Goal: Task Accomplishment & Management: Use online tool/utility

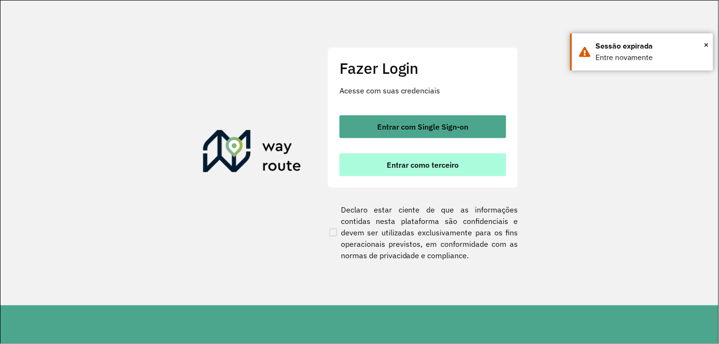
click at [399, 158] on button "Entrar como terceiro" at bounding box center [423, 165] width 167 height 23
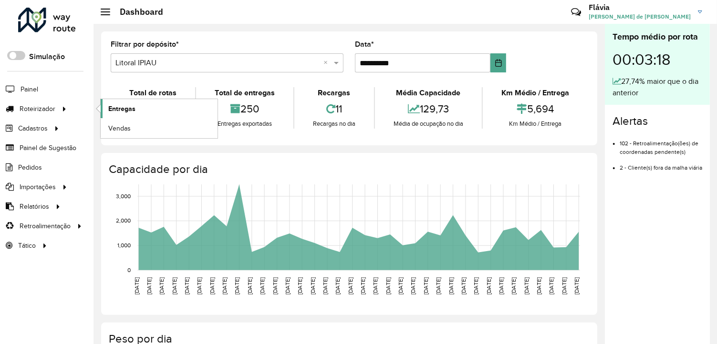
click at [107, 109] on link "Entregas" at bounding box center [159, 108] width 117 height 19
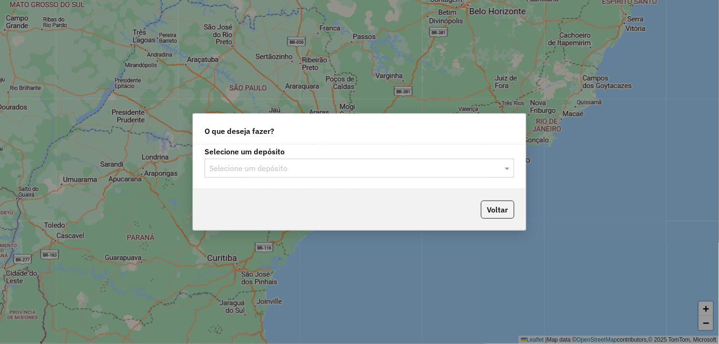
click at [344, 169] on input "text" at bounding box center [349, 168] width 281 height 11
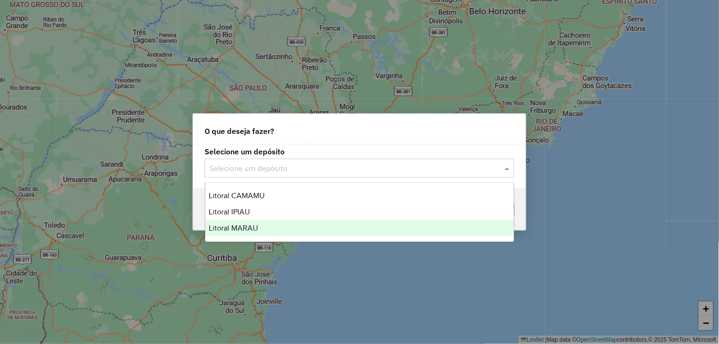
click at [274, 222] on div "Litoral MARAU" at bounding box center [360, 228] width 309 height 16
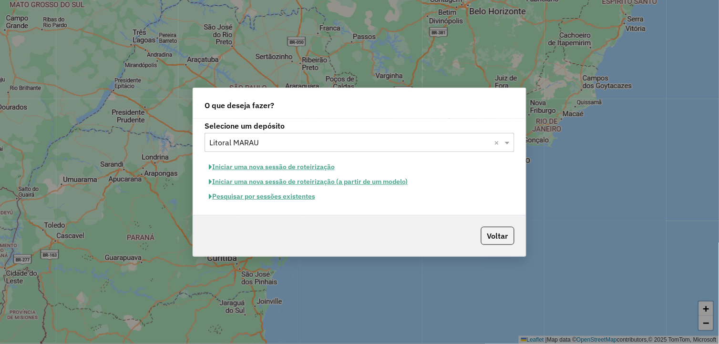
click at [290, 171] on button "Iniciar uma nova sessão de roteirização" at bounding box center [272, 167] width 135 height 15
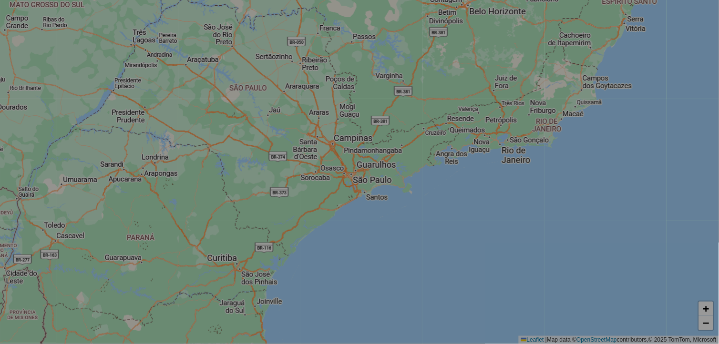
select select "*"
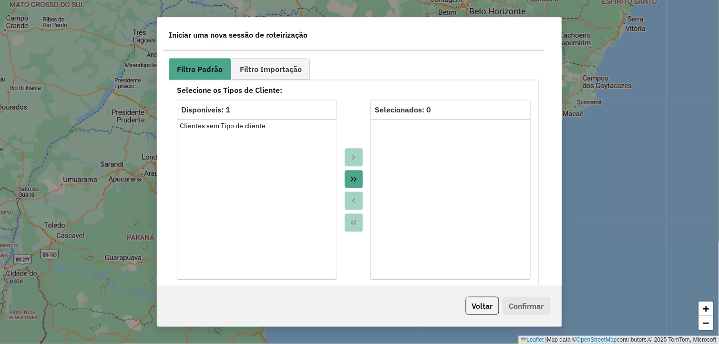
drag, startPoint x: 355, startPoint y: 179, endPoint x: 360, endPoint y: 140, distance: 39.9
click at [355, 179] on icon "Move All to Target" at bounding box center [354, 180] width 8 height 8
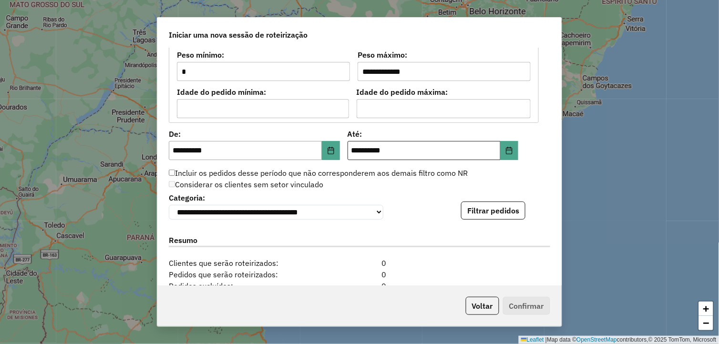
scroll to position [848, 0]
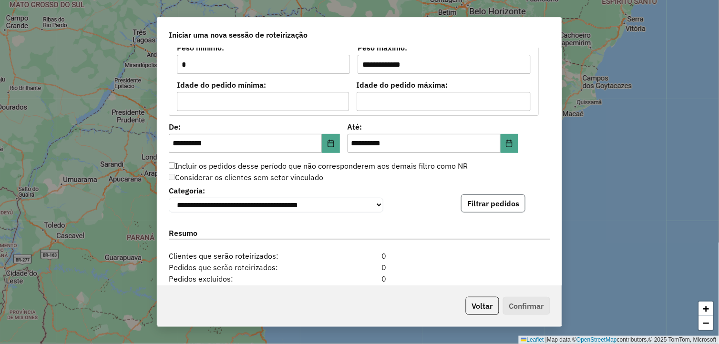
click at [470, 208] on button "Filtrar pedidos" at bounding box center [493, 204] width 64 height 18
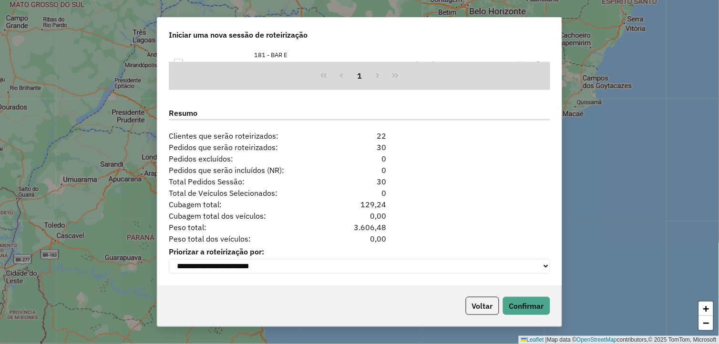
scroll to position [1167, 0]
click at [508, 302] on button "Confirmar" at bounding box center [526, 306] width 47 height 18
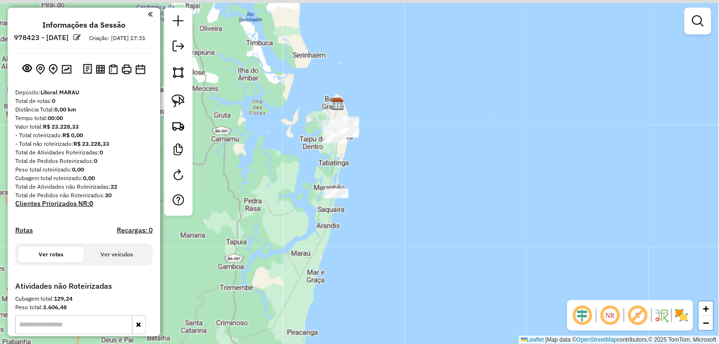
drag, startPoint x: 313, startPoint y: 250, endPoint x: 361, endPoint y: 253, distance: 47.3
click at [349, 266] on div "Janela de atendimento Grade de atendimento Capacidade Transportadoras Veículos …" at bounding box center [359, 172] width 719 height 344
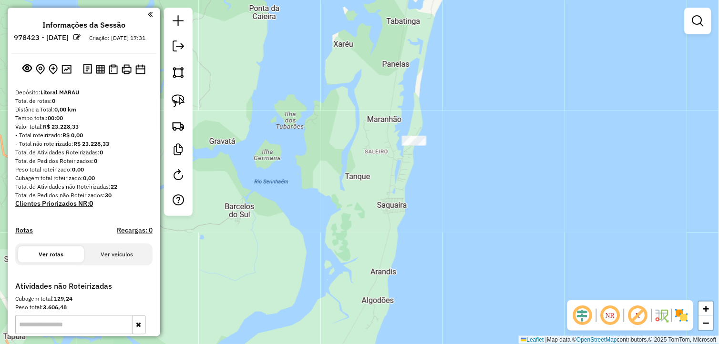
drag, startPoint x: 410, startPoint y: 179, endPoint x: 386, endPoint y: 264, distance: 88.2
click at [386, 264] on div "Janela de atendimento Grade de atendimento Capacidade Transportadoras Veículos …" at bounding box center [359, 172] width 719 height 344
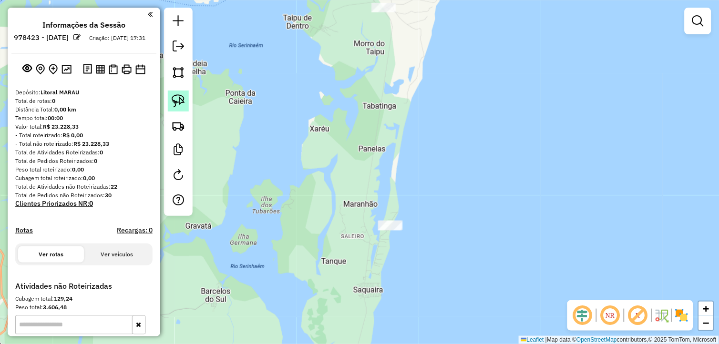
click at [183, 94] on img at bounding box center [178, 100] width 13 height 13
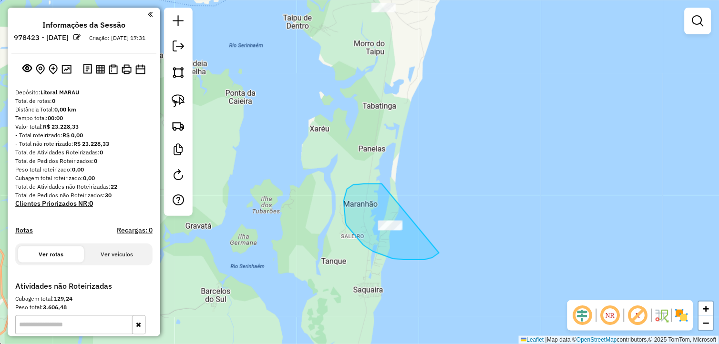
drag, startPoint x: 344, startPoint y: 200, endPoint x: 445, endPoint y: 245, distance: 109.6
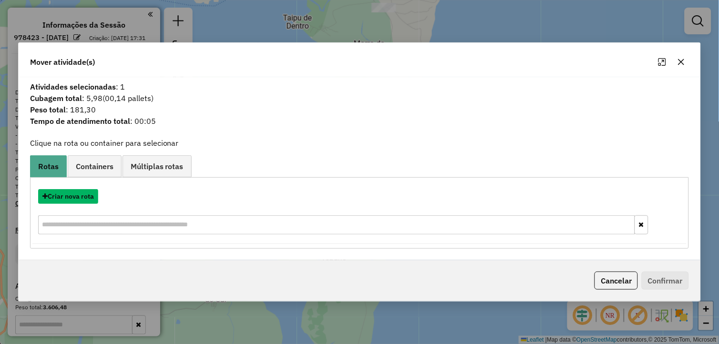
click at [52, 197] on button "Criar nova rota" at bounding box center [68, 196] width 60 height 15
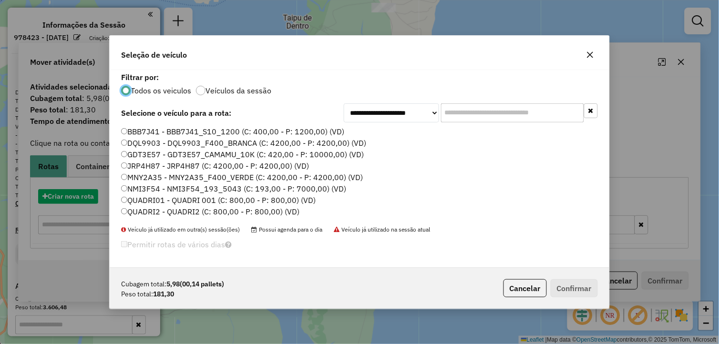
scroll to position [5, 2]
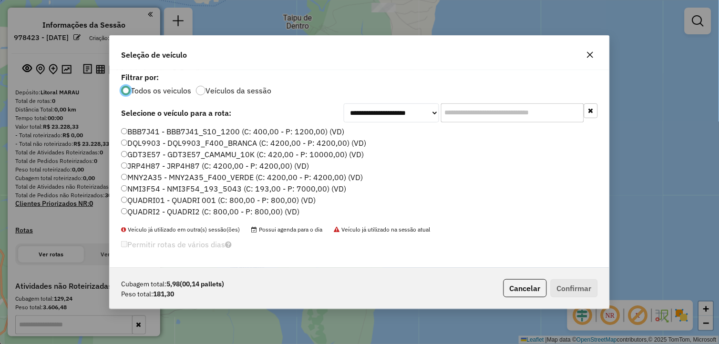
click at [189, 187] on label "NMI3F54 - NMI3F54_193_5043 (C: 193,00 - P: 7000,00) (VD)" at bounding box center [233, 188] width 225 height 11
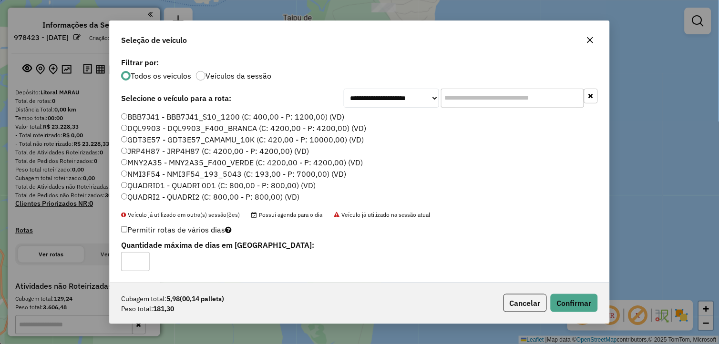
click at [189, 160] on label "MNY2A35 - MNY2A35_F400_VERDE (C: 4200,00 - P: 4200,00) (VD)" at bounding box center [242, 162] width 242 height 11
click at [575, 304] on button "Confirmar" at bounding box center [574, 303] width 47 height 18
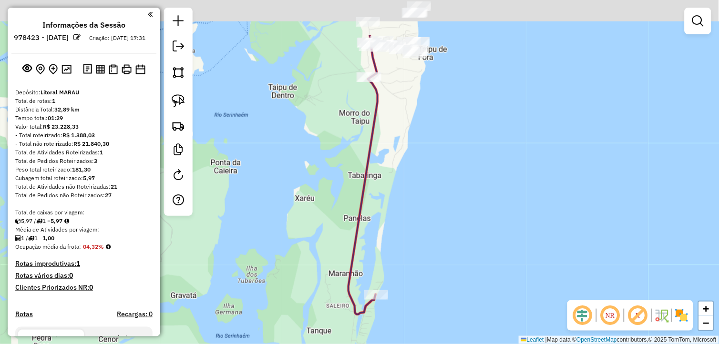
drag, startPoint x: 407, startPoint y: 129, endPoint x: 395, endPoint y: 293, distance: 164.1
click at [395, 293] on div "Janela de atendimento Grade de atendimento Capacidade Transportadoras Veículos …" at bounding box center [359, 172] width 719 height 344
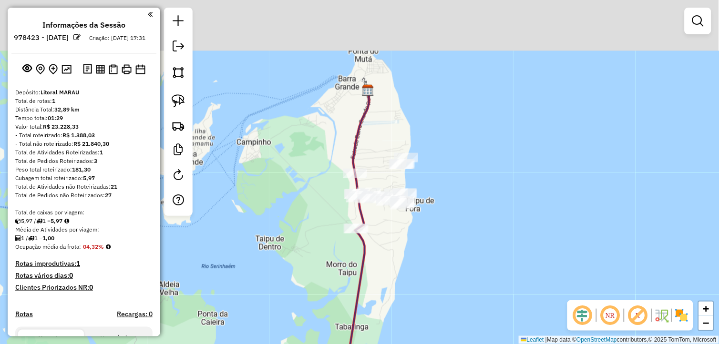
drag, startPoint x: 397, startPoint y: 184, endPoint x: 373, endPoint y: 262, distance: 81.9
click at [373, 262] on div "Janela de atendimento Grade de atendimento Capacidade Transportadoras Veículos …" at bounding box center [359, 172] width 719 height 344
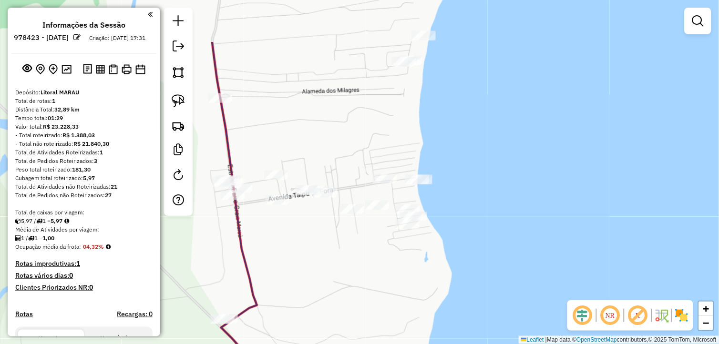
drag, startPoint x: 378, startPoint y: 203, endPoint x: 343, endPoint y: 280, distance: 84.1
click at [343, 280] on div "Janela de atendimento Grade de atendimento Capacidade Transportadoras Veículos …" at bounding box center [359, 172] width 719 height 344
click at [175, 94] on link at bounding box center [178, 101] width 21 height 21
click at [178, 107] on img at bounding box center [178, 100] width 13 height 13
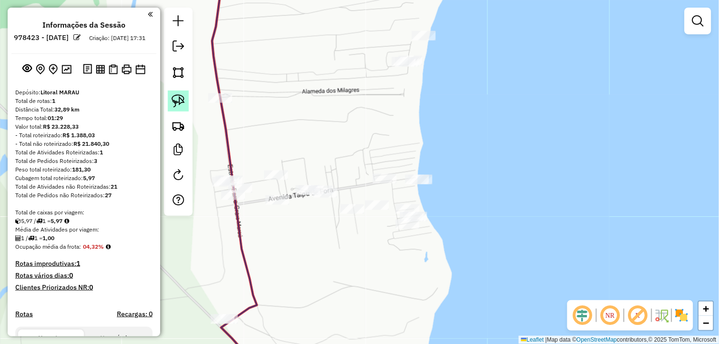
click at [178, 107] on img at bounding box center [178, 100] width 13 height 13
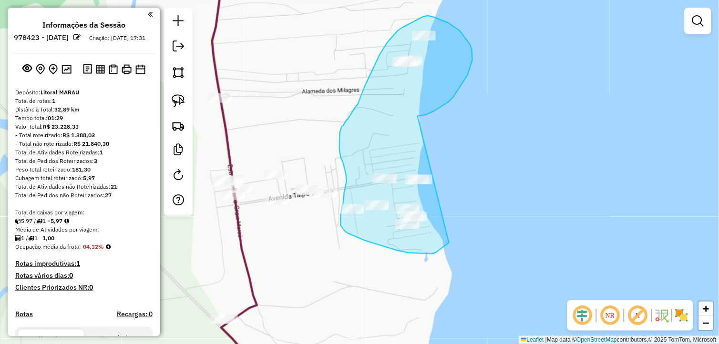
drag, startPoint x: 441, startPoint y: 107, endPoint x: 452, endPoint y: 239, distance: 131.6
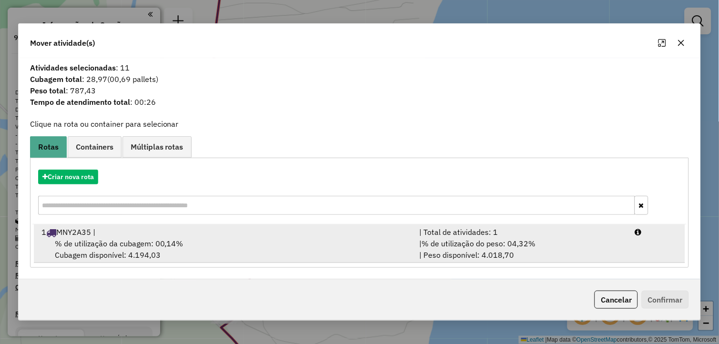
click at [134, 249] on span "% de utilização da cubagem: 00,14%" at bounding box center [119, 244] width 129 height 10
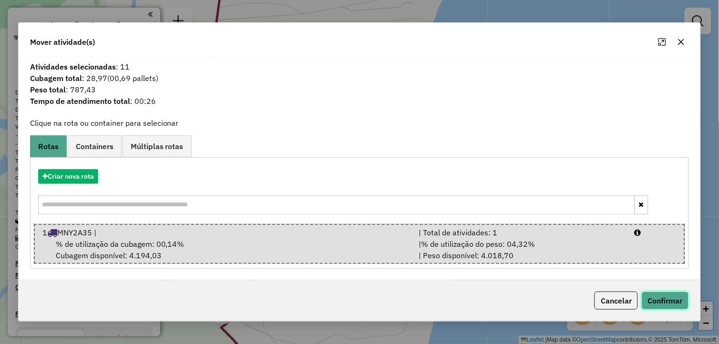
click at [655, 297] on button "Confirmar" at bounding box center [665, 301] width 47 height 18
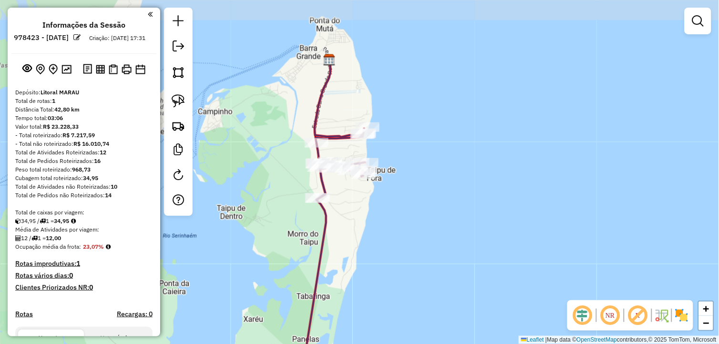
drag, startPoint x: 337, startPoint y: 93, endPoint x: 358, endPoint y: 130, distance: 42.7
click at [345, 120] on div "Janela de atendimento Grade de atendimento Capacidade Transportadoras Veículos …" at bounding box center [359, 172] width 719 height 344
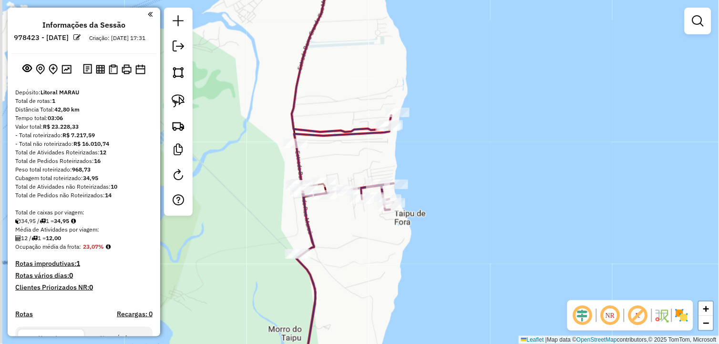
drag, startPoint x: 341, startPoint y: 168, endPoint x: 366, endPoint y: 168, distance: 25.3
click at [366, 168] on div "Janela de atendimento Grade de atendimento Capacidade Transportadoras Veículos …" at bounding box center [359, 172] width 719 height 344
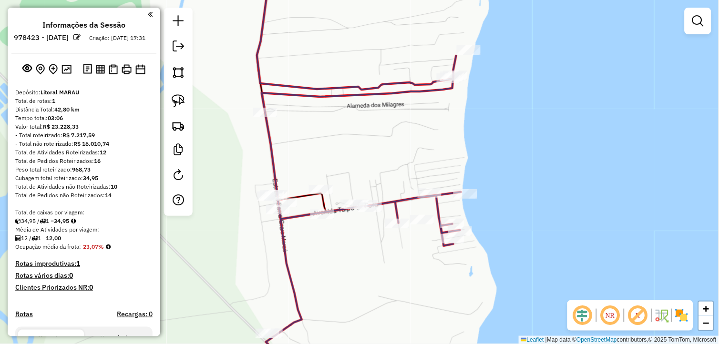
drag, startPoint x: 344, startPoint y: 154, endPoint x: 368, endPoint y: 151, distance: 24.0
click at [368, 151] on div "Janela de atendimento Grade de atendimento Capacidade Transportadoras Veículos …" at bounding box center [359, 172] width 719 height 344
select select "**********"
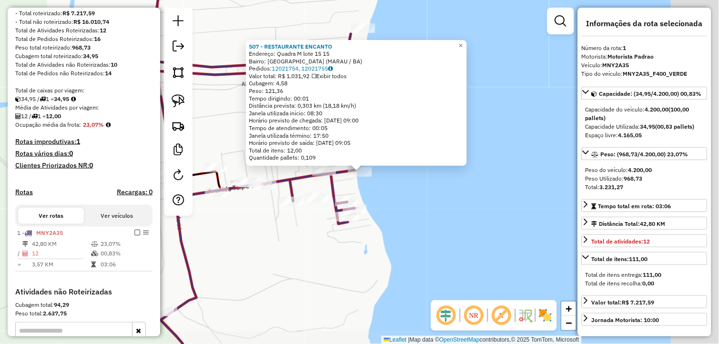
scroll to position [253, 0]
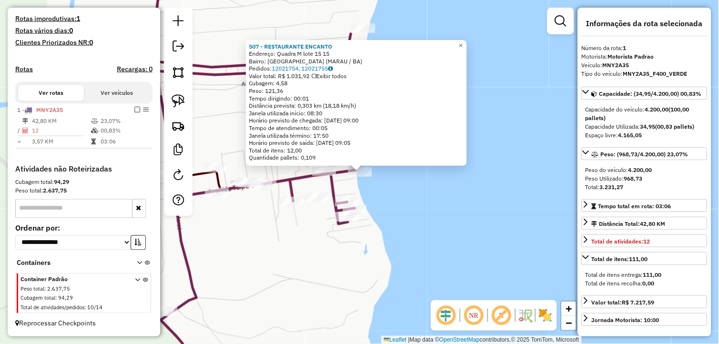
click at [290, 256] on div "507 - RESTAURANTE ENCANTO Endereço: Quadra M lote 15 15 Bairro: Taipu de Fora (…" at bounding box center [359, 172] width 719 height 344
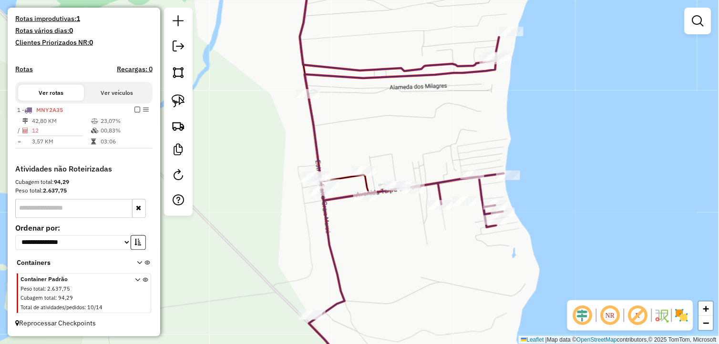
drag, startPoint x: 331, startPoint y: 263, endPoint x: 446, endPoint y: 269, distance: 115.6
click at [446, 269] on div "Janela de atendimento Grade de atendimento Capacidade Transportadoras Veículos …" at bounding box center [359, 172] width 719 height 344
click at [135, 276] on span at bounding box center [141, 295] width 13 height 38
click at [137, 265] on icon at bounding box center [139, 265] width 5 height 9
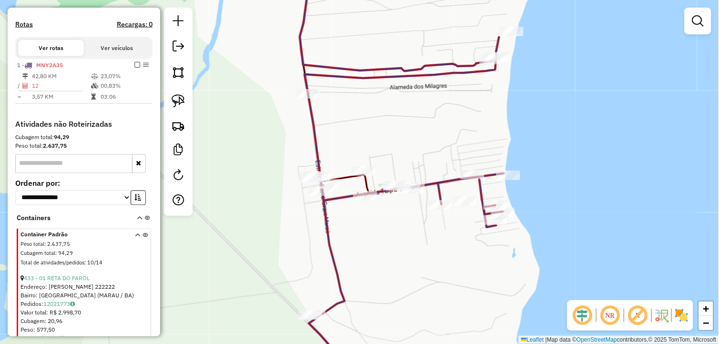
scroll to position [306, 0]
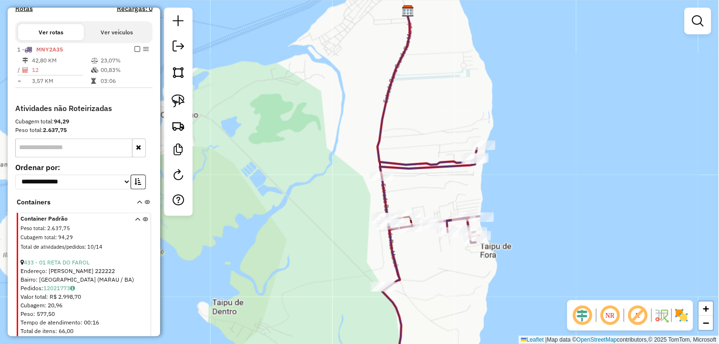
drag, startPoint x: 374, startPoint y: 280, endPoint x: 420, endPoint y: 302, distance: 50.8
click at [420, 302] on div "Janela de atendimento Grade de atendimento Capacidade Transportadoras Veículos …" at bounding box center [359, 172] width 719 height 344
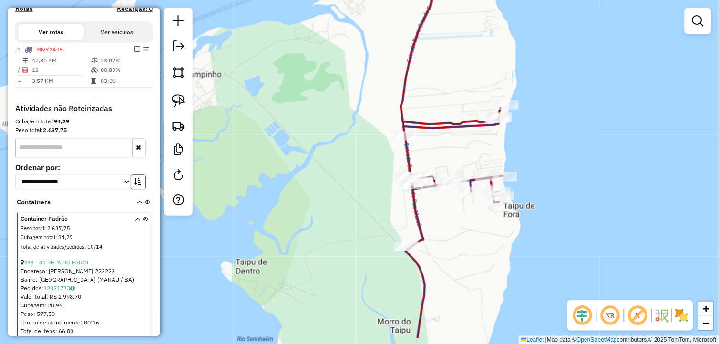
drag, startPoint x: 427, startPoint y: 118, endPoint x: 450, endPoint y: 73, distance: 51.4
click at [450, 73] on div "Janela de atendimento Grade de atendimento Capacidade Transportadoras Veículos …" at bounding box center [359, 172] width 719 height 344
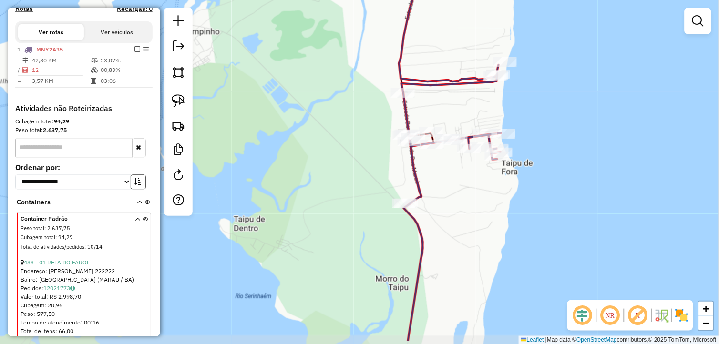
drag, startPoint x: 453, startPoint y: 200, endPoint x: 452, endPoint y: 189, distance: 11.0
click at [452, 189] on div "Janela de atendimento Grade de atendimento Capacidade Transportadoras Veículos …" at bounding box center [359, 172] width 719 height 344
click at [120, 190] on select "**********" at bounding box center [73, 182] width 116 height 15
select select "*********"
click at [15, 183] on select "**********" at bounding box center [73, 182] width 116 height 15
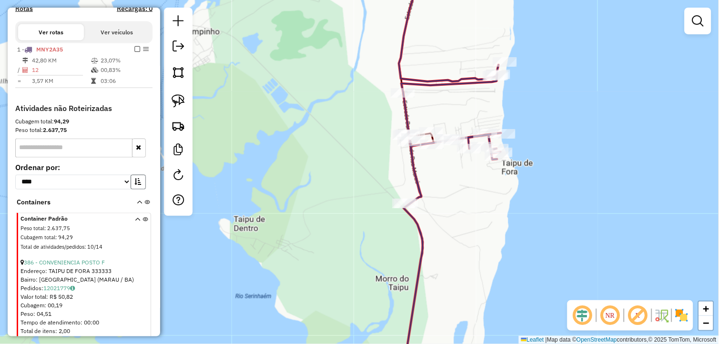
click at [135, 186] on icon "button" at bounding box center [138, 182] width 7 height 7
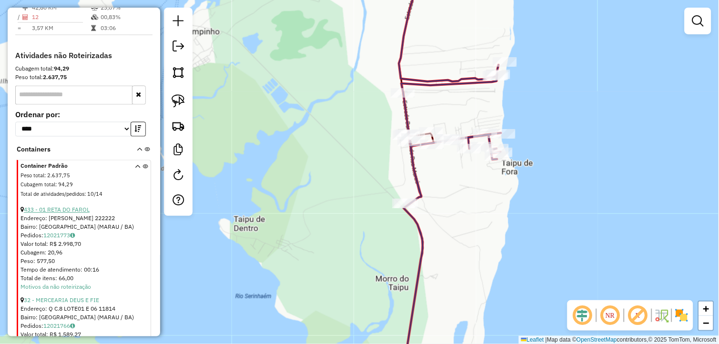
click at [79, 214] on link "433 - 01 RETA DO FAROL" at bounding box center [57, 210] width 66 height 7
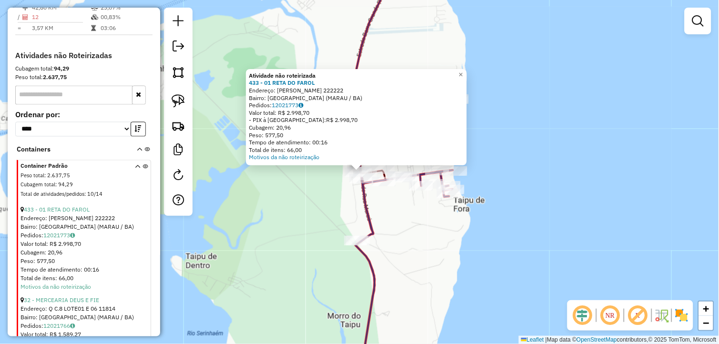
click at [332, 199] on div "Atividade não roteirizada 433 - 01 RETA DO FAROL Endereço: JORGE LEITE 222222 B…" at bounding box center [359, 172] width 719 height 344
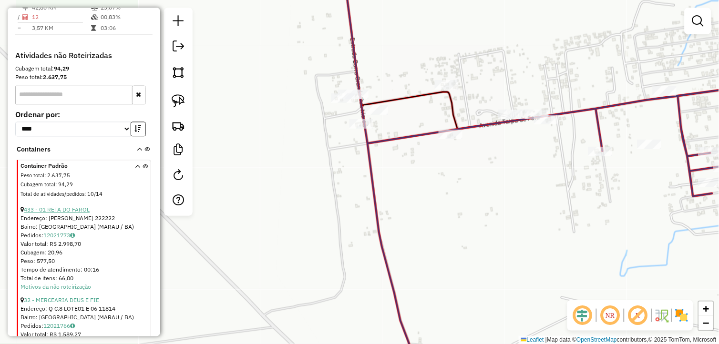
click at [86, 214] on link "433 - 01 RETA DO FAROL" at bounding box center [57, 210] width 66 height 7
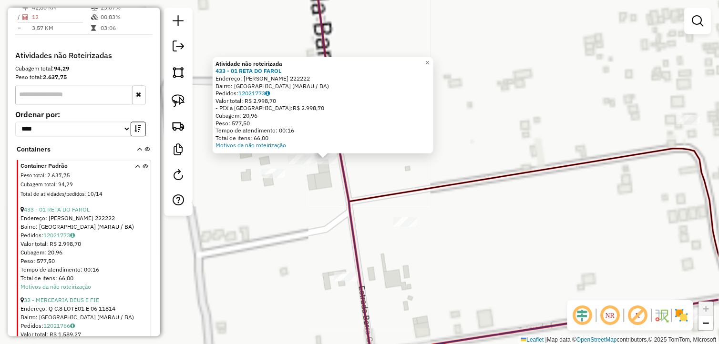
drag, startPoint x: 334, startPoint y: 179, endPoint x: 363, endPoint y: 189, distance: 30.8
click at [363, 189] on div "Atividade não roteirizada 433 - 01 RETA DO FAROL Endereço: JORGE LEITE 222222 B…" at bounding box center [359, 172] width 719 height 344
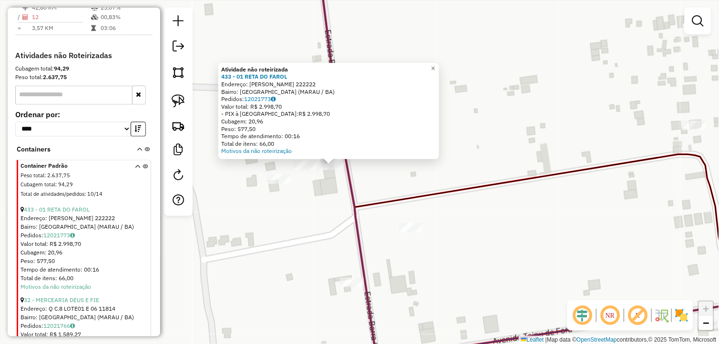
click at [353, 193] on icon at bounding box center [555, 172] width 473 height 413
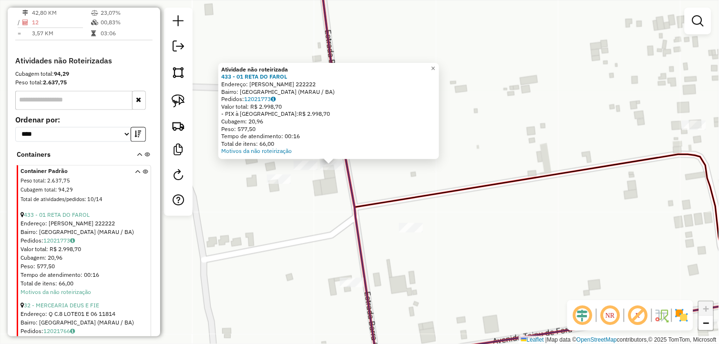
select select "**********"
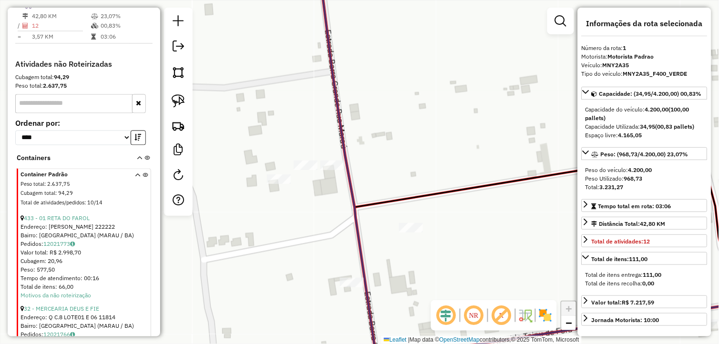
scroll to position [350, 0]
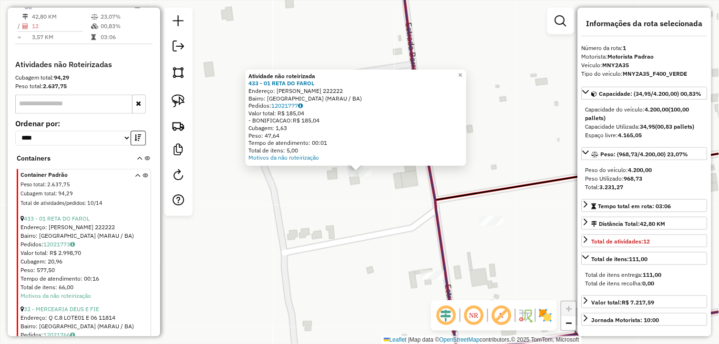
click at [360, 203] on div "Atividade não roteirizada 433 - 01 RETA DO FAROL Endereço: JORGE LEITE 222222 B…" at bounding box center [359, 172] width 719 height 344
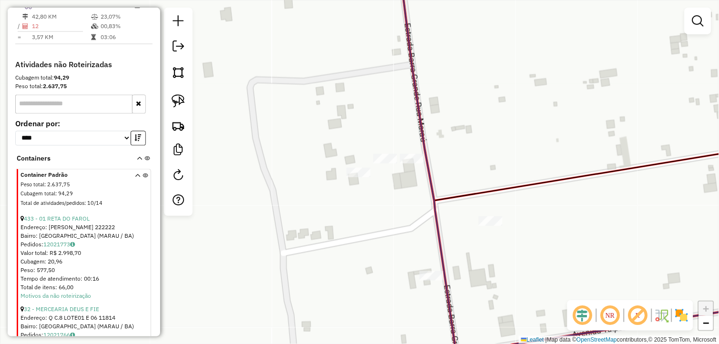
drag, startPoint x: 417, startPoint y: 211, endPoint x: 378, endPoint y: 212, distance: 39.1
click at [385, 218] on div "Janela de atendimento Grade de atendimento Capacidade Transportadoras Veículos …" at bounding box center [359, 172] width 719 height 344
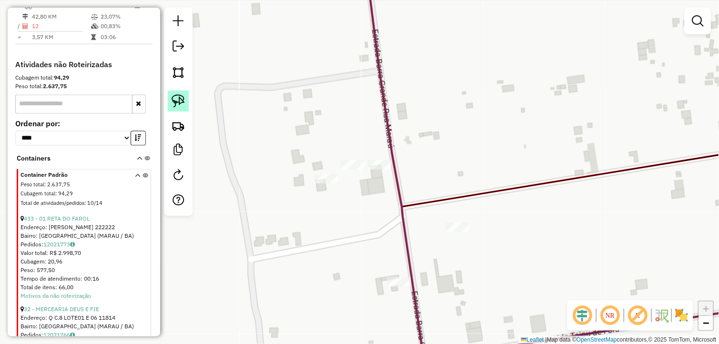
click at [183, 104] on img at bounding box center [178, 100] width 13 height 13
drag, startPoint x: 344, startPoint y: 145, endPoint x: 409, endPoint y: 166, distance: 67.6
click at [409, 166] on div "Janela de atendimento Grade de atendimento Capacidade Transportadoras Veículos …" at bounding box center [359, 172] width 719 height 344
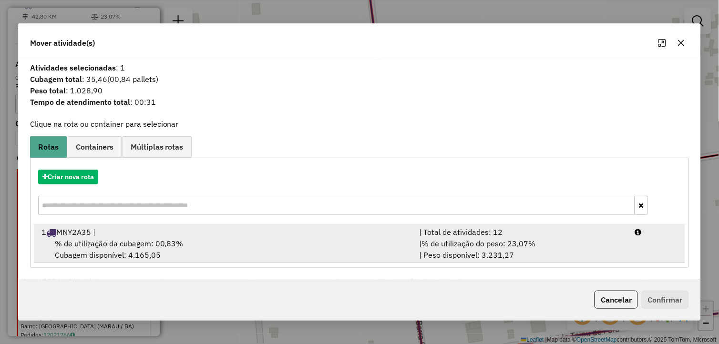
click at [140, 236] on div "1 MNY2A35 |" at bounding box center [225, 232] width 378 height 11
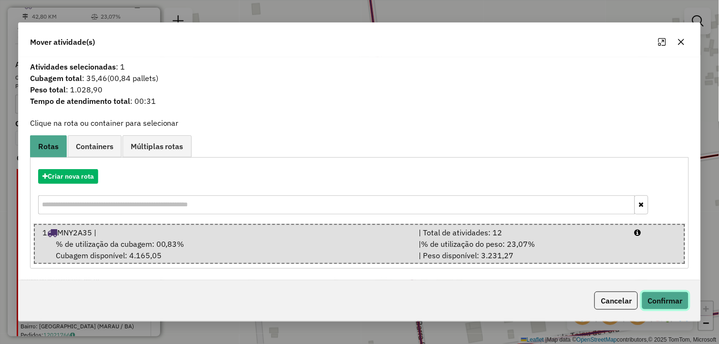
click at [655, 298] on button "Confirmar" at bounding box center [665, 301] width 47 height 18
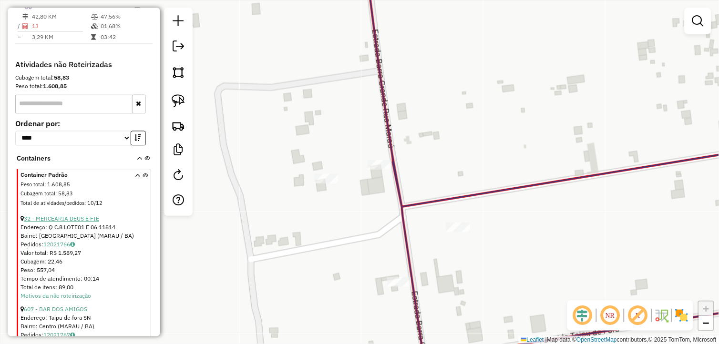
click at [75, 223] on link "32 - MERCEARIA DEUS E FIE" at bounding box center [61, 219] width 75 height 7
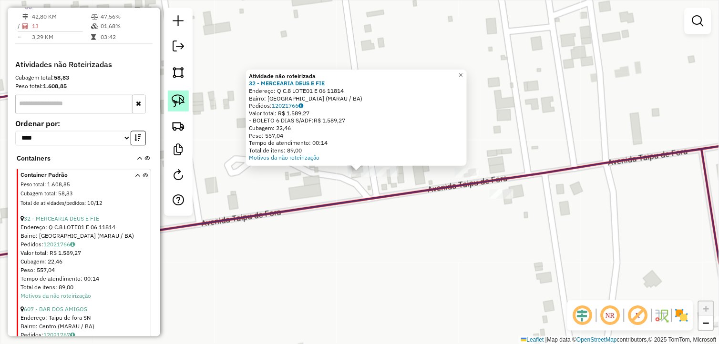
click at [181, 104] on img at bounding box center [178, 100] width 13 height 13
drag, startPoint x: 340, startPoint y: 187, endPoint x: 352, endPoint y: 165, distance: 25.4
click at [352, 165] on div "Atividade não roteirizada 32 - MERCEARIA DEUS E FIE Endereço: Q C.8 LOTE01 E 06…" at bounding box center [359, 172] width 719 height 344
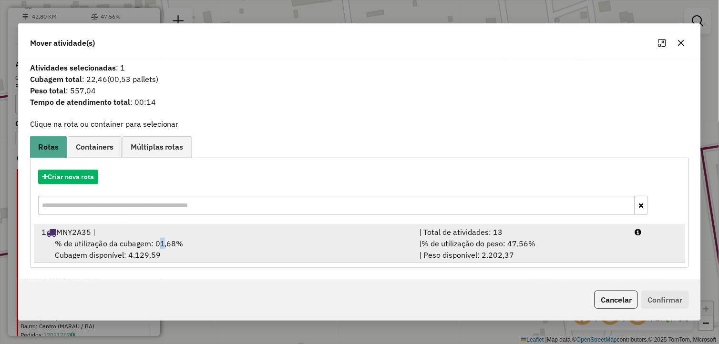
click at [161, 245] on span "% de utilização da cubagem: 01,68%" at bounding box center [119, 244] width 129 height 10
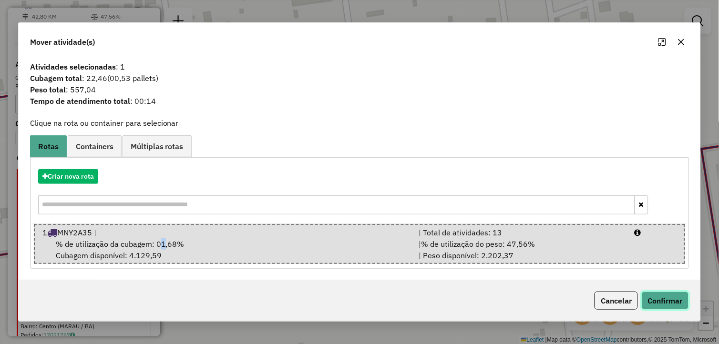
click at [667, 299] on button "Confirmar" at bounding box center [665, 301] width 47 height 18
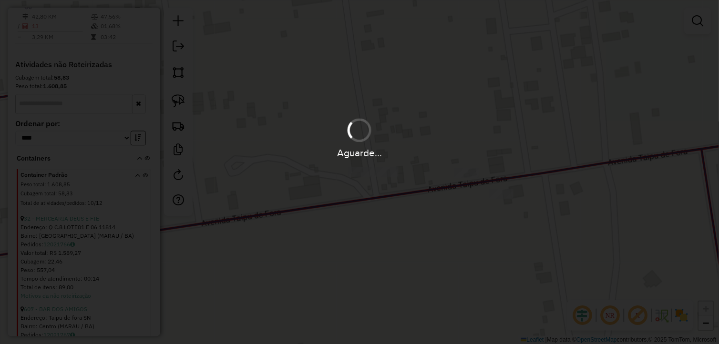
scroll to position [337, 0]
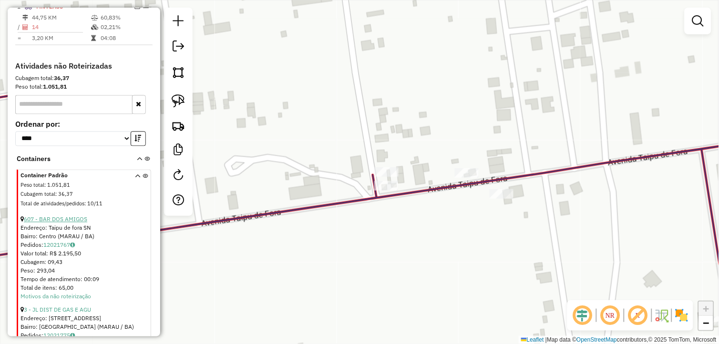
click at [79, 223] on link "607 - BAR DOS AMIGOS" at bounding box center [55, 219] width 63 height 7
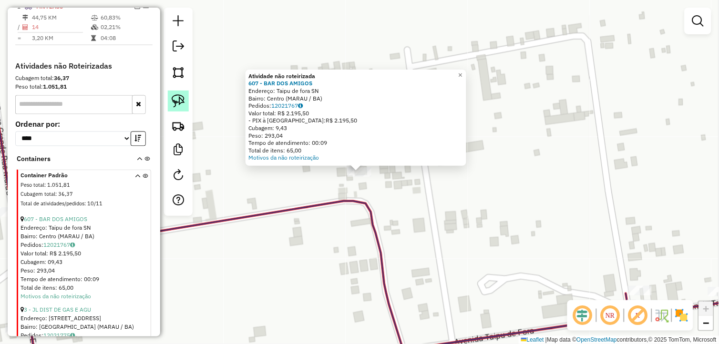
click at [179, 93] on link at bounding box center [178, 101] width 21 height 21
drag, startPoint x: 359, startPoint y: 192, endPoint x: 356, endPoint y: 159, distance: 32.6
click at [356, 159] on div "Atividade não roteirizada 607 - BAR DOS AMIGOS Endereço: Taipu de fora SN Bairr…" at bounding box center [359, 172] width 719 height 344
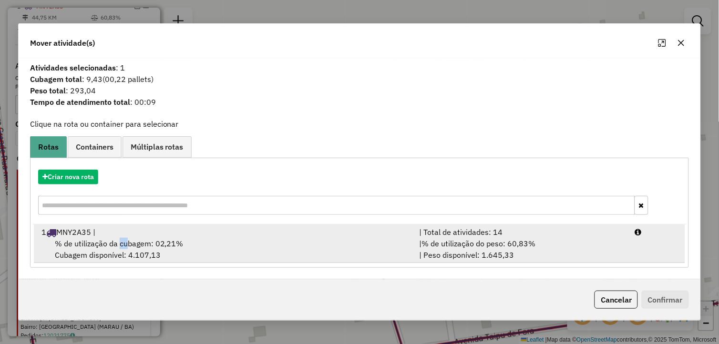
click at [127, 241] on span "% de utilização da cubagem: 02,21%" at bounding box center [119, 244] width 129 height 10
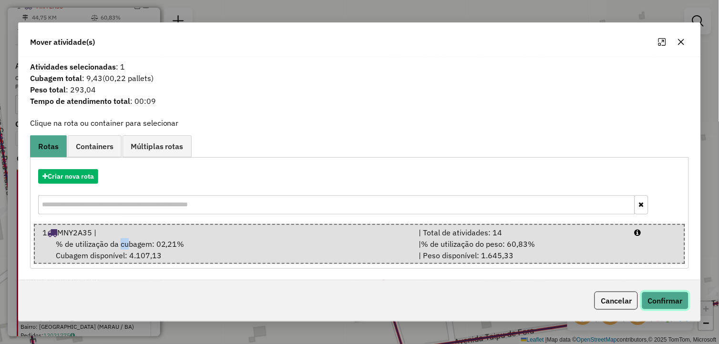
click at [662, 301] on button "Confirmar" at bounding box center [665, 301] width 47 height 18
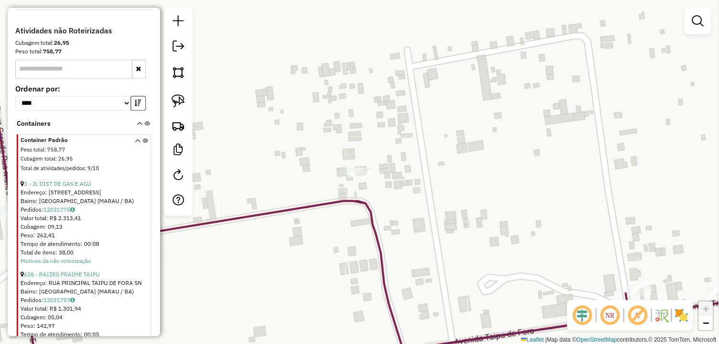
scroll to position [390, 0]
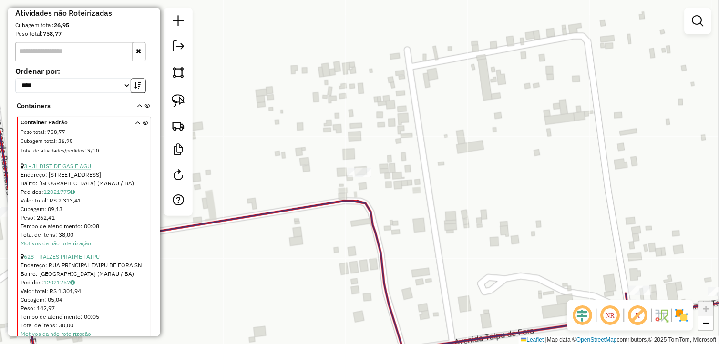
click at [74, 170] on link "3 - JL DIST DE GAS E AGU" at bounding box center [57, 166] width 67 height 7
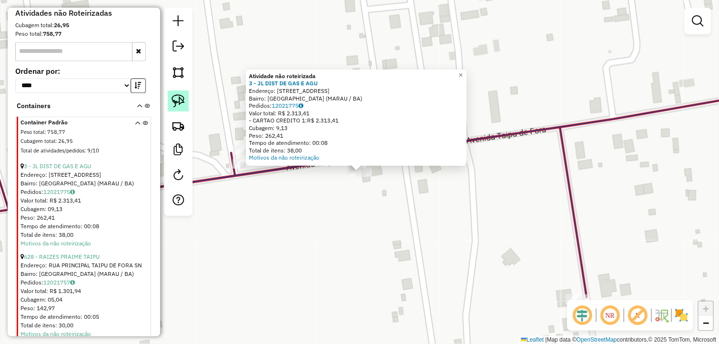
click at [174, 103] on img at bounding box center [178, 100] width 13 height 13
drag, startPoint x: 318, startPoint y: 192, endPoint x: 367, endPoint y: 161, distance: 58.3
click at [367, 161] on div "Atividade não roteirizada 3 - JL DIST DE GAS E AGU Endereço: Rua principal taip…" at bounding box center [359, 172] width 719 height 344
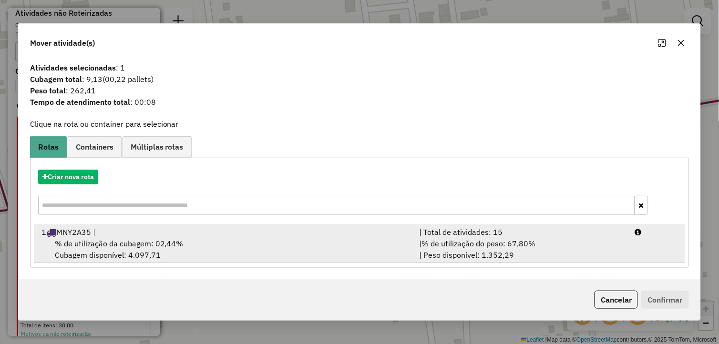
click at [104, 227] on div "1 MNY2A35 |" at bounding box center [225, 232] width 378 height 11
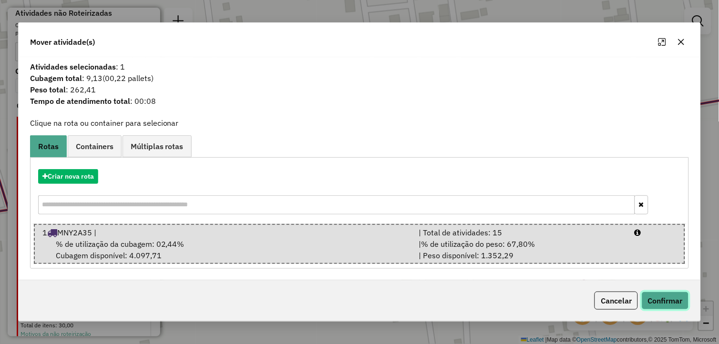
click at [680, 304] on button "Confirmar" at bounding box center [665, 301] width 47 height 18
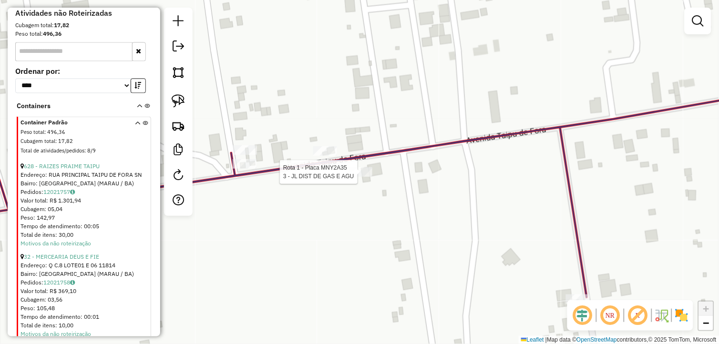
select select "**********"
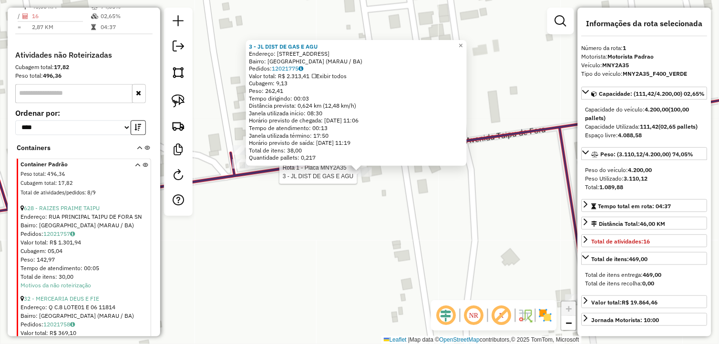
scroll to position [338, 0]
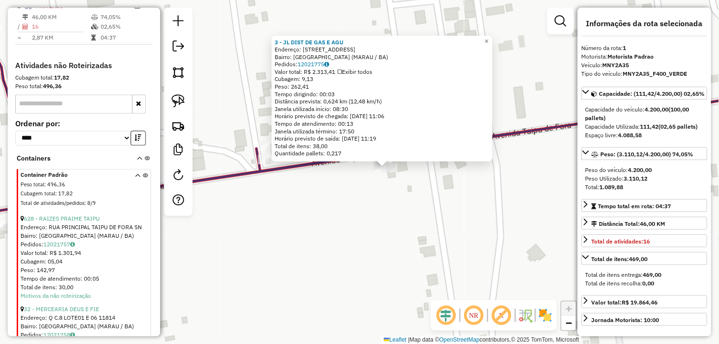
drag, startPoint x: 313, startPoint y: 254, endPoint x: 339, endPoint y: 249, distance: 26.1
click at [339, 249] on div "3 - JL DIST DE GAS E AGU Endereço: Rua principal taipu de fora 10 Bairro: Taipu…" at bounding box center [359, 172] width 719 height 344
click at [280, 231] on div "3 - JL DIST DE GAS E AGU Endereço: Rua principal taipu de fora 10 Bairro: Taipu…" at bounding box center [359, 172] width 719 height 344
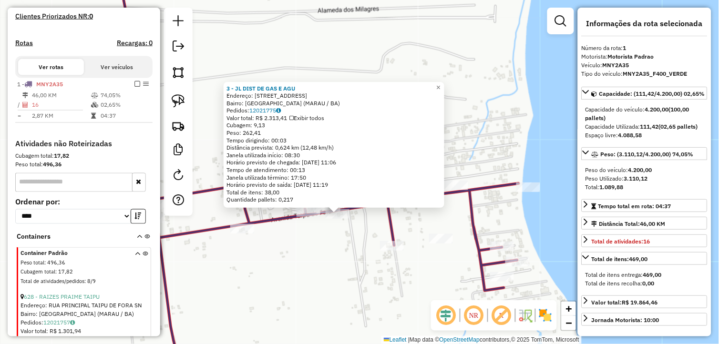
scroll to position [232, 0]
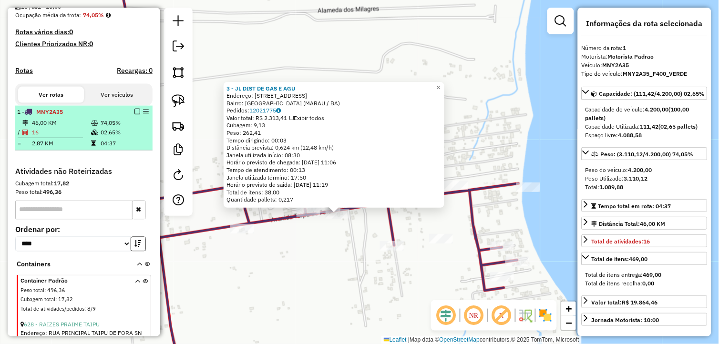
click at [135, 114] on em at bounding box center [138, 112] width 6 height 6
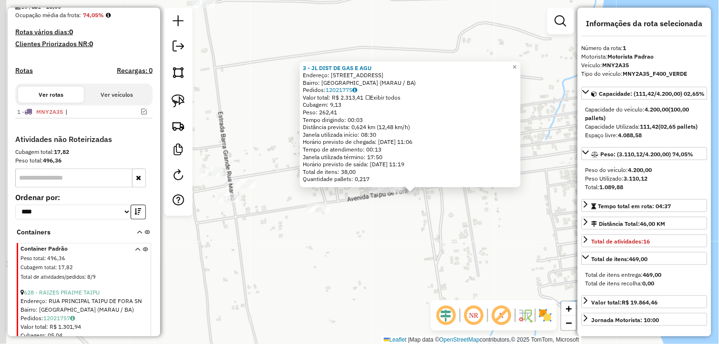
drag, startPoint x: 315, startPoint y: 260, endPoint x: 401, endPoint y: 235, distance: 90.0
click at [396, 239] on div "3 - JL DIST DE GAS E AGU Endereço: Rua principal taipu de fora 10 Bairro: Taipu…" at bounding box center [359, 172] width 719 height 344
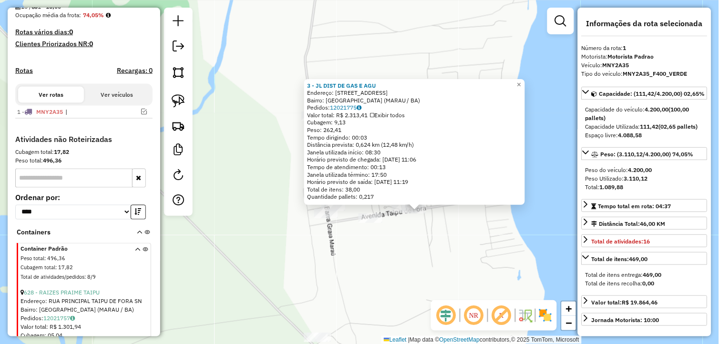
click at [385, 237] on div "3 - JL DIST DE GAS E AGU Endereço: Rua principal taipu de fora 10 Bairro: Taipu…" at bounding box center [359, 172] width 719 height 344
drag, startPoint x: 389, startPoint y: 264, endPoint x: 397, endPoint y: 220, distance: 44.2
click at [397, 221] on div "3 - JL DIST DE GAS E AGU Endereço: Rua principal taipu de fora 10 Bairro: Taipu…" at bounding box center [359, 172] width 719 height 344
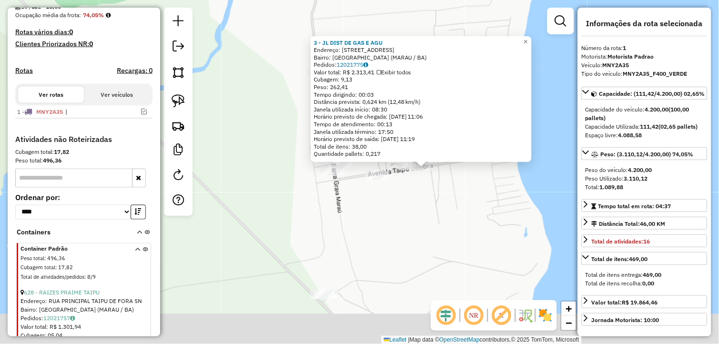
click at [397, 220] on div "3 - JL DIST DE GAS E AGU Endereço: Rua principal taipu de fora 10 Bairro: Taipu…" at bounding box center [359, 172] width 719 height 344
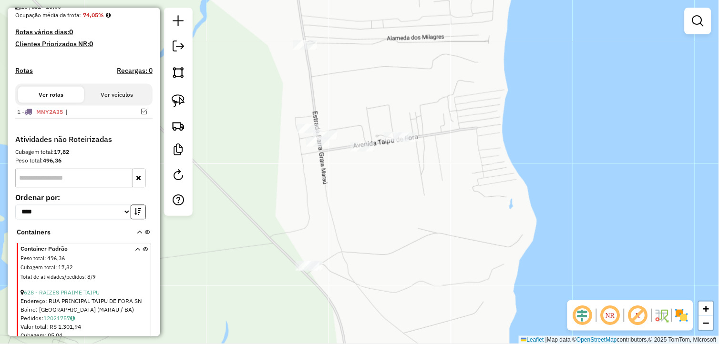
drag, startPoint x: 397, startPoint y: 263, endPoint x: 375, endPoint y: 227, distance: 42.6
click at [379, 232] on div "Janela de atendimento Grade de atendimento Capacidade Transportadoras Veículos …" at bounding box center [359, 172] width 719 height 344
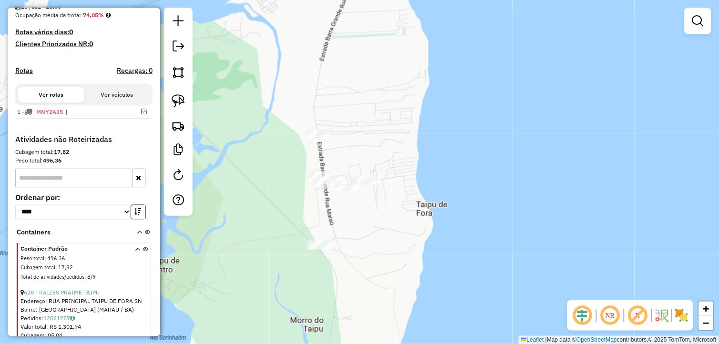
drag, startPoint x: 379, startPoint y: 234, endPoint x: 355, endPoint y: 235, distance: 23.9
click at [359, 236] on div "Janela de atendimento Grade de atendimento Capacidade Transportadoras Veículos …" at bounding box center [359, 172] width 719 height 344
click at [170, 99] on link at bounding box center [178, 101] width 21 height 21
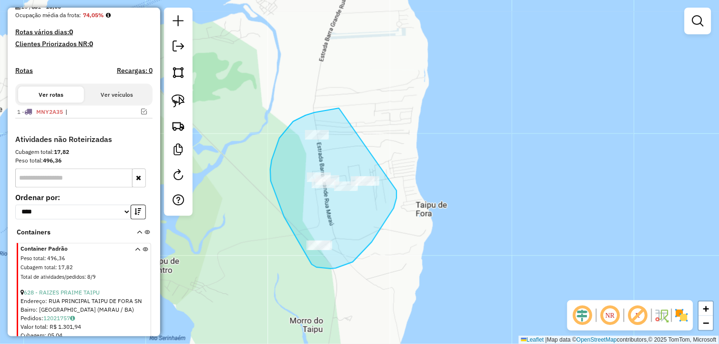
drag, startPoint x: 339, startPoint y: 108, endPoint x: 397, endPoint y: 187, distance: 97.6
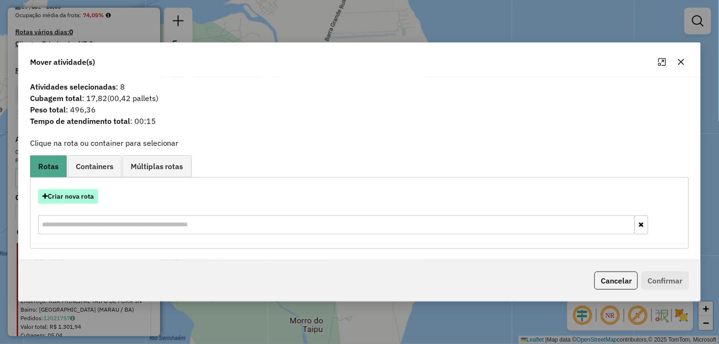
click at [92, 200] on button "Criar nova rota" at bounding box center [68, 196] width 60 height 15
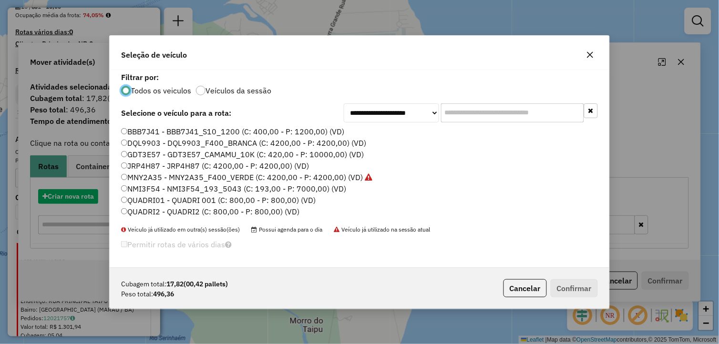
scroll to position [5, 2]
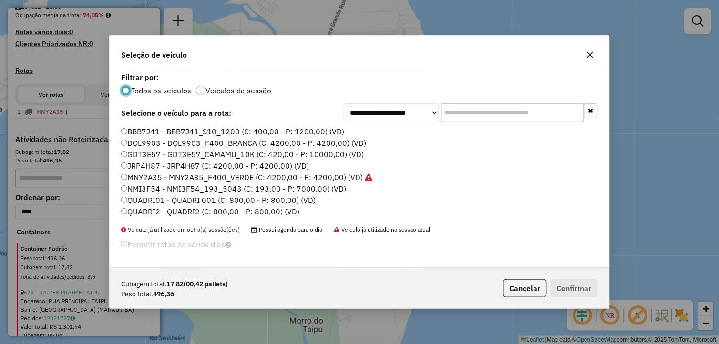
click at [163, 198] on label "QUADRI01 - QUADRI 001 (C: 800,00 - P: 800,00) (VD)" at bounding box center [218, 200] width 195 height 11
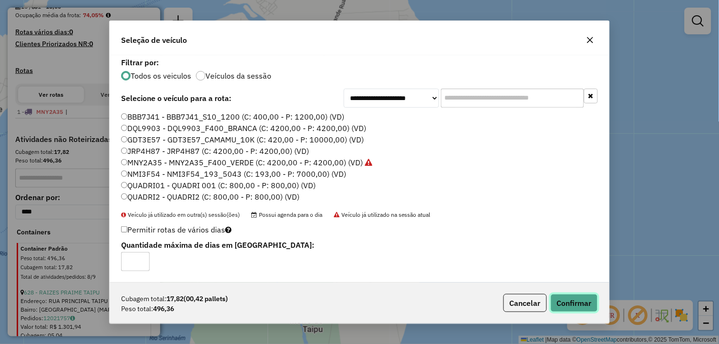
click at [572, 303] on button "Confirmar" at bounding box center [574, 303] width 47 height 18
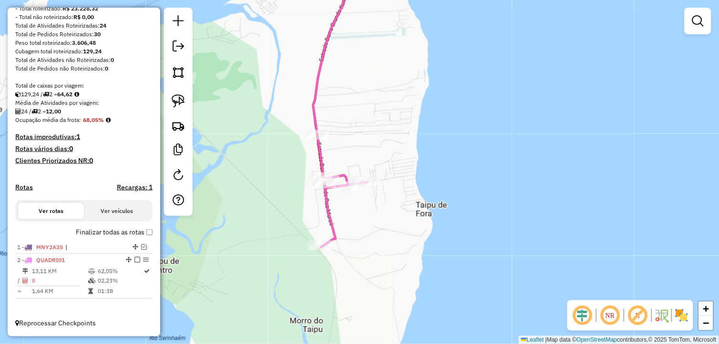
scroll to position [135, 0]
click at [143, 245] on em at bounding box center [144, 247] width 6 height 6
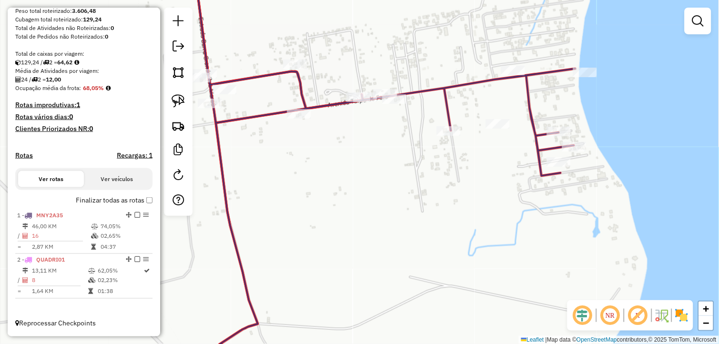
drag, startPoint x: 249, startPoint y: 211, endPoint x: 339, endPoint y: 280, distance: 113.3
click at [339, 280] on div "Janela de atendimento Grade de atendimento Capacidade Transportadoras Veículos …" at bounding box center [359, 172] width 719 height 344
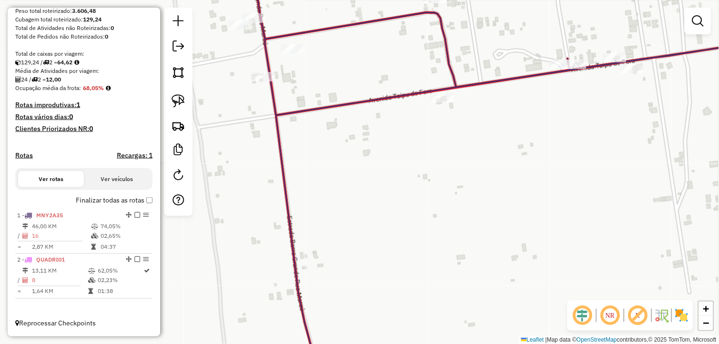
drag, startPoint x: 405, startPoint y: 93, endPoint x: 387, endPoint y: 146, distance: 55.7
click at [387, 146] on div "Janela de atendimento Grade de atendimento Capacidade Transportadoras Veículos …" at bounding box center [359, 172] width 719 height 344
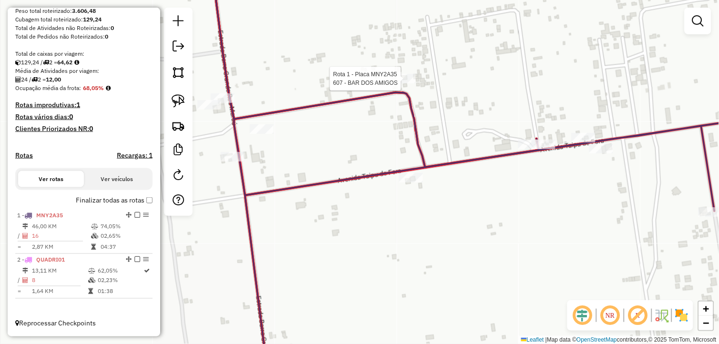
select select "**********"
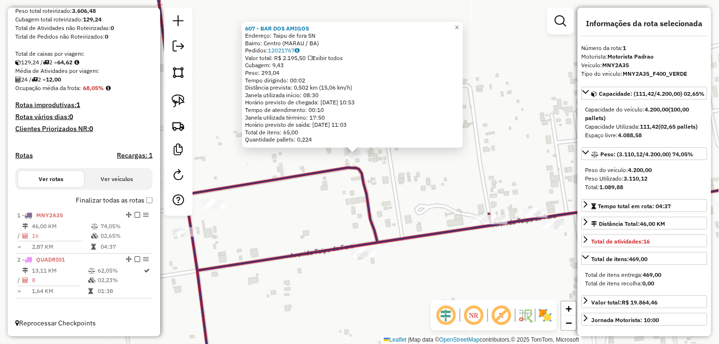
drag, startPoint x: 350, startPoint y: 206, endPoint x: 343, endPoint y: 191, distance: 16.0
click at [345, 187] on div "607 - BAR DOS AMIGOS Endereço: Taipu de fora SN Bairro: Centro (MARAU / BA) Ped…" at bounding box center [359, 172] width 719 height 344
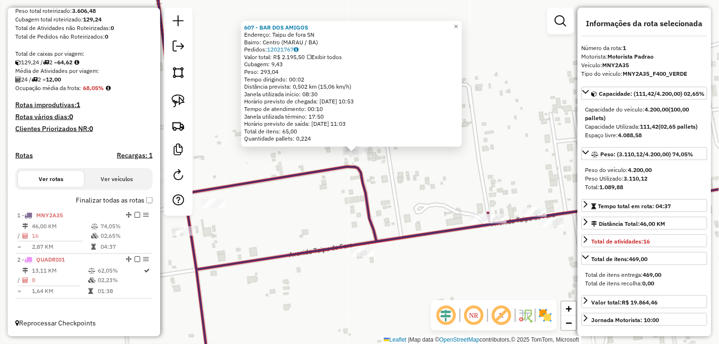
click at [344, 204] on div "607 - BAR DOS AMIGOS Endereço: Taipu de fora SN Bairro: Centro (MARAU / BA) Ped…" at bounding box center [359, 172] width 719 height 344
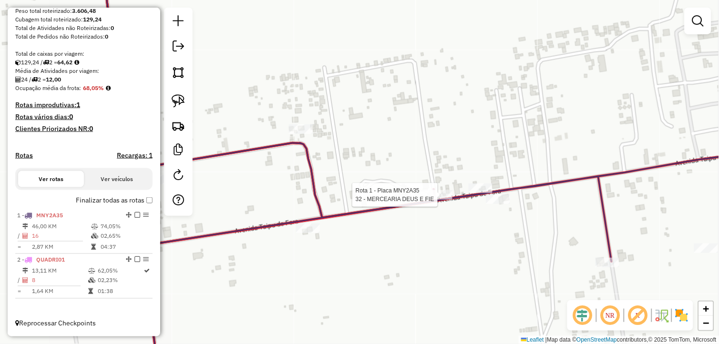
select select "**********"
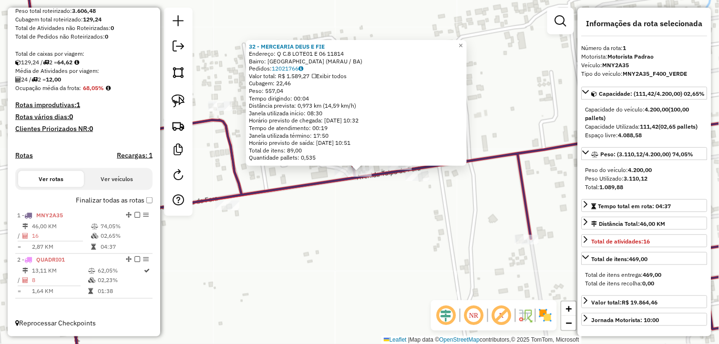
click at [433, 218] on div "32 - MERCEARIA DEUS E FIE Endereço: Q C.8 LOTE01 E 06 11814 Bairro: Taipu de Fo…" at bounding box center [359, 172] width 719 height 344
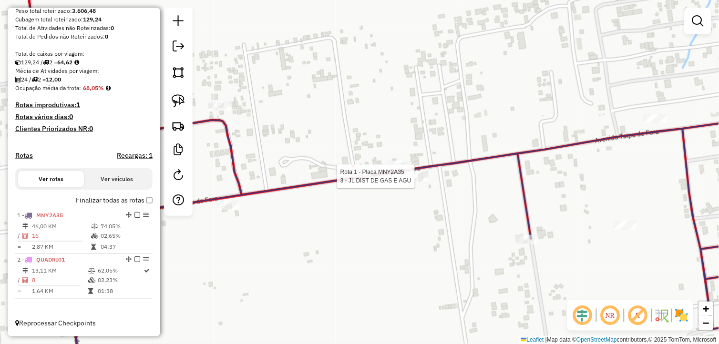
select select "**********"
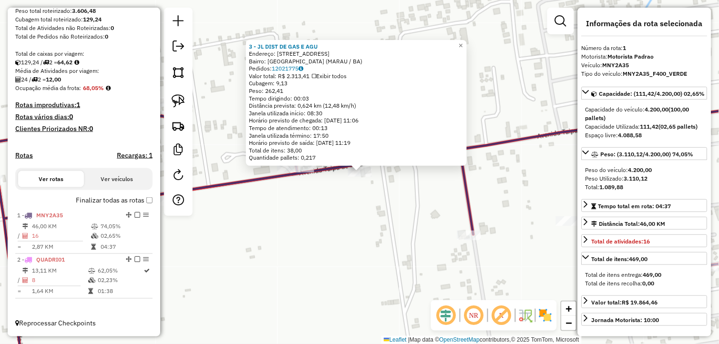
click at [375, 221] on div "3 - JL DIST DE GAS E AGU Endereço: Rua principal taipu de fora 10 Bairro: Taipu…" at bounding box center [359, 172] width 719 height 344
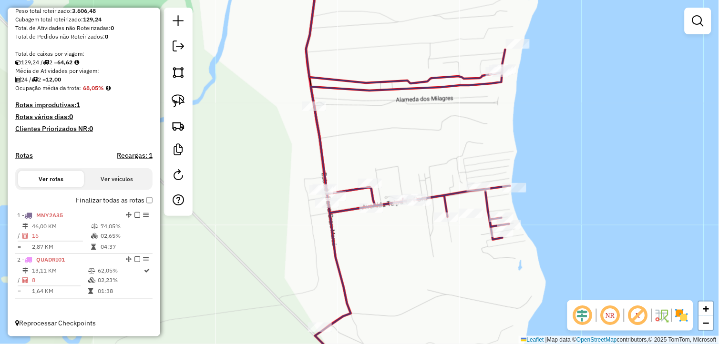
drag, startPoint x: 331, startPoint y: 247, endPoint x: 380, endPoint y: 239, distance: 49.7
click at [378, 240] on div "Janela de atendimento Grade de atendimento Capacidade Transportadoras Veículos …" at bounding box center [359, 172] width 719 height 344
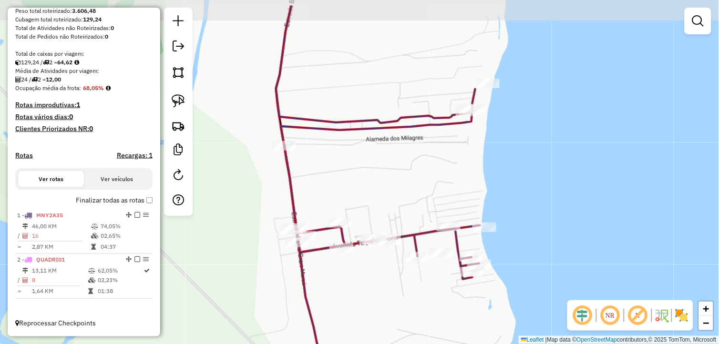
drag, startPoint x: 442, startPoint y: 140, endPoint x: 414, endPoint y: 177, distance: 46.3
click at [414, 177] on div "Janela de atendimento Grade de atendimento Capacidade Transportadoras Veículos …" at bounding box center [359, 172] width 719 height 344
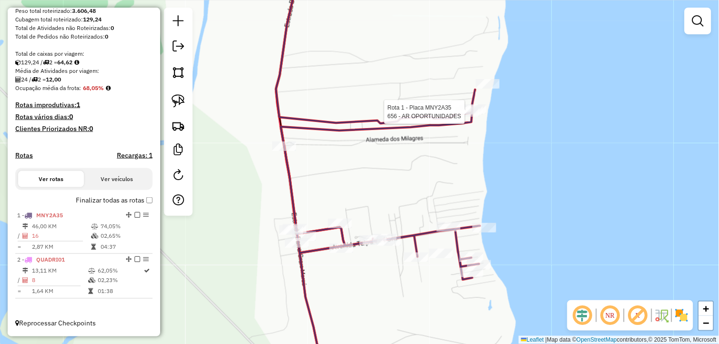
select select "**********"
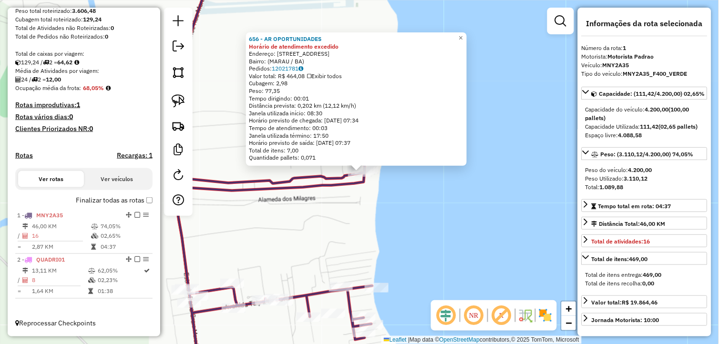
click at [330, 239] on div "656 - AR OPORTUNIDADES Horário de atendimento excedido Endereço: Estrada Para 4…" at bounding box center [359, 172] width 719 height 344
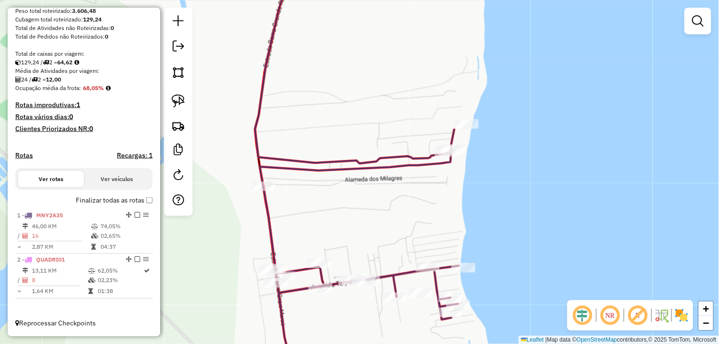
drag, startPoint x: 318, startPoint y: 240, endPoint x: 398, endPoint y: 223, distance: 82.0
click at [397, 224] on div "Janela de atendimento Grade de atendimento Capacidade Transportadoras Veículos …" at bounding box center [359, 172] width 719 height 344
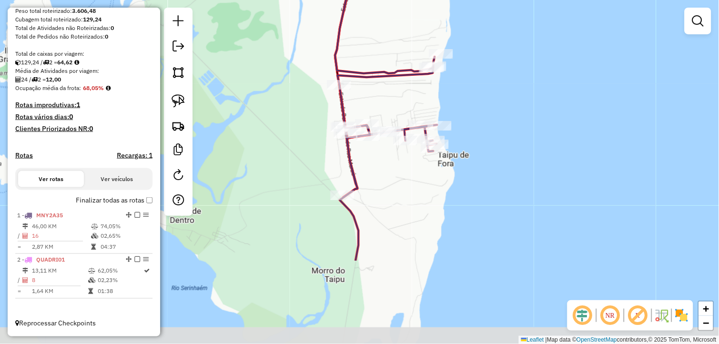
drag, startPoint x: 373, startPoint y: 275, endPoint x: 375, endPoint y: 185, distance: 90.2
click at [375, 185] on div "Janela de atendimento Grade de atendimento Capacidade Transportadoras Veículos …" at bounding box center [359, 172] width 719 height 344
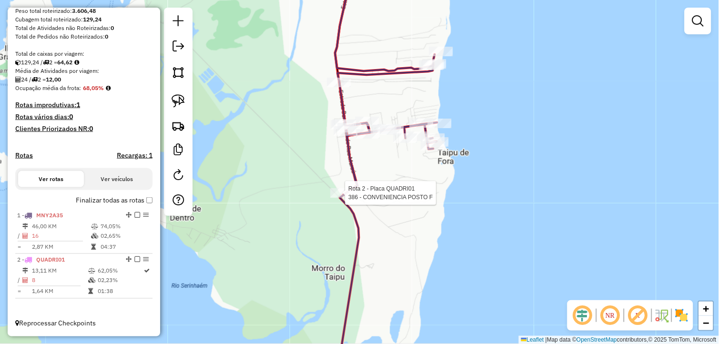
select select "**********"
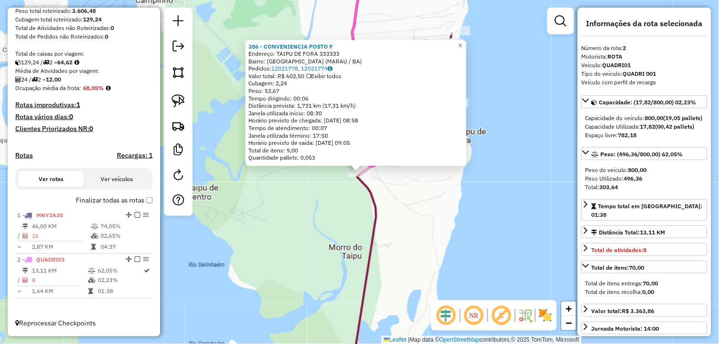
click at [407, 217] on div "386 - CONVENIENCIA POSTO F Endereço: TAIPU DE FORA 333333 Bairro: Taipu de Fora…" at bounding box center [359, 172] width 719 height 344
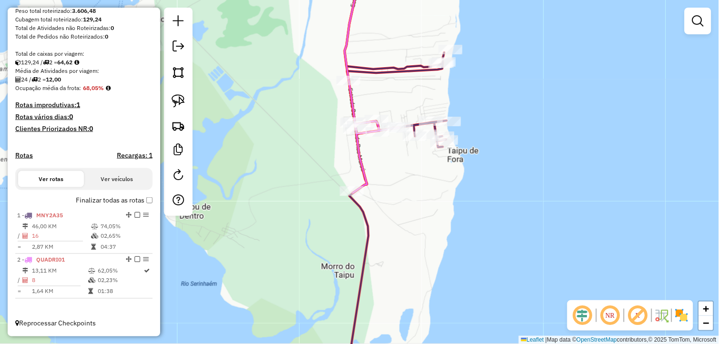
drag, startPoint x: 395, startPoint y: 209, endPoint x: 387, endPoint y: 228, distance: 20.6
click at [387, 228] on div "Janela de atendimento Grade de atendimento Capacidade Transportadoras Veículos …" at bounding box center [359, 172] width 719 height 344
click at [183, 102] on img at bounding box center [178, 100] width 13 height 13
drag, startPoint x: 355, startPoint y: 179, endPoint x: 363, endPoint y: 202, distance: 24.6
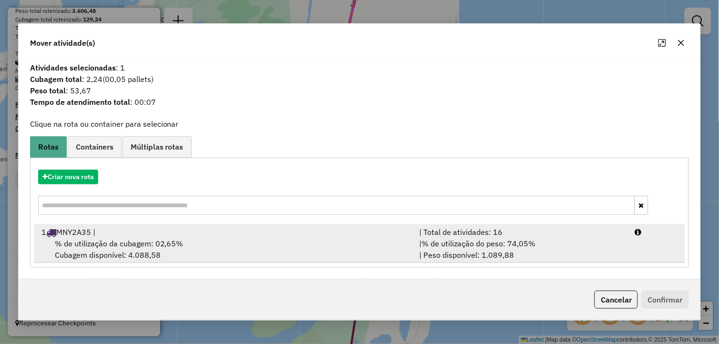
click at [208, 237] on div "1 MNY2A35 |" at bounding box center [225, 232] width 378 height 11
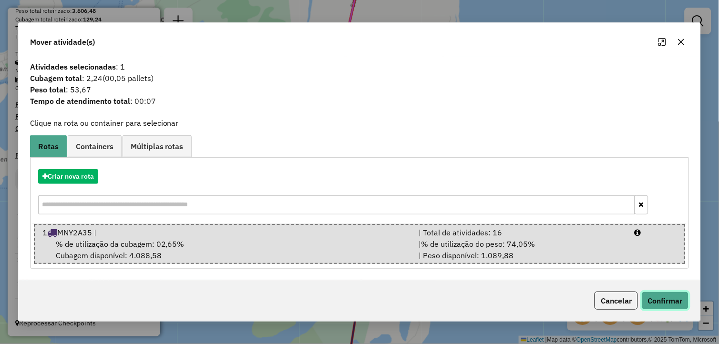
click at [668, 297] on button "Confirmar" at bounding box center [665, 301] width 47 height 18
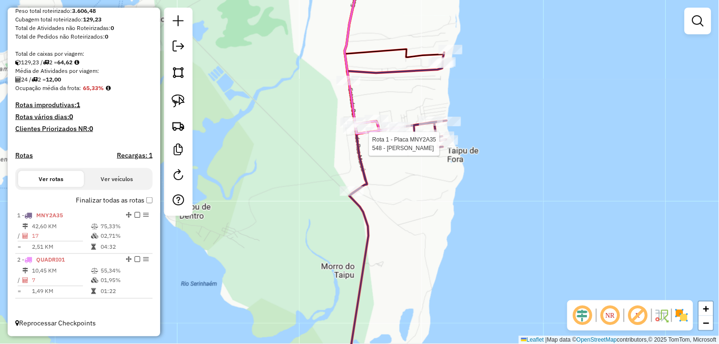
select select "**********"
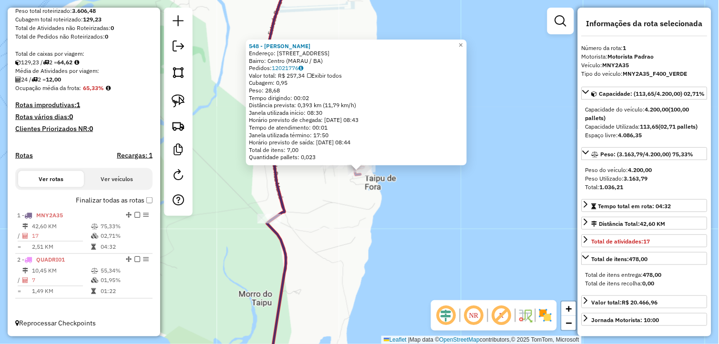
click at [362, 219] on div "548 - SAMUEL SOUSA Endereço: Rua Marau 2 Bairro: Centro (MARAU / BA) Pedidos: 1…" at bounding box center [359, 172] width 719 height 344
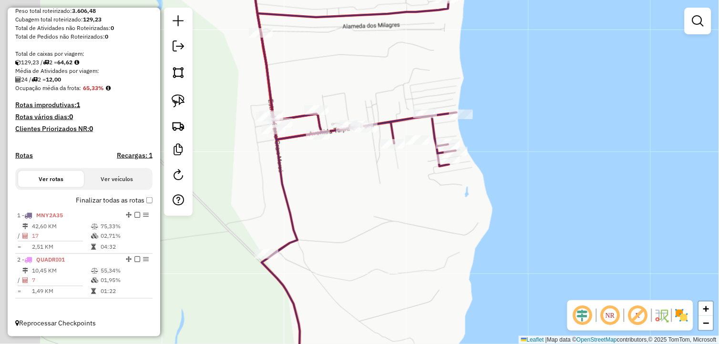
drag, startPoint x: 334, startPoint y: 199, endPoint x: 368, endPoint y: 228, distance: 44.0
click at [367, 227] on div "Janela de atendimento Grade de atendimento Capacidade Transportadoras Veículos …" at bounding box center [359, 172] width 719 height 344
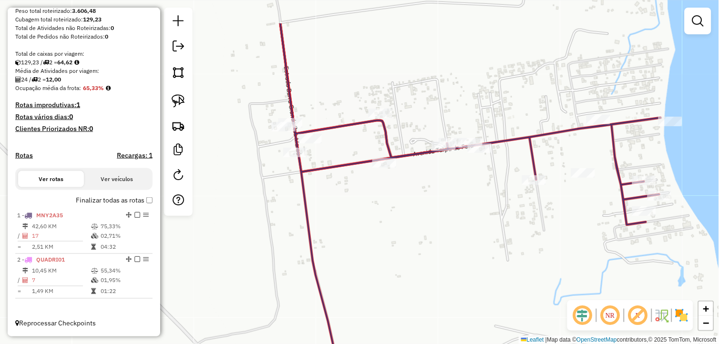
drag, startPoint x: 330, startPoint y: 198, endPoint x: 389, endPoint y: 277, distance: 98.1
click at [389, 277] on div "Janela de atendimento Grade de atendimento Capacidade Transportadoras Veículos …" at bounding box center [359, 172] width 719 height 344
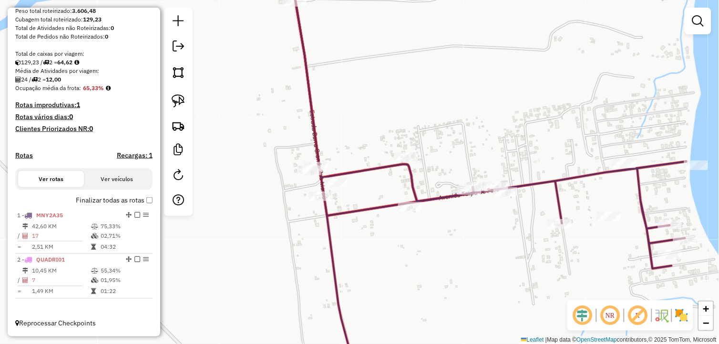
drag, startPoint x: 363, startPoint y: 239, endPoint x: 374, endPoint y: 254, distance: 19.1
click at [374, 254] on div "Janela de atendimento Grade de atendimento Capacidade Transportadoras Veículos …" at bounding box center [359, 172] width 719 height 344
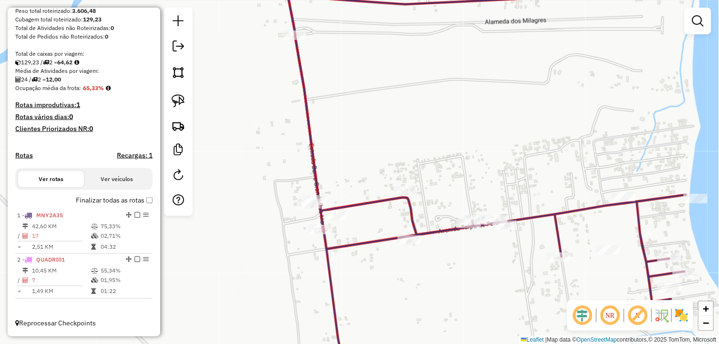
drag, startPoint x: 374, startPoint y: 219, endPoint x: 370, endPoint y: 226, distance: 7.5
click at [370, 226] on div "Janela de atendimento Grade de atendimento Capacidade Transportadoras Veículos …" at bounding box center [359, 172] width 719 height 344
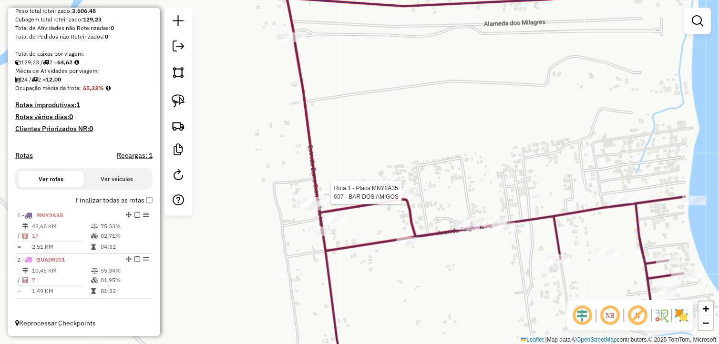
select select "**********"
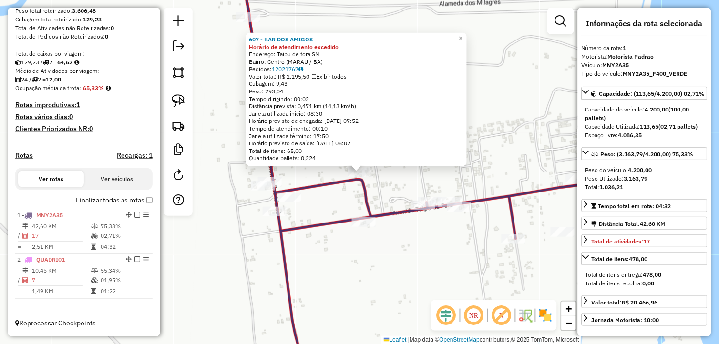
click at [327, 206] on div "607 - BAR DOS AMIGOS Horário de atendimento excedido Endereço: Taipu de fora SN…" at bounding box center [359, 172] width 719 height 344
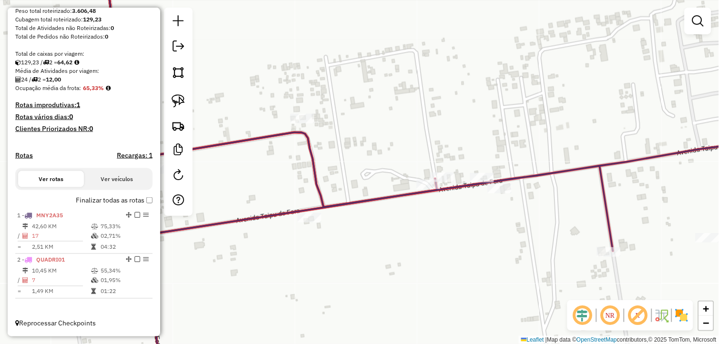
drag, startPoint x: 403, startPoint y: 232, endPoint x: 390, endPoint y: 241, distance: 15.1
click at [389, 245] on div "Janela de atendimento Grade de atendimento Capacidade Transportadoras Veículos …" at bounding box center [359, 172] width 719 height 344
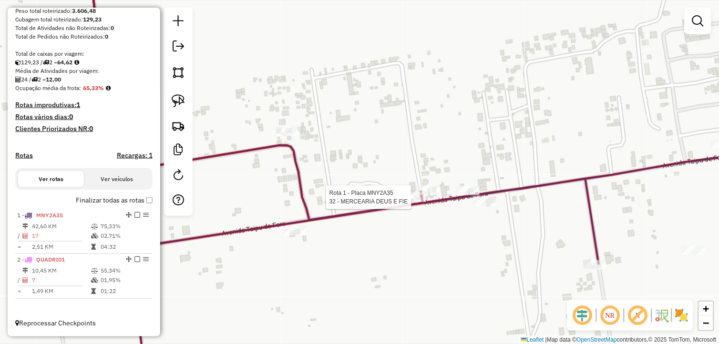
select select "**********"
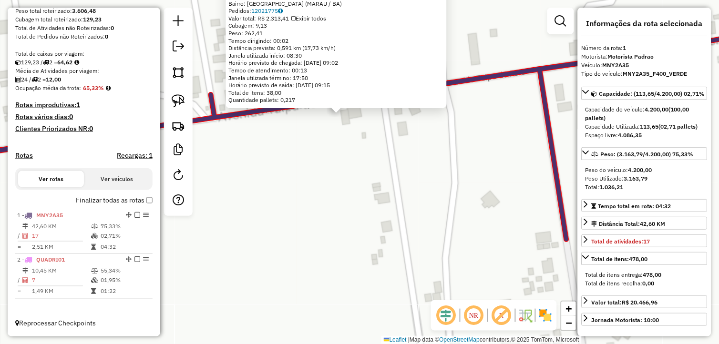
click at [355, 208] on div "3 - JL DIST DE GAS E AGU Endereço: Rua principal taipu de fora 10 Bairro: Taipu…" at bounding box center [359, 172] width 719 height 344
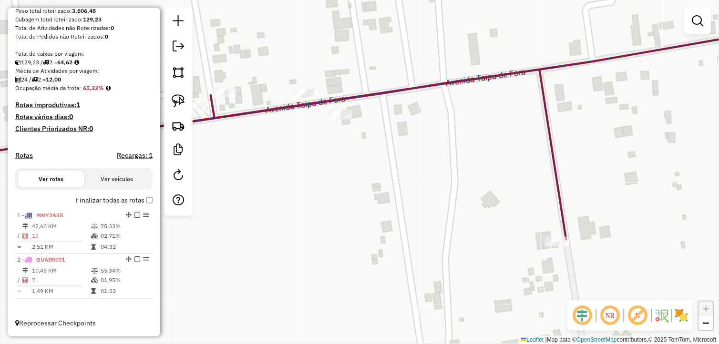
drag, startPoint x: 178, startPoint y: 98, endPoint x: 256, endPoint y: 119, distance: 80.7
click at [178, 98] on img at bounding box center [178, 100] width 13 height 13
drag, startPoint x: 298, startPoint y: 137, endPoint x: 347, endPoint y: 102, distance: 60.2
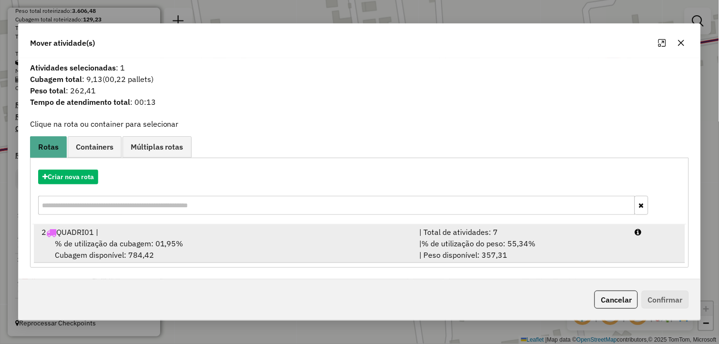
click at [188, 245] on div "% de utilização da cubagem: 01,95% Cubagem disponível: 784,42" at bounding box center [225, 249] width 378 height 23
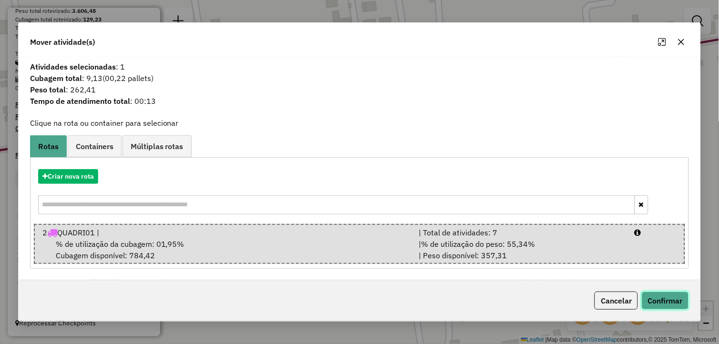
click at [684, 299] on button "Confirmar" at bounding box center [665, 301] width 47 height 18
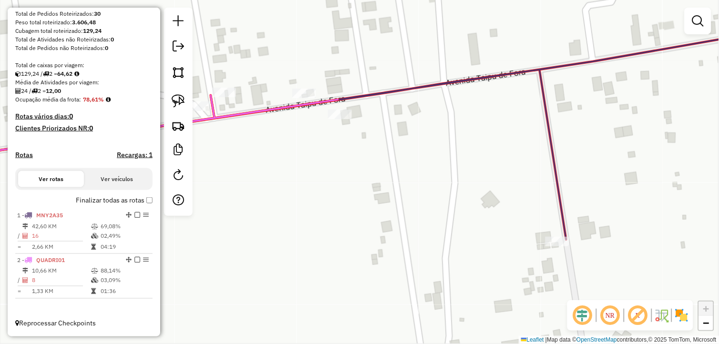
scroll to position [155, 0]
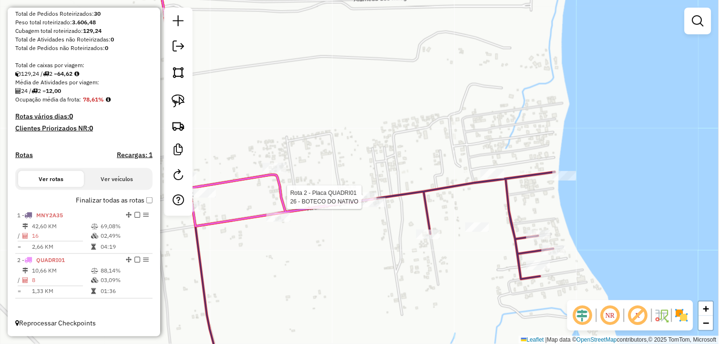
select select "**********"
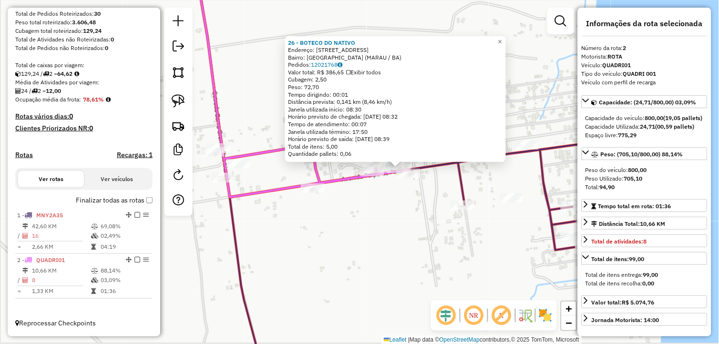
drag, startPoint x: 364, startPoint y: 272, endPoint x: 403, endPoint y: 268, distance: 39.3
click at [403, 268] on div "26 - BOTECO DO NATIVO Endereço: AV TAIPU DE FORA 244 Bairro: Taipu de Fora (MAR…" at bounding box center [359, 172] width 719 height 344
click at [404, 268] on div "26 - BOTECO DO NATIVO Endereço: AV TAIPU DE FORA 244 Bairro: Taipu de Fora (MAR…" at bounding box center [359, 172] width 719 height 344
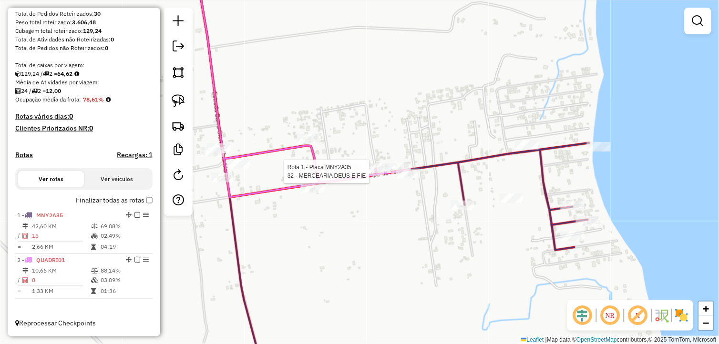
select select "**********"
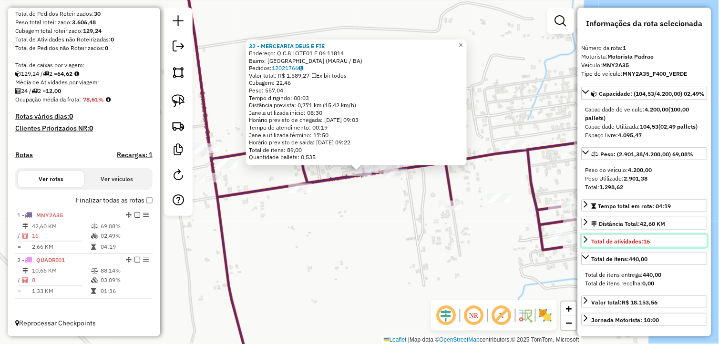
click at [592, 245] on span "Total de atividades: 16" at bounding box center [621, 241] width 59 height 7
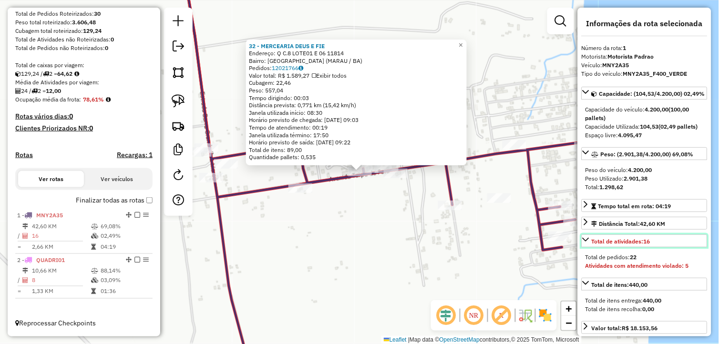
click at [593, 245] on span "Total de atividades: 16" at bounding box center [621, 241] width 59 height 7
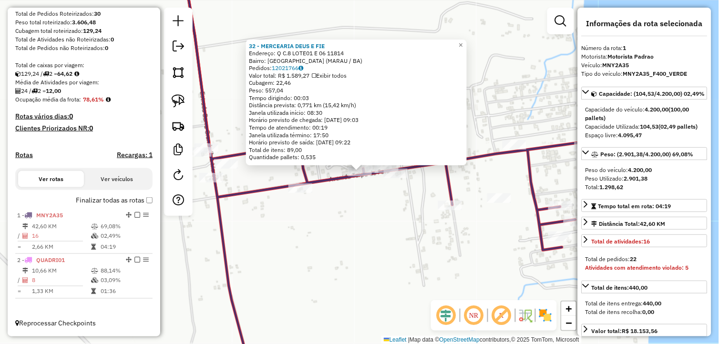
click at [374, 245] on div "32 - MERCEARIA DEUS E FIE Endereço: Q C.8 LOTE01 E 06 11814 Bairro: Taipu de Fo…" at bounding box center [359, 172] width 719 height 344
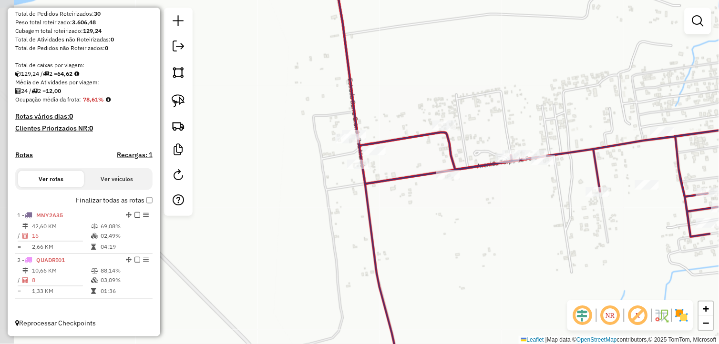
drag, startPoint x: 393, startPoint y: 242, endPoint x: 466, endPoint y: 234, distance: 73.4
click at [466, 234] on div "Janela de atendimento Grade de atendimento Capacidade Transportadoras Veículos …" at bounding box center [359, 172] width 719 height 344
click at [354, 158] on div "Rota 2 - Placa QUADRI01 373 - COMIDA CASEIRA DA NE Janela de atendimento Grade …" at bounding box center [359, 172] width 719 height 344
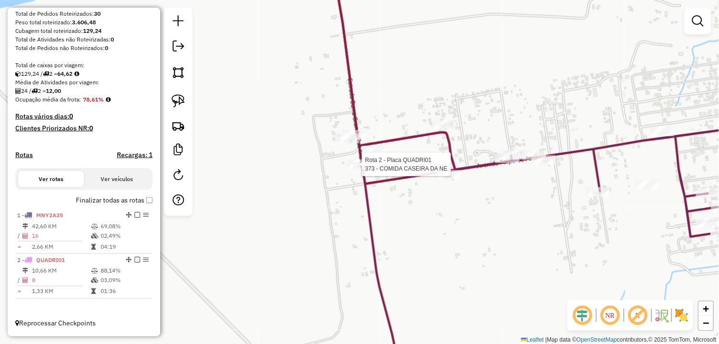
select select "**********"
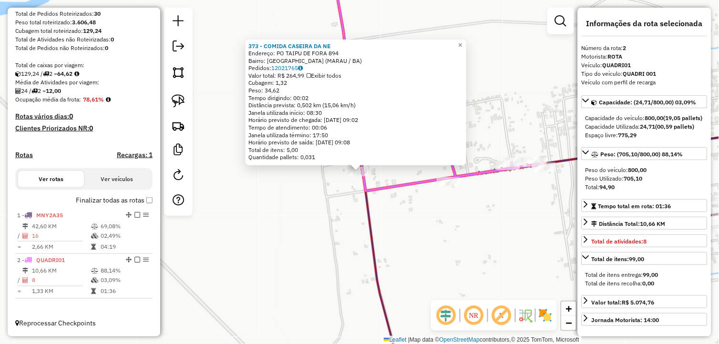
click at [428, 210] on div "373 - COMIDA CASEIRA DA NE Endereço: PO TAIPU DE FORA 894 Bairro: Taipu de Fora…" at bounding box center [359, 172] width 719 height 344
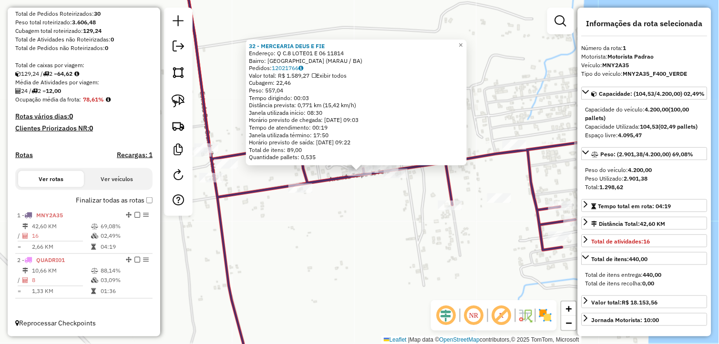
click at [366, 260] on div "32 - MERCEARIA DEUS E FIE Endereço: Q C.8 LOTE01 E 06 11814 Bairro: Taipu de Fo…" at bounding box center [359, 172] width 719 height 344
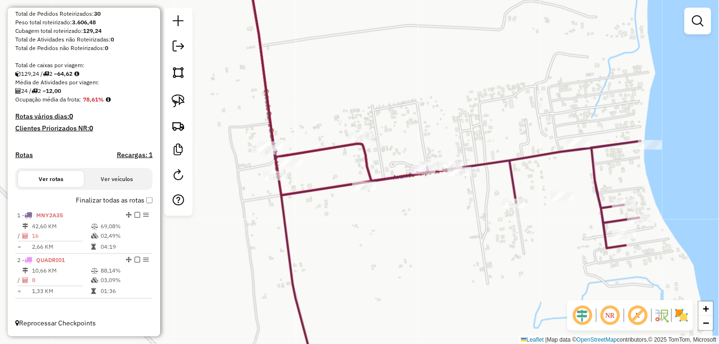
drag, startPoint x: 332, startPoint y: 245, endPoint x: 419, endPoint y: 244, distance: 86.8
click at [419, 245] on div "Janela de atendimento Grade de atendimento Capacidade Transportadoras Veículos …" at bounding box center [359, 172] width 719 height 344
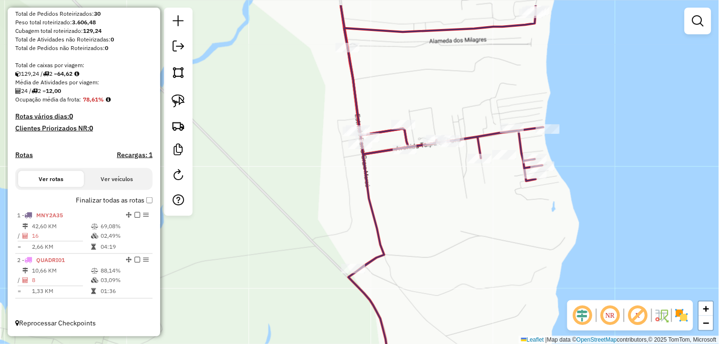
drag, startPoint x: 492, startPoint y: 206, endPoint x: 453, endPoint y: 232, distance: 46.8
click at [453, 232] on div "Janela de atendimento Grade de atendimento Capacidade Transportadoras Veículos …" at bounding box center [359, 172] width 719 height 344
select select "**********"
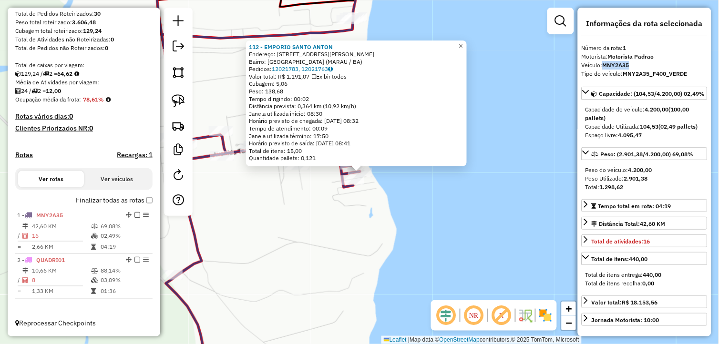
drag, startPoint x: 633, startPoint y: 63, endPoint x: 605, endPoint y: 64, distance: 27.7
click at [605, 64] on div "Veículo: MNY2A35" at bounding box center [645, 65] width 126 height 9
copy strong "MNY2A35"
drag, startPoint x: 148, startPoint y: 205, endPoint x: 145, endPoint y: 199, distance: 6.8
click at [145, 199] on div "Placa QUADRI01" at bounding box center [159, 193] width 84 height 11
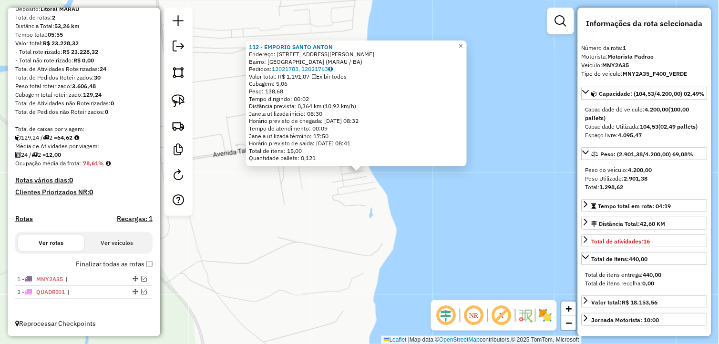
scroll to position [91, 0]
drag, startPoint x: 133, startPoint y: 277, endPoint x: 132, endPoint y: 294, distance: 17.2
click at [143, 264] on div "Reordenar Recargas Placa QUADRI01 Rota 1" at bounding box center [181, 252] width 133 height 47
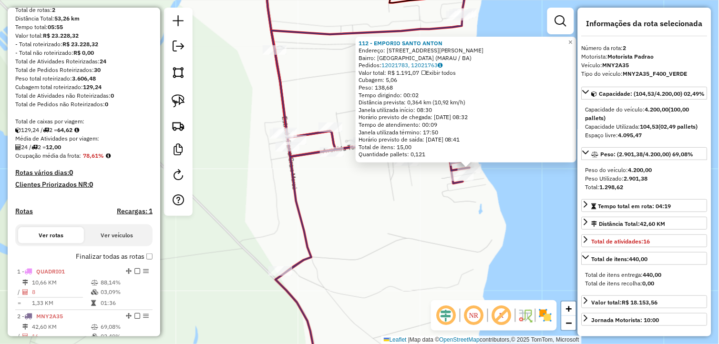
drag, startPoint x: 255, startPoint y: 272, endPoint x: 306, endPoint y: 269, distance: 50.7
click at [352, 269] on div "112 - EMPORIO SANTO ANTON Endereço: AV DR LILI 37 Bairro: Taipu de Fora (MARAU …" at bounding box center [359, 172] width 719 height 344
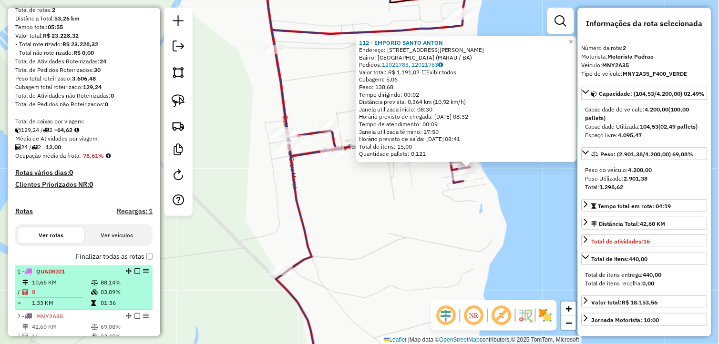
click at [43, 297] on td "8" at bounding box center [60, 293] width 59 height 10
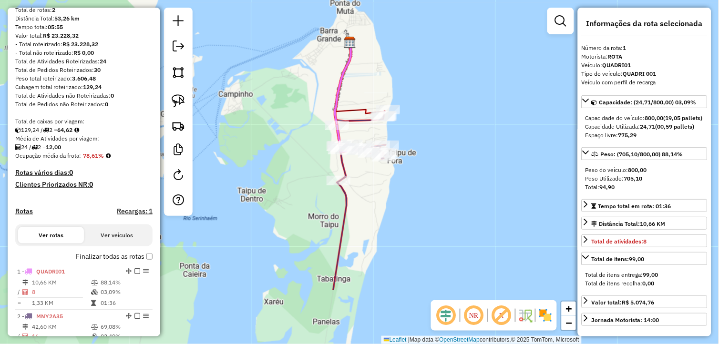
drag, startPoint x: 364, startPoint y: 275, endPoint x: 368, endPoint y: 157, distance: 117.9
click at [367, 161] on div "Janela de atendimento Grade de atendimento Capacidade Transportadoras Veículos …" at bounding box center [359, 172] width 719 height 344
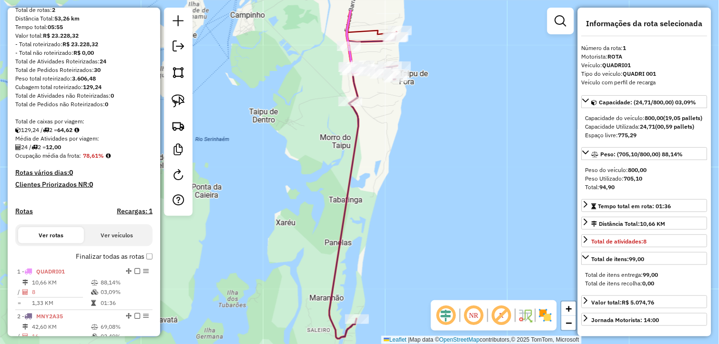
drag, startPoint x: 351, startPoint y: 174, endPoint x: 358, endPoint y: 270, distance: 97.1
click at [356, 274] on div "Janela de atendimento Grade de atendimento Capacidade Transportadoras Veículos …" at bounding box center [359, 172] width 719 height 344
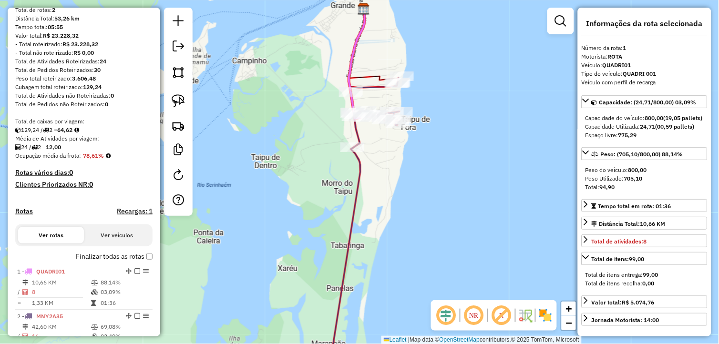
drag, startPoint x: 366, startPoint y: 151, endPoint x: 374, endPoint y: 134, distance: 19.0
click at [369, 140] on div "Janela de atendimento Grade de atendimento Capacidade Transportadoras Veículos …" at bounding box center [359, 172] width 719 height 344
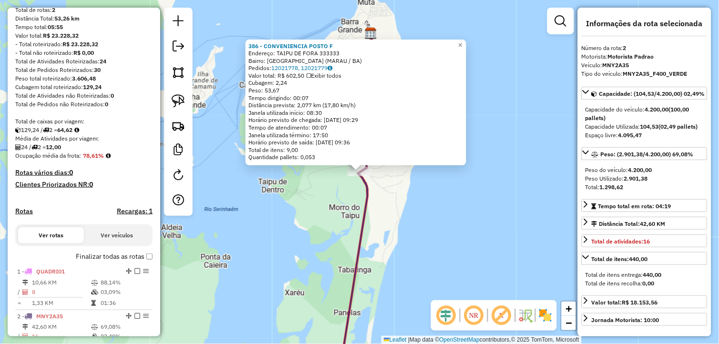
scroll to position [155, 0]
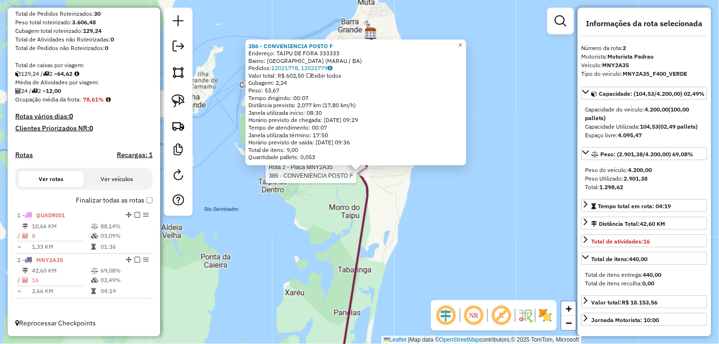
click at [291, 252] on div "Rota 2 - Placa MNY2A35 386 - CONVENIENCIA POSTO F 386 - CONVENIENCIA POSTO F En…" at bounding box center [359, 172] width 719 height 344
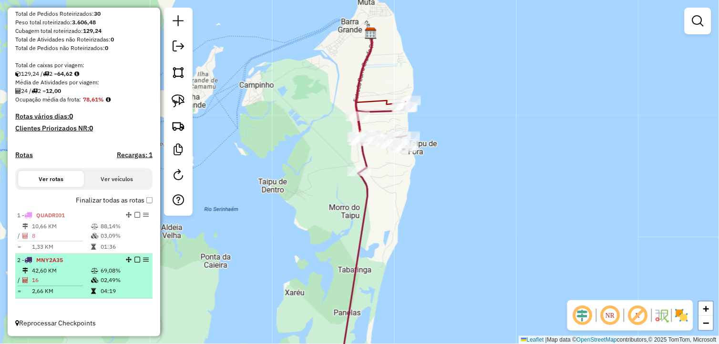
click at [135, 259] on em at bounding box center [138, 260] width 6 height 6
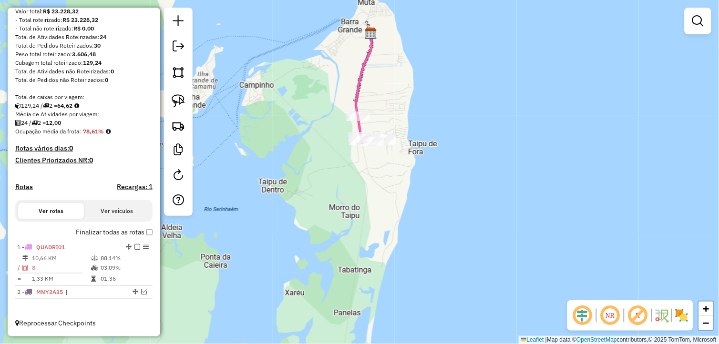
scroll to position [123, 0]
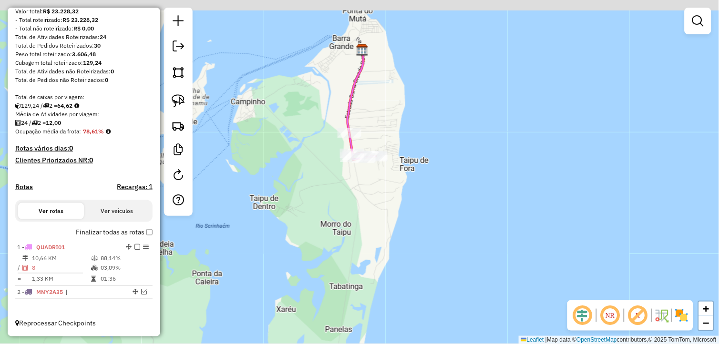
drag, startPoint x: 368, startPoint y: 234, endPoint x: 337, endPoint y: 278, distance: 53.6
click at [337, 278] on div "Janela de atendimento Grade de atendimento Capacidade Transportadoras Veículos …" at bounding box center [359, 172] width 719 height 344
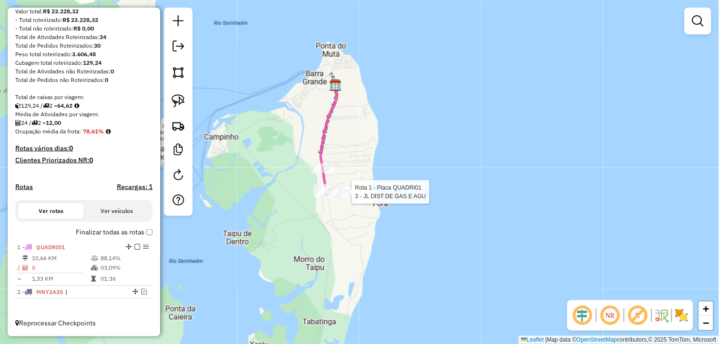
select select "**********"
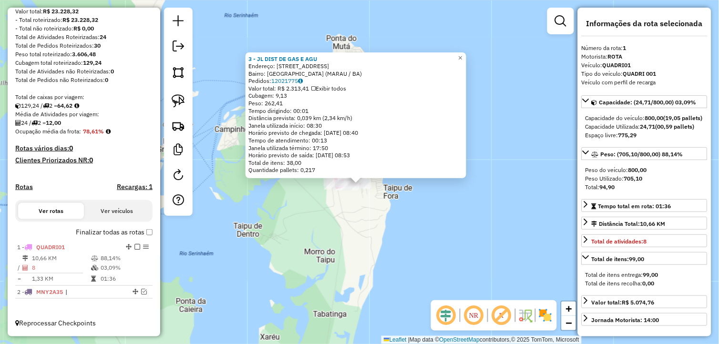
drag, startPoint x: 368, startPoint y: 229, endPoint x: 368, endPoint y: 242, distance: 12.9
click at [368, 242] on div "3 - JL DIST DE GAS E AGU Endereço: Rua principal taipu de fora 10 Bairro: Taipu…" at bounding box center [359, 172] width 719 height 344
click at [361, 230] on div "3 - JL DIST DE GAS E AGU Endereço: Rua principal taipu de fora 10 Bairro: Taipu…" at bounding box center [359, 172] width 719 height 344
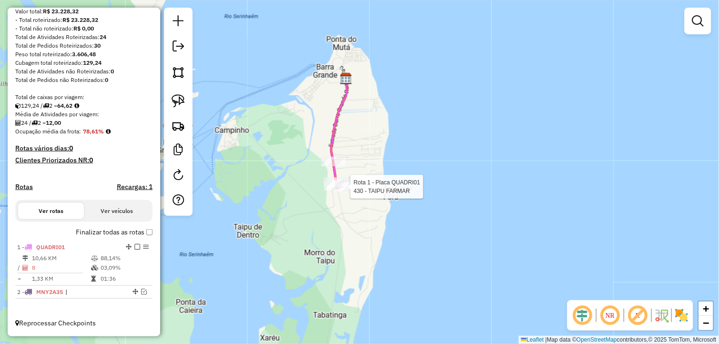
select select "**********"
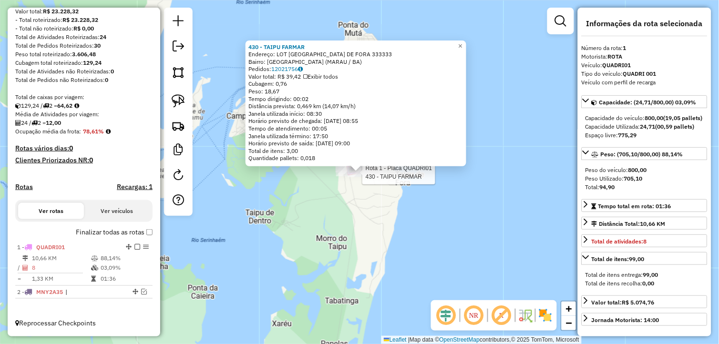
click at [310, 216] on div "Rota 1 - Placa QUADRI01 430 - TAIPU FARMAR 430 - TAIPU FARMAR Endereço: LOT PRA…" at bounding box center [359, 172] width 719 height 344
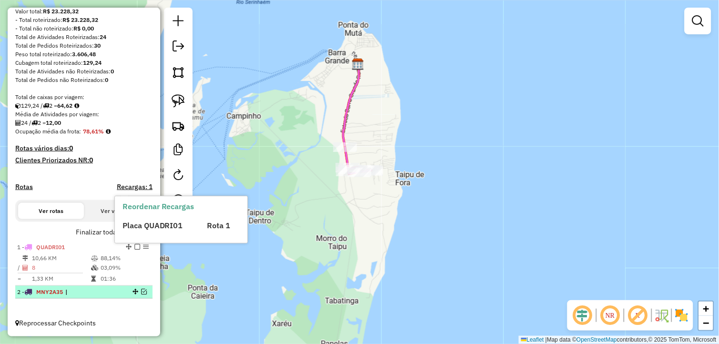
click at [141, 291] on em at bounding box center [144, 292] width 6 height 6
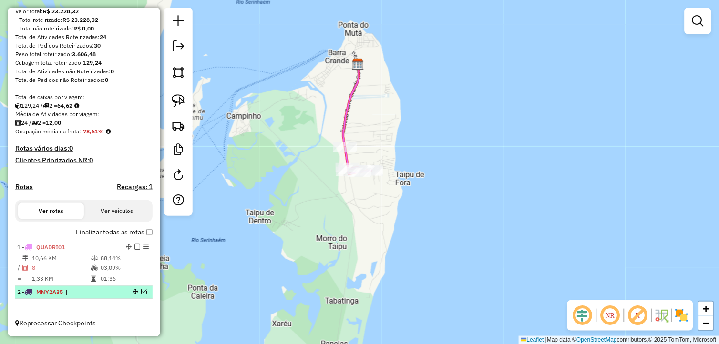
scroll to position [155, 0]
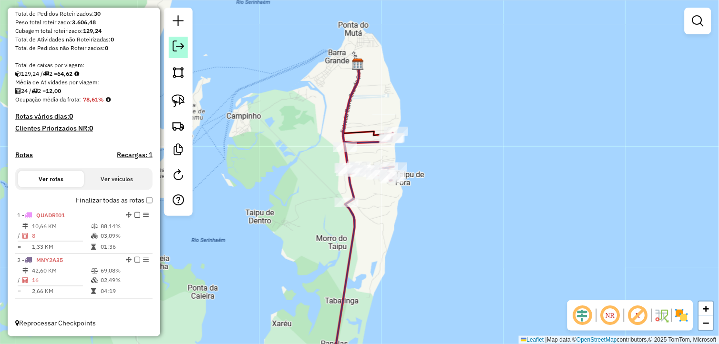
click at [173, 46] on em at bounding box center [178, 46] width 11 height 11
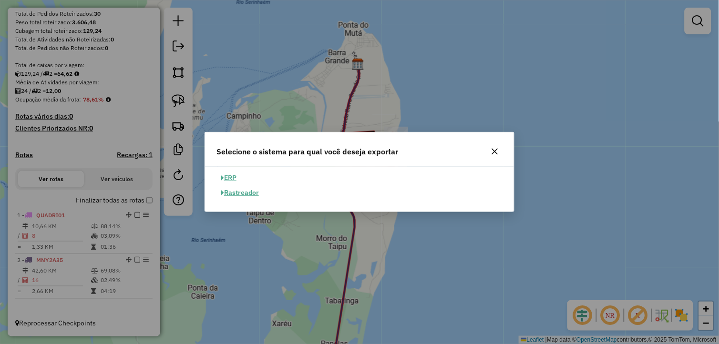
click at [227, 178] on button "ERP" at bounding box center [229, 178] width 24 height 15
select select "**"
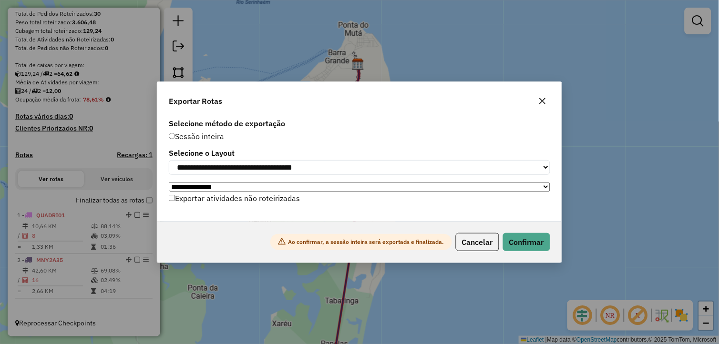
click at [544, 103] on button "button" at bounding box center [542, 100] width 15 height 15
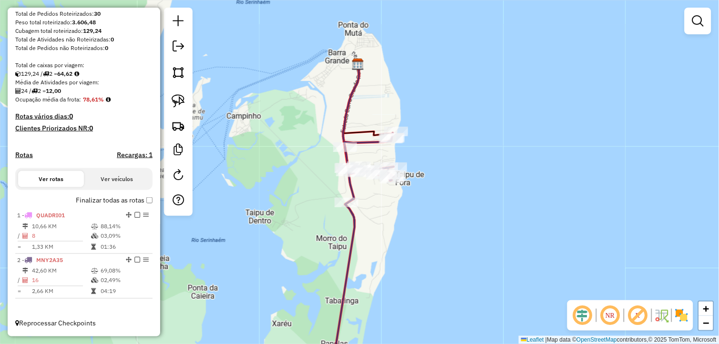
scroll to position [155, 0]
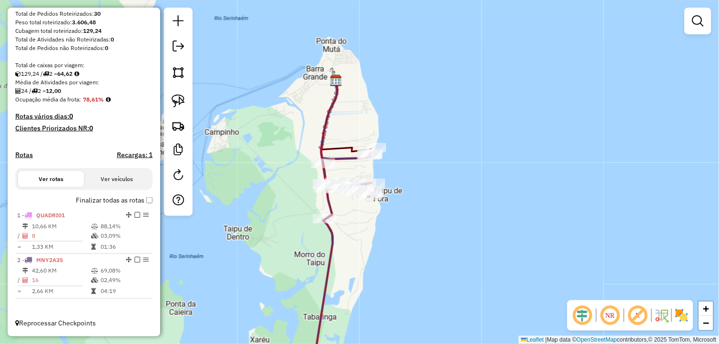
drag, startPoint x: 379, startPoint y: 236, endPoint x: 349, endPoint y: 251, distance: 33.5
click at [354, 254] on div "Janela de atendimento Grade de atendimento Capacidade Transportadoras Veículos …" at bounding box center [359, 172] width 719 height 344
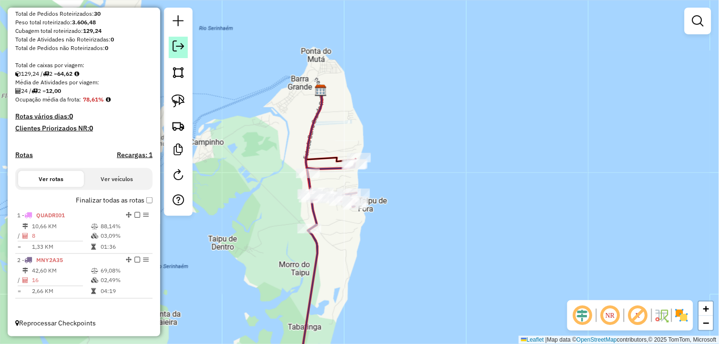
click at [180, 50] on em at bounding box center [178, 46] width 11 height 11
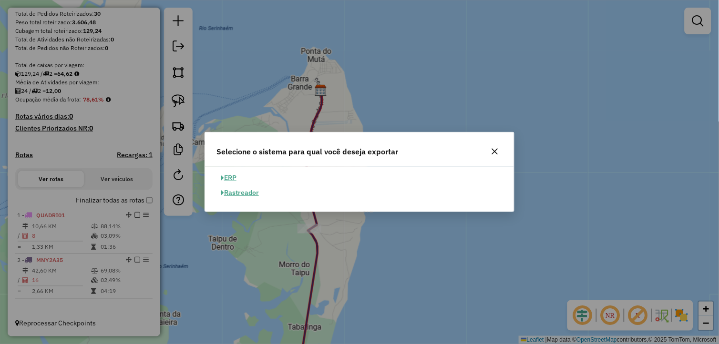
click at [234, 175] on button "ERP" at bounding box center [229, 178] width 24 height 15
select select "**"
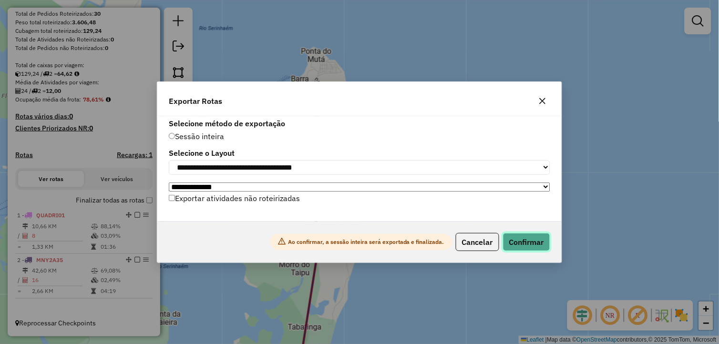
click at [527, 249] on button "Confirmar" at bounding box center [526, 242] width 47 height 18
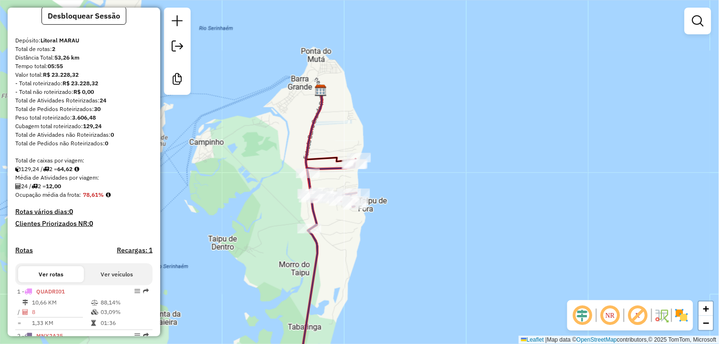
scroll to position [0, 0]
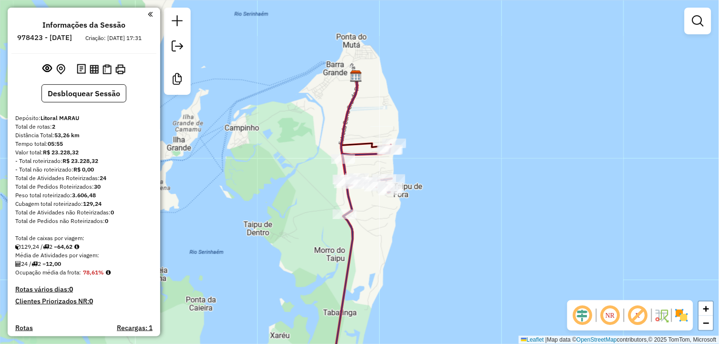
drag, startPoint x: 416, startPoint y: 206, endPoint x: 442, endPoint y: 193, distance: 28.4
click at [442, 193] on div "Janela de atendimento Grade de atendimento Capacidade Transportadoras Veículos …" at bounding box center [359, 172] width 719 height 344
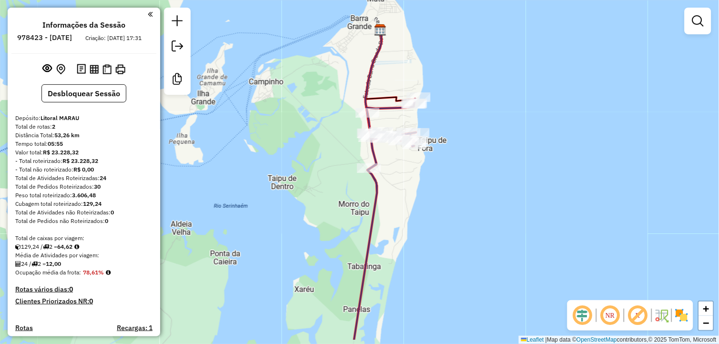
drag, startPoint x: 431, startPoint y: 233, endPoint x: 441, endPoint y: 192, distance: 41.7
click at [441, 192] on div "Janela de atendimento Grade de atendimento Capacidade Transportadoras Veículos …" at bounding box center [359, 172] width 719 height 344
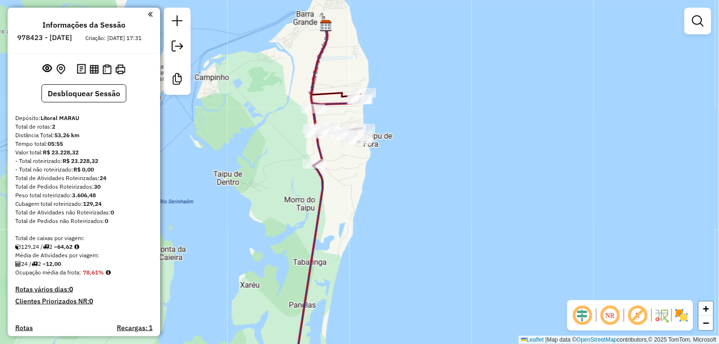
drag, startPoint x: 428, startPoint y: 228, endPoint x: 374, endPoint y: 225, distance: 54.0
click at [374, 225] on div "Janela de atendimento Grade de atendimento Capacidade Transportadoras Veículos …" at bounding box center [359, 172] width 719 height 344
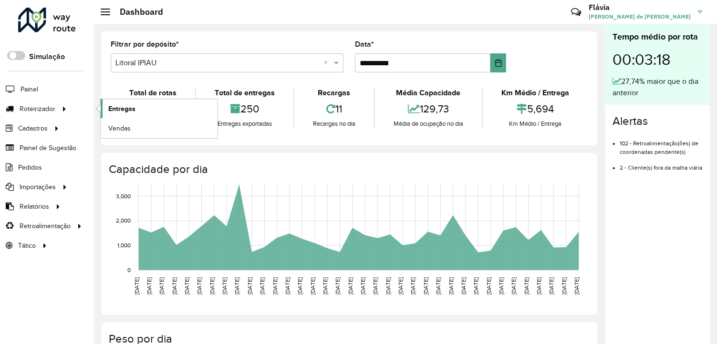
click at [124, 113] on span "Entregas" at bounding box center [121, 109] width 27 height 10
click at [116, 113] on span "Entregas" at bounding box center [121, 109] width 27 height 10
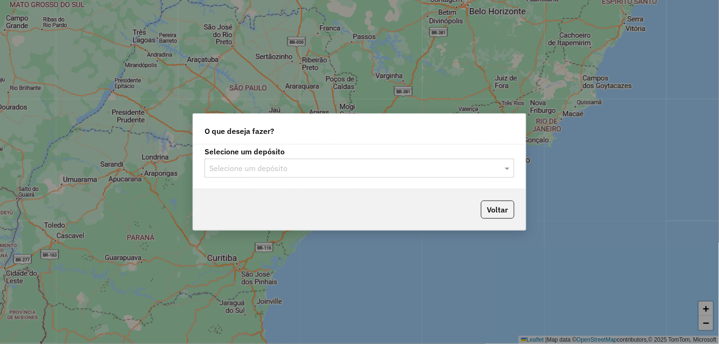
drag, startPoint x: 268, startPoint y: 169, endPoint x: 247, endPoint y: 159, distance: 23.5
click at [268, 169] on input "text" at bounding box center [349, 168] width 281 height 11
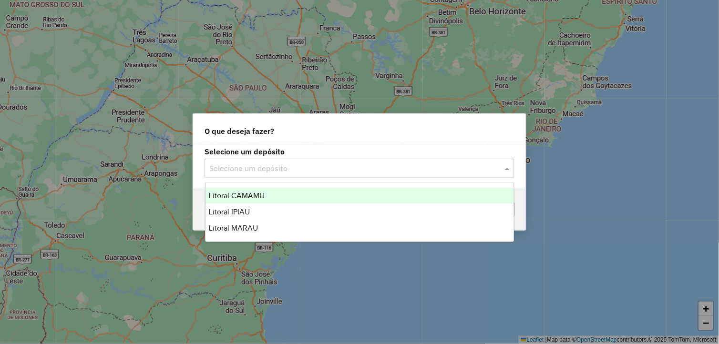
click at [234, 194] on span "Litoral CAMAMU" at bounding box center [237, 196] width 56 height 8
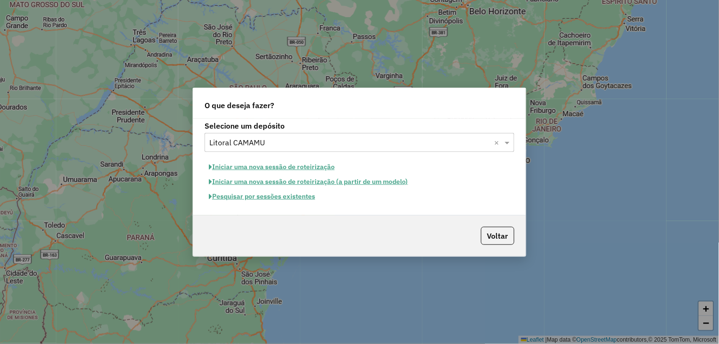
click at [273, 169] on button "Iniciar uma nova sessão de roteirização" at bounding box center [272, 167] width 135 height 15
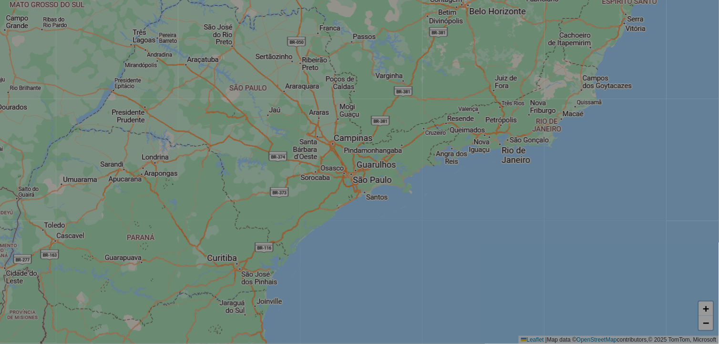
select select "*"
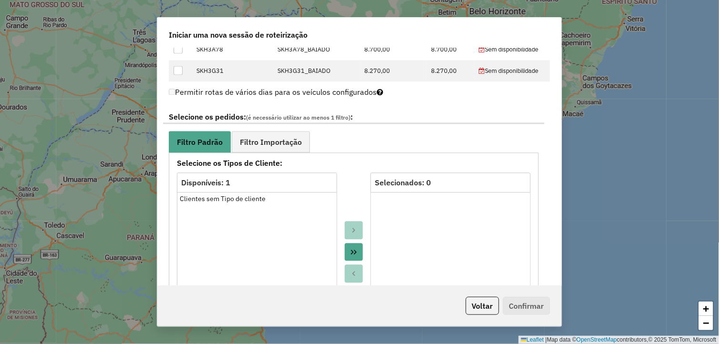
scroll to position [530, 0]
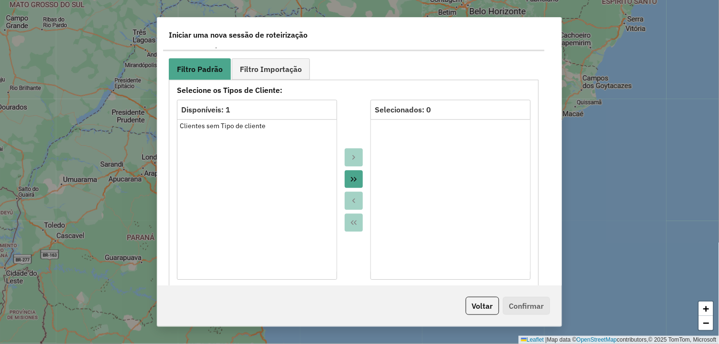
click at [350, 176] on icon "Move All to Target" at bounding box center [354, 180] width 8 height 8
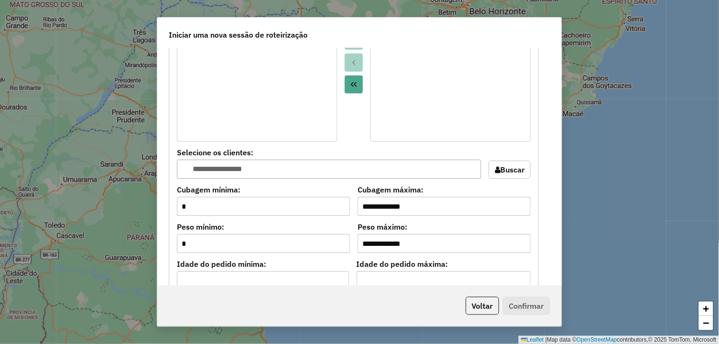
scroll to position [848, 0]
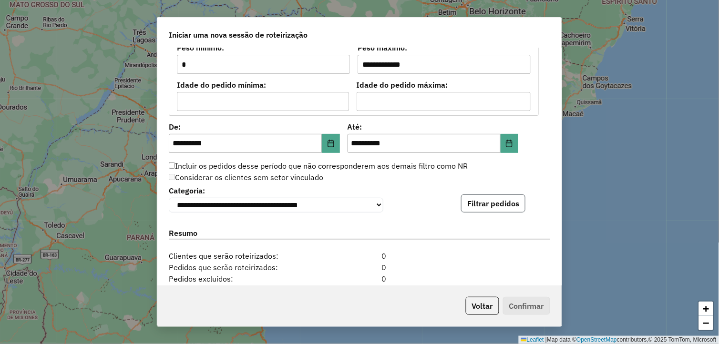
click at [464, 203] on button "Filtrar pedidos" at bounding box center [493, 204] width 64 height 18
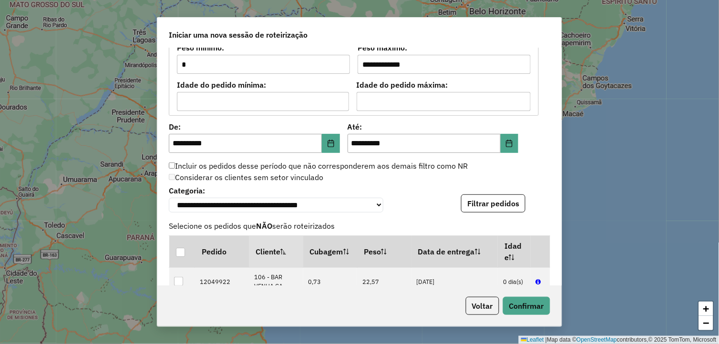
scroll to position [1166, 0]
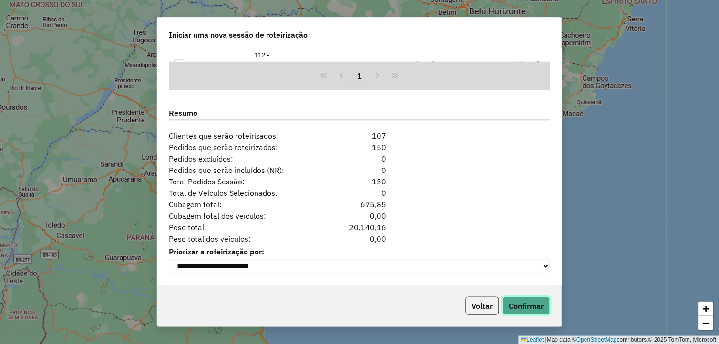
click at [534, 311] on button "Confirmar" at bounding box center [526, 306] width 47 height 18
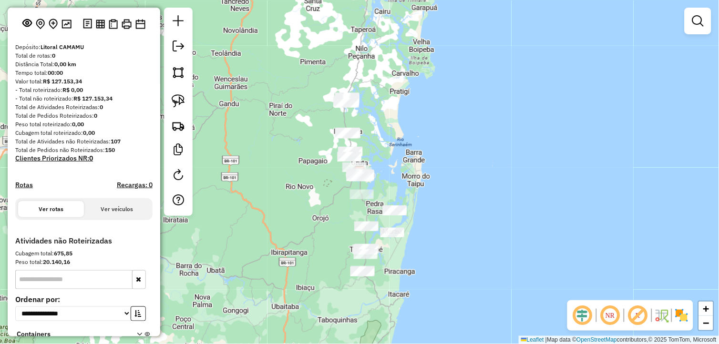
scroll to position [125, 0]
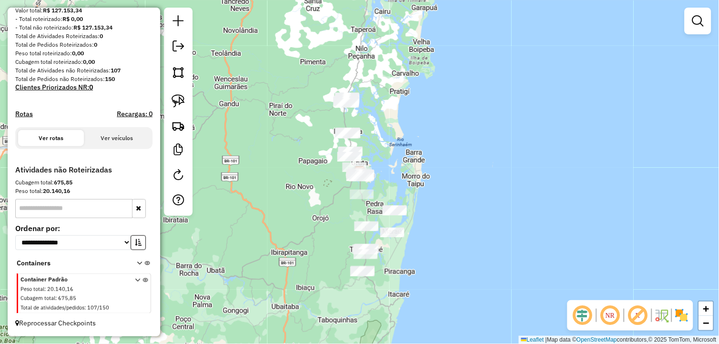
click at [97, 210] on input "text" at bounding box center [73, 208] width 117 height 19
drag, startPoint x: 135, startPoint y: 265, endPoint x: 117, endPoint y: 266, distance: 17.2
click at [137, 265] on icon at bounding box center [139, 265] width 5 height 9
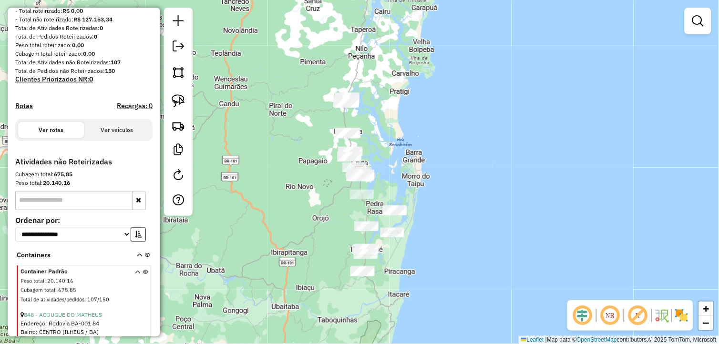
click at [84, 210] on input "text" at bounding box center [73, 200] width 117 height 19
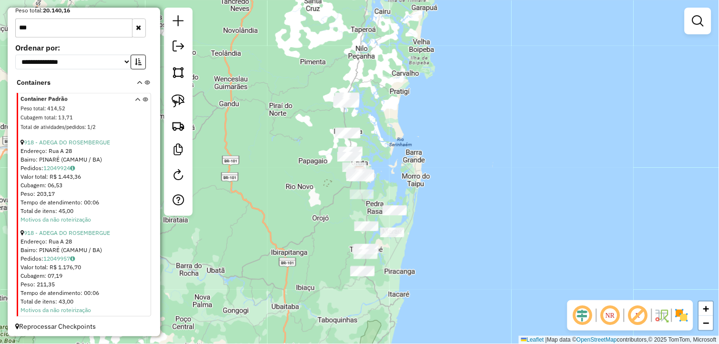
scroll to position [308, 0]
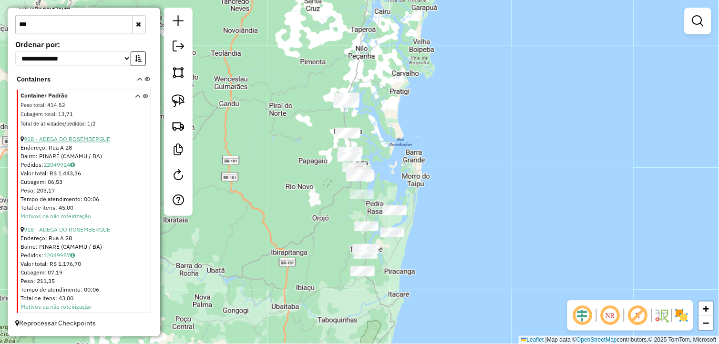
type input "***"
click at [65, 143] on link "918 - ADEGA DO ROSEMBERGUE" at bounding box center [67, 139] width 86 height 7
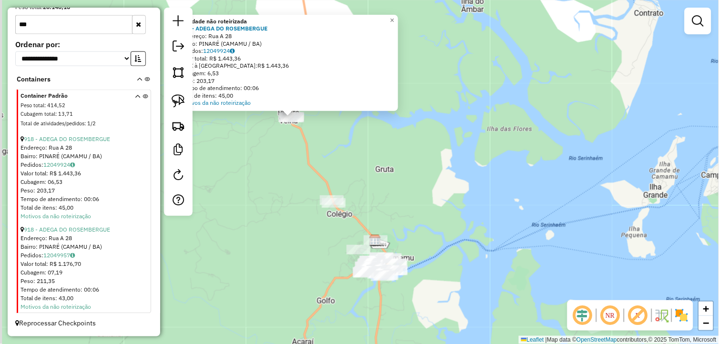
drag, startPoint x: 313, startPoint y: 176, endPoint x: 341, endPoint y: 185, distance: 29.1
click at [335, 184] on div "Atividade não roteirizada 918 - ADEGA DO ROSEMBERGUE Endereço: Rua A 28 Bairro:…" at bounding box center [359, 172] width 719 height 344
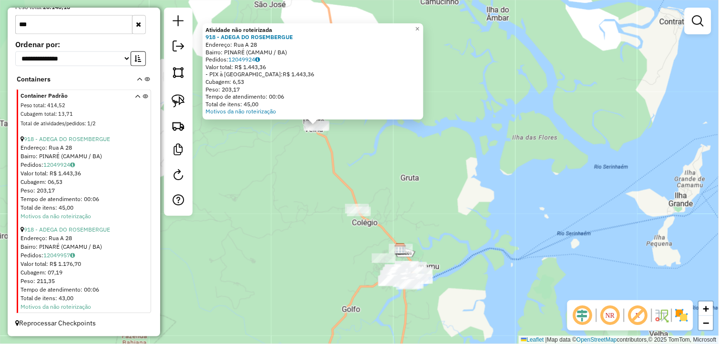
click at [313, 170] on div "Atividade não roteirizada 918 - ADEGA DO ROSEMBERGUE Endereço: Rua A 28 Bairro:…" at bounding box center [359, 172] width 719 height 344
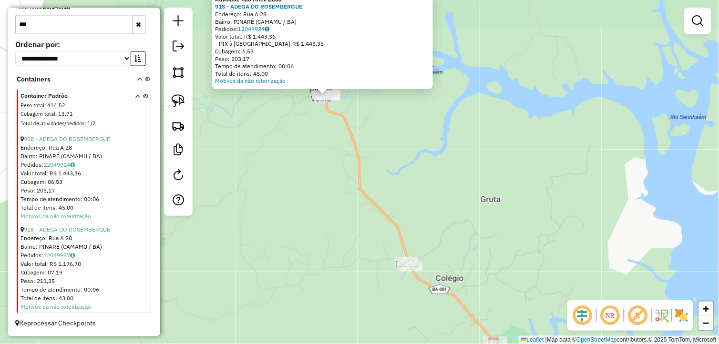
click at [307, 156] on div "Atividade não roteirizada 918 - ADEGA DO ROSEMBERGUE Endereço: Rua A 28 Bairro:…" at bounding box center [359, 172] width 719 height 344
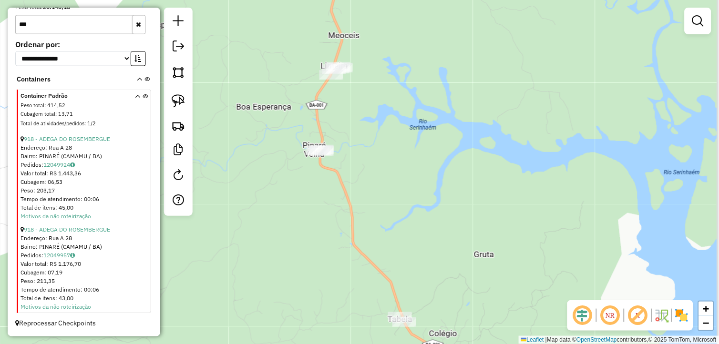
drag, startPoint x: 315, startPoint y: 178, endPoint x: 318, endPoint y: 206, distance: 27.8
click at [318, 206] on div "Janela de atendimento Grade de atendimento Capacidade Transportadoras Veículos …" at bounding box center [359, 172] width 719 height 344
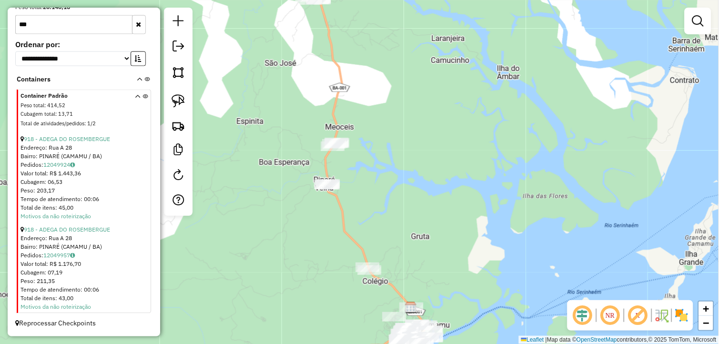
drag, startPoint x: 304, startPoint y: 210, endPoint x: 311, endPoint y: 212, distance: 6.8
click at [311, 212] on div "Janela de atendimento Grade de atendimento Capacidade Transportadoras Veículos …" at bounding box center [359, 172] width 719 height 344
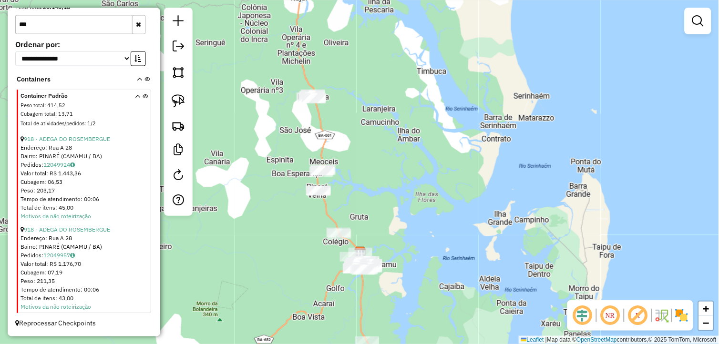
drag, startPoint x: 439, startPoint y: 241, endPoint x: 424, endPoint y: 212, distance: 33.5
click at [426, 214] on div "Janela de atendimento Grade de atendimento Capacidade Transportadoras Veículos …" at bounding box center [359, 172] width 719 height 344
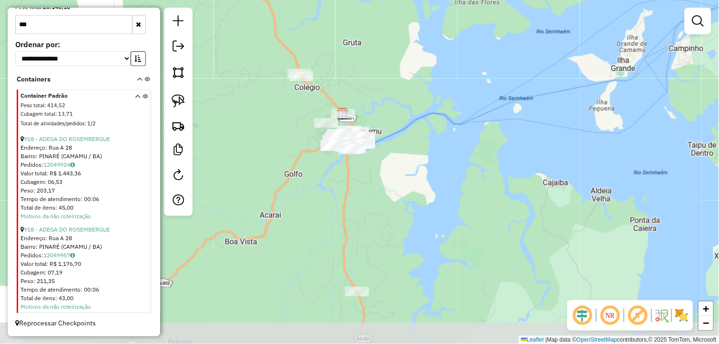
drag, startPoint x: 306, startPoint y: 259, endPoint x: 336, endPoint y: 189, distance: 75.9
click at [336, 190] on div "Janela de atendimento Grade de atendimento Capacidade Transportadoras Veículos …" at bounding box center [359, 172] width 719 height 344
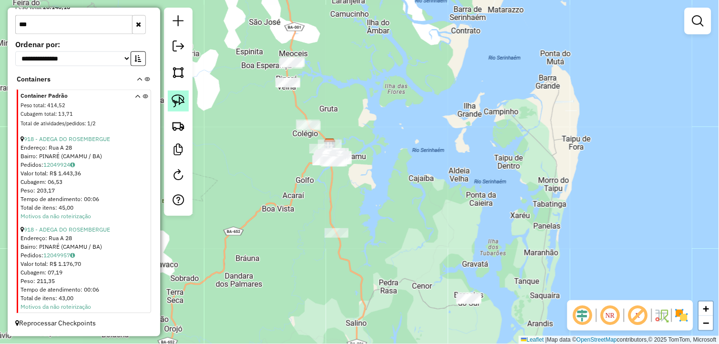
click at [180, 100] on img at bounding box center [178, 100] width 13 height 13
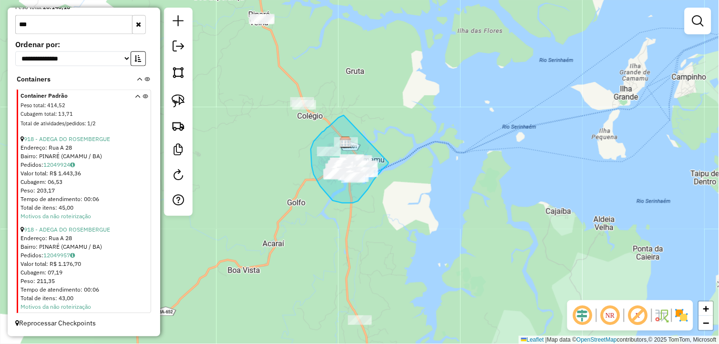
drag, startPoint x: 342, startPoint y: 116, endPoint x: 389, endPoint y: 163, distance: 66.1
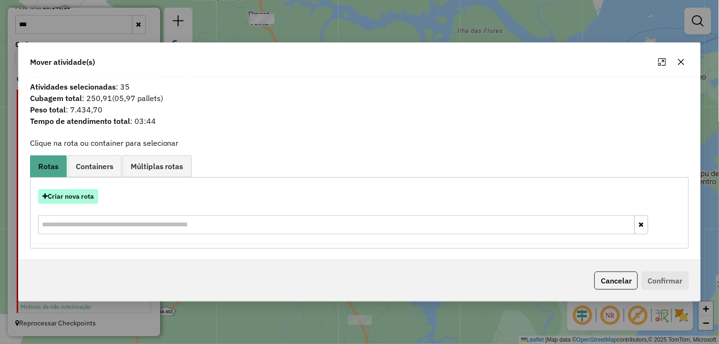
click at [89, 198] on button "Criar nova rota" at bounding box center [68, 196] width 60 height 15
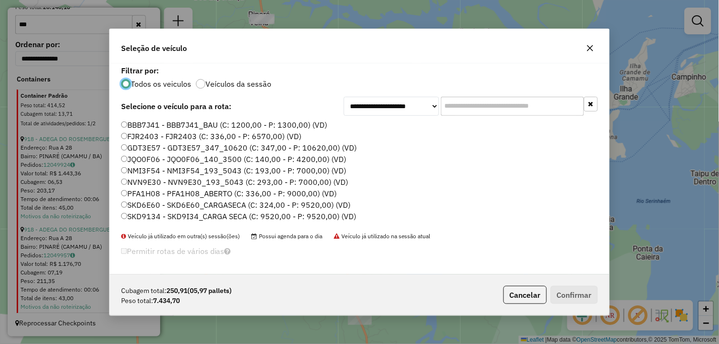
scroll to position [21, 0]
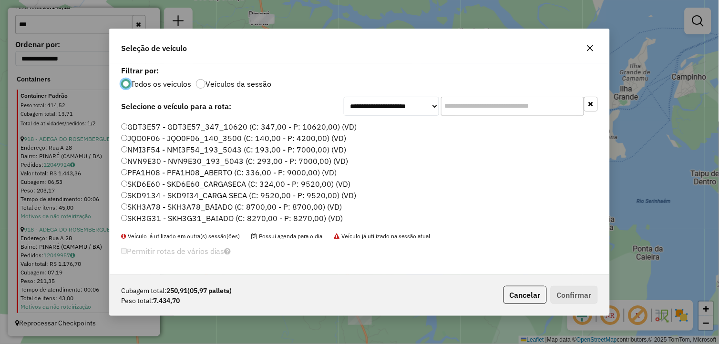
click at [158, 218] on label "SKH3G31 - SKH3G31_BAIADO (C: 8270,00 - P: 8270,00) (VD)" at bounding box center [232, 218] width 222 height 11
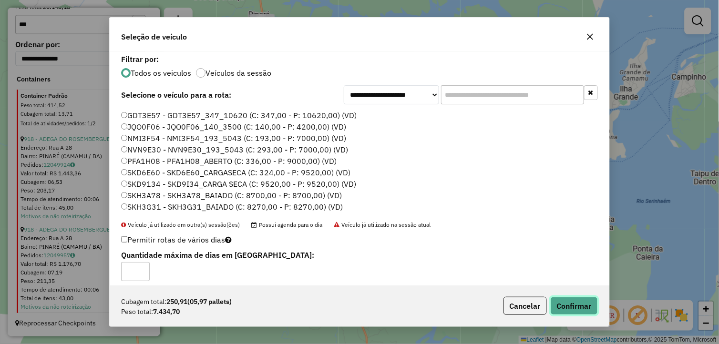
click at [576, 309] on button "Confirmar" at bounding box center [574, 306] width 47 height 18
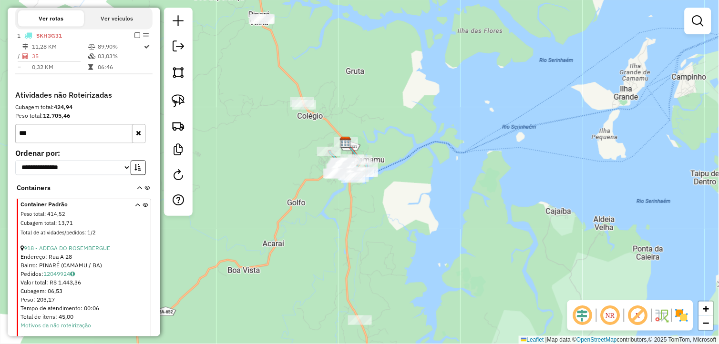
scroll to position [426, 0]
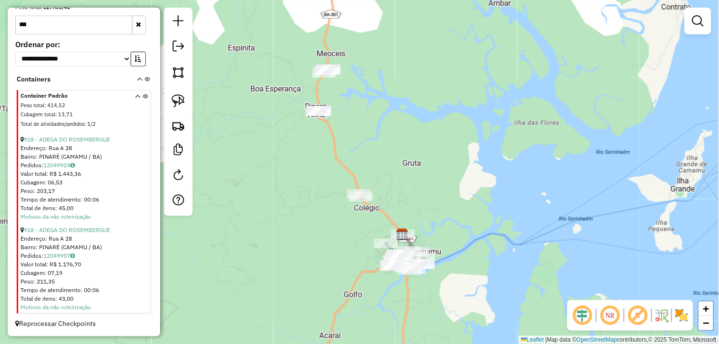
drag, startPoint x: 350, startPoint y: 166, endPoint x: 360, endPoint y: 180, distance: 17.5
click at [358, 183] on div "Janela de atendimento Grade de atendimento Capacidade Transportadoras Veículos …" at bounding box center [359, 172] width 719 height 344
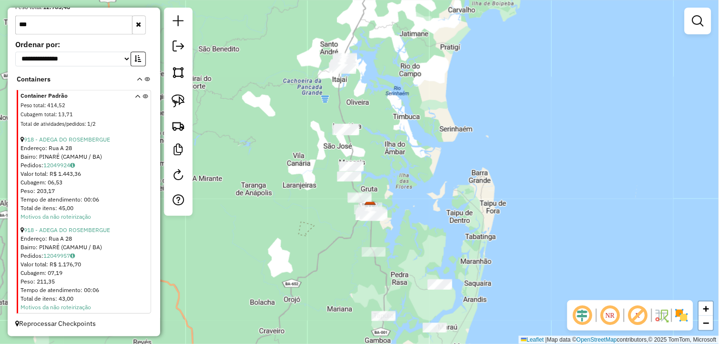
drag, startPoint x: 400, startPoint y: 144, endPoint x: 392, endPoint y: 231, distance: 87.6
click at [393, 230] on div "Janela de atendimento Grade de atendimento Capacidade Transportadoras Veículos …" at bounding box center [359, 172] width 719 height 344
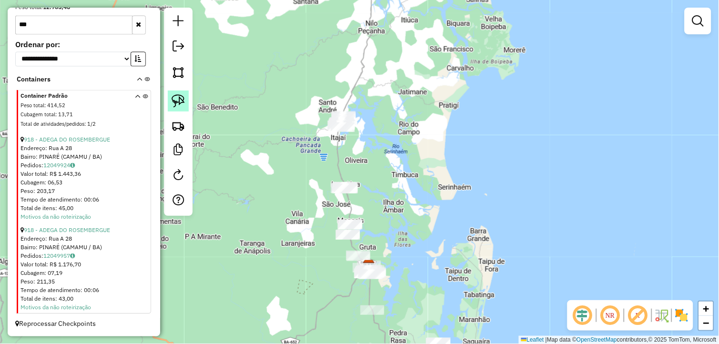
drag, startPoint x: 168, startPoint y: 99, endPoint x: 180, endPoint y: 99, distance: 11.9
click at [169, 99] on link at bounding box center [178, 101] width 21 height 21
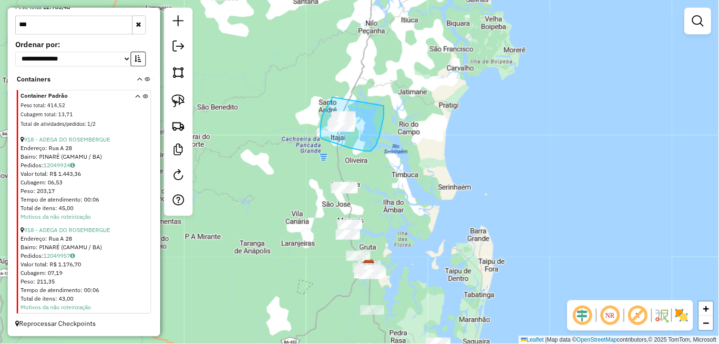
drag, startPoint x: 333, startPoint y: 97, endPoint x: 382, endPoint y: 103, distance: 49.5
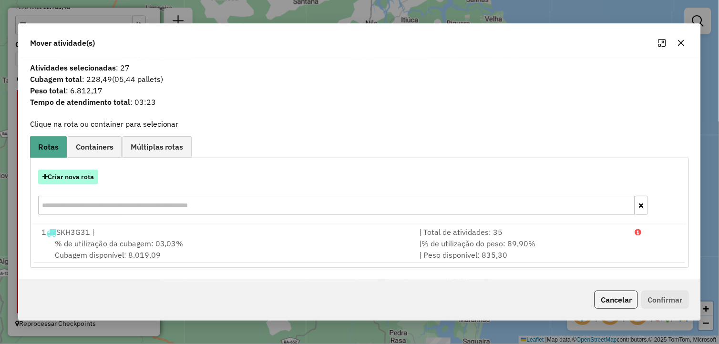
click at [92, 179] on button "Criar nova rota" at bounding box center [68, 177] width 60 height 15
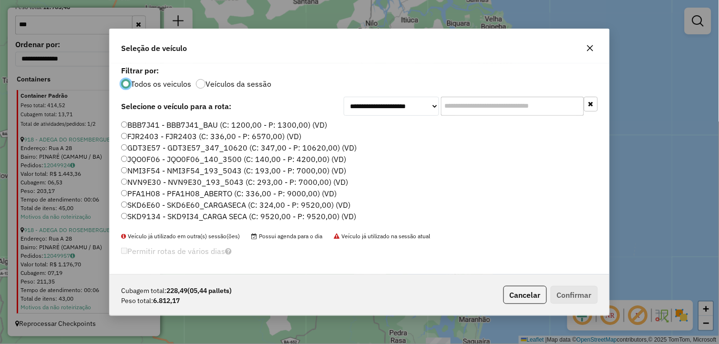
scroll to position [21, 0]
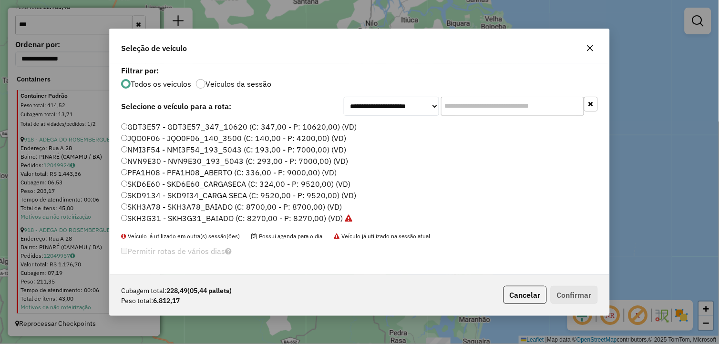
click at [183, 204] on label "SKH3A78 - SKH3A78_BAIADO (C: 8700,00 - P: 8700,00) (VD)" at bounding box center [231, 206] width 221 height 11
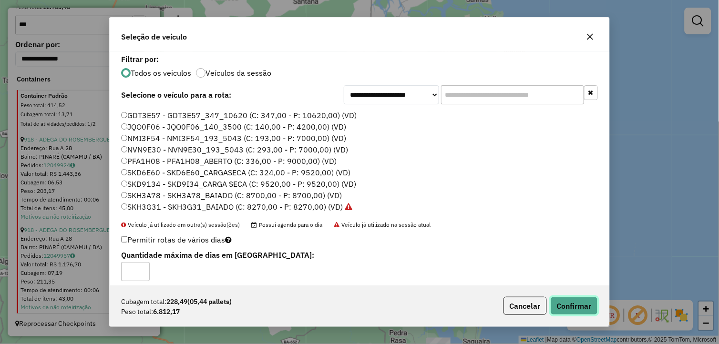
click at [565, 306] on button "Confirmar" at bounding box center [574, 306] width 47 height 18
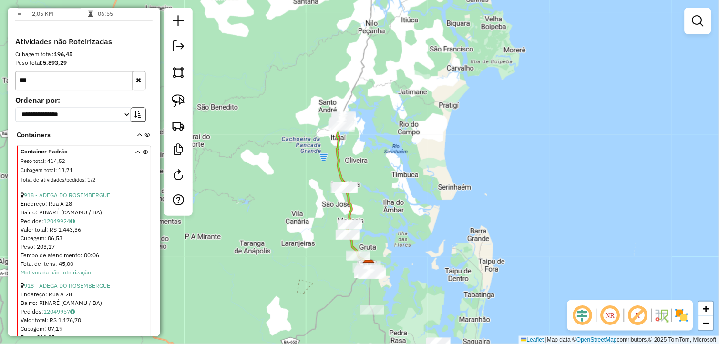
scroll to position [489, 0]
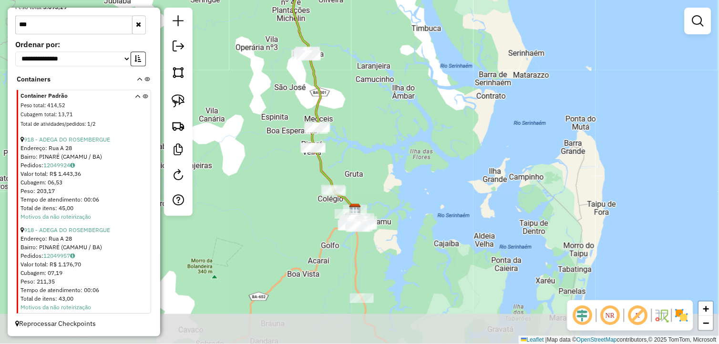
drag, startPoint x: 354, startPoint y: 307, endPoint x: 382, endPoint y: 250, distance: 62.9
click at [382, 250] on div "Janela de atendimento Grade de atendimento Capacidade Transportadoras Veículos …" at bounding box center [359, 172] width 719 height 344
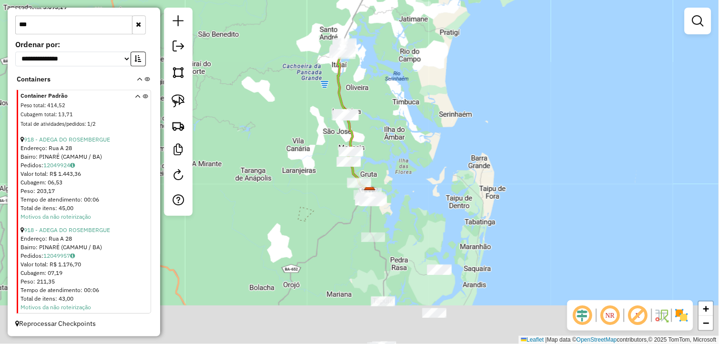
drag, startPoint x: 410, startPoint y: 281, endPoint x: 430, endPoint y: 191, distance: 92.8
click at [431, 193] on div "Janela de atendimento Grade de atendimento Capacidade Transportadoras Veículos …" at bounding box center [359, 172] width 719 height 344
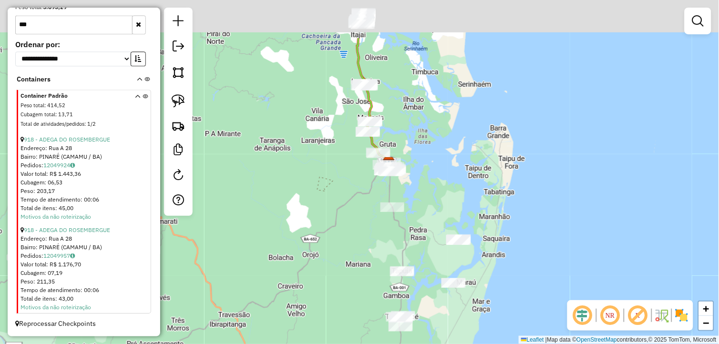
drag, startPoint x: 430, startPoint y: 206, endPoint x: 435, endPoint y: 215, distance: 9.8
click at [437, 217] on div "Janela de atendimento Grade de atendimento Capacidade Transportadoras Veículos …" at bounding box center [359, 172] width 719 height 344
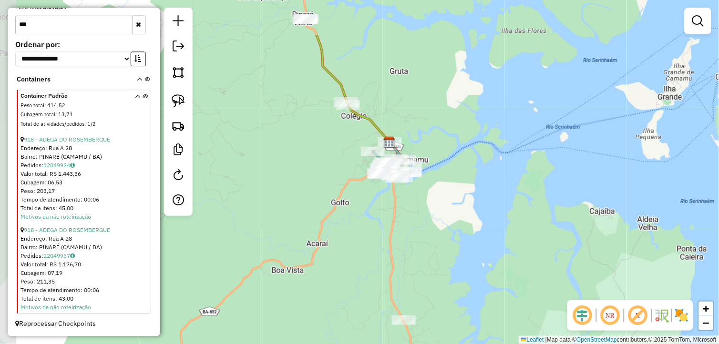
drag, startPoint x: 354, startPoint y: 179, endPoint x: 419, endPoint y: 255, distance: 99.1
click at [419, 256] on div "Janela de atendimento Grade de atendimento Capacidade Transportadoras Veículos …" at bounding box center [359, 172] width 719 height 344
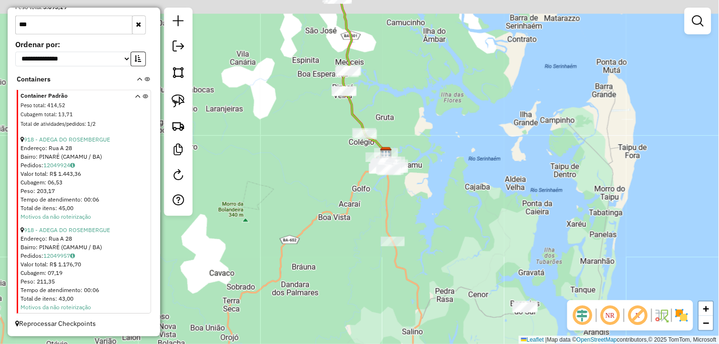
drag, startPoint x: 387, startPoint y: 93, endPoint x: 415, endPoint y: 250, distance: 159.8
click at [422, 246] on div "Rota 1 - Placa SKH3G31 51 - casa da farinha 2 Janela de atendimento Grade de at…" at bounding box center [359, 172] width 719 height 344
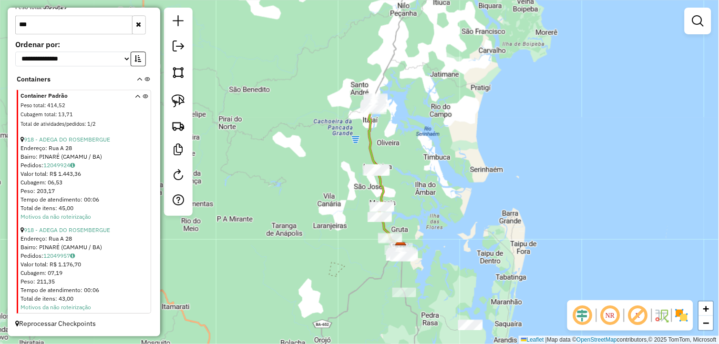
click at [385, 120] on div "Janela de atendimento Grade de atendimento Capacidade Transportadoras Veículos …" at bounding box center [359, 172] width 719 height 344
select select "**********"
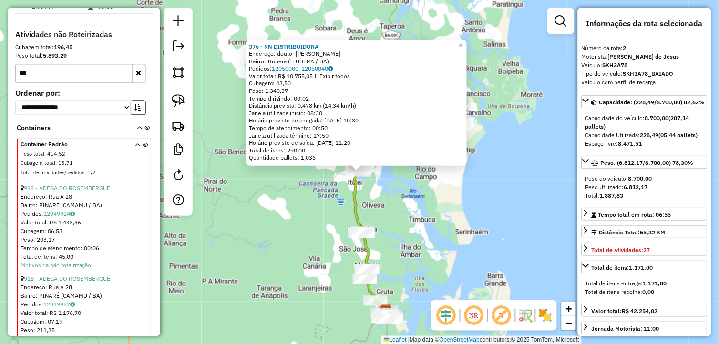
scroll to position [402, 0]
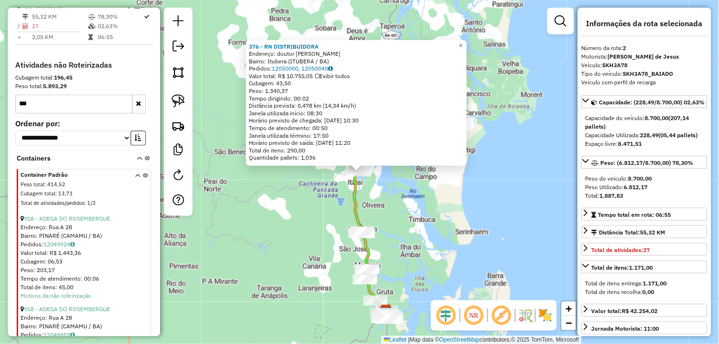
click at [418, 235] on div "376 - RN DISTRIBUIDORA Endereço: doutor Luiz Carlos de Oliveira Santa Bairro: I…" at bounding box center [359, 172] width 719 height 344
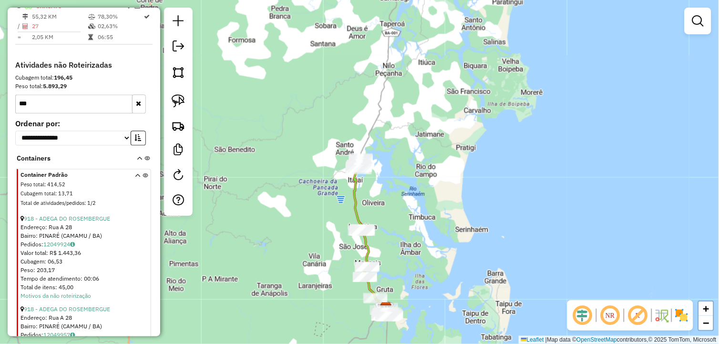
drag, startPoint x: 417, startPoint y: 261, endPoint x: 420, endPoint y: 201, distance: 59.7
click at [421, 206] on div "Janela de atendimento Grade de atendimento Capacidade Transportadoras Veículos …" at bounding box center [359, 172] width 719 height 344
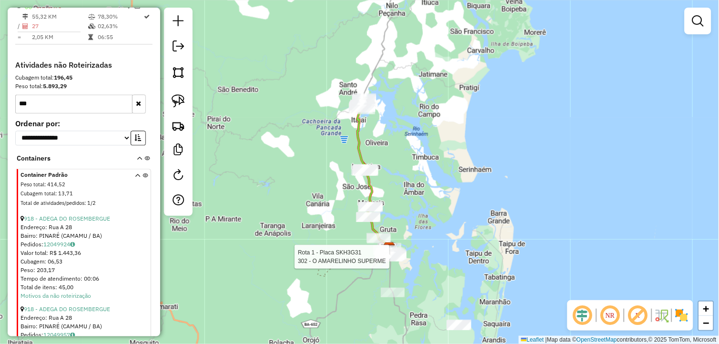
select select "**********"
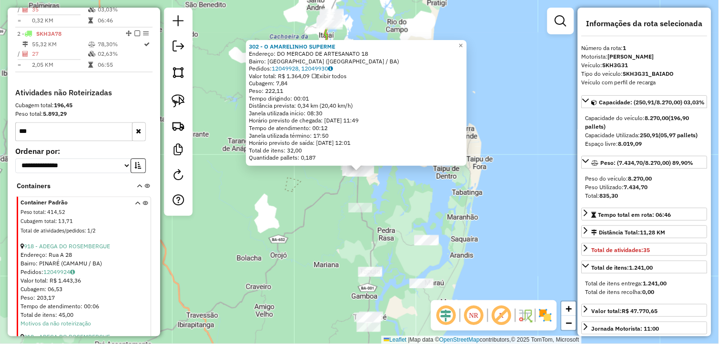
scroll to position [357, 0]
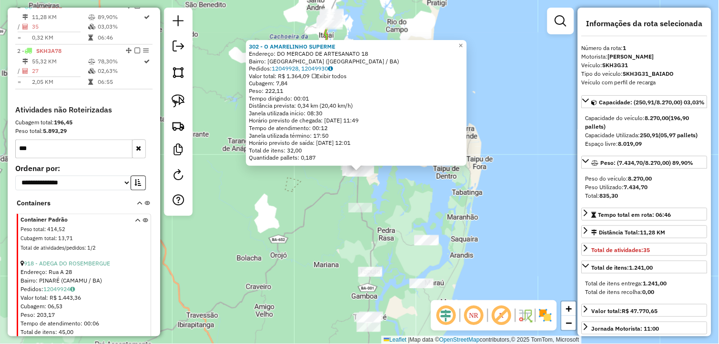
click at [231, 207] on div "302 - O AMARELINHO SUPERME Endereço: DO MERCADO DE ARTESANATO 18 Bairro: Cidade…" at bounding box center [359, 172] width 719 height 344
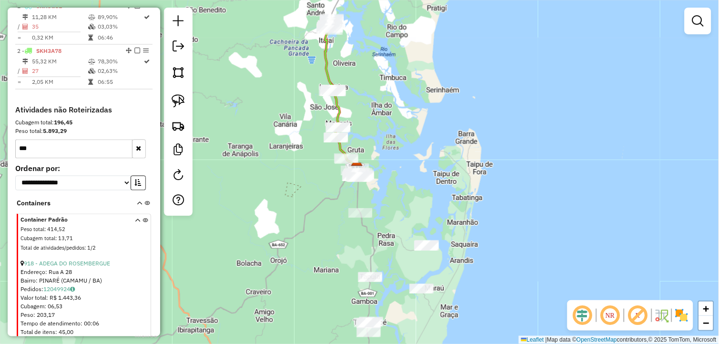
drag, startPoint x: 296, startPoint y: 193, endPoint x: 289, endPoint y: 309, distance: 115.7
click at [289, 309] on div "Janela de atendimento Grade de atendimento Capacidade Transportadoras Veículos …" at bounding box center [359, 172] width 719 height 344
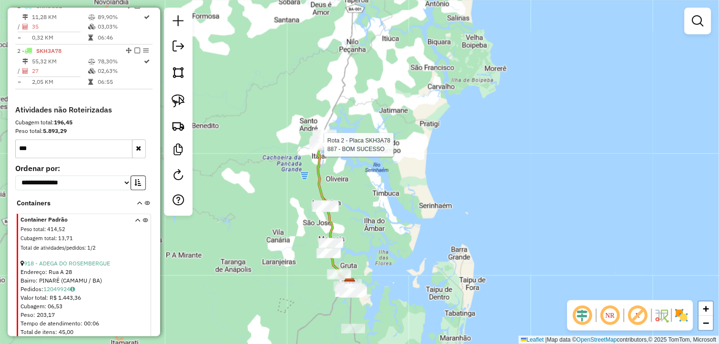
select select "**********"
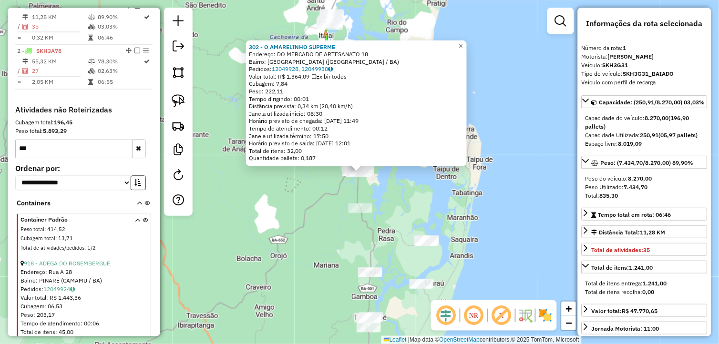
click at [384, 252] on div "302 - O AMARELINHO SUPERME Endereço: DO MERCADO DE ARTESANATO 18 Bairro: Cidade…" at bounding box center [359, 172] width 719 height 344
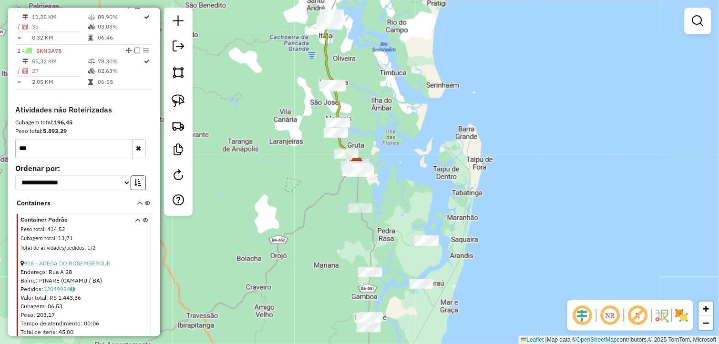
drag, startPoint x: 375, startPoint y: 232, endPoint x: 359, endPoint y: 216, distance: 22.3
click at [363, 218] on div "Janela de atendimento Grade de atendimento Capacidade Transportadoras Veículos …" at bounding box center [359, 172] width 719 height 344
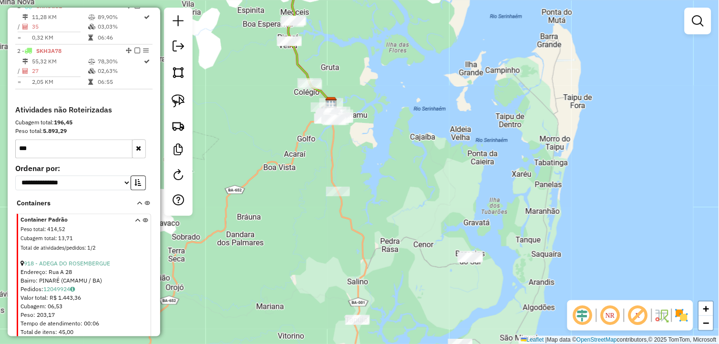
drag, startPoint x: 339, startPoint y: 146, endPoint x: 380, endPoint y: 218, distance: 82.7
click at [380, 218] on div "Janela de atendimento Grade de atendimento Capacidade Transportadoras Veículos …" at bounding box center [359, 172] width 719 height 344
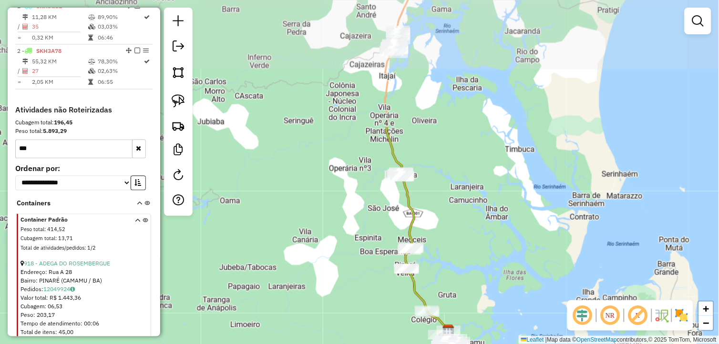
drag, startPoint x: 399, startPoint y: 106, endPoint x: 460, endPoint y: 271, distance: 176.0
click at [460, 272] on div "Janela de atendimento Grade de atendimento Capacidade Transportadoras Veículos …" at bounding box center [359, 172] width 719 height 344
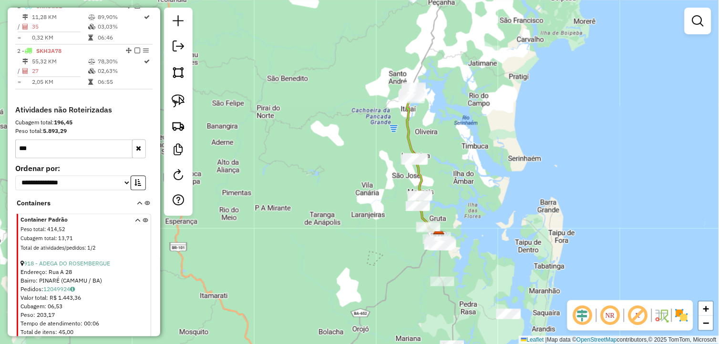
drag, startPoint x: 484, startPoint y: 260, endPoint x: 460, endPoint y: 197, distance: 68.4
click at [460, 197] on div "Janela de atendimento Grade de atendimento Capacidade Transportadoras Veículos …" at bounding box center [359, 172] width 719 height 344
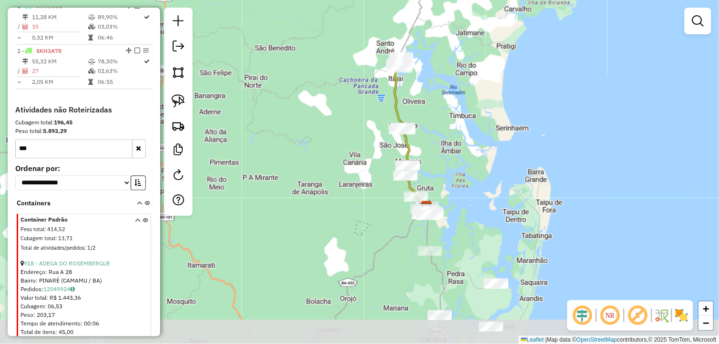
drag, startPoint x: 463, startPoint y: 197, endPoint x: 456, endPoint y: 187, distance: 12.4
click at [456, 187] on div "Janela de atendimento Grade de atendimento Capacidade Transportadoras Veículos …" at bounding box center [359, 172] width 719 height 344
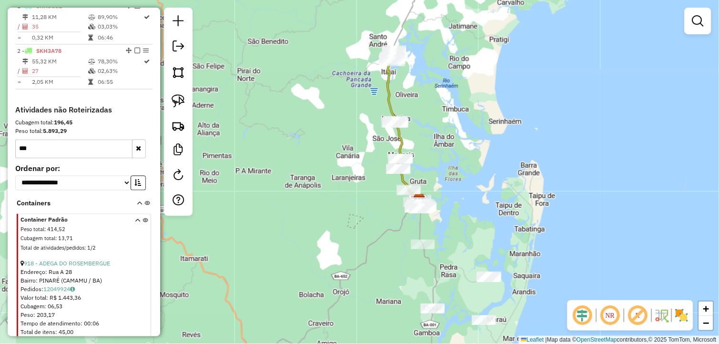
click at [447, 187] on div "Janela de atendimento Grade de atendimento Capacidade Transportadoras Veículos …" at bounding box center [359, 172] width 719 height 344
click at [484, 200] on div "Janela de atendimento Grade de atendimento Capacidade Transportadoras Veículos …" at bounding box center [359, 172] width 719 height 344
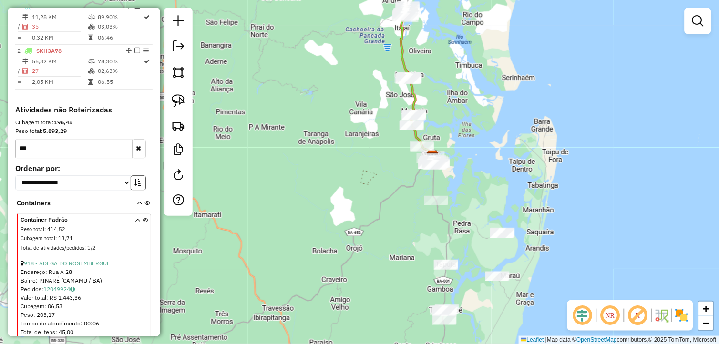
click at [308, 226] on div "Janela de atendimento Grade de atendimento Capacidade Transportadoras Veículos …" at bounding box center [359, 172] width 719 height 344
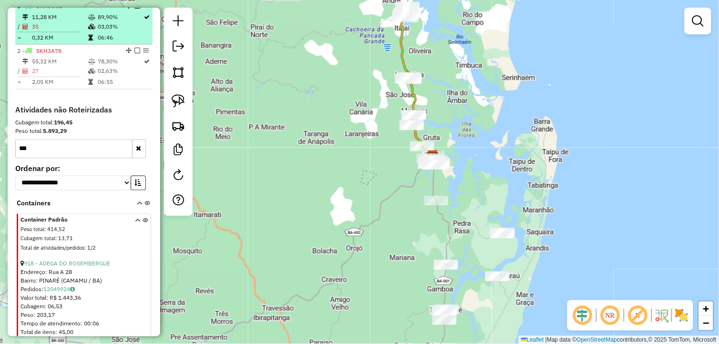
click at [100, 22] on td "89,90%" at bounding box center [120, 17] width 46 height 10
select select "**********"
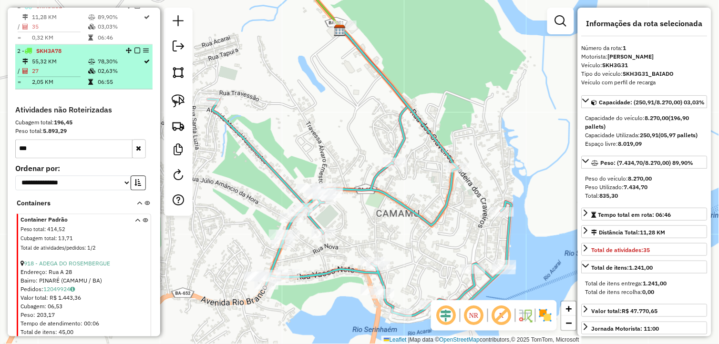
click at [110, 76] on td "02,63%" at bounding box center [120, 72] width 46 height 10
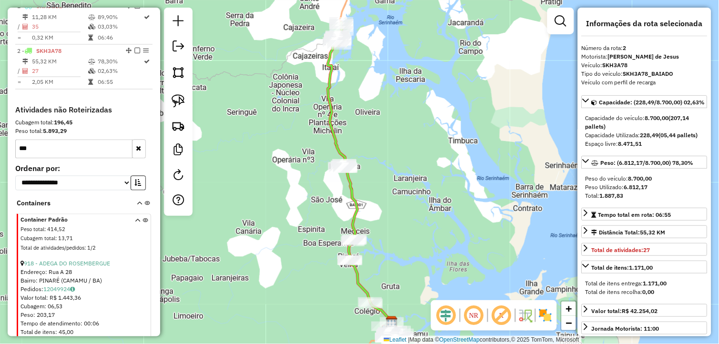
scroll to position [304, 0]
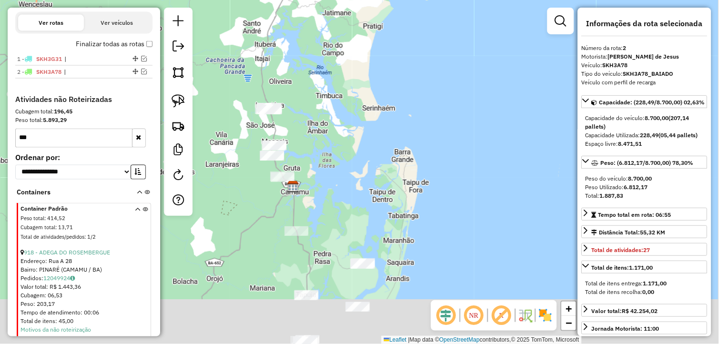
drag, startPoint x: 387, startPoint y: 208, endPoint x: 347, endPoint y: 144, distance: 76.5
click at [347, 144] on div "Janela de atendimento Grade de atendimento Capacidade Transportadoras Veículos …" at bounding box center [359, 172] width 719 height 344
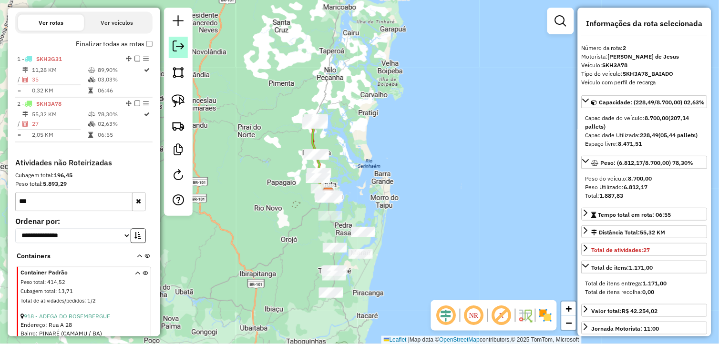
click at [182, 53] on link at bounding box center [178, 47] width 19 height 21
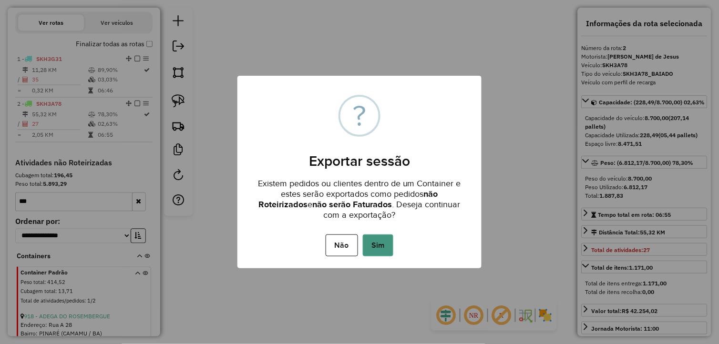
click at [377, 250] on button "Sim" at bounding box center [378, 246] width 31 height 22
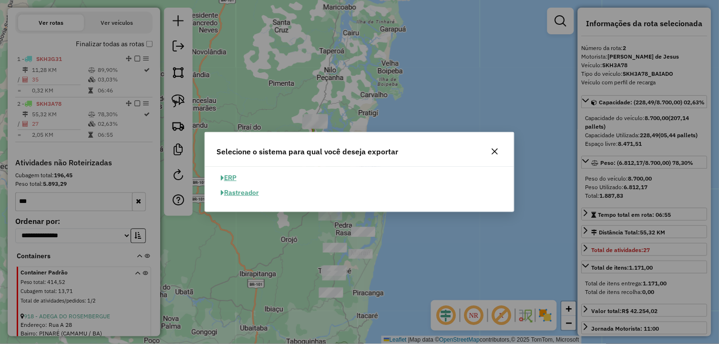
click at [230, 176] on button "ERP" at bounding box center [229, 178] width 24 height 15
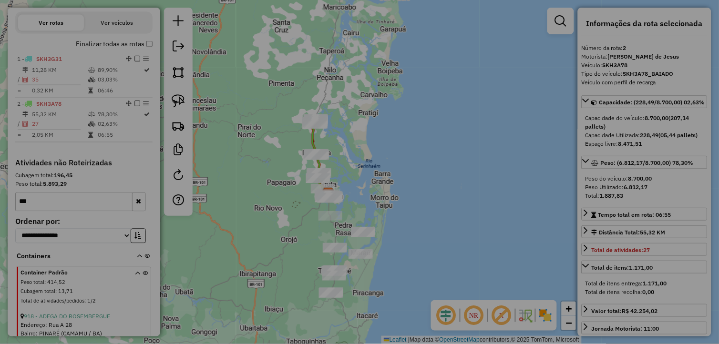
select select "**"
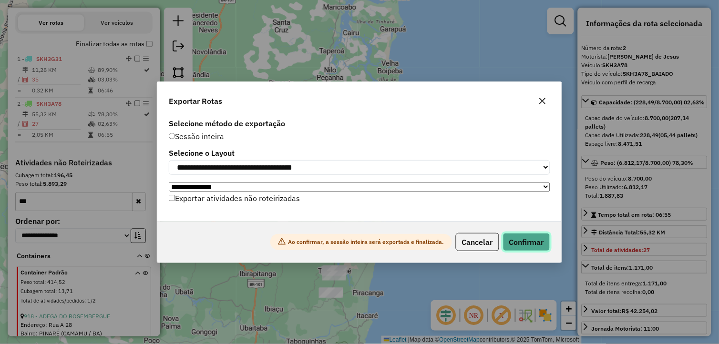
click at [519, 247] on button "Confirmar" at bounding box center [526, 242] width 47 height 18
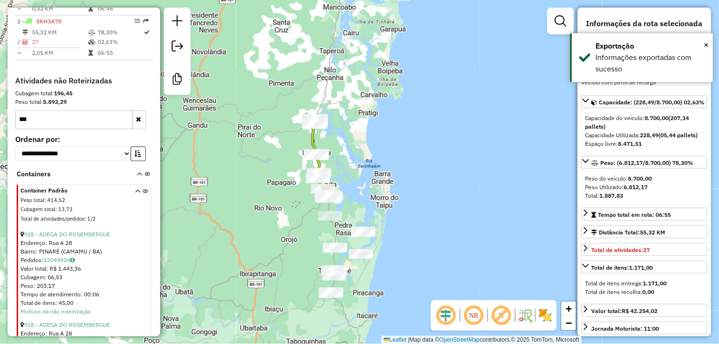
scroll to position [408, 0]
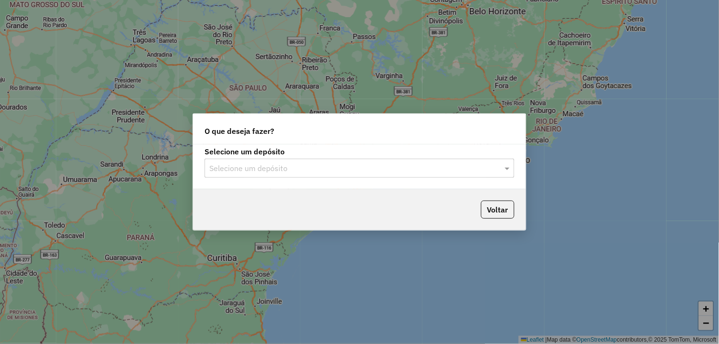
click at [321, 172] on input "text" at bounding box center [349, 168] width 281 height 11
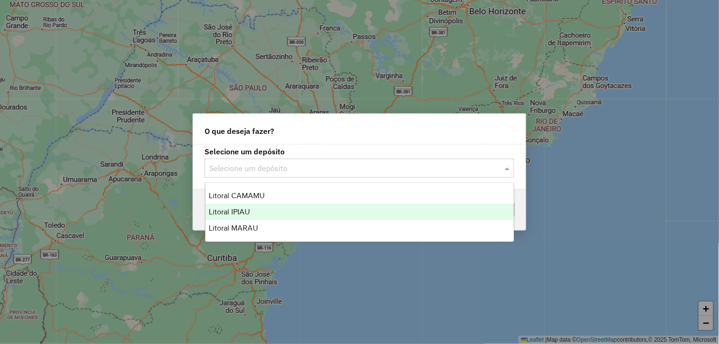
click at [274, 210] on div "Litoral IPIAU" at bounding box center [360, 212] width 309 height 16
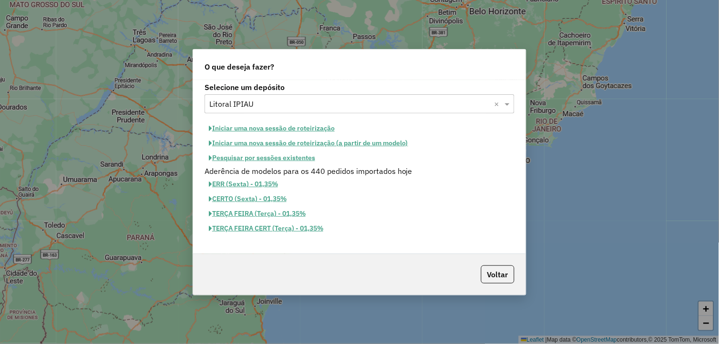
click at [299, 130] on button "Iniciar uma nova sessão de roteirização" at bounding box center [272, 128] width 135 height 15
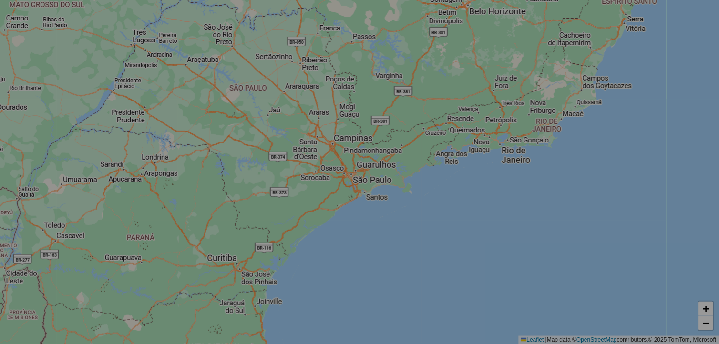
select select "*"
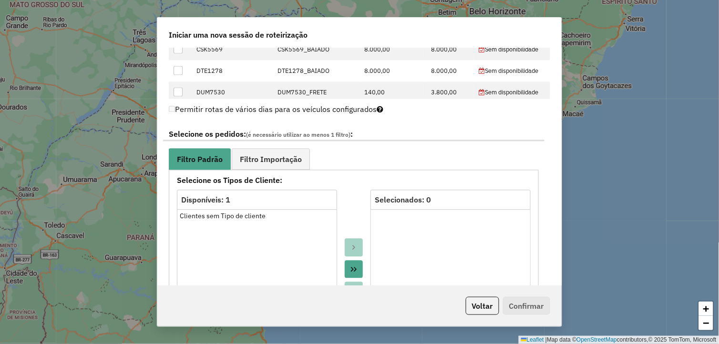
scroll to position [583, 0]
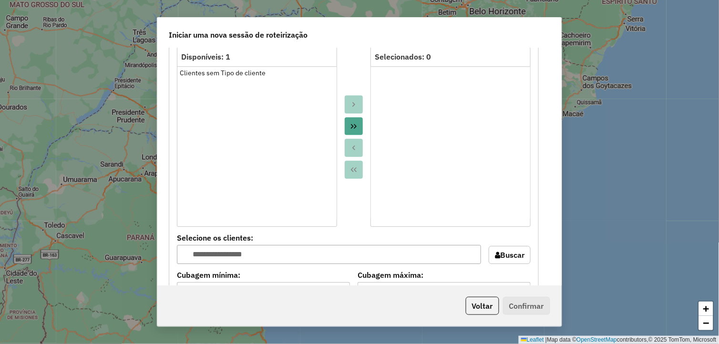
click at [355, 129] on icon "Move All to Target" at bounding box center [354, 127] width 8 height 8
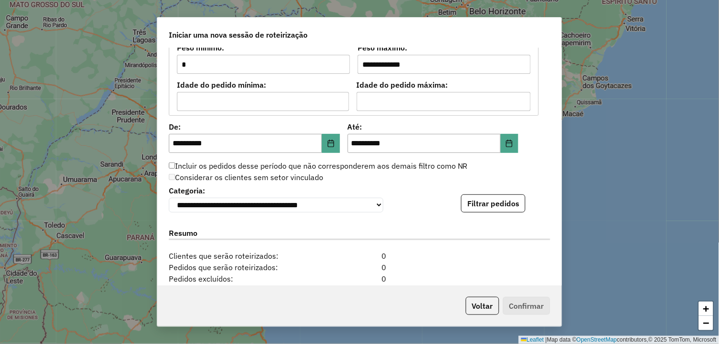
scroll to position [954, 0]
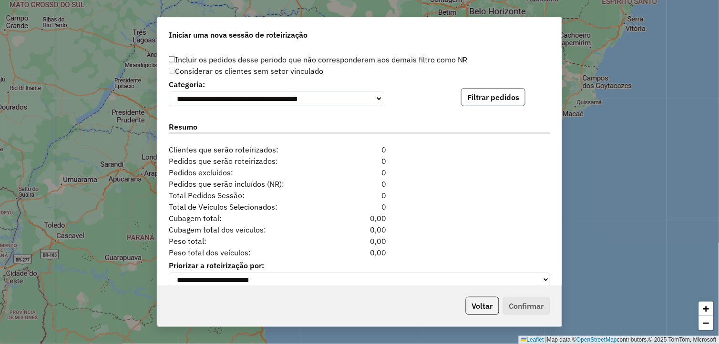
click at [477, 101] on button "Filtrar pedidos" at bounding box center [493, 97] width 64 height 18
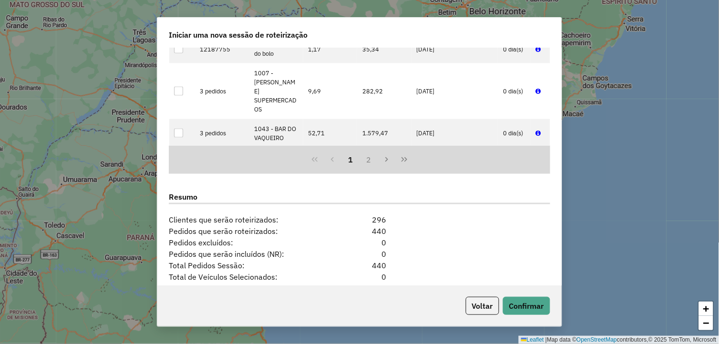
scroll to position [1167, 0]
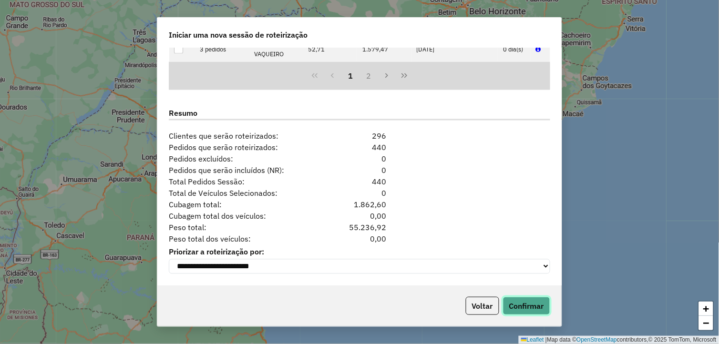
click at [530, 315] on button "Confirmar" at bounding box center [526, 306] width 47 height 18
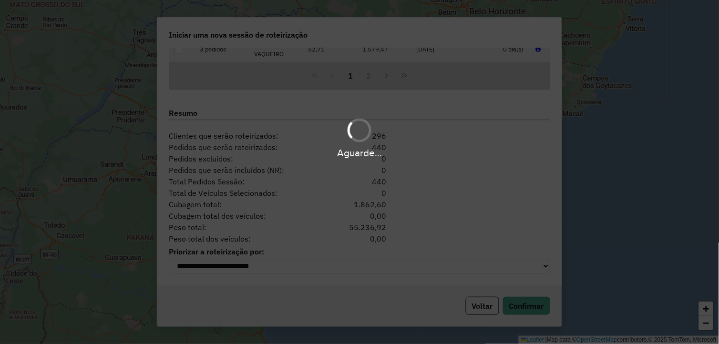
click at [530, 314] on div "Aguarde..." at bounding box center [359, 172] width 719 height 344
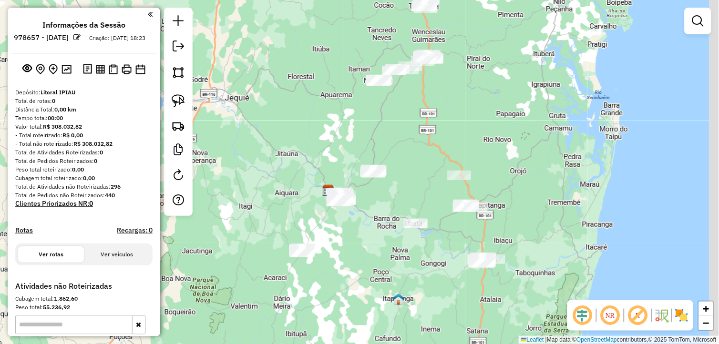
drag, startPoint x: 405, startPoint y: 195, endPoint x: 298, endPoint y: 130, distance: 125.4
click at [384, 200] on div "Janela de atendimento Grade de atendimento Capacidade Transportadoras Veículos …" at bounding box center [359, 172] width 719 height 344
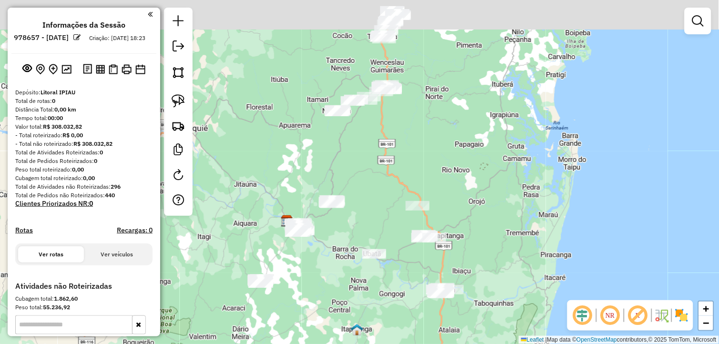
drag, startPoint x: 483, startPoint y: 153, endPoint x: 479, endPoint y: 161, distance: 8.8
click at [479, 161] on div "Janela de atendimento Grade de atendimento Capacidade Transportadoras Veículos …" at bounding box center [359, 172] width 719 height 344
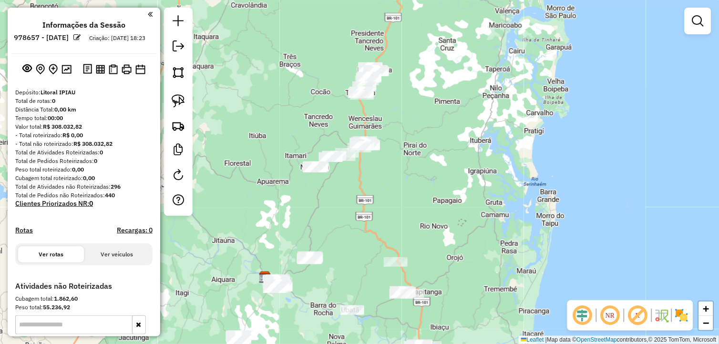
drag, startPoint x: 446, startPoint y: 97, endPoint x: 436, endPoint y: 129, distance: 33.0
click at [436, 129] on div "Janela de atendimento Grade de atendimento Capacidade Transportadoras Veículos …" at bounding box center [359, 172] width 719 height 344
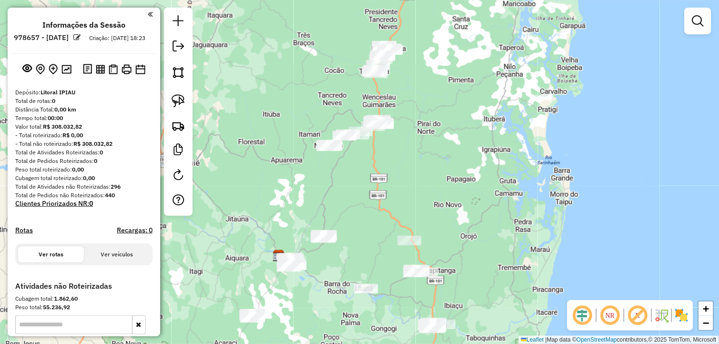
drag, startPoint x: 395, startPoint y: 181, endPoint x: 409, endPoint y: 161, distance: 24.7
click at [409, 161] on div "Janela de atendimento Grade de atendimento Capacidade Transportadoras Veículos …" at bounding box center [359, 172] width 719 height 344
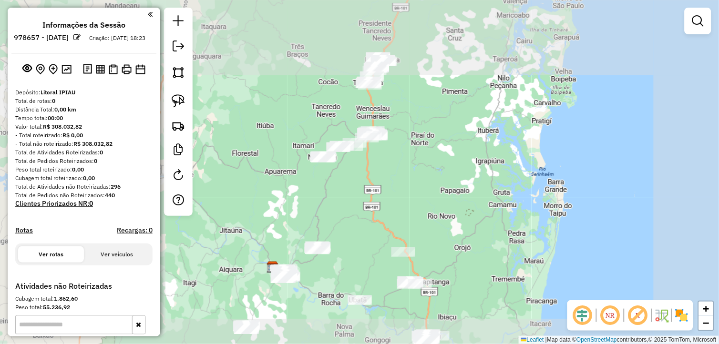
drag, startPoint x: 410, startPoint y: 103, endPoint x: 409, endPoint y: 193, distance: 90.2
click at [409, 193] on div "Janela de atendimento Grade de atendimento Capacidade Transportadoras Veículos …" at bounding box center [359, 172] width 719 height 344
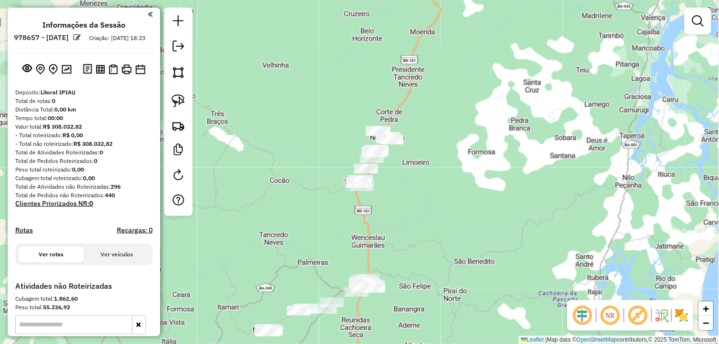
drag, startPoint x: 412, startPoint y: 193, endPoint x: 413, endPoint y: 204, distance: 10.6
click at [413, 204] on div "Janela de atendimento Grade de atendimento Capacidade Transportadoras Veículos …" at bounding box center [359, 172] width 719 height 344
drag, startPoint x: 172, startPoint y: 103, endPoint x: 314, endPoint y: 114, distance: 142.5
click at [173, 103] on img at bounding box center [178, 100] width 13 height 13
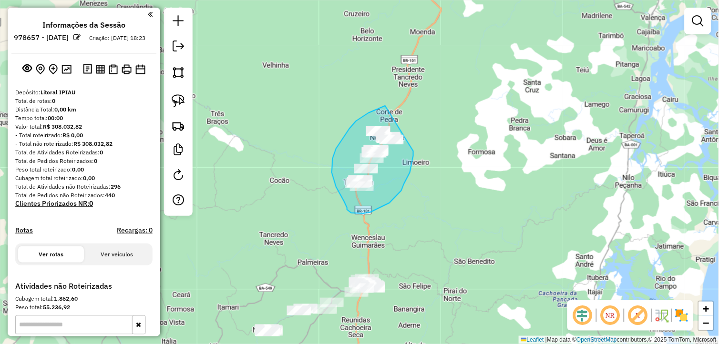
drag, startPoint x: 384, startPoint y: 106, endPoint x: 416, endPoint y: 127, distance: 38.4
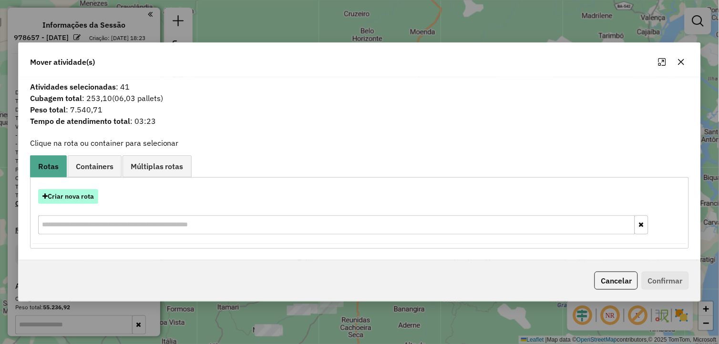
click at [67, 196] on button "Criar nova rota" at bounding box center [68, 196] width 60 height 15
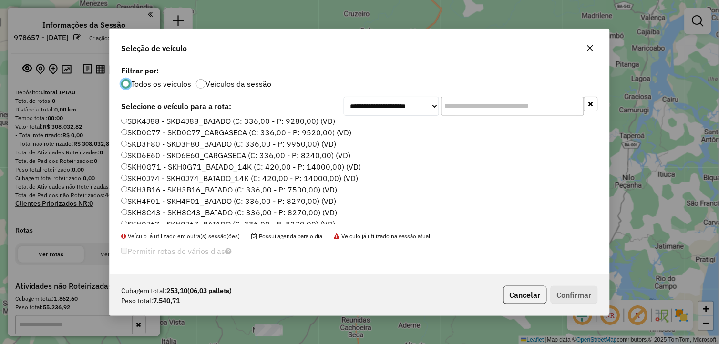
scroll to position [193, 0]
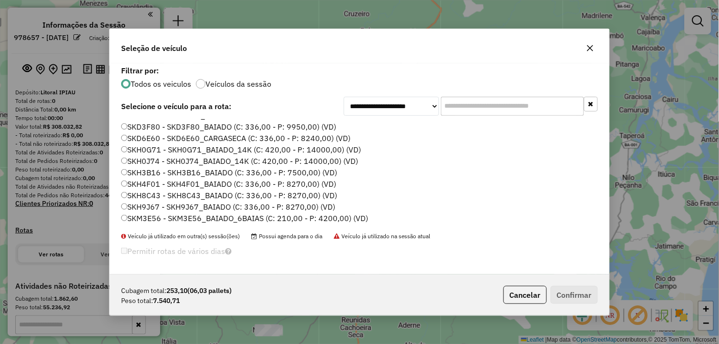
click at [183, 204] on label "SKH9J67 - SKH9J67_BAIADO (C: 336,00 - P: 8270,00) (VD)" at bounding box center [228, 206] width 214 height 11
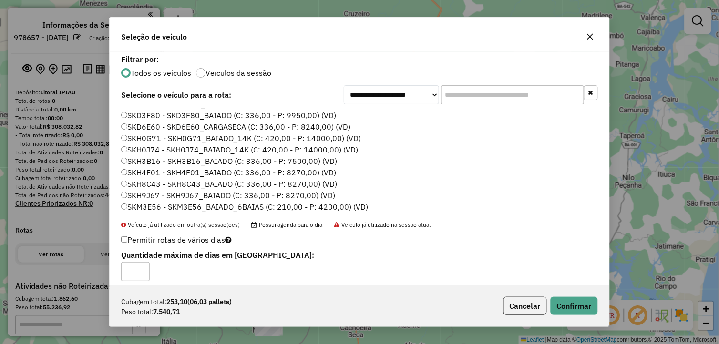
click at [169, 240] on label "Permitir rotas de vários dias" at bounding box center [176, 240] width 111 height 18
type input "*"
click at [141, 268] on input "*" at bounding box center [135, 271] width 29 height 19
click at [581, 308] on button "Confirmar" at bounding box center [574, 306] width 47 height 18
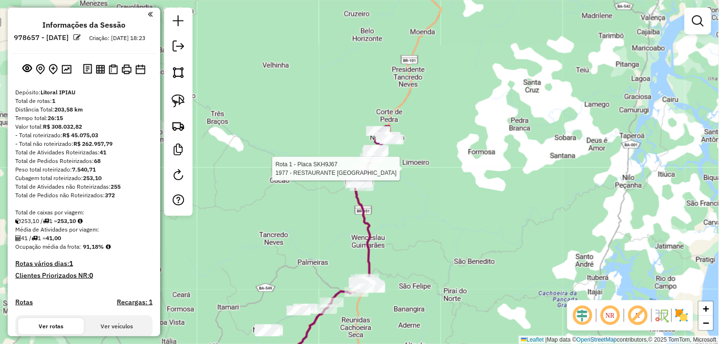
select select "**********"
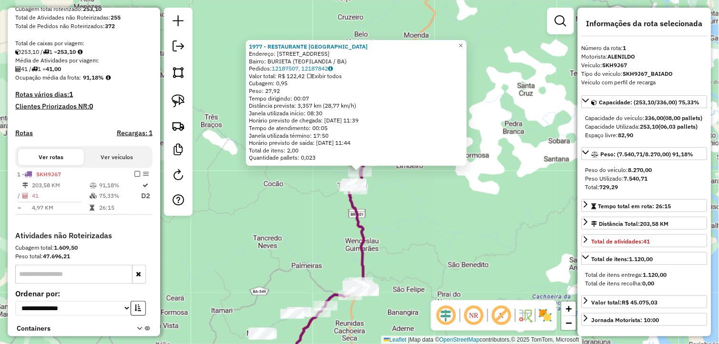
scroll to position [244, 0]
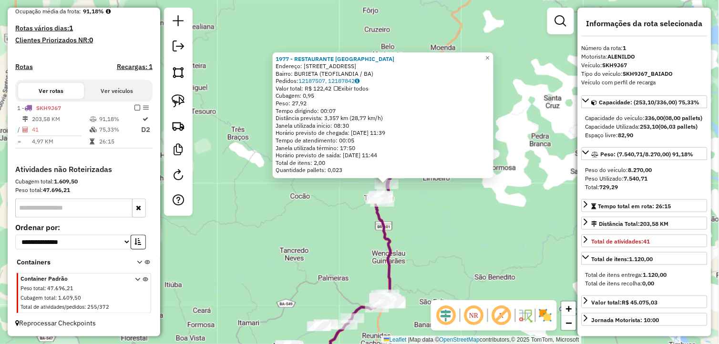
drag, startPoint x: 425, startPoint y: 244, endPoint x: 436, endPoint y: 250, distance: 12.2
click at [436, 250] on div "1977 - RESTAURANTE VITORIA Endereço: RUA PRATA 08, 8 Bairro: BURIETA (TEOFILAND…" at bounding box center [359, 172] width 719 height 344
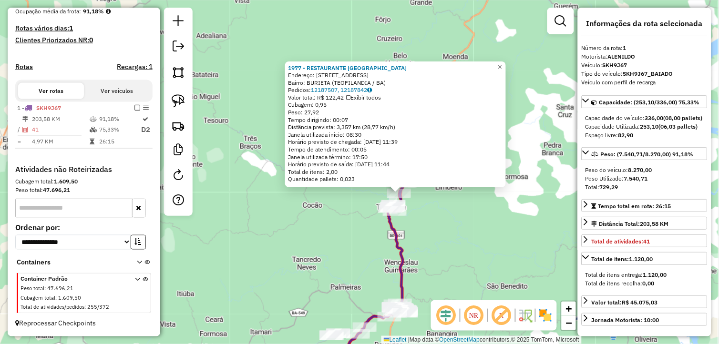
drag, startPoint x: 442, startPoint y: 239, endPoint x: 458, endPoint y: 254, distance: 21.9
click at [458, 254] on div "1977 - RESTAURANTE VITORIA Endereço: RUA PRATA 08, 8 Bairro: BURIETA (TEOFILAND…" at bounding box center [359, 172] width 719 height 344
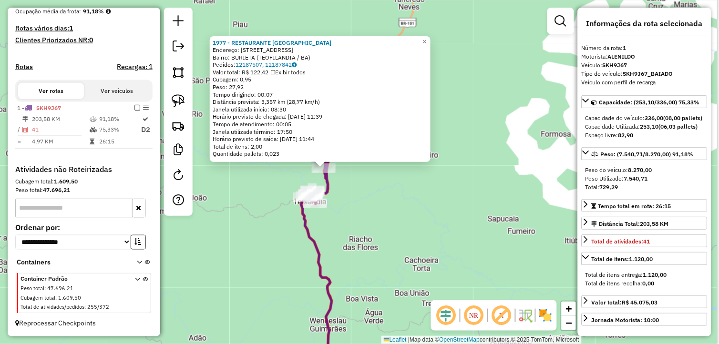
drag, startPoint x: 442, startPoint y: 226, endPoint x: 353, endPoint y: 249, distance: 92.0
click at [353, 249] on div "1977 - RESTAURANTE VITORIA Endereço: RUA PRATA 08, 8 Bairro: BURIETA (TEOFILAND…" at bounding box center [359, 172] width 719 height 344
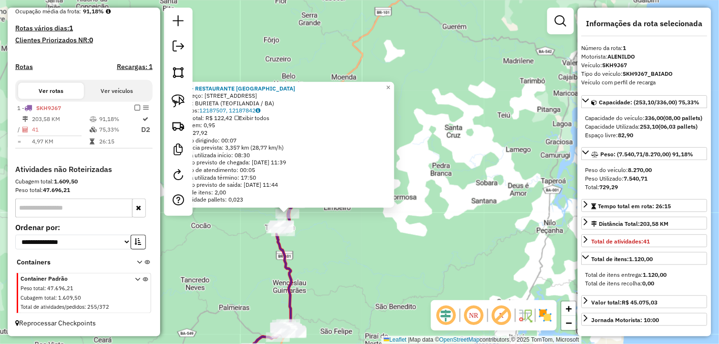
drag, startPoint x: 432, startPoint y: 250, endPoint x: 407, endPoint y: 251, distance: 24.8
click at [407, 251] on div "1977 - RESTAURANTE VITORIA Endereço: RUA PRATA 08, 8 Bairro: BURIETA (TEOFILAND…" at bounding box center [359, 172] width 719 height 344
click at [315, 233] on div "Rota 1 - Placa SKH9J67 3023 - CHAME GELADA 1 Rota 1 - Placa SKH9J67 1977 - REST…" at bounding box center [359, 172] width 719 height 344
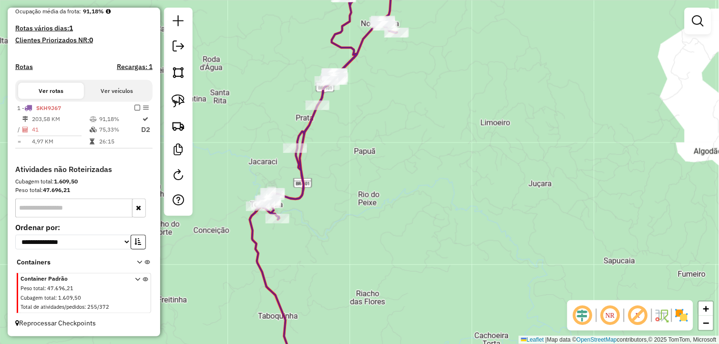
drag, startPoint x: 363, startPoint y: 176, endPoint x: 353, endPoint y: 226, distance: 51.5
click at [366, 220] on div "Janela de atendimento Grade de atendimento Capacidade Transportadoras Veículos …" at bounding box center [359, 172] width 719 height 344
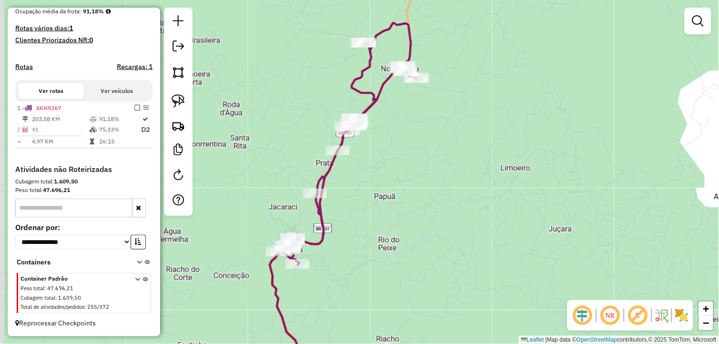
drag, startPoint x: 375, startPoint y: 232, endPoint x: 439, endPoint y: 154, distance: 101.0
click at [438, 155] on div "Janela de atendimento Grade de atendimento Capacidade Transportadoras Veículos …" at bounding box center [359, 172] width 719 height 344
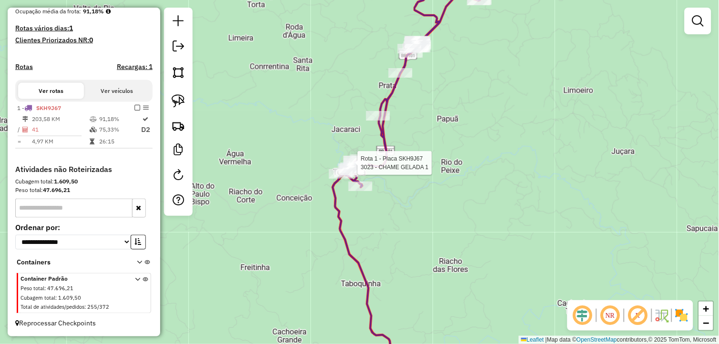
select select "**********"
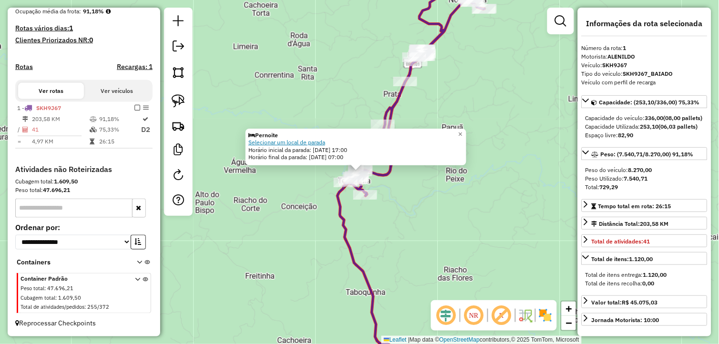
click at [298, 145] on link "Selecionar um local de parada" at bounding box center [287, 142] width 77 height 7
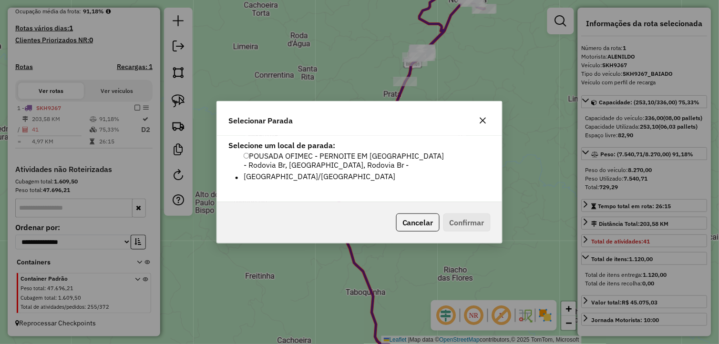
click at [272, 150] on strong "Selecione um local de parada:" at bounding box center [281, 146] width 107 height 10
click at [266, 160] on label "POUSADA OFIMEC - PERNOITE EM GANDÚ - Rodovia Br, Ladeira da Bela Vista, Rodovia…" at bounding box center [367, 166] width 247 height 32
click at [459, 214] on button "Confirmar" at bounding box center [467, 223] width 47 height 18
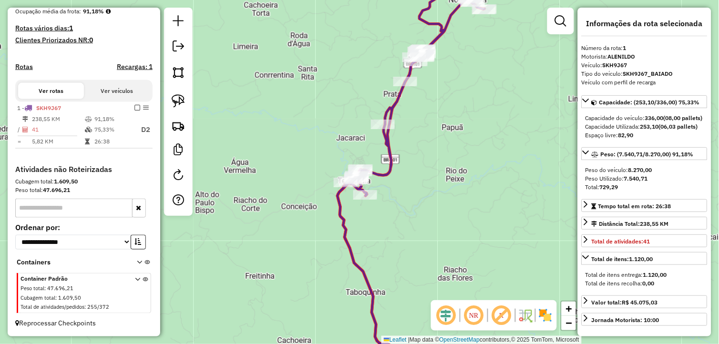
click at [457, 203] on div "Janela de atendimento Grade de atendimento Capacidade Transportadoras Veículos …" at bounding box center [359, 172] width 719 height 344
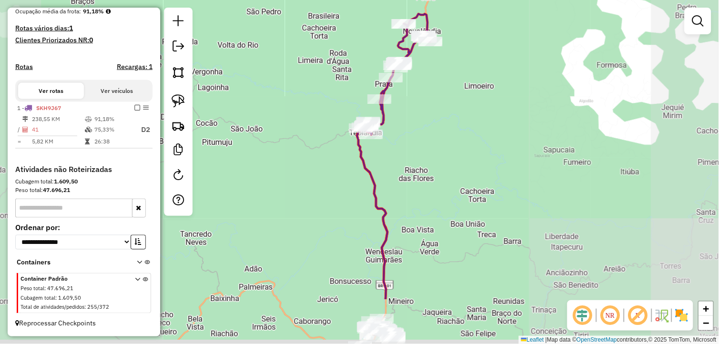
drag, startPoint x: 476, startPoint y: 236, endPoint x: 447, endPoint y: 183, distance: 60.0
click at [449, 186] on div "Janela de atendimento Grade de atendimento Capacidade Transportadoras Veículos …" at bounding box center [359, 172] width 719 height 344
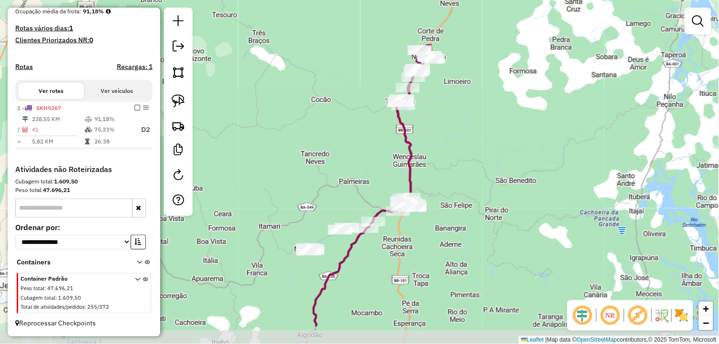
drag, startPoint x: 460, startPoint y: 213, endPoint x: 459, endPoint y: 206, distance: 7.2
click at [459, 206] on div "Janela de atendimento Grade de atendimento Capacidade Transportadoras Veículos …" at bounding box center [359, 172] width 719 height 344
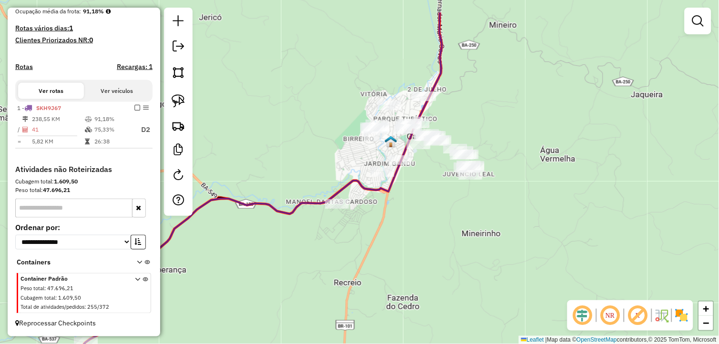
drag, startPoint x: 416, startPoint y: 175, endPoint x: 466, endPoint y: 254, distance: 93.4
click at [457, 250] on div "Janela de atendimento Grade de atendimento Capacidade Transportadoras Veículos …" at bounding box center [359, 172] width 719 height 344
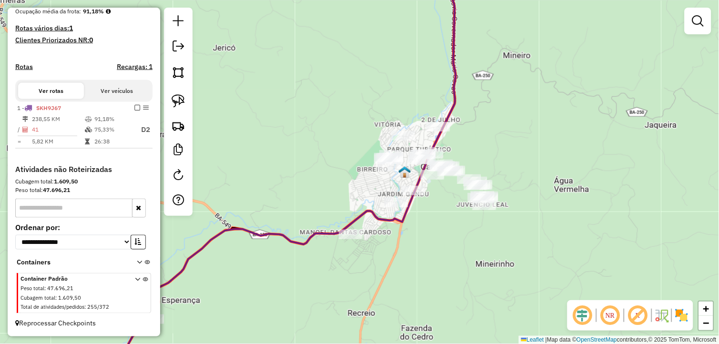
click at [609, 313] on em at bounding box center [610, 315] width 23 height 23
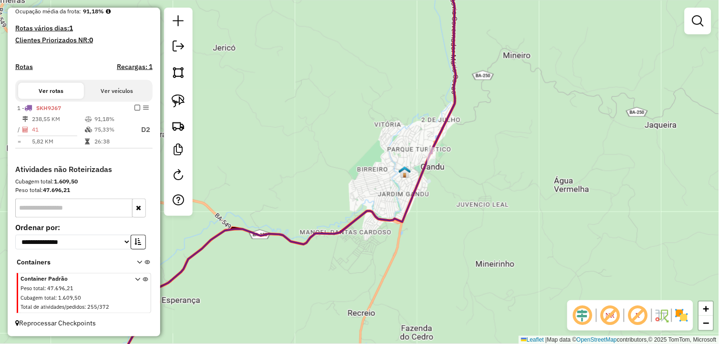
click at [609, 313] on em at bounding box center [610, 315] width 23 height 23
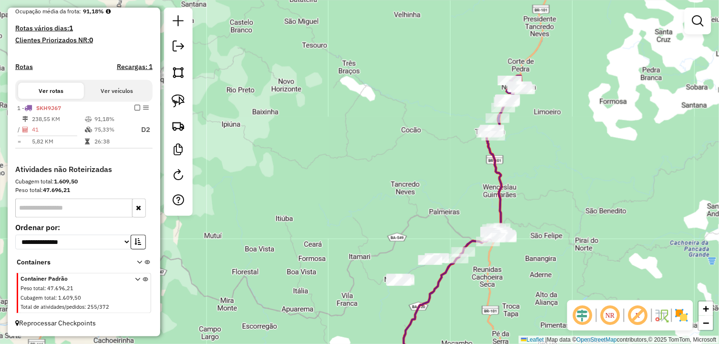
drag, startPoint x: 522, startPoint y: 167, endPoint x: 509, endPoint y: 177, distance: 17.0
click at [509, 177] on div "Janela de atendimento Grade de atendimento Capacidade Transportadoras Veículos …" at bounding box center [359, 172] width 719 height 344
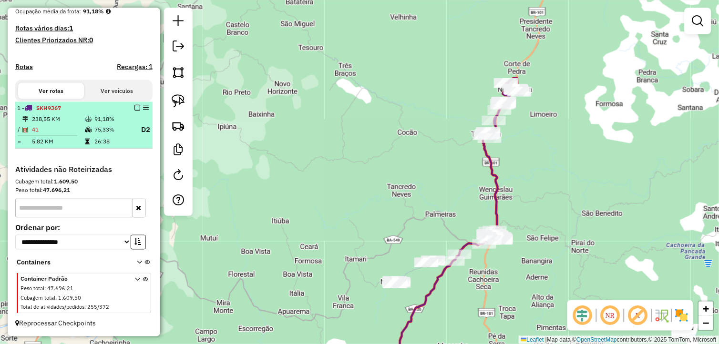
click at [135, 106] on em at bounding box center [138, 108] width 6 height 6
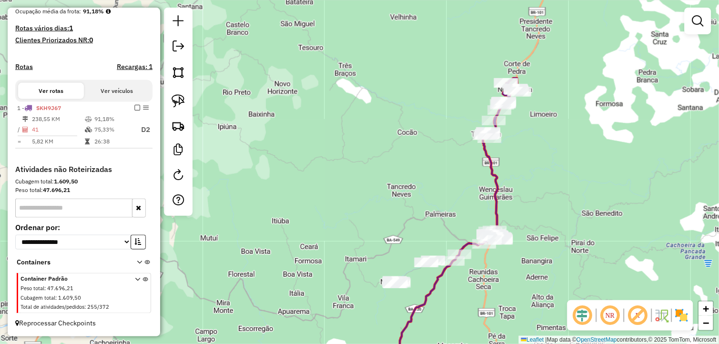
scroll to position [210, 0]
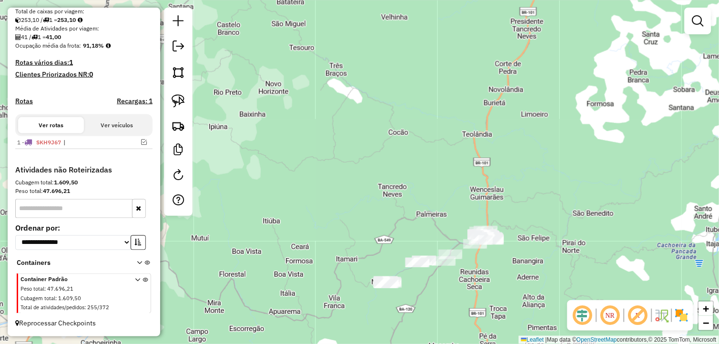
drag, startPoint x: 518, startPoint y: 237, endPoint x: 494, endPoint y: 236, distance: 23.9
click at [494, 236] on div "Janela de atendimento Grade de atendimento Capacidade Transportadoras Veículos …" at bounding box center [359, 172] width 719 height 344
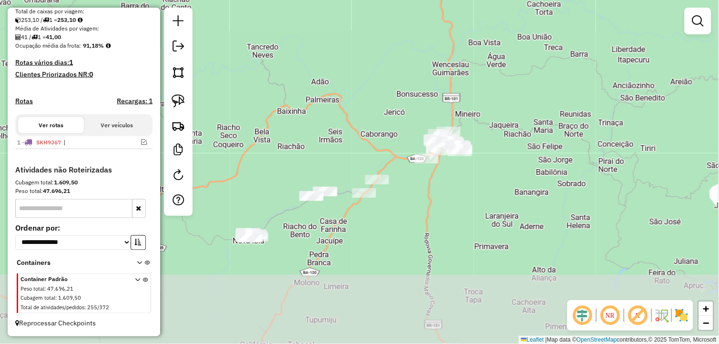
drag, startPoint x: 455, startPoint y: 265, endPoint x: 464, endPoint y: 154, distance: 111.5
click at [464, 154] on div "Janela de atendimento Grade de atendimento Capacidade Transportadoras Veículos …" at bounding box center [359, 172] width 719 height 344
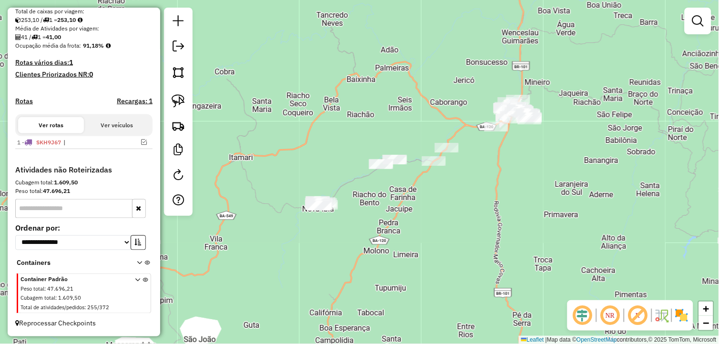
drag, startPoint x: 329, startPoint y: 248, endPoint x: 355, endPoint y: 245, distance: 25.9
click at [355, 245] on div "Janela de atendimento Grade de atendimento Capacidade Transportadoras Veículos …" at bounding box center [359, 172] width 719 height 344
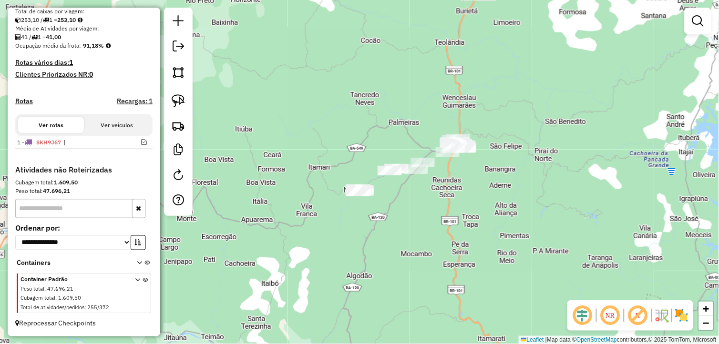
drag, startPoint x: 429, startPoint y: 207, endPoint x: 426, endPoint y: 163, distance: 44.0
click at [426, 164] on div "Janela de atendimento Grade de atendimento Capacidade Transportadoras Veículos …" at bounding box center [359, 172] width 719 height 344
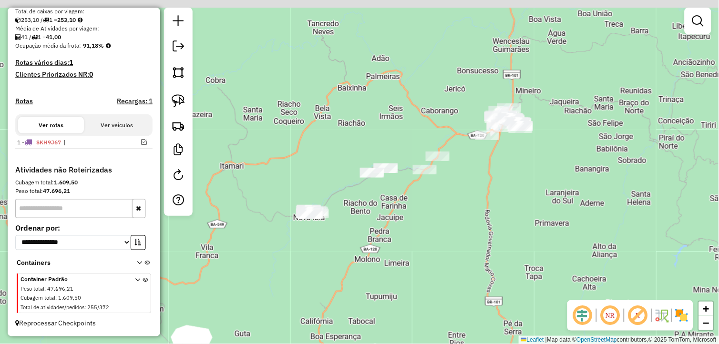
drag, startPoint x: 399, startPoint y: 151, endPoint x: 419, endPoint y: 238, distance: 88.6
click at [419, 238] on div "Janela de atendimento Grade de atendimento Capacidade Transportadoras Veículos …" at bounding box center [359, 172] width 719 height 344
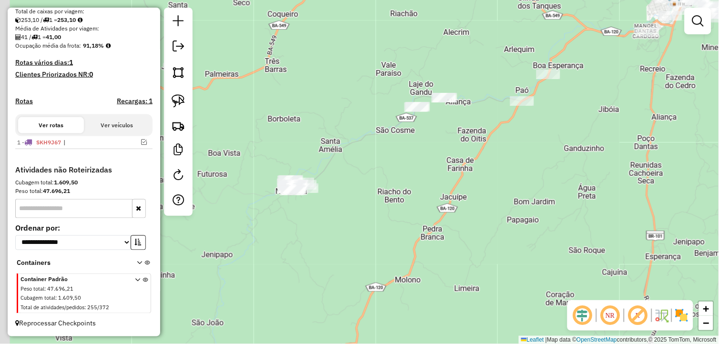
drag, startPoint x: 425, startPoint y: 194, endPoint x: 473, endPoint y: 194, distance: 48.7
click at [473, 194] on div "Janela de atendimento Grade de atendimento Capacidade Transportadoras Veículos …" at bounding box center [359, 172] width 719 height 344
click at [177, 104] on img at bounding box center [178, 100] width 13 height 13
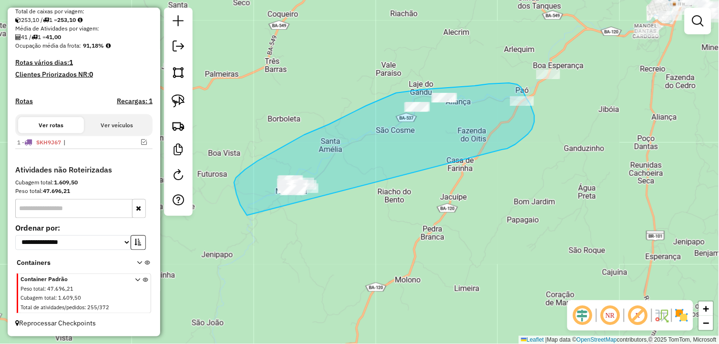
drag, startPoint x: 508, startPoint y: 149, endPoint x: 247, endPoint y: 216, distance: 268.9
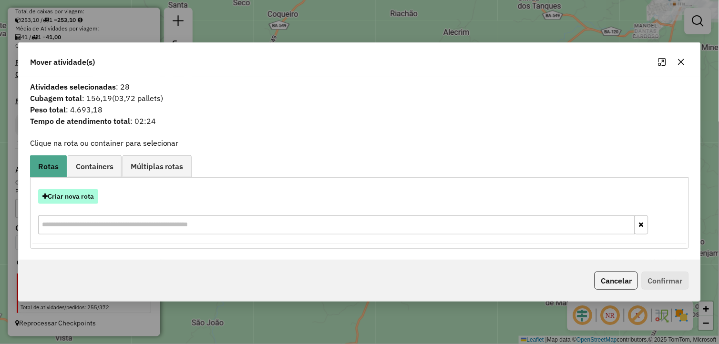
click at [64, 202] on button "Criar nova rota" at bounding box center [68, 196] width 60 height 15
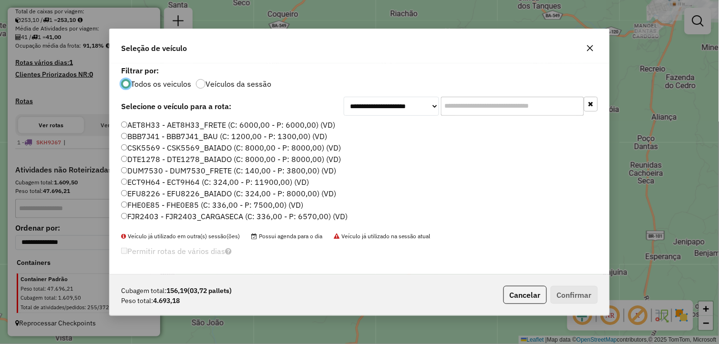
scroll to position [5, 2]
click at [588, 48] on icon "button" at bounding box center [591, 48] width 8 height 8
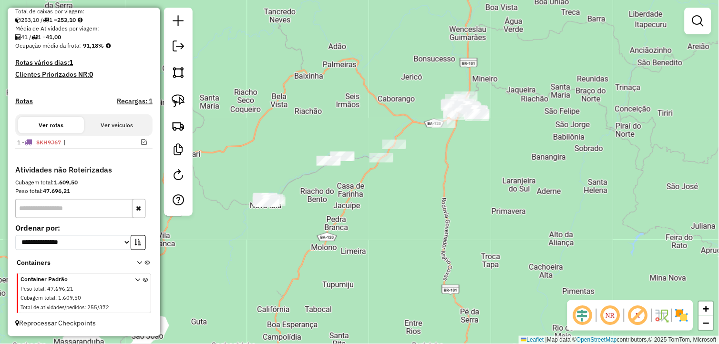
drag, startPoint x: 180, startPoint y: 102, endPoint x: 232, endPoint y: 112, distance: 53.0
click at [180, 102] on img at bounding box center [178, 100] width 13 height 13
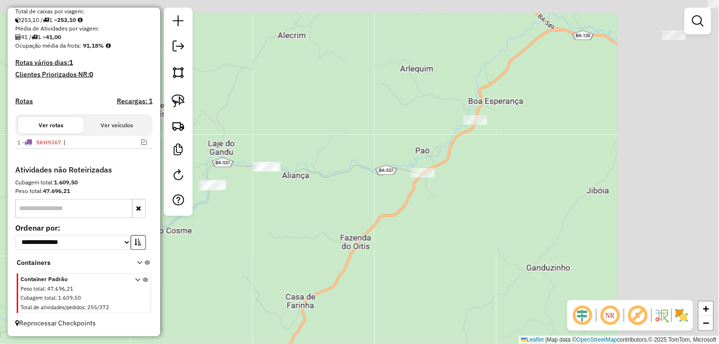
drag, startPoint x: 457, startPoint y: 130, endPoint x: 348, endPoint y: 229, distance: 146.9
click at [360, 217] on div "Janela de atendimento Grade de atendimento Capacidade Transportadoras Veículos …" at bounding box center [359, 172] width 719 height 344
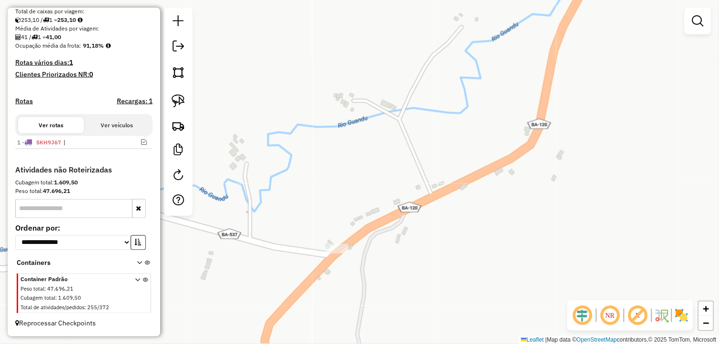
drag, startPoint x: 297, startPoint y: 270, endPoint x: 345, endPoint y: 265, distance: 48.0
click at [340, 265] on div "Janela de atendimento Grade de atendimento Capacidade Transportadoras Veículos …" at bounding box center [359, 172] width 719 height 344
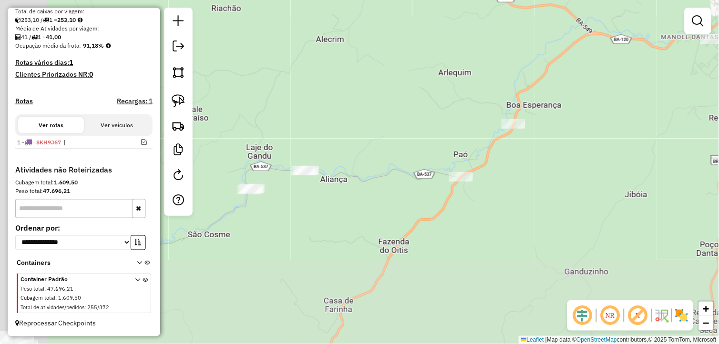
drag, startPoint x: 249, startPoint y: 291, endPoint x: 393, endPoint y: 199, distance: 171.0
click at [399, 189] on div "Janela de atendimento Grade de atendimento Capacidade Transportadoras Veículos …" at bounding box center [359, 172] width 719 height 344
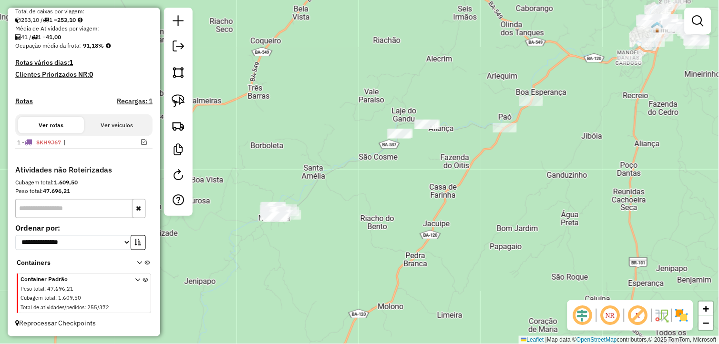
drag, startPoint x: 353, startPoint y: 210, endPoint x: 408, endPoint y: 181, distance: 61.9
click at [408, 181] on div "Janela de atendimento Grade de atendimento Capacidade Transportadoras Veículos …" at bounding box center [359, 172] width 719 height 344
click at [178, 101] on img at bounding box center [178, 100] width 13 height 13
drag, startPoint x: 178, startPoint y: 101, endPoint x: 185, endPoint y: 102, distance: 6.3
click at [182, 102] on img at bounding box center [178, 100] width 13 height 13
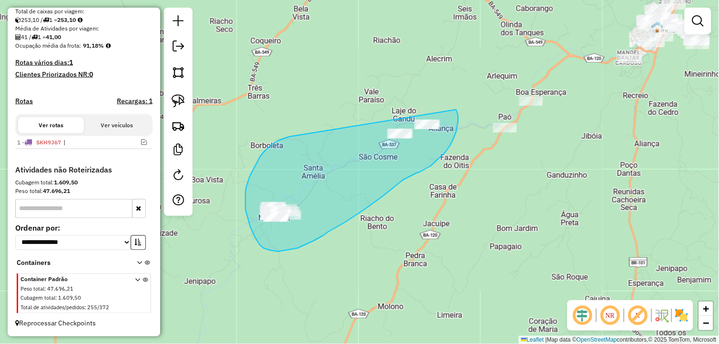
drag, startPoint x: 268, startPoint y: 149, endPoint x: 455, endPoint y: 105, distance: 191.5
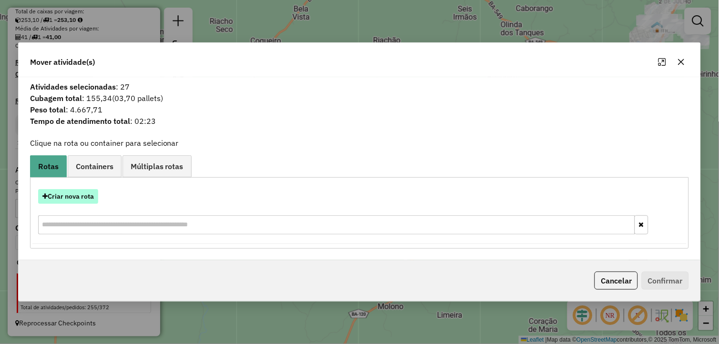
click at [82, 194] on button "Criar nova rota" at bounding box center [68, 196] width 60 height 15
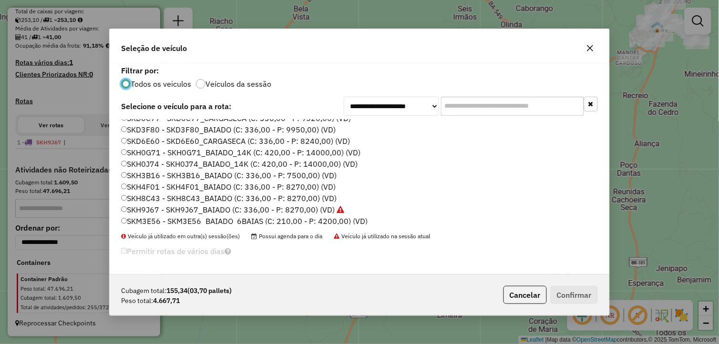
scroll to position [193, 0]
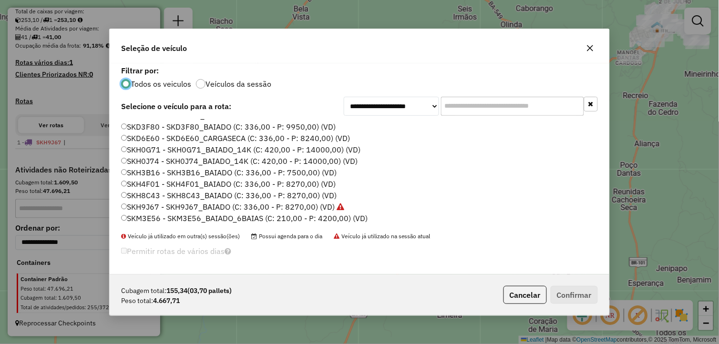
click at [165, 179] on label "SKH4F01 - SKH4F01_BAIADO (C: 336,00 - P: 8270,00) (VD)" at bounding box center [228, 183] width 215 height 11
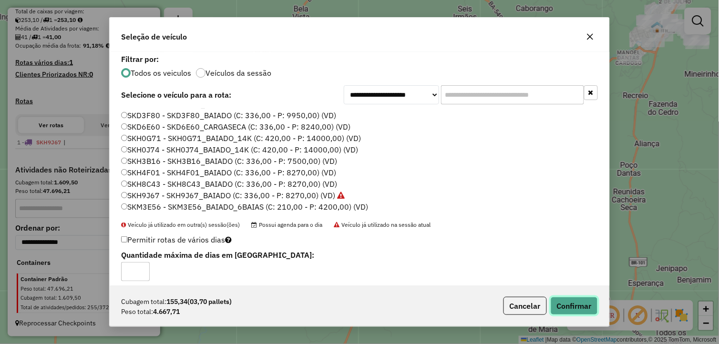
click at [563, 301] on button "Confirmar" at bounding box center [574, 306] width 47 height 18
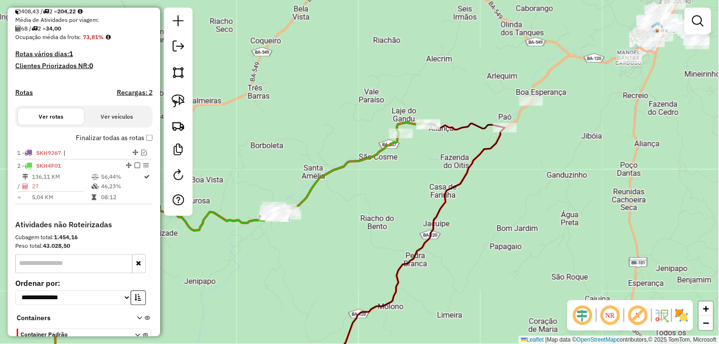
scroll to position [244, 0]
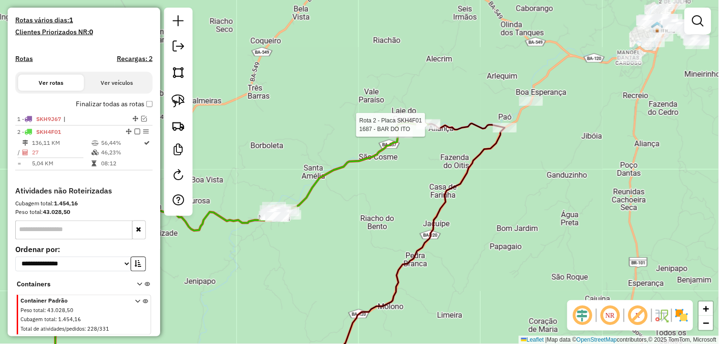
select select "**********"
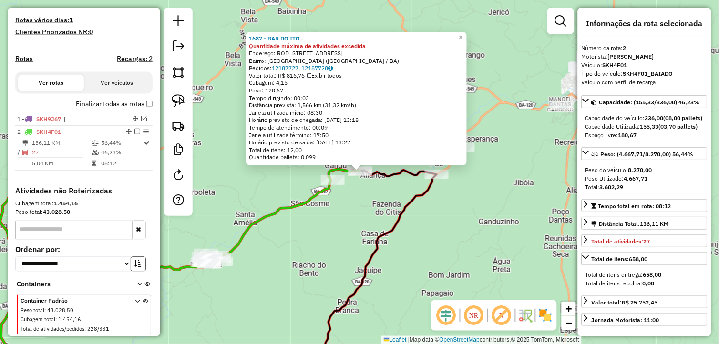
scroll to position [273, 0]
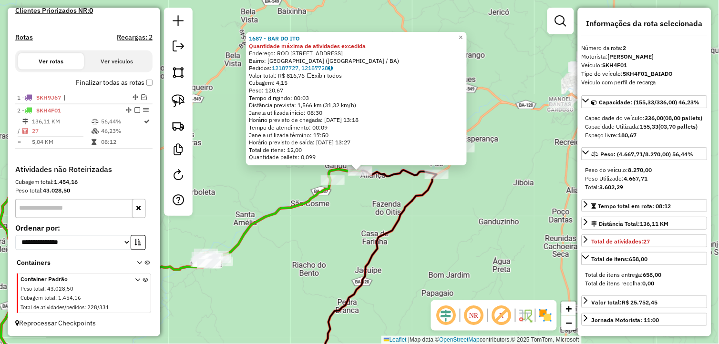
click at [437, 221] on div "1687 - BAR DO ITO Quantidade máxima de atividades excedida Endereço: ROD RUA BA…" at bounding box center [359, 172] width 719 height 344
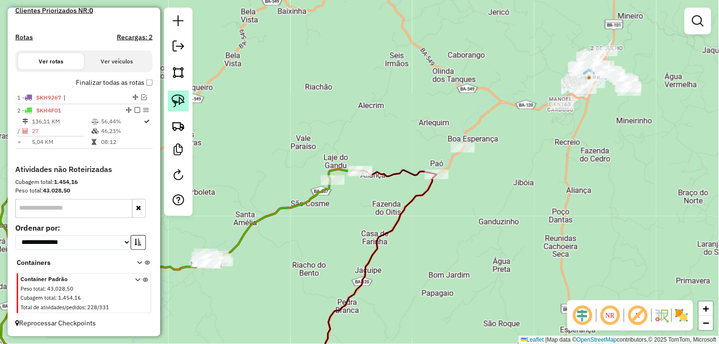
click at [180, 98] on img at bounding box center [178, 100] width 13 height 13
drag, startPoint x: 452, startPoint y: 183, endPoint x: 415, endPoint y: 177, distance: 37.3
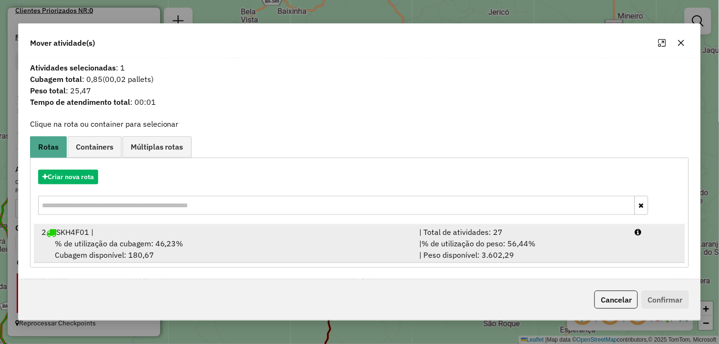
click at [265, 245] on div "% de utilização da cubagem: 46,23% Cubagem disponível: 180,67" at bounding box center [225, 249] width 378 height 23
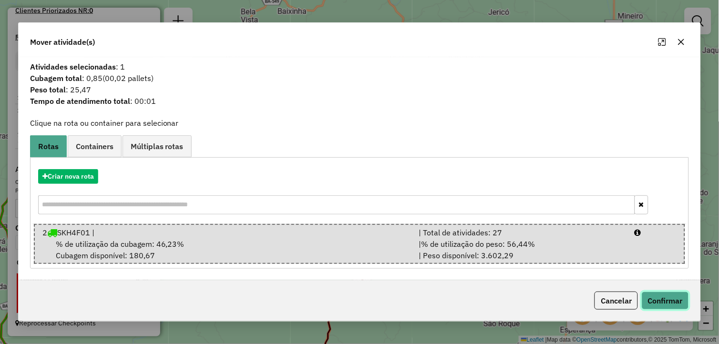
click at [661, 300] on button "Confirmar" at bounding box center [665, 301] width 47 height 18
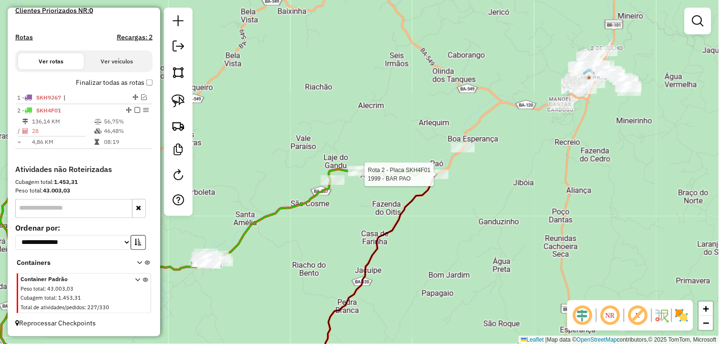
select select "**********"
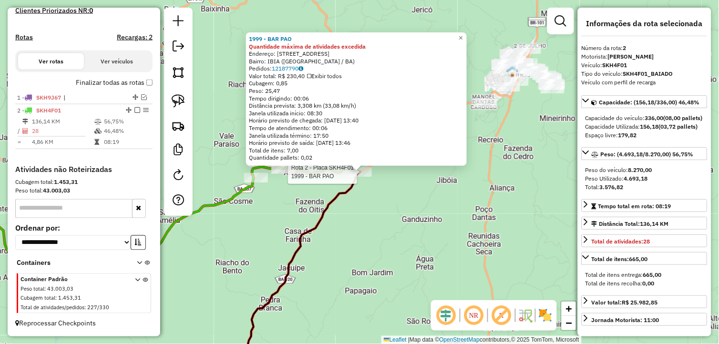
click at [135, 110] on em at bounding box center [138, 110] width 6 height 6
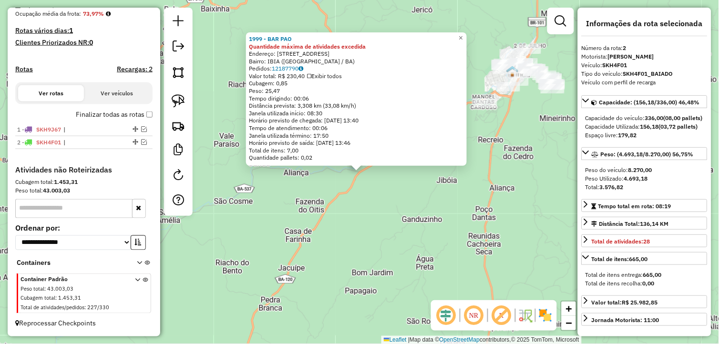
scroll to position [241, 0]
click at [397, 218] on div "1999 - BAR PAO Quantidade máxima de atividades excedida Endereço: RUA Faz PAO E…" at bounding box center [359, 172] width 719 height 344
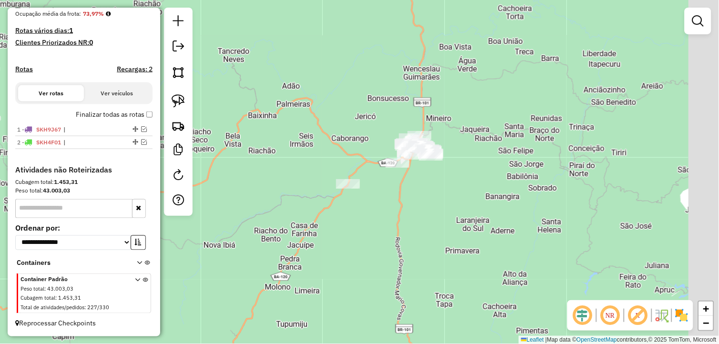
drag, startPoint x: 409, startPoint y: 212, endPoint x: 374, endPoint y: 218, distance: 35.0
click at [374, 218] on div "Janela de atendimento Grade de atendimento Capacidade Transportadoras Veículos …" at bounding box center [359, 172] width 719 height 344
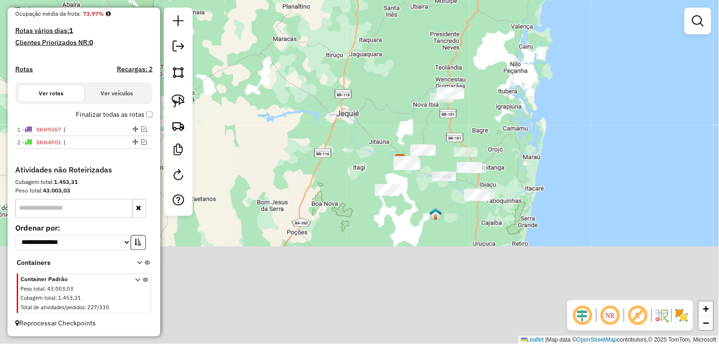
drag, startPoint x: 420, startPoint y: 238, endPoint x: 480, endPoint y: 118, distance: 134.0
click at [480, 118] on div "Janela de atendimento Grade de atendimento Capacidade Transportadoras Veículos …" at bounding box center [359, 172] width 719 height 344
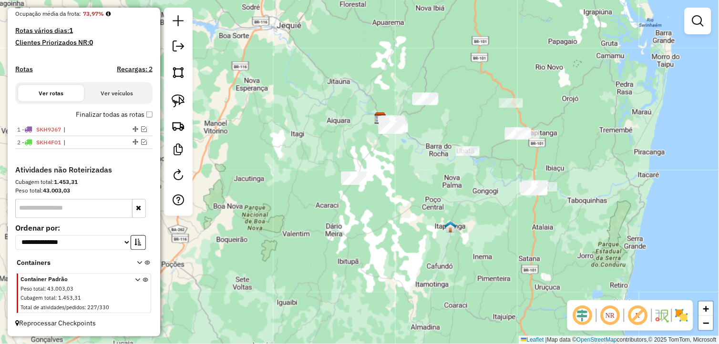
drag, startPoint x: 405, startPoint y: 145, endPoint x: 366, endPoint y: 203, distance: 69.6
click at [369, 198] on div "Janela de atendimento Grade de atendimento Capacidade Transportadoras Veículos …" at bounding box center [359, 172] width 719 height 344
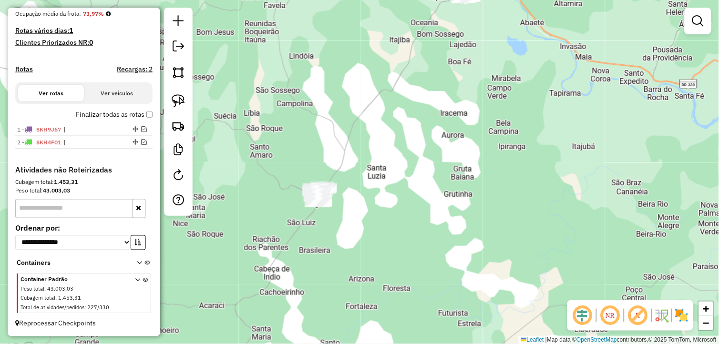
drag, startPoint x: 279, startPoint y: 232, endPoint x: 323, endPoint y: 228, distance: 45.0
click at [323, 231] on div "Janela de atendimento Grade de atendimento Capacidade Transportadoras Veículos …" at bounding box center [359, 172] width 719 height 344
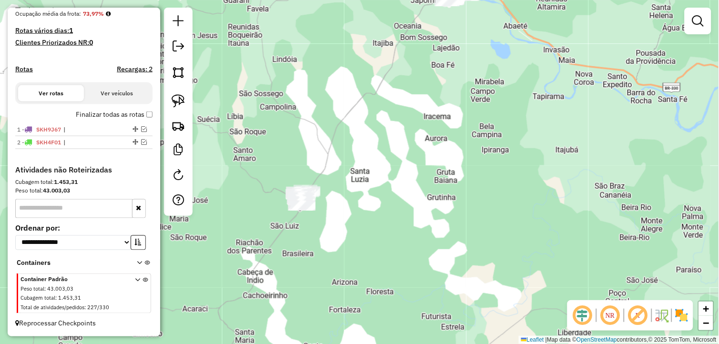
drag, startPoint x: 345, startPoint y: 259, endPoint x: 322, endPoint y: 264, distance: 24.0
click at [322, 264] on div "Janela de atendimento Grade de atendimento Capacidade Transportadoras Veículos …" at bounding box center [359, 172] width 719 height 344
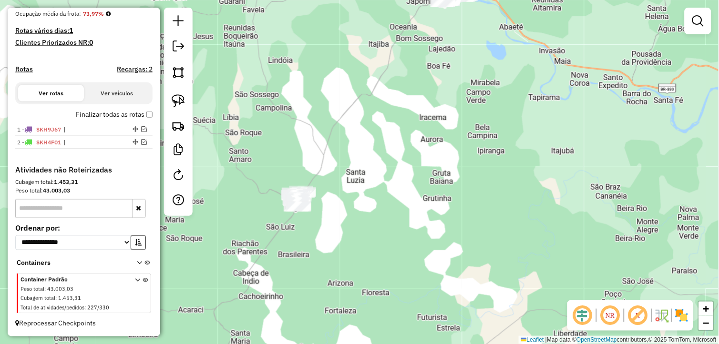
drag, startPoint x: 48, startPoint y: 206, endPoint x: 73, endPoint y: 202, distance: 24.6
click at [48, 206] on input "text" at bounding box center [73, 208] width 117 height 19
type input "**"
drag, startPoint x: 102, startPoint y: 187, endPoint x: 115, endPoint y: 208, distance: 24.5
click at [102, 187] on div "Peso total: 43.003,03" at bounding box center [83, 191] width 137 height 9
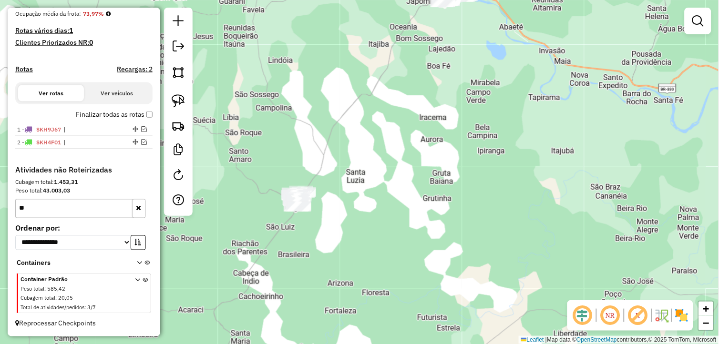
click at [137, 264] on icon at bounding box center [139, 265] width 5 height 9
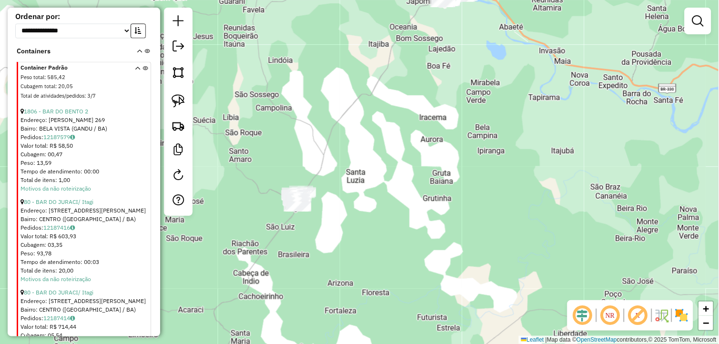
scroll to position [454, 0]
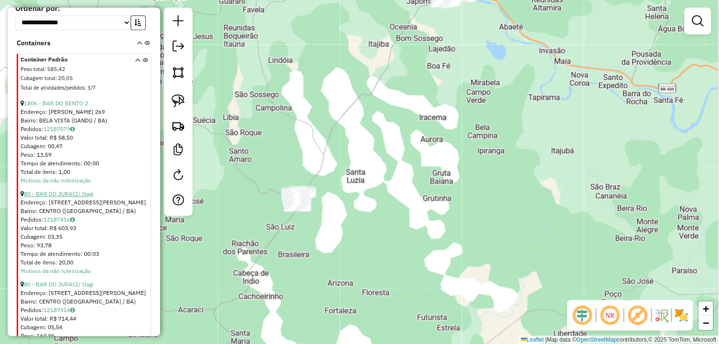
click at [74, 197] on link "80 - BAR DO JURACI/ Itagi" at bounding box center [59, 193] width 70 height 7
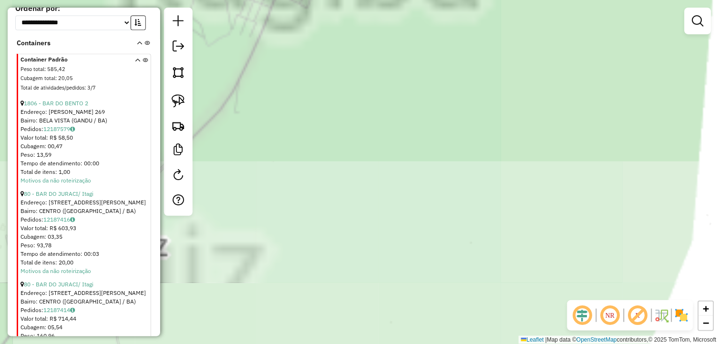
drag, startPoint x: 402, startPoint y: 37, endPoint x: 376, endPoint y: 248, distance: 212.9
click at [385, 260] on div "Atividade não roteirizada 80 - BAR DO JURACI/ Itagi Endereço: R JOSE CARLOS DE …" at bounding box center [359, 172] width 719 height 344
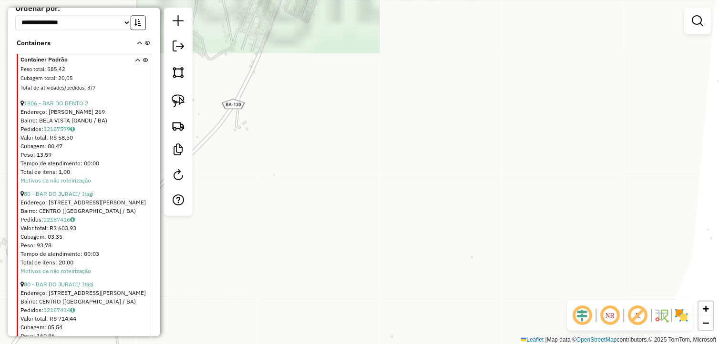
drag, startPoint x: 363, startPoint y: 285, endPoint x: 379, endPoint y: 318, distance: 36.3
click at [378, 328] on div "Atividade não roteirizada 80 - BAR DO JURACI/ Itagi Endereço: R JOSE CARLOS DE …" at bounding box center [359, 172] width 719 height 344
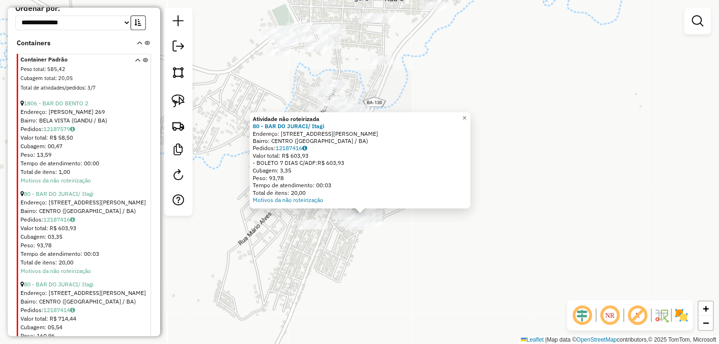
click at [381, 260] on div "Atividade não roteirizada 80 - BAR DO JURACI/ Itagi Endereço: R JOSE CARLOS DE …" at bounding box center [359, 172] width 719 height 344
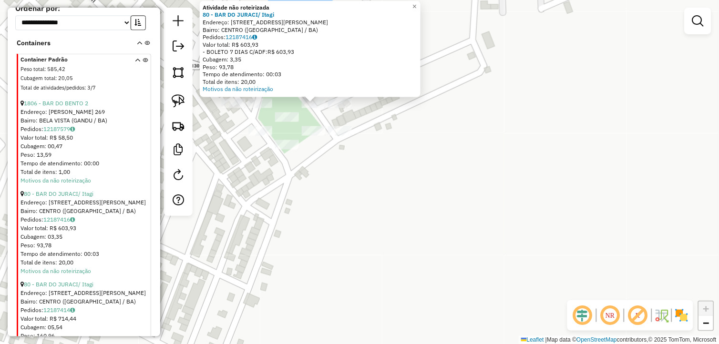
click at [316, 179] on div "Atividade não roteirizada 80 - BAR DO JURACI/ Itagi Endereço: R JOSE CARLOS DE …" at bounding box center [359, 172] width 719 height 344
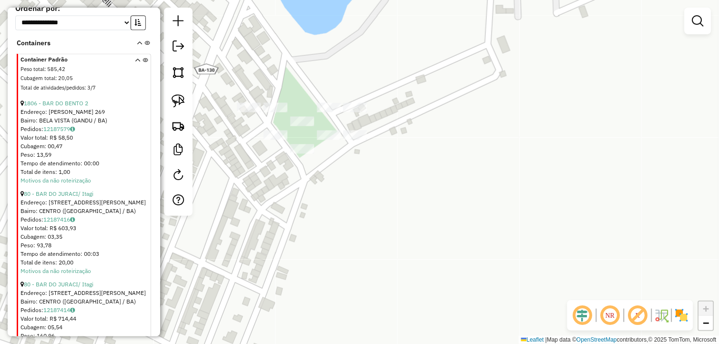
drag, startPoint x: 316, startPoint y: 201, endPoint x: 445, endPoint y: 214, distance: 129.4
click at [437, 220] on div "Janela de atendimento Grade de atendimento Capacidade Transportadoras Veículos …" at bounding box center [359, 172] width 719 height 344
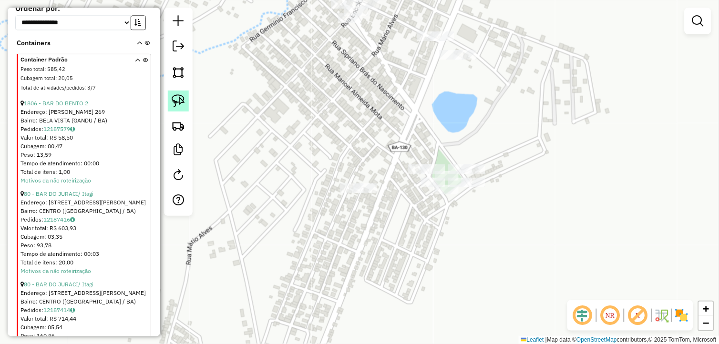
click at [180, 107] on img at bounding box center [178, 100] width 13 height 13
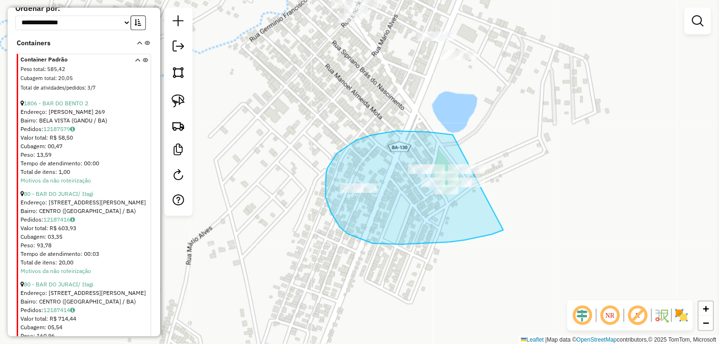
drag, startPoint x: 416, startPoint y: 132, endPoint x: 540, endPoint y: 192, distance: 138.3
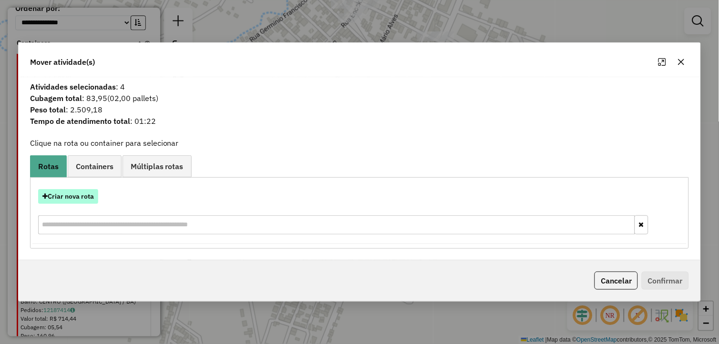
click at [72, 194] on button "Criar nova rota" at bounding box center [68, 196] width 60 height 15
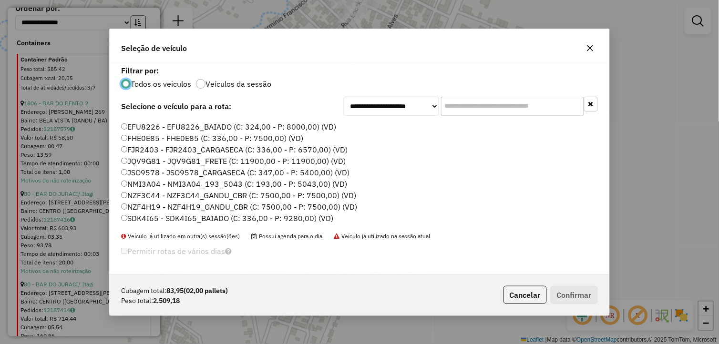
scroll to position [106, 0]
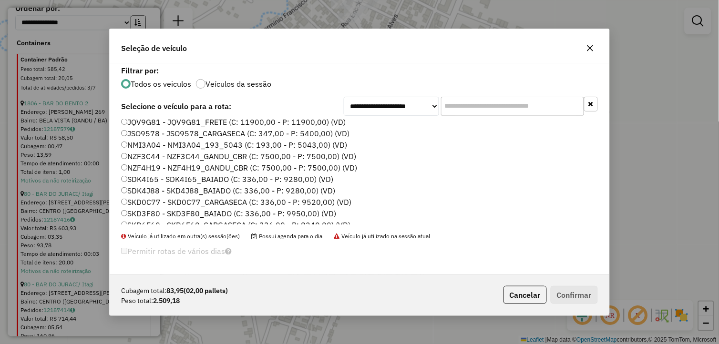
click at [170, 201] on label "SKD0C77 - SKD0C77_CARGASECA (C: 336,00 - P: 9520,00) (VD)" at bounding box center [236, 202] width 230 height 11
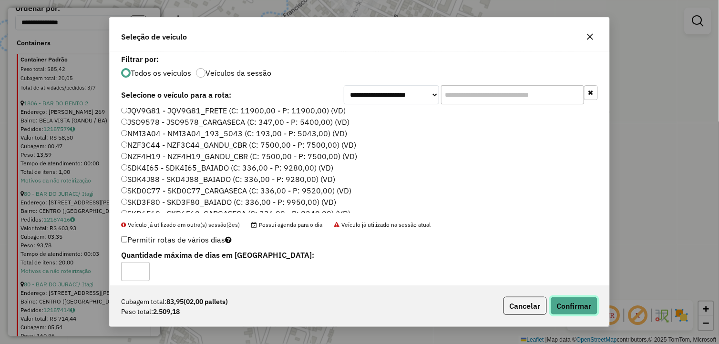
click at [578, 302] on button "Confirmar" at bounding box center [574, 306] width 47 height 18
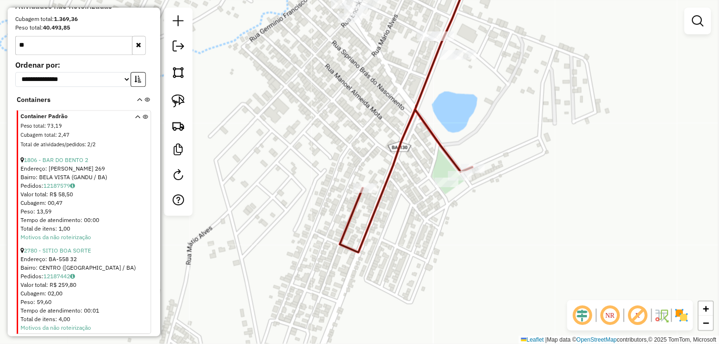
scroll to position [482, 0]
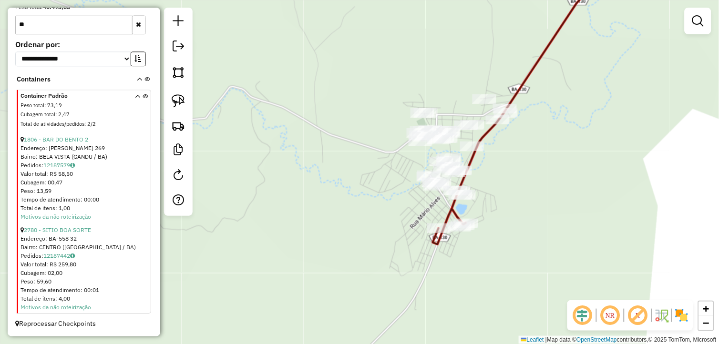
drag, startPoint x: 533, startPoint y: 192, endPoint x: 510, endPoint y: 207, distance: 26.6
click at [512, 207] on div "Janela de atendimento Grade de atendimento Capacidade Transportadoras Veículos …" at bounding box center [359, 172] width 719 height 344
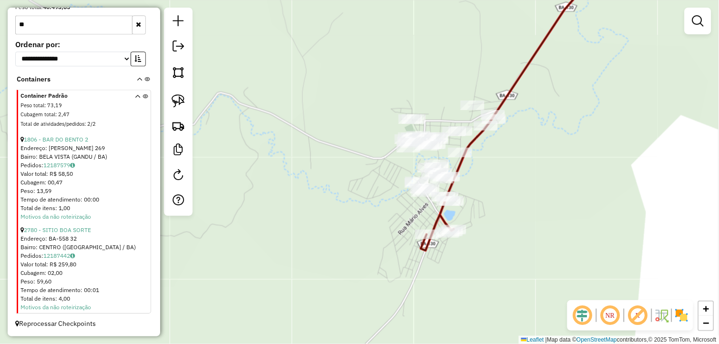
scroll to position [482, 0]
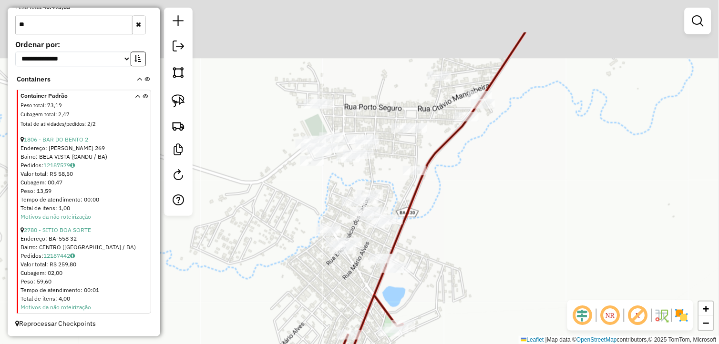
drag, startPoint x: 505, startPoint y: 202, endPoint x: 510, endPoint y: 268, distance: 65.6
click at [512, 268] on div "Janela de atendimento Grade de atendimento Capacidade Transportadoras Veículos …" at bounding box center [359, 172] width 719 height 344
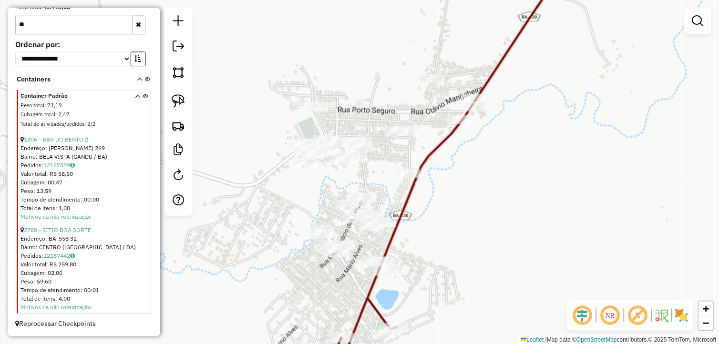
click at [139, 27] on icon "button" at bounding box center [138, 24] width 5 height 7
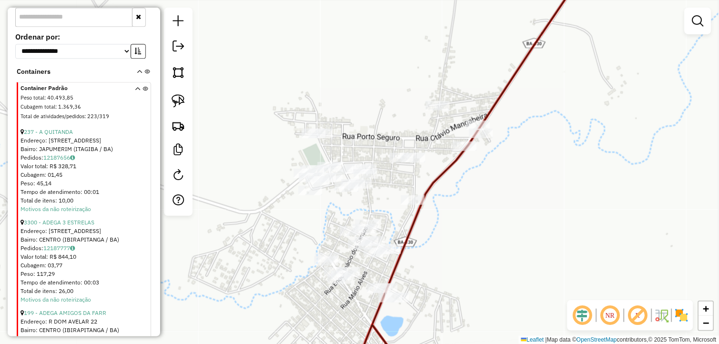
drag, startPoint x: 434, startPoint y: 191, endPoint x: 440, endPoint y: 221, distance: 30.1
click at [440, 221] on div "Janela de atendimento Grade de atendimento Capacidade Transportadoras Veículos …" at bounding box center [359, 172] width 719 height 344
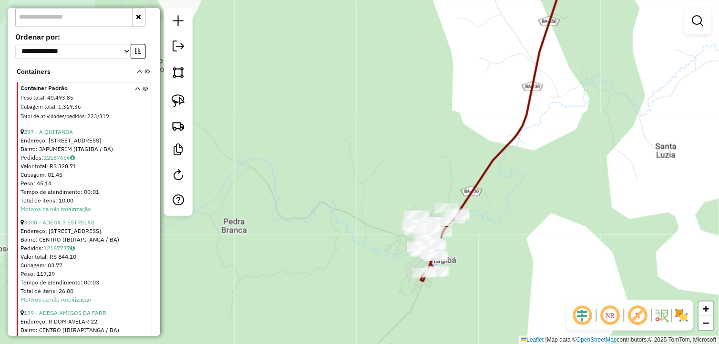
drag, startPoint x: 512, startPoint y: 204, endPoint x: 478, endPoint y: 220, distance: 37.3
click at [487, 219] on div "Janela de atendimento Grade de atendimento Capacidade Transportadoras Veículos …" at bounding box center [359, 172] width 719 height 344
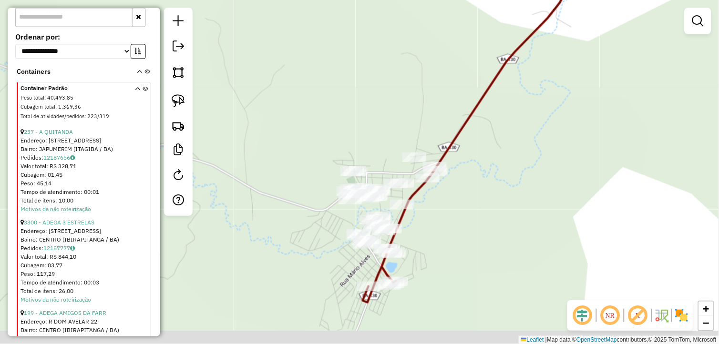
drag, startPoint x: 437, startPoint y: 249, endPoint x: 446, endPoint y: 225, distance: 25.3
click at [445, 226] on div "Janela de atendimento Grade de atendimento Capacidade Transportadoras Veículos …" at bounding box center [359, 172] width 719 height 344
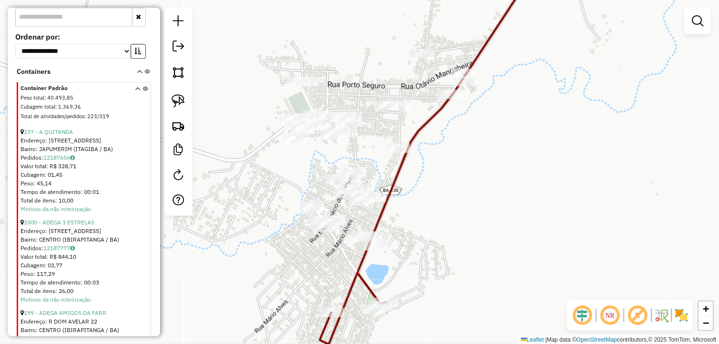
drag, startPoint x: 441, startPoint y: 223, endPoint x: 448, endPoint y: 218, distance: 8.3
click at [448, 218] on div "Janela de atendimento Grade de atendimento Capacidade Transportadoras Veículos …" at bounding box center [359, 172] width 719 height 344
click at [180, 102] on img at bounding box center [178, 100] width 13 height 13
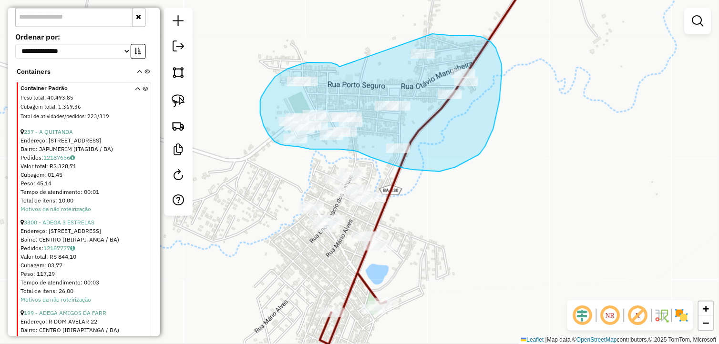
drag, startPoint x: 325, startPoint y: 62, endPoint x: 424, endPoint y: 34, distance: 102.8
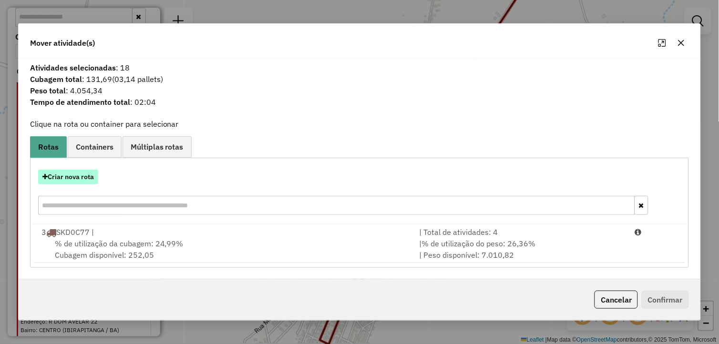
click at [88, 174] on button "Criar nova rota" at bounding box center [68, 177] width 60 height 15
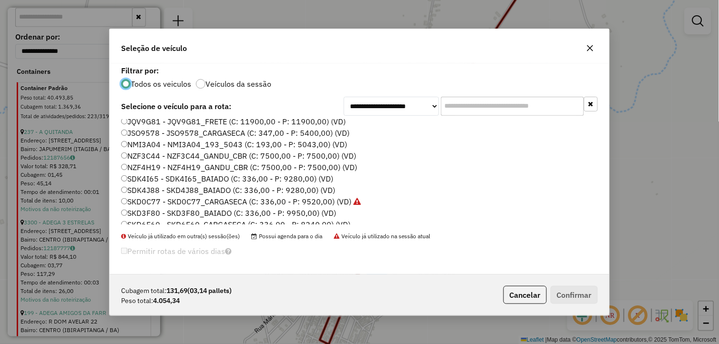
scroll to position [159, 0]
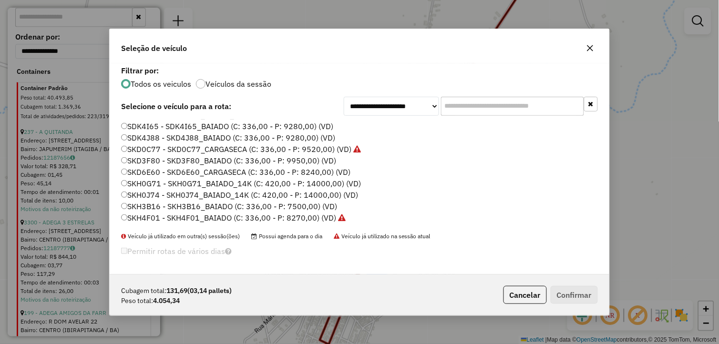
drag, startPoint x: 163, startPoint y: 187, endPoint x: 144, endPoint y: 189, distance: 19.2
click at [164, 186] on label "SKH0G71 - SKH0G71_BAIADO_14K (C: 420,00 - P: 14000,00) (VD)" at bounding box center [241, 183] width 240 height 11
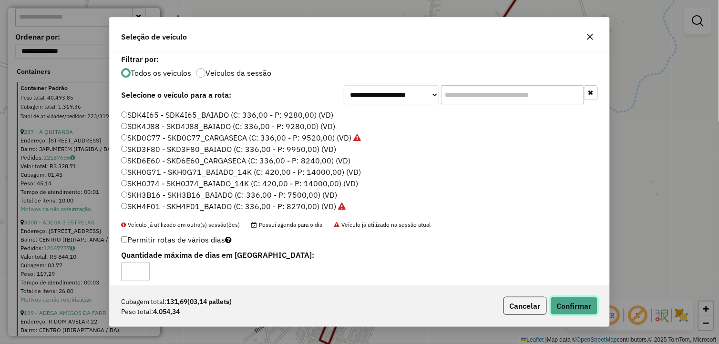
click at [573, 302] on button "Confirmar" at bounding box center [574, 306] width 47 height 18
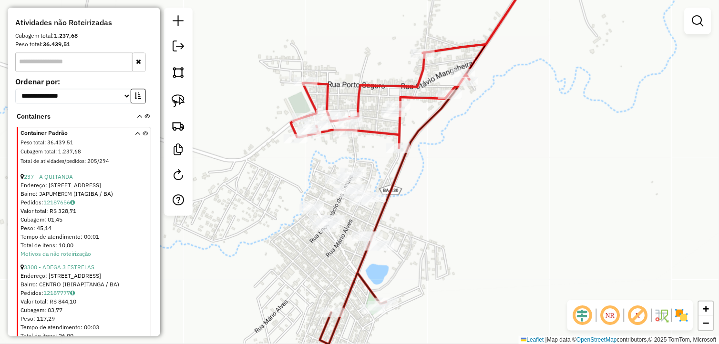
scroll to position [526, 0]
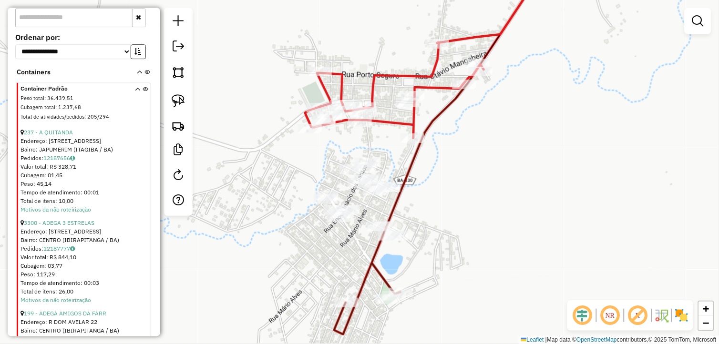
drag, startPoint x: 428, startPoint y: 213, endPoint x: 448, endPoint y: 199, distance: 24.3
click at [448, 199] on div "Janela de atendimento Grade de atendimento Capacidade Transportadoras Veículos …" at bounding box center [359, 172] width 719 height 344
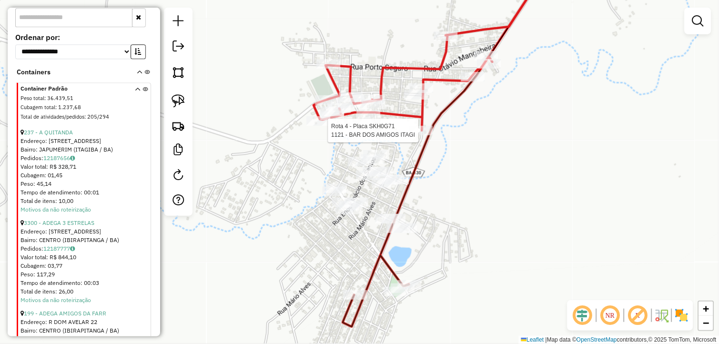
select select "**********"
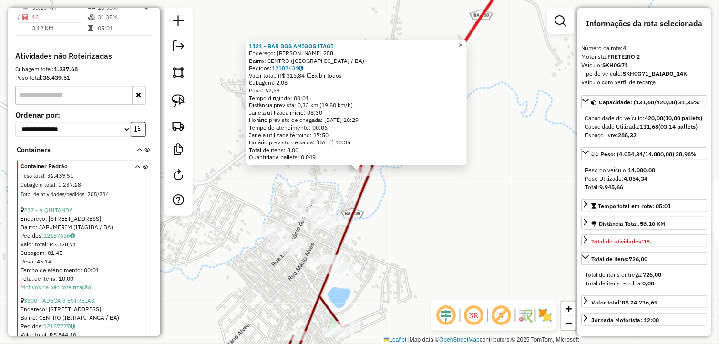
scroll to position [439, 0]
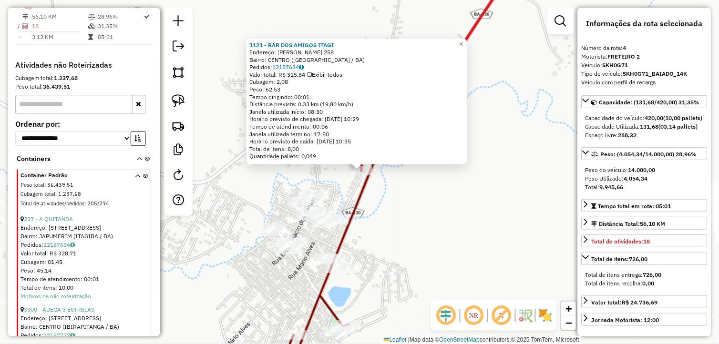
drag, startPoint x: 432, startPoint y: 272, endPoint x: 455, endPoint y: 192, distance: 83.2
click at [455, 189] on div "1121 - BAR DOS AMIGOS ITAGI Endereço: CASTRO ALVES 258 Bairro: CENTRO (ITAGIBA …" at bounding box center [359, 172] width 719 height 344
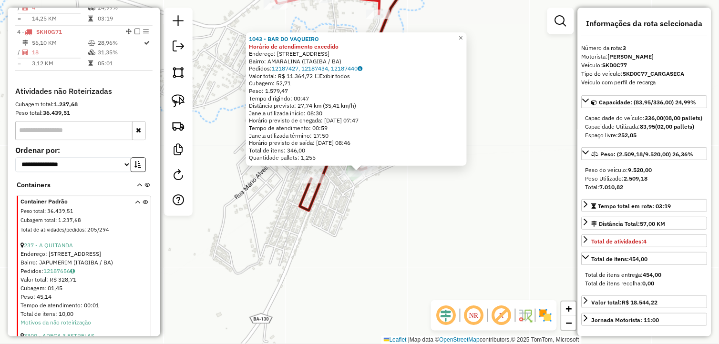
scroll to position [394, 0]
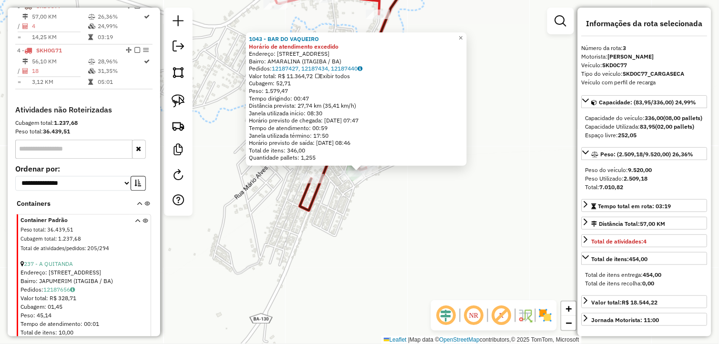
click at [415, 203] on div "1043 - BAR DO VAQUEIRO Horário de atendimento excedido Endereço: RUA CHILE 25 B…" at bounding box center [359, 172] width 719 height 344
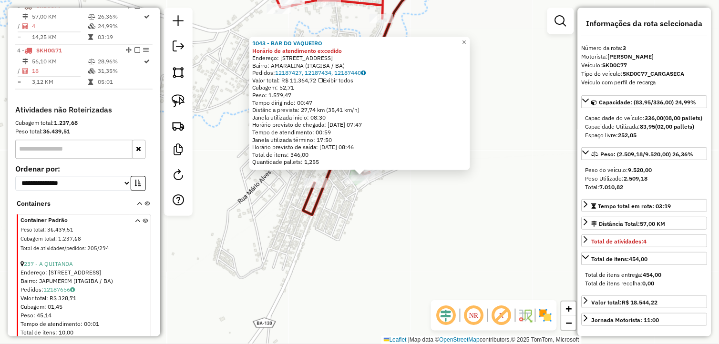
drag, startPoint x: 430, startPoint y: 163, endPoint x: 434, endPoint y: 176, distance: 13.4
click at [430, 165] on div "Quantidade pallets: 1,255" at bounding box center [359, 162] width 215 height 8
drag, startPoint x: 437, startPoint y: 211, endPoint x: 442, endPoint y: 208, distance: 5.3
click at [438, 211] on div "1043 - BAR DO VAQUEIRO Horário de atendimento excedido Endereço: RUA CHILE 25 B…" at bounding box center [359, 172] width 719 height 344
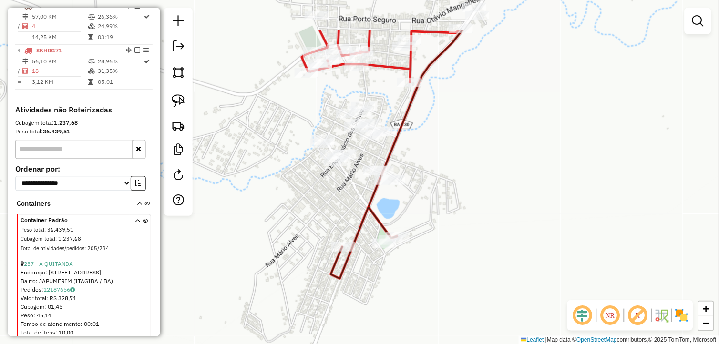
drag, startPoint x: 455, startPoint y: 220, endPoint x: 461, endPoint y: 231, distance: 12.4
click at [469, 242] on div "Janela de atendimento Grade de atendimento Capacidade Transportadoras Veículos …" at bounding box center [359, 172] width 719 height 344
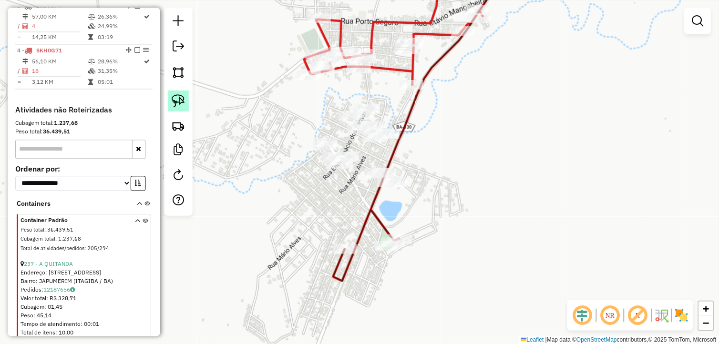
click at [185, 103] on img at bounding box center [178, 100] width 13 height 13
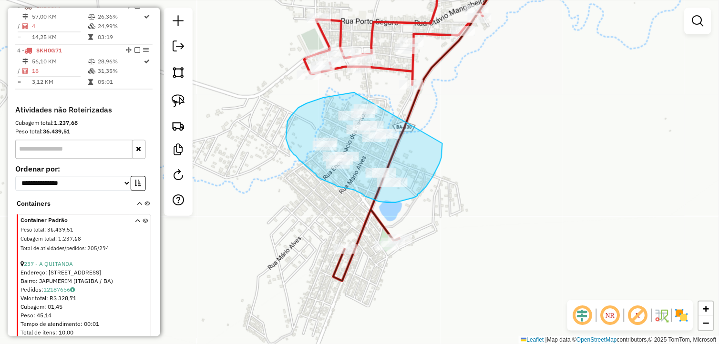
drag, startPoint x: 323, startPoint y: 98, endPoint x: 443, endPoint y: 141, distance: 126.9
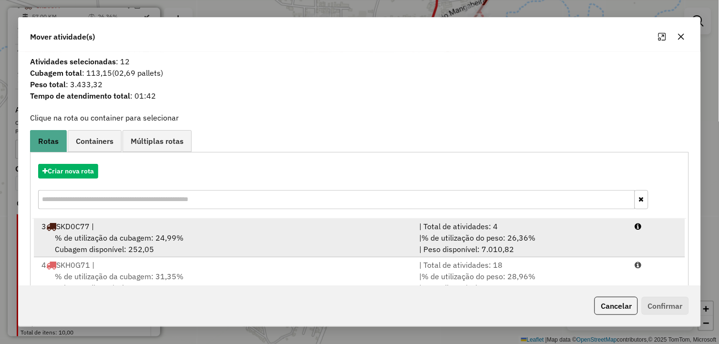
click at [178, 224] on div "3 SKD0C77 |" at bounding box center [225, 226] width 378 height 11
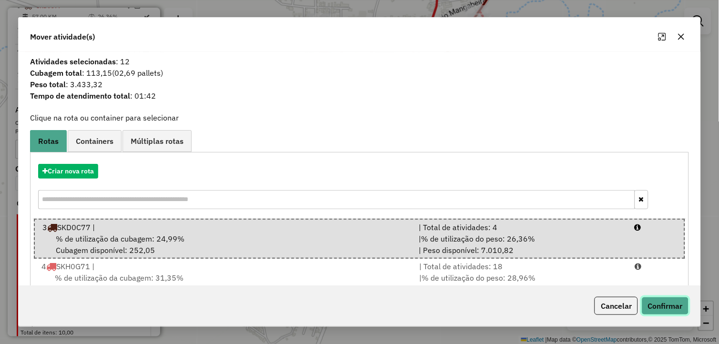
click at [654, 302] on button "Confirmar" at bounding box center [665, 306] width 47 height 18
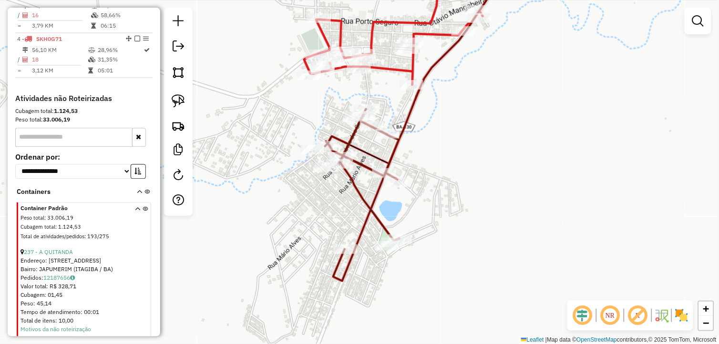
scroll to position [383, 0]
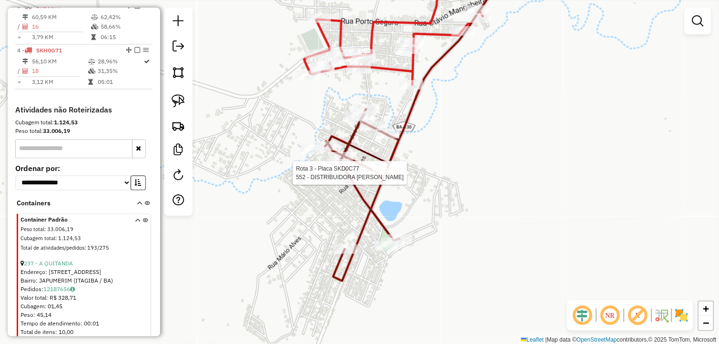
select select "**********"
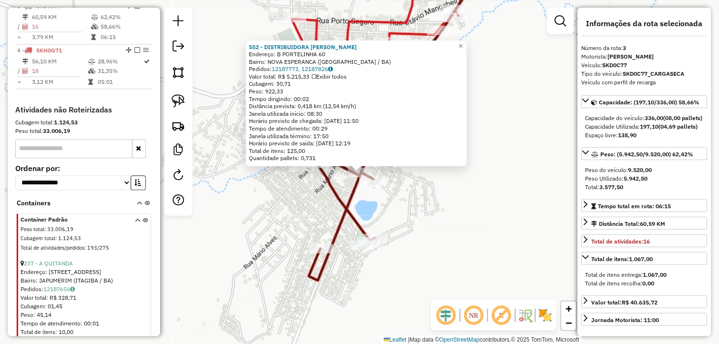
scroll to position [383, 0]
click at [470, 197] on div "552 - DISTRIBUIDORA GOMES Endereço: B PORTELINHA 60 Bairro: NOVA ESPERANCA (ITA…" at bounding box center [359, 172] width 719 height 344
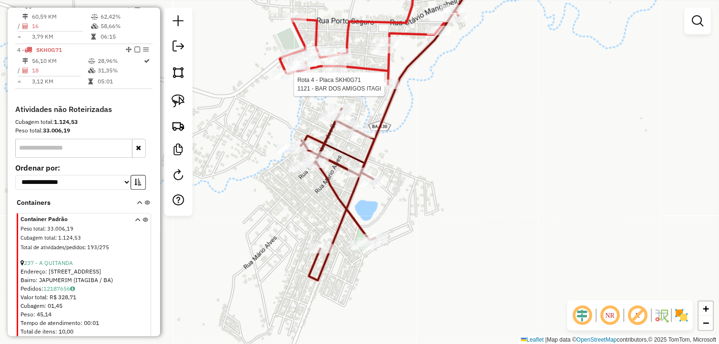
select select "**********"
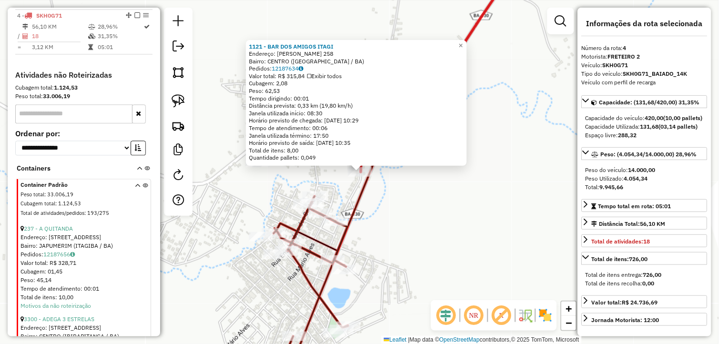
scroll to position [427, 0]
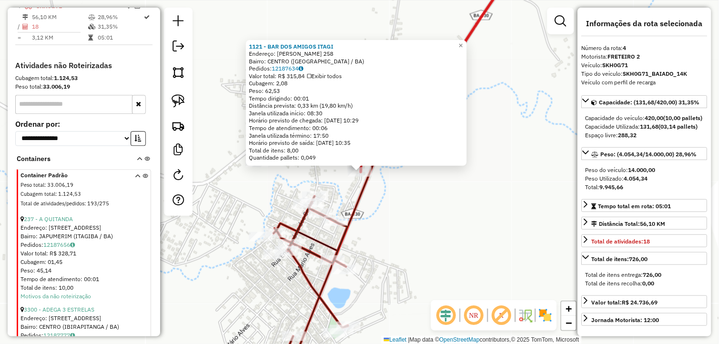
drag, startPoint x: 439, startPoint y: 209, endPoint x: 402, endPoint y: 214, distance: 37.5
click at [439, 210] on div "1121 - BAR DOS AMIGOS ITAGI Endereço: CASTRO ALVES 258 Bairro: CENTRO (ITAGIBA …" at bounding box center [359, 172] width 719 height 344
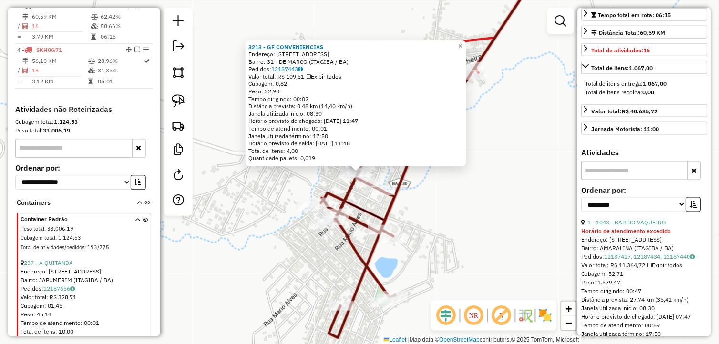
scroll to position [212, 0]
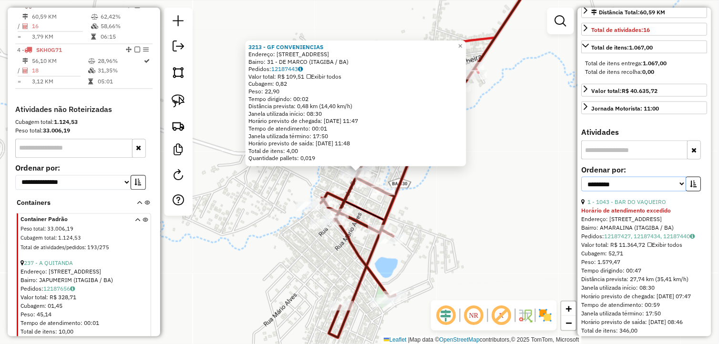
click at [670, 192] on select "**********" at bounding box center [634, 184] width 105 height 15
select select "*********"
click at [582, 192] on select "**********" at bounding box center [634, 184] width 105 height 15
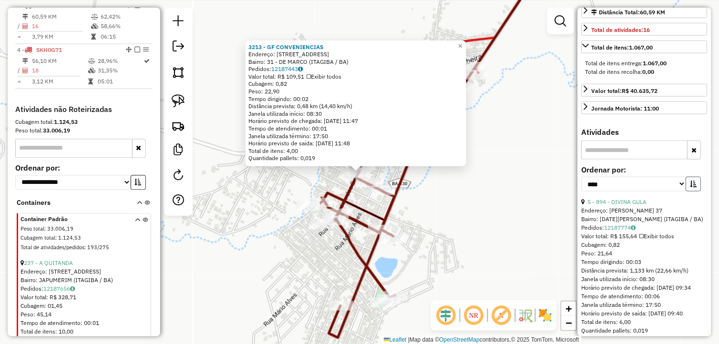
click at [695, 187] on icon "button" at bounding box center [694, 184] width 7 height 7
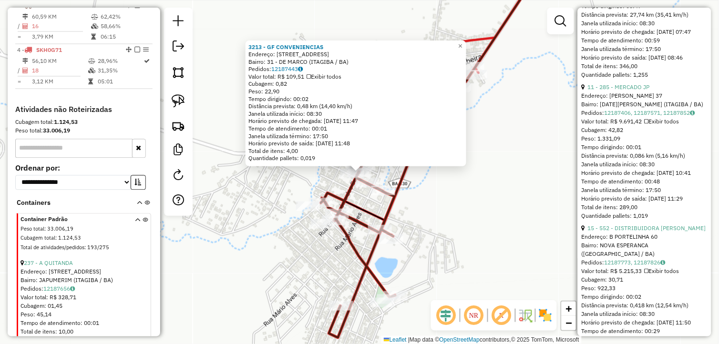
scroll to position [530, 0]
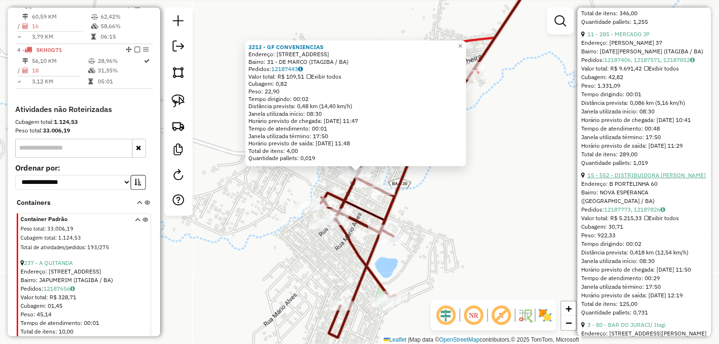
click at [630, 179] on link "15 - 552 - DISTRIBUIDORA GOMES" at bounding box center [647, 175] width 118 height 7
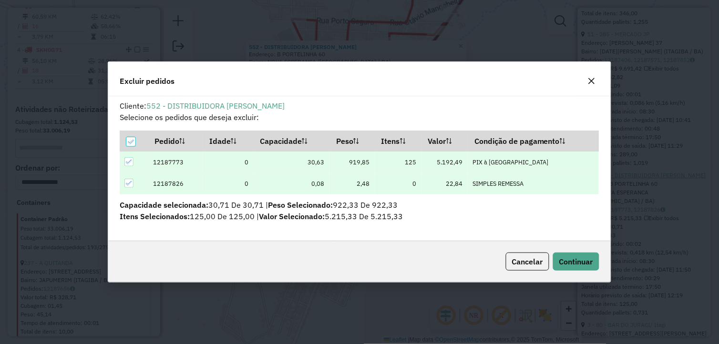
scroll to position [0, 0]
click at [588, 258] on span "Continuar" at bounding box center [577, 262] width 34 height 10
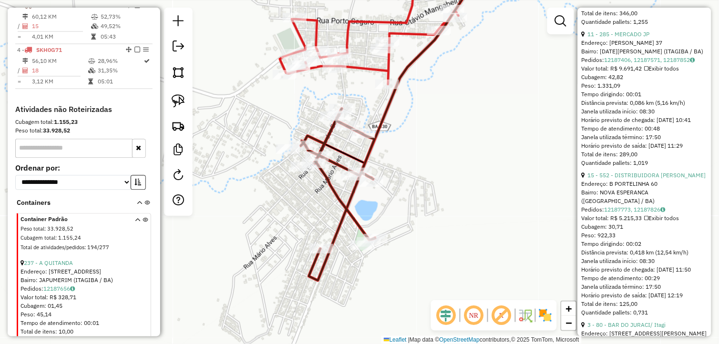
scroll to position [222, 0]
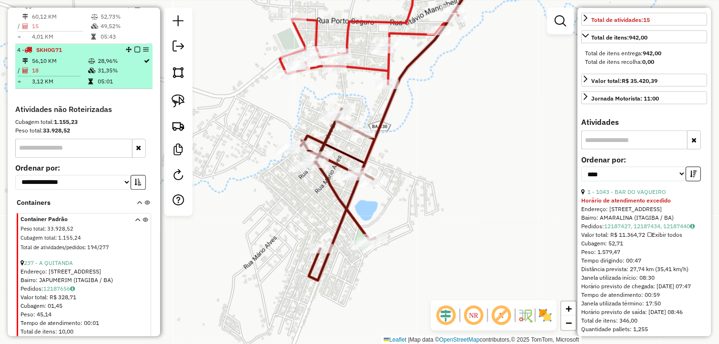
click at [132, 53] on li "4 - SKH0G71 56,10 KM 28,96% / 18 31,35% = 3,12 KM 05:01" at bounding box center [83, 66] width 137 height 45
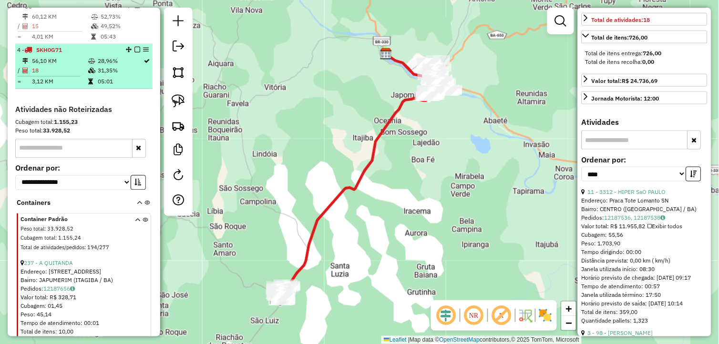
click at [136, 55] on div "4 - SKH0G71" at bounding box center [84, 50] width 134 height 9
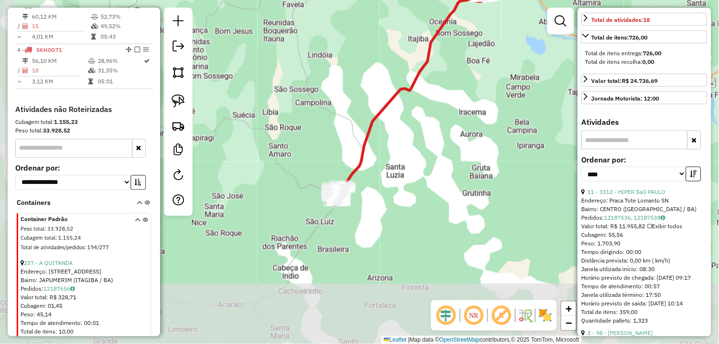
drag, startPoint x: 355, startPoint y: 255, endPoint x: 385, endPoint y: 173, distance: 87.4
click at [411, 155] on div "Janela de atendimento Grade de atendimento Capacidade Transportadoras Veículos …" at bounding box center [359, 172] width 719 height 344
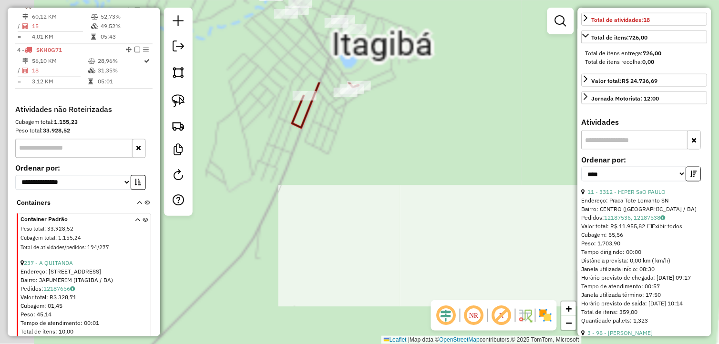
drag, startPoint x: 323, startPoint y: 249, endPoint x: 355, endPoint y: 321, distance: 77.9
click at [355, 329] on div "Janela de atendimento Grade de atendimento Capacidade Transportadoras Veículos …" at bounding box center [359, 172] width 719 height 344
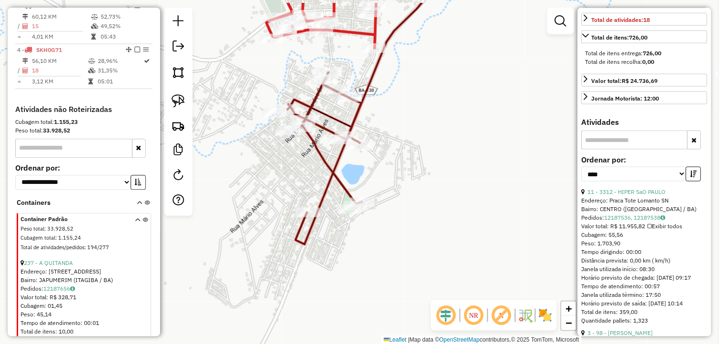
drag, startPoint x: 336, startPoint y: 266, endPoint x: 297, endPoint y: 258, distance: 39.5
click at [323, 280] on div "Janela de atendimento Grade de atendimento Capacidade Transportadoras Veículos …" at bounding box center [359, 172] width 719 height 344
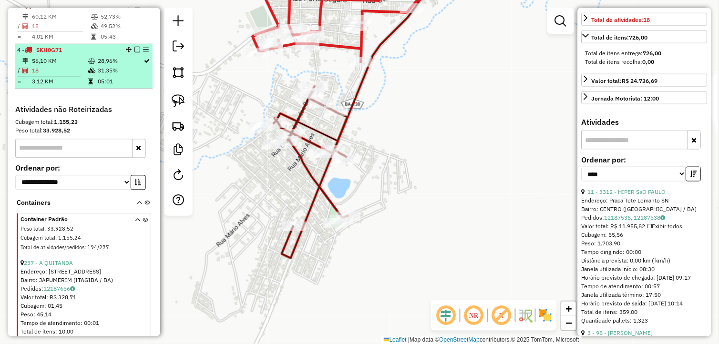
click at [136, 53] on em at bounding box center [138, 50] width 6 height 6
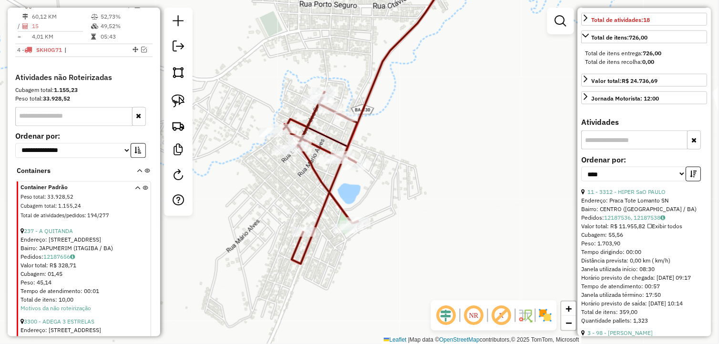
drag, startPoint x: 379, startPoint y: 185, endPoint x: 281, endPoint y: 164, distance: 99.9
click at [384, 188] on div "Janela de atendimento Grade de atendimento Capacidade Transportadoras Veículos …" at bounding box center [359, 172] width 719 height 344
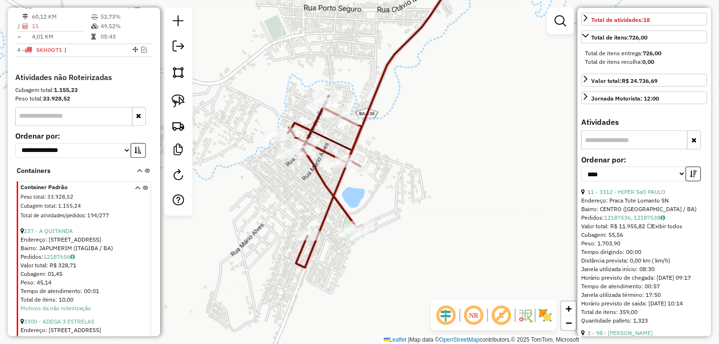
scroll to position [330, 0]
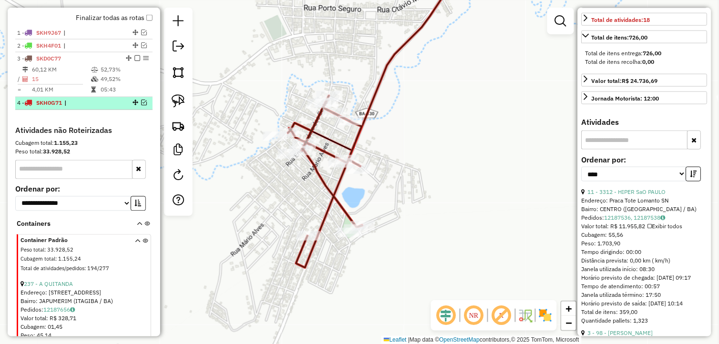
click at [141, 106] on em at bounding box center [144, 103] width 6 height 6
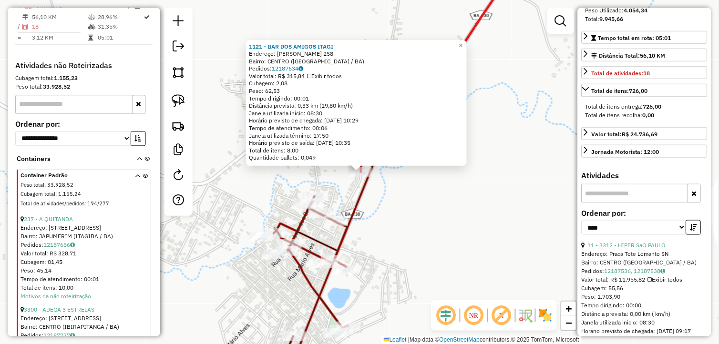
scroll to position [116, 0]
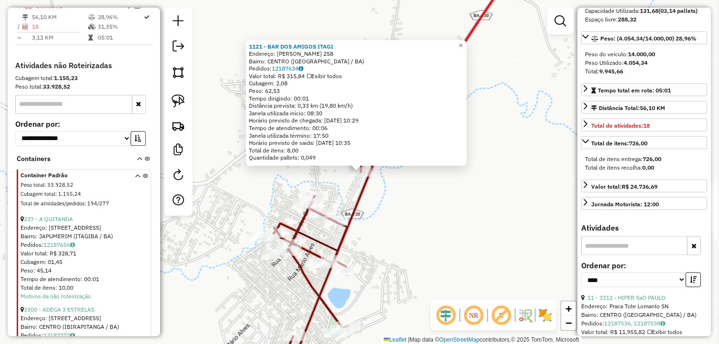
click at [405, 267] on div "1121 - BAR DOS AMIGOS ITAGI Endereço: CASTRO ALVES 258 Bairro: CENTRO (ITAGIBA …" at bounding box center [359, 172] width 719 height 344
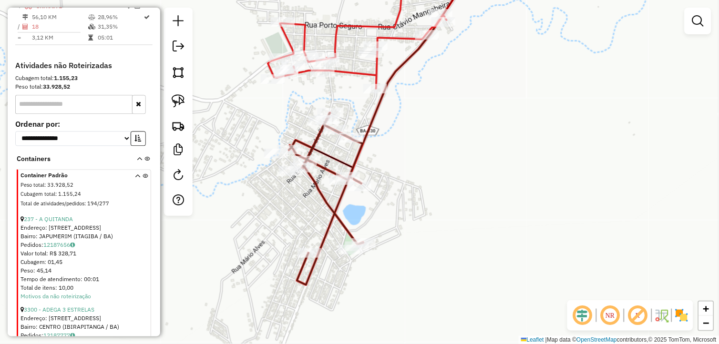
drag, startPoint x: 445, startPoint y: 218, endPoint x: 434, endPoint y: 193, distance: 27.4
click at [445, 199] on div "Janela de atendimento Grade de atendimento Capacidade Transportadoras Veículos …" at bounding box center [359, 172] width 719 height 344
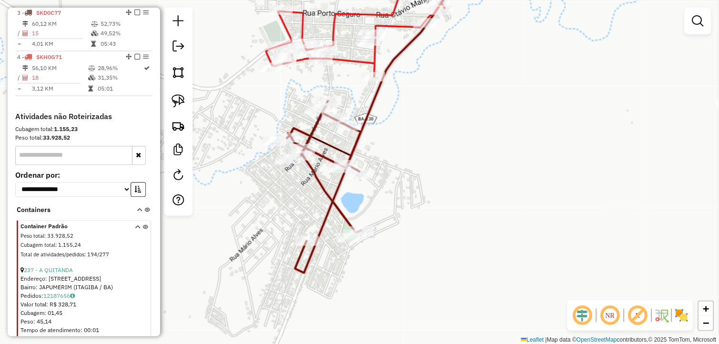
scroll to position [322, 0]
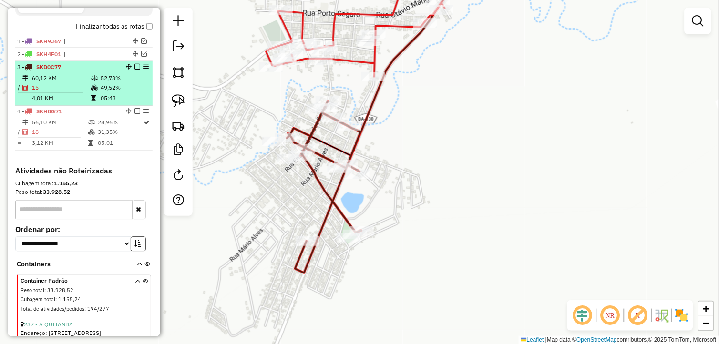
click at [135, 70] on em at bounding box center [138, 67] width 6 height 6
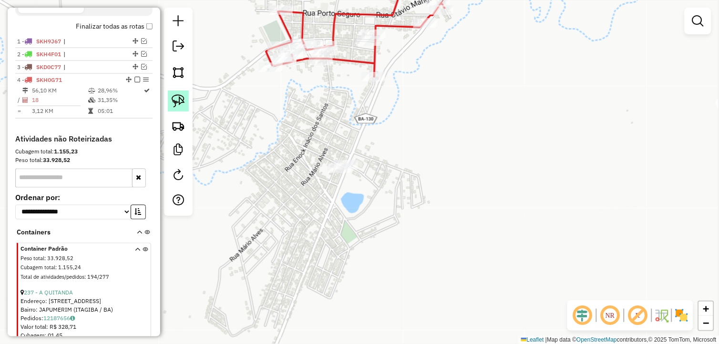
click at [181, 107] on img at bounding box center [178, 100] width 13 height 13
drag, startPoint x: 327, startPoint y: 138, endPoint x: 378, endPoint y: 165, distance: 57.4
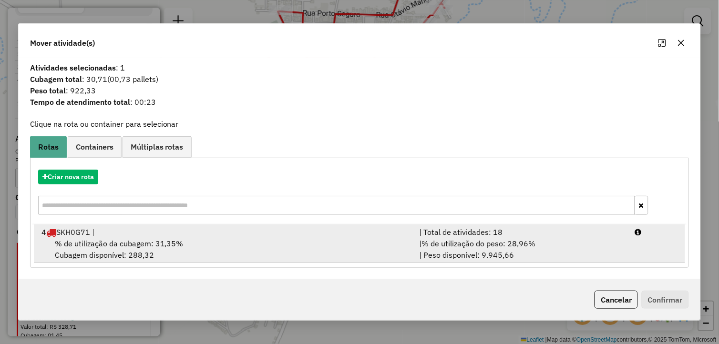
click at [187, 255] on div "% de utilização da cubagem: 31,35% Cubagem disponível: 288,32" at bounding box center [225, 249] width 378 height 23
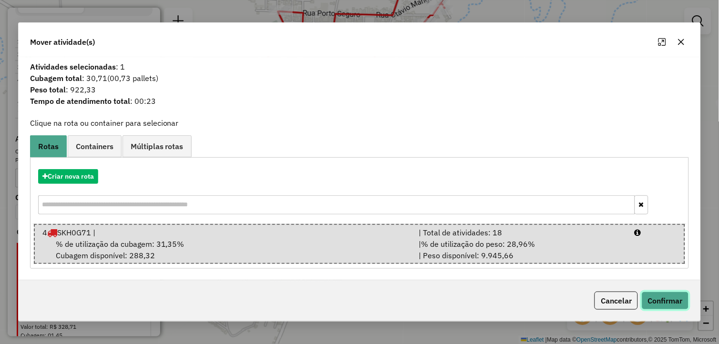
click at [646, 301] on button "Confirmar" at bounding box center [665, 301] width 47 height 18
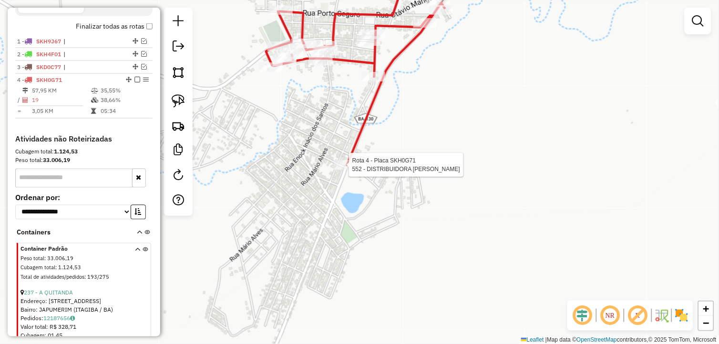
select select "*********"
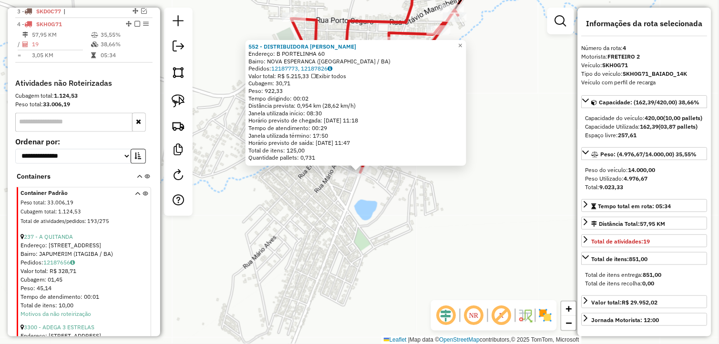
scroll to position [396, 0]
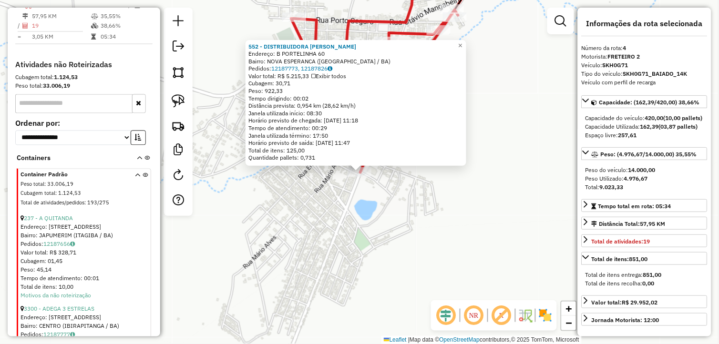
click at [394, 217] on div "552 - DISTRIBUIDORA GOMES Endereço: B PORTELINHA 60 Bairro: NOVA ESPERANCA (ITA…" at bounding box center [359, 172] width 719 height 344
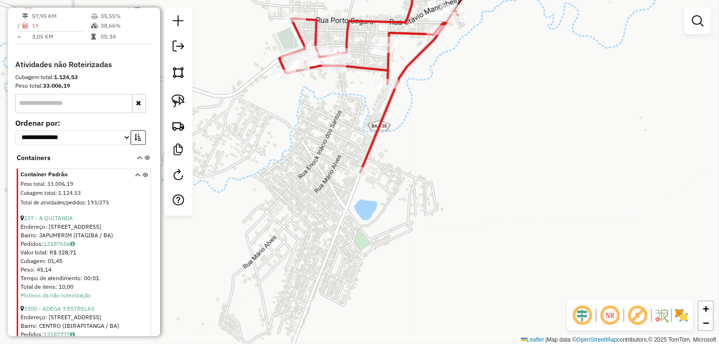
drag, startPoint x: 322, startPoint y: 174, endPoint x: 285, endPoint y: 183, distance: 38.7
click at [323, 198] on div "Janela de atendimento Grade de atendimento Capacidade Transportadoras Veículos …" at bounding box center [359, 172] width 719 height 344
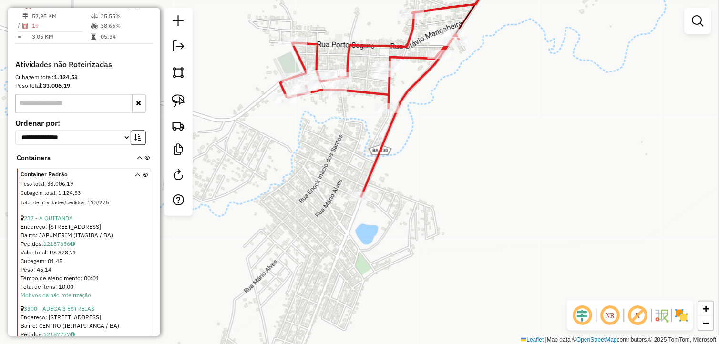
scroll to position [343, 0]
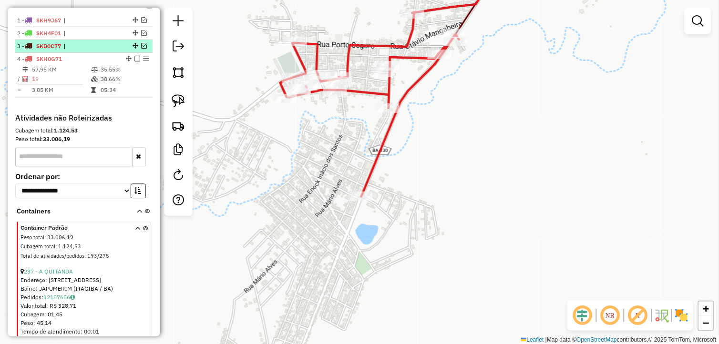
click at [141, 49] on em at bounding box center [144, 46] width 6 height 6
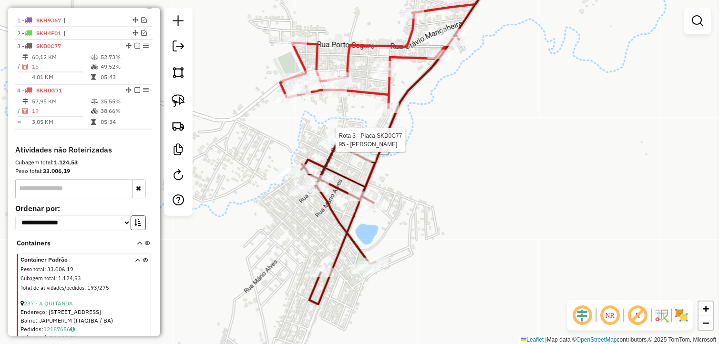
select select "*********"
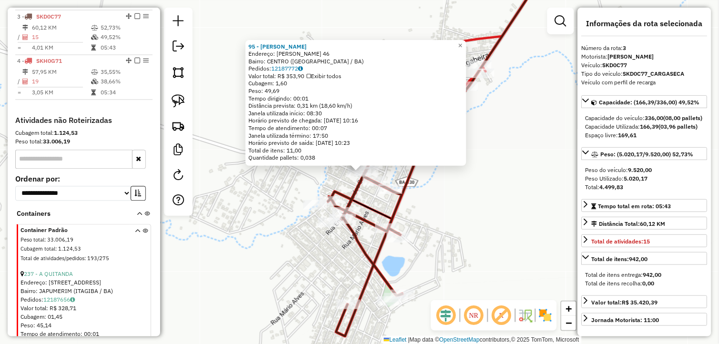
scroll to position [383, 0]
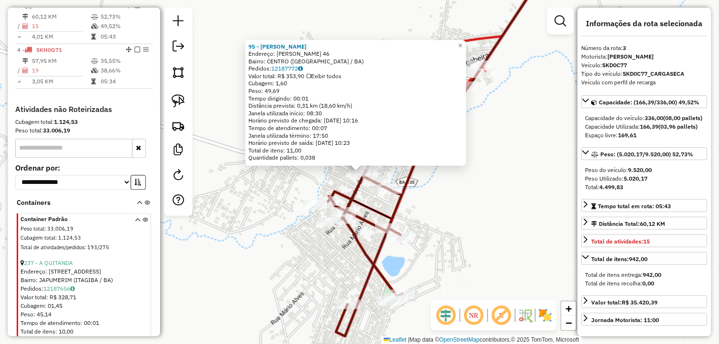
click at [467, 222] on div "95 - MERCADO MAIA Endereço: DUDU CORREIO 46 Bairro: CENTRO (ITAGIBA / BA) Pedid…" at bounding box center [359, 172] width 719 height 344
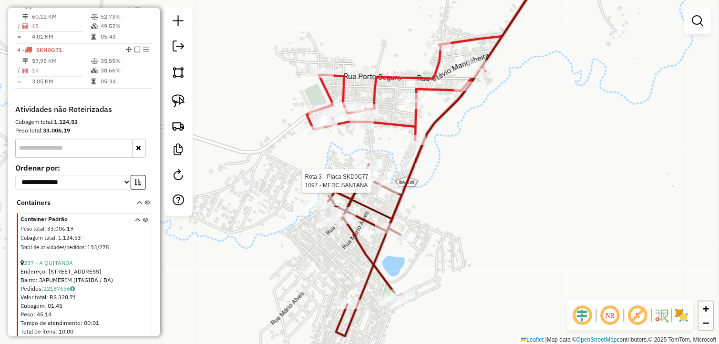
select select "*********"
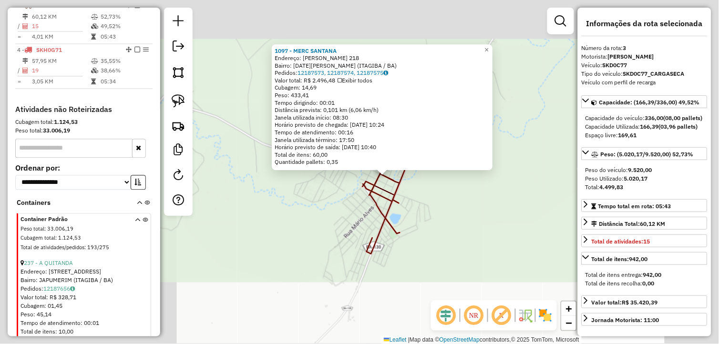
click at [473, 221] on div "1097 - MERC SANTANA Endereço: DAMIAO MACENA 218 Bairro: 31 DE MARCO (ITAGIBA / …" at bounding box center [359, 172] width 719 height 344
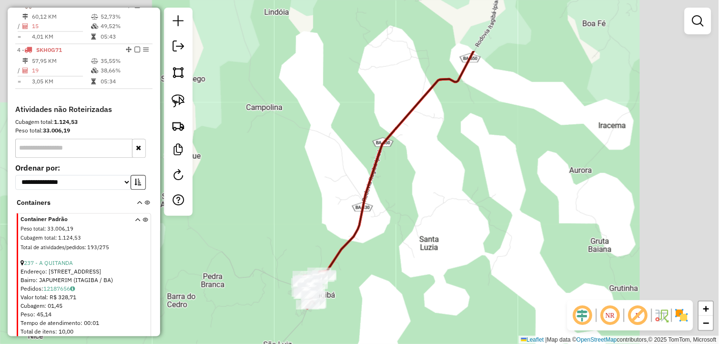
drag, startPoint x: 531, startPoint y: 169, endPoint x: 337, endPoint y: 290, distance: 228.6
click at [338, 290] on div "Janela de atendimento Grade de atendimento Capacidade Transportadoras Veículos …" at bounding box center [359, 172] width 719 height 344
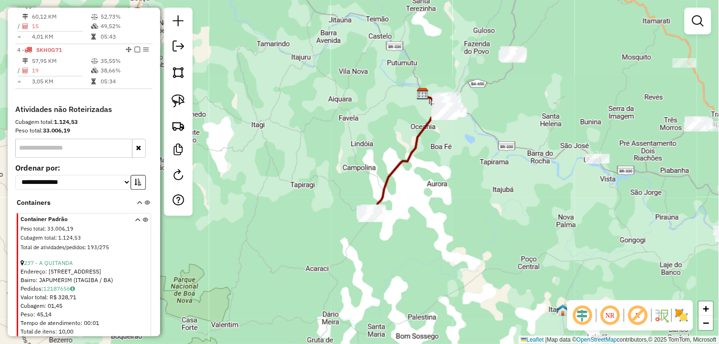
drag, startPoint x: 453, startPoint y: 136, endPoint x: 396, endPoint y: 206, distance: 89.8
click at [403, 201] on div "Janela de atendimento Grade de atendimento Capacidade Transportadoras Veículos …" at bounding box center [359, 172] width 719 height 344
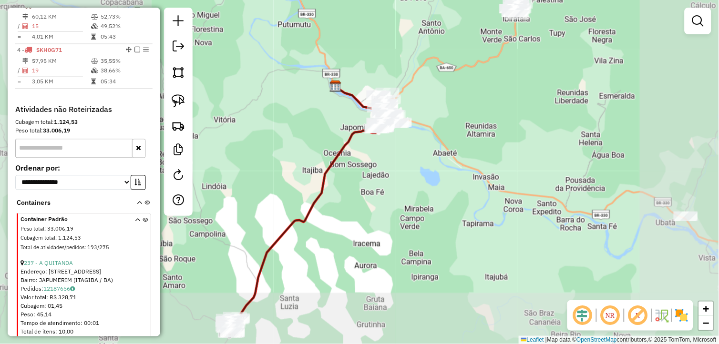
drag, startPoint x: 359, startPoint y: 245, endPoint x: 432, endPoint y: 122, distance: 143.1
click at [432, 124] on div "Janela de atendimento Grade de atendimento Capacidade Transportadoras Veículos …" at bounding box center [359, 172] width 719 height 344
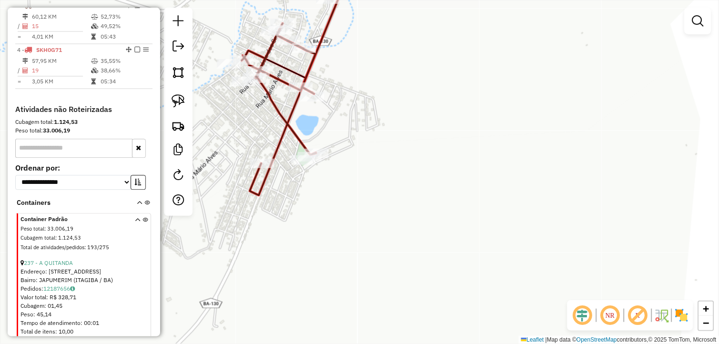
drag, startPoint x: 340, startPoint y: 246, endPoint x: 351, endPoint y: 255, distance: 13.9
click at [351, 255] on div "Janela de atendimento Grade de atendimento Capacidade Transportadoras Veículos …" at bounding box center [359, 172] width 719 height 344
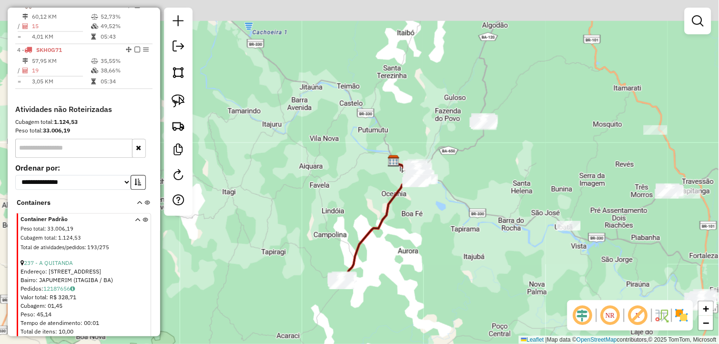
drag, startPoint x: 456, startPoint y: 212, endPoint x: 403, endPoint y: 265, distance: 75.6
click at [411, 270] on div "Janela de atendimento Grade de atendimento Capacidade Transportadoras Veículos …" at bounding box center [359, 172] width 719 height 344
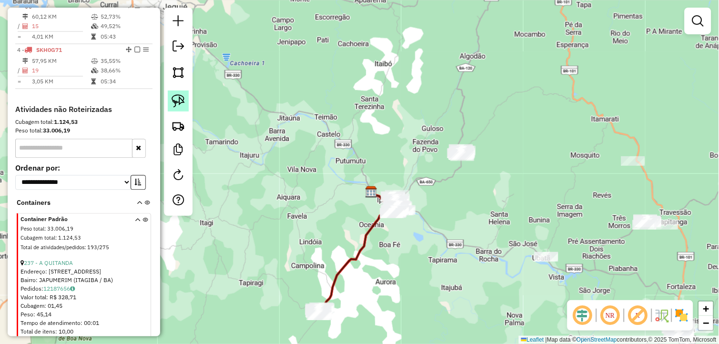
click at [175, 97] on img at bounding box center [178, 100] width 13 height 13
click at [174, 99] on img at bounding box center [178, 100] width 13 height 13
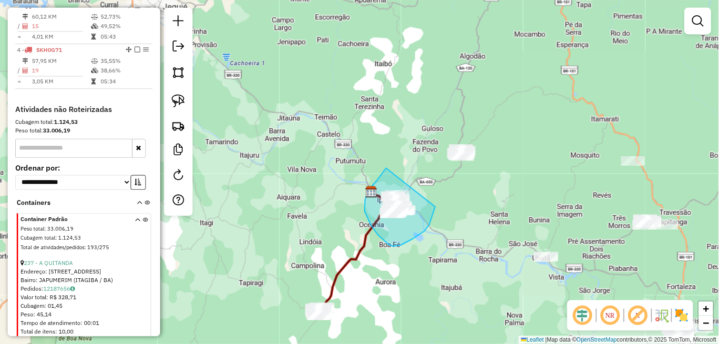
drag, startPoint x: 385, startPoint y: 170, endPoint x: 436, endPoint y: 207, distance: 62.9
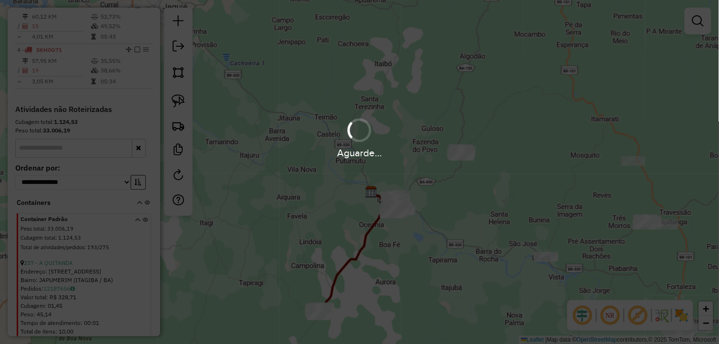
click at [377, 278] on div "Aguarde..." at bounding box center [359, 172] width 719 height 344
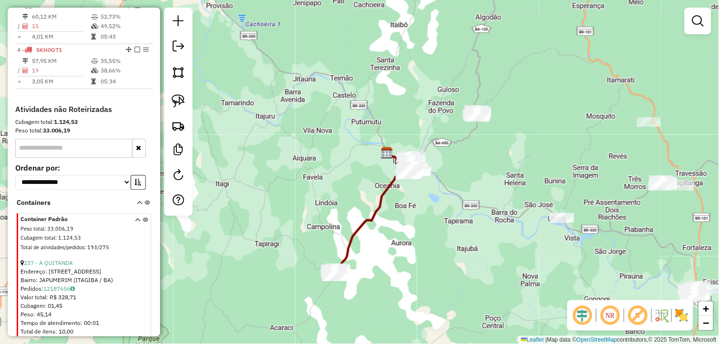
drag, startPoint x: 384, startPoint y: 250, endPoint x: 398, endPoint y: 211, distance: 41.5
click at [398, 212] on div "Janela de atendimento Grade de atendimento Capacidade Transportadoras Veículos …" at bounding box center [359, 172] width 719 height 344
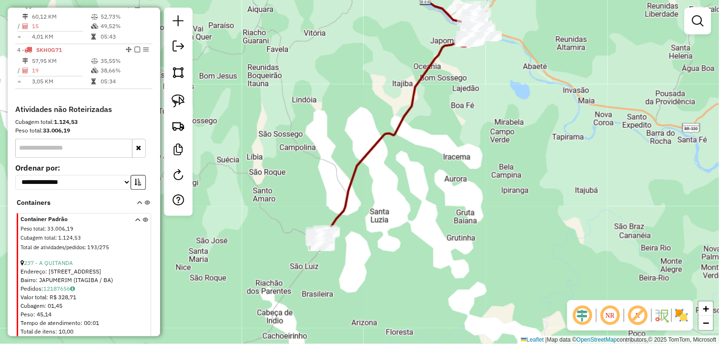
drag, startPoint x: 446, startPoint y: 104, endPoint x: 387, endPoint y: 231, distance: 140.4
click at [394, 218] on div "Janela de atendimento Grade de atendimento Capacidade Transportadoras Veículos …" at bounding box center [359, 172] width 719 height 344
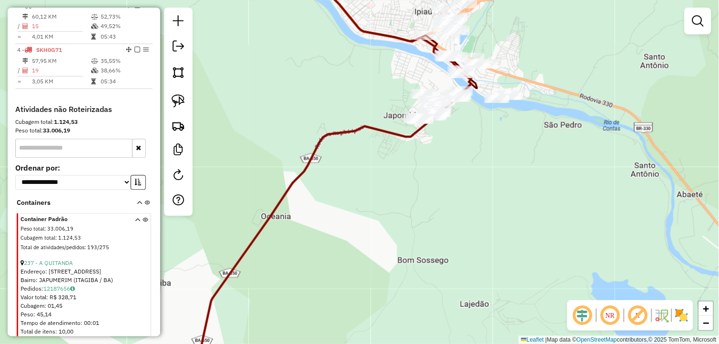
drag, startPoint x: 422, startPoint y: 187, endPoint x: 411, endPoint y: 205, distance: 21.0
click at [412, 204] on div "Janela de atendimento Grade de atendimento Capacidade Transportadoras Veículos …" at bounding box center [359, 172] width 719 height 344
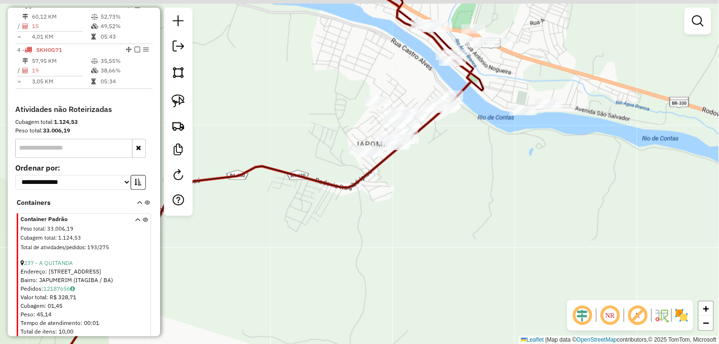
drag, startPoint x: 415, startPoint y: 190, endPoint x: 413, endPoint y: 212, distance: 22.5
click at [413, 211] on div "Janela de atendimento Grade de atendimento Capacidade Transportadoras Veículos …" at bounding box center [359, 172] width 719 height 344
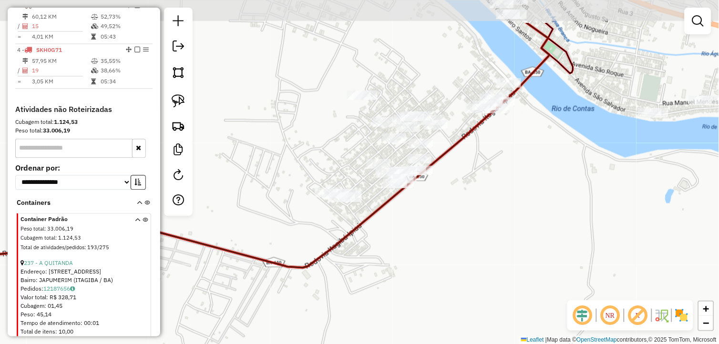
drag, startPoint x: 405, startPoint y: 204, endPoint x: 427, endPoint y: 250, distance: 51.4
click at [427, 250] on div "Janela de atendimento Grade de atendimento Capacidade Transportadoras Veículos …" at bounding box center [359, 172] width 719 height 344
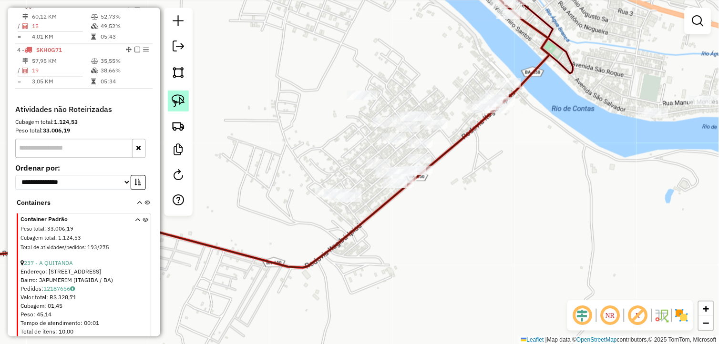
click at [179, 93] on link at bounding box center [178, 101] width 21 height 21
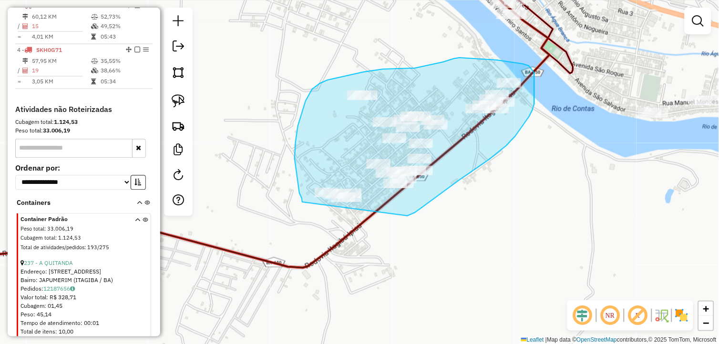
drag, startPoint x: 422, startPoint y: 208, endPoint x: 304, endPoint y: 213, distance: 118.4
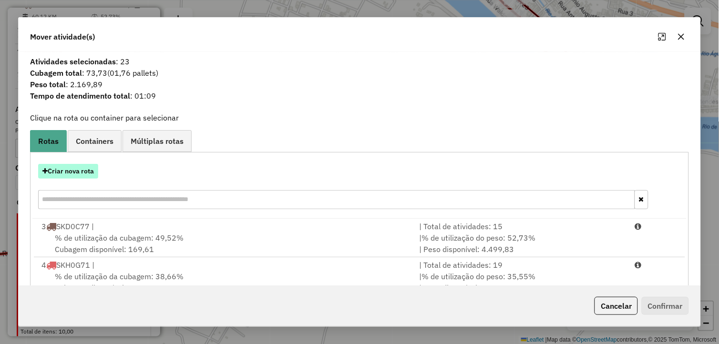
click at [62, 171] on button "Criar nova rota" at bounding box center [68, 171] width 60 height 15
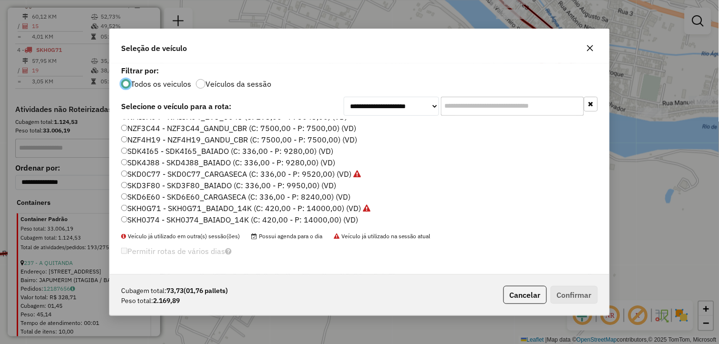
scroll to position [193, 0]
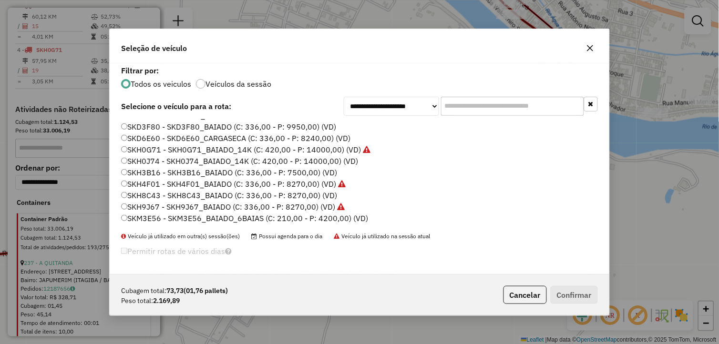
click at [156, 216] on label "SKM3E56 - SKM3E56_BAIADO_6BAIAS (C: 210,00 - P: 4200,00) (VD)" at bounding box center [244, 218] width 247 height 11
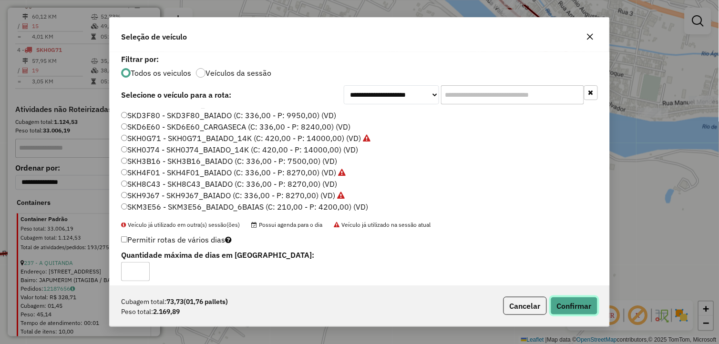
click at [589, 301] on button "Confirmar" at bounding box center [574, 306] width 47 height 18
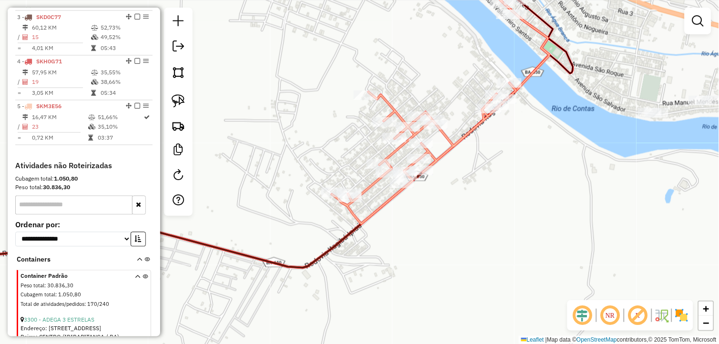
scroll to position [395, 0]
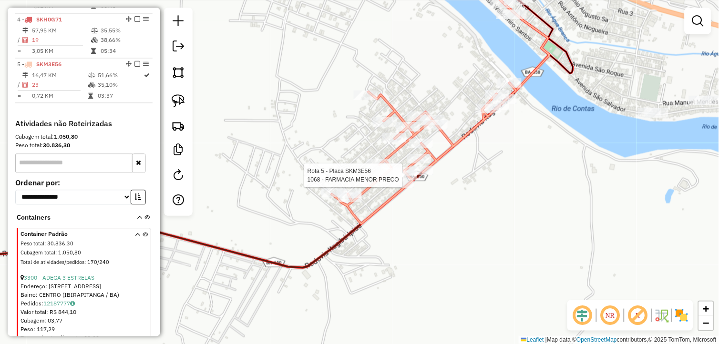
select select "*********"
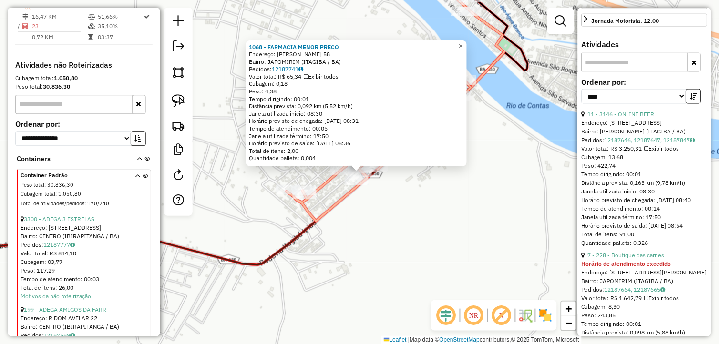
scroll to position [318, 0]
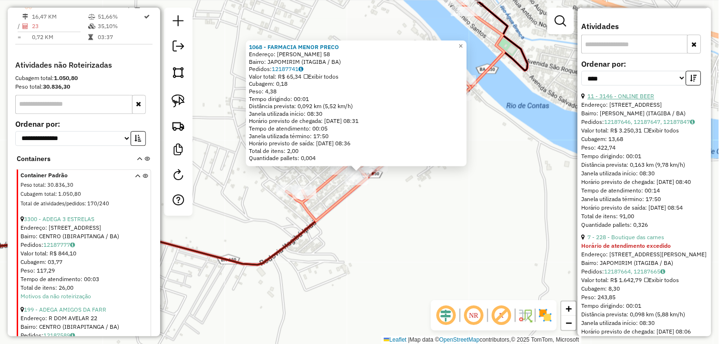
click at [618, 100] on link "11 - 3146 - ONLINE BEER" at bounding box center [621, 96] width 67 height 7
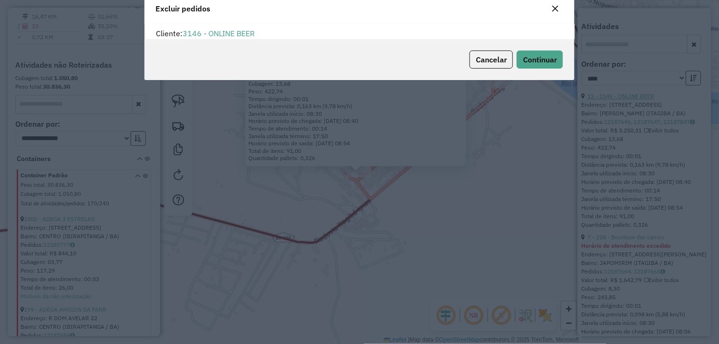
scroll to position [5, 2]
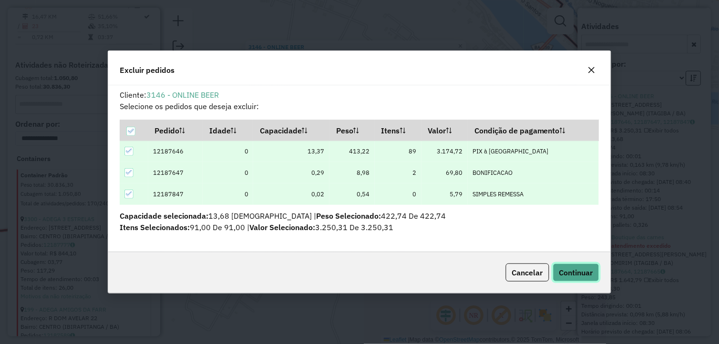
click at [560, 269] on span "Continuar" at bounding box center [577, 273] width 34 height 10
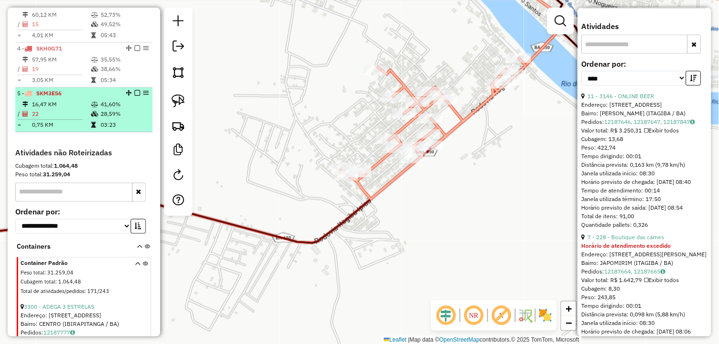
scroll to position [378, 0]
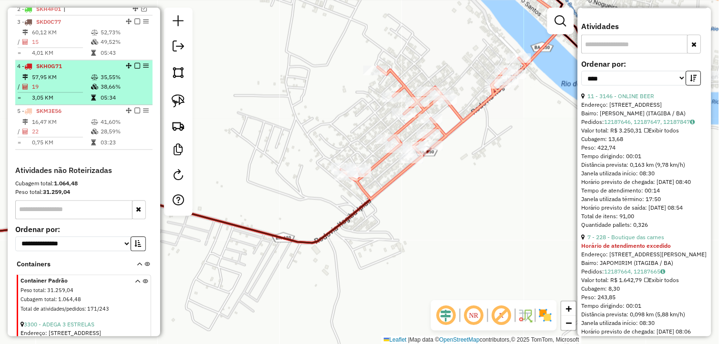
click at [86, 103] on td "3,05 KM" at bounding box center [60, 98] width 59 height 10
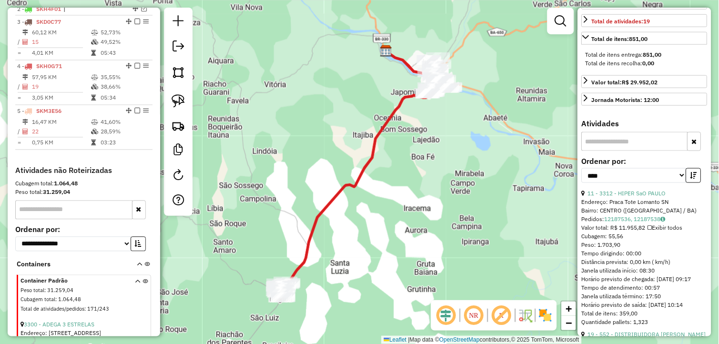
scroll to position [167, 0]
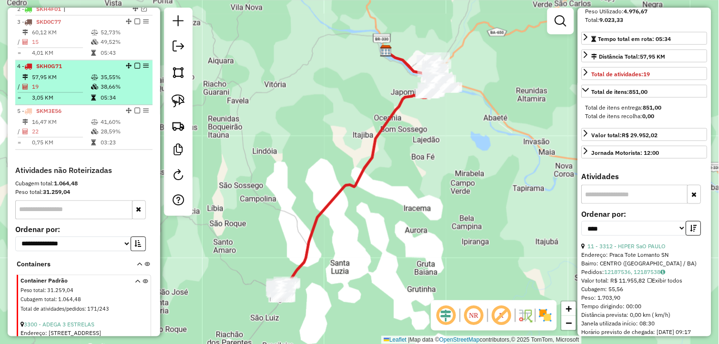
click at [94, 71] on div "4 - SKH0G71" at bounding box center [67, 66] width 101 height 9
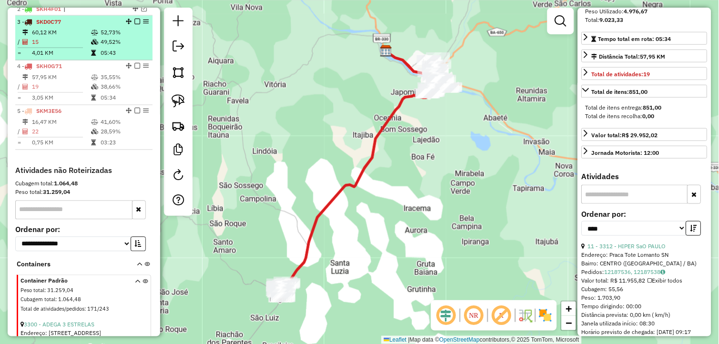
click at [94, 45] on icon at bounding box center [94, 43] width 7 height 6
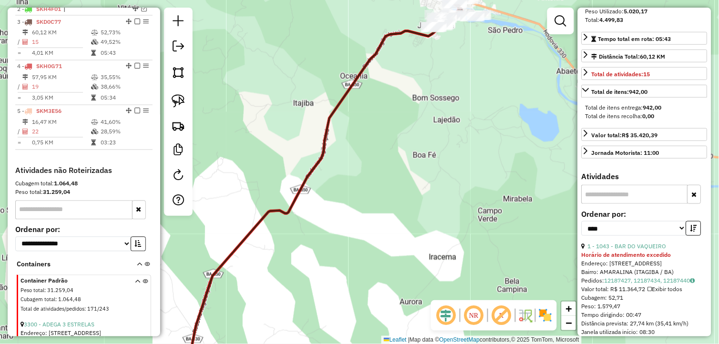
drag, startPoint x: 425, startPoint y: 76, endPoint x: 420, endPoint y: 166, distance: 89.4
click at [421, 165] on div "Janela de atendimento Grade de atendimento Capacidade Transportadoras Veículos …" at bounding box center [359, 172] width 719 height 344
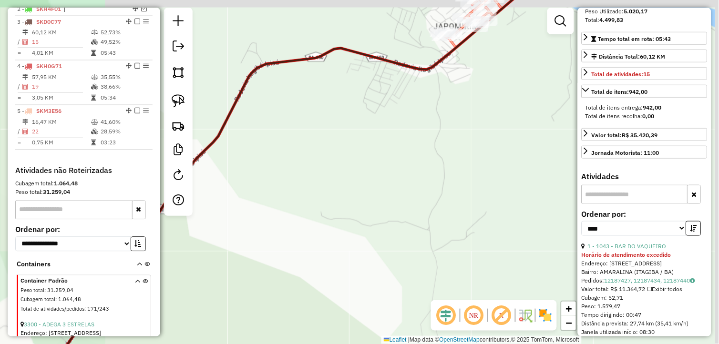
drag, startPoint x: 431, startPoint y: 105, endPoint x: 389, endPoint y: 208, distance: 111.3
click at [390, 207] on div "Janela de atendimento Grade de atendimento Capacidade Transportadoras Veículos …" at bounding box center [359, 172] width 719 height 344
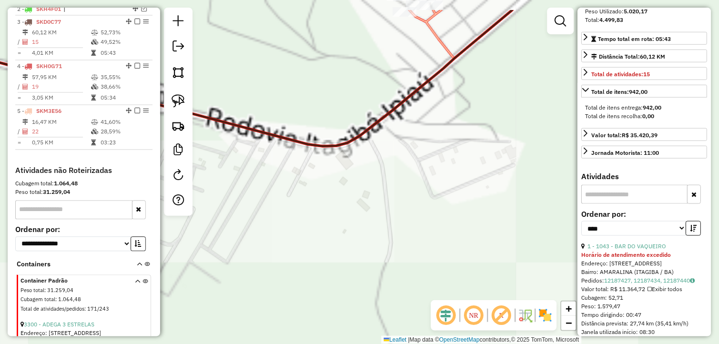
drag, startPoint x: 392, startPoint y: 128, endPoint x: 358, endPoint y: 228, distance: 105.3
click at [358, 227] on div "Janela de atendimento Grade de atendimento Capacidade Transportadoras Veículos …" at bounding box center [359, 172] width 719 height 344
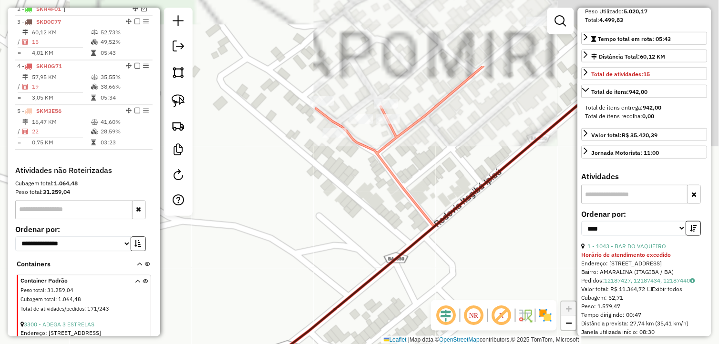
drag, startPoint x: 368, startPoint y: 140, endPoint x: 336, endPoint y: 194, distance: 63.1
click at [336, 194] on div "Janela de atendimento Grade de atendimento Capacidade Transportadoras Veículos …" at bounding box center [359, 172] width 719 height 344
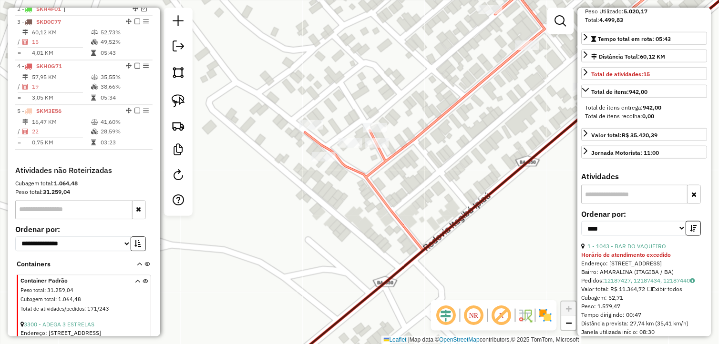
drag, startPoint x: 360, startPoint y: 158, endPoint x: 359, endPoint y: 163, distance: 5.0
click at [359, 163] on div "Janela de atendimento Grade de atendimento Capacidade Transportadoras Veículos …" at bounding box center [359, 172] width 719 height 344
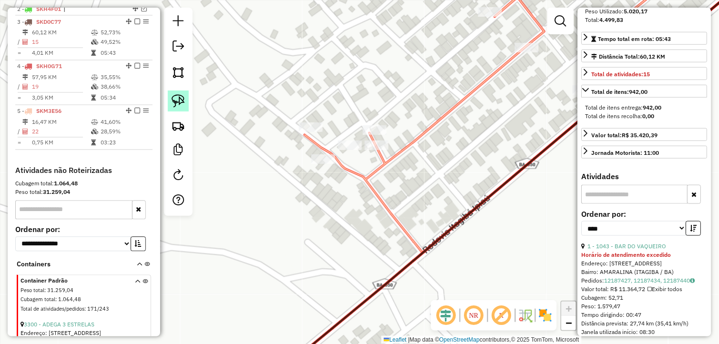
click at [185, 103] on link at bounding box center [178, 101] width 21 height 21
drag, startPoint x: 363, startPoint y: 173, endPoint x: 406, endPoint y: 144, distance: 52.3
click at [177, 101] on img at bounding box center [178, 100] width 13 height 13
click at [198, 110] on hb-router-mapa "Informações da Sessão 978657 - 13/08/2025 Criação: 12/08/2025 18:23 Depósito: L…" at bounding box center [359, 172] width 719 height 344
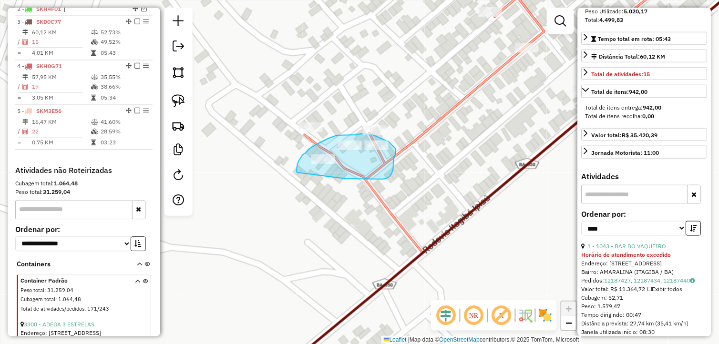
drag, startPoint x: 345, startPoint y: 179, endPoint x: 297, endPoint y: 173, distance: 48.6
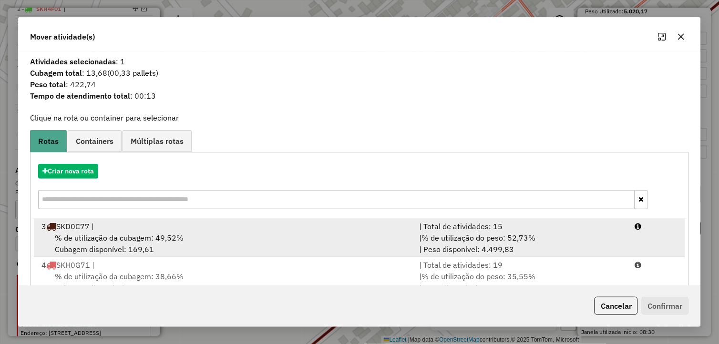
click at [155, 235] on span "% de utilização da cubagem: 49,52%" at bounding box center [119, 238] width 129 height 10
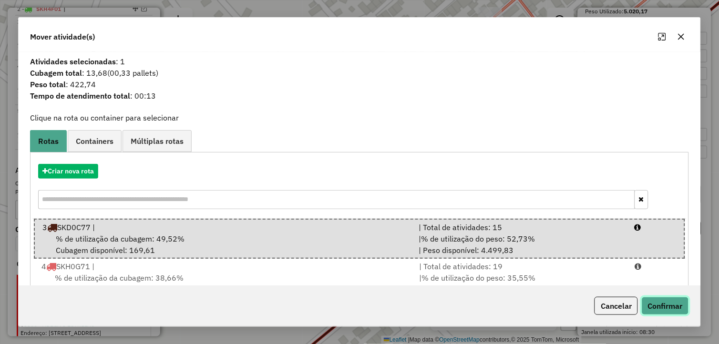
click at [680, 308] on button "Confirmar" at bounding box center [665, 306] width 47 height 18
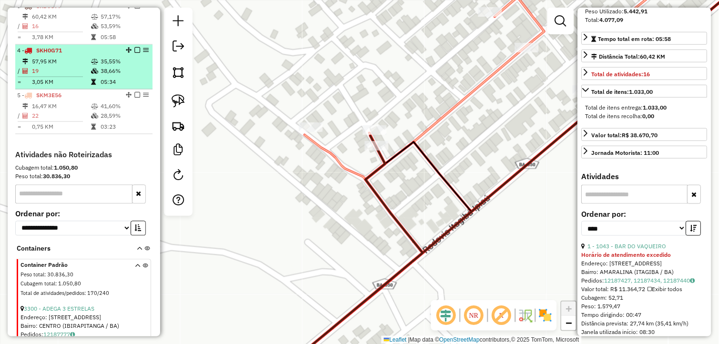
scroll to position [341, 0]
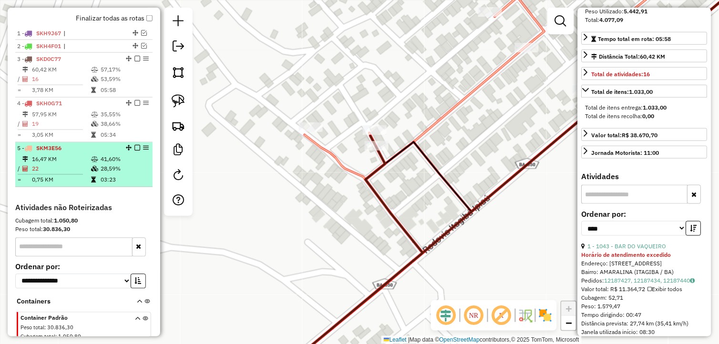
click at [136, 151] on em at bounding box center [138, 148] width 6 height 6
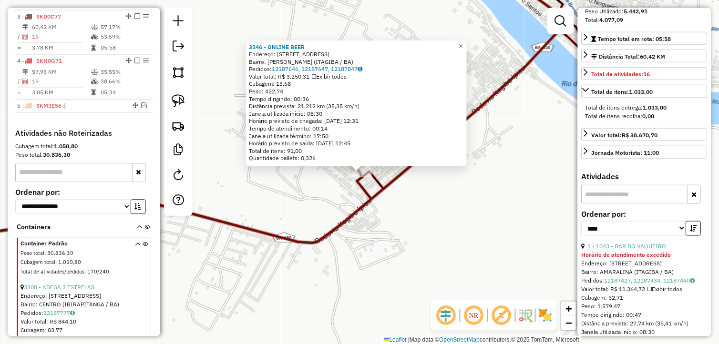
scroll to position [394, 0]
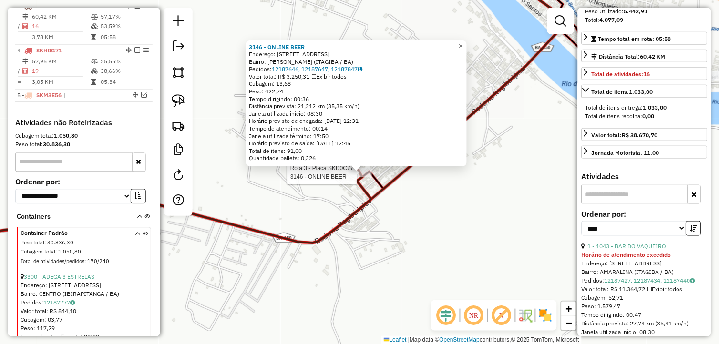
click at [410, 250] on div "Rota 3 - Placa SKD0C77 3146 - ONLINE BEER 3146 - ONLINE BEER Endereço: Travessa…" at bounding box center [359, 172] width 719 height 344
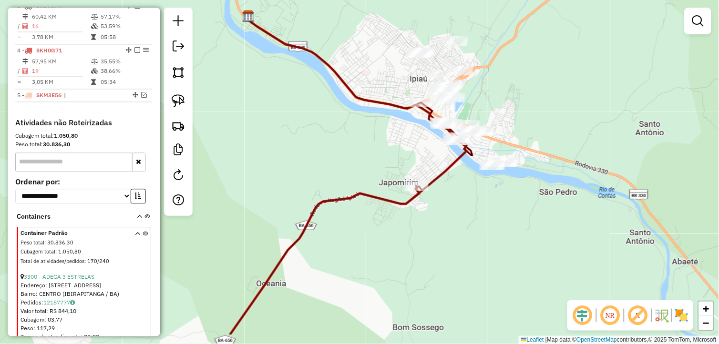
drag, startPoint x: 425, startPoint y: 268, endPoint x: 441, endPoint y: 230, distance: 40.8
click at [441, 231] on div "Janela de atendimento Grade de atendimento Capacidade Transportadoras Veículos …" at bounding box center [359, 172] width 719 height 344
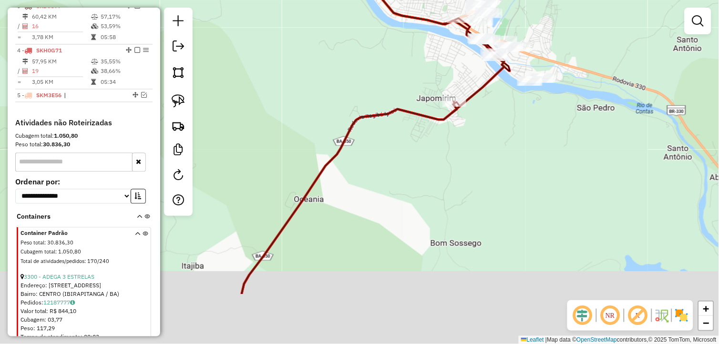
drag, startPoint x: 416, startPoint y: 275, endPoint x: 451, endPoint y: 199, distance: 84.1
click at [450, 201] on div "Janela de atendimento Grade de atendimento Capacidade Transportadoras Veículos …" at bounding box center [359, 172] width 719 height 344
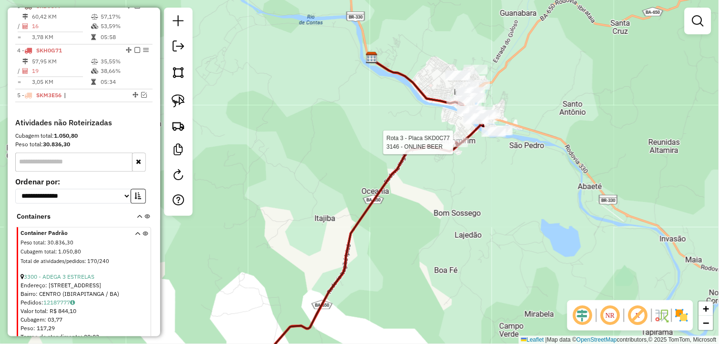
select select "*********"
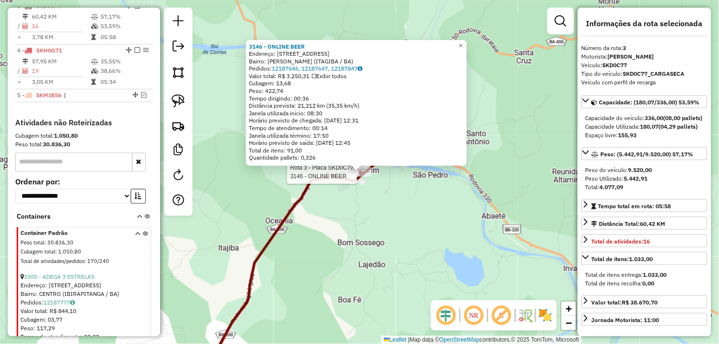
drag, startPoint x: 351, startPoint y: 255, endPoint x: 354, endPoint y: 246, distance: 9.1
click at [351, 255] on div "Rota 3 - Placa SKD0C77 3146 - ONLINE BEER 3146 - ONLINE BEER Endereço: Travessa…" at bounding box center [359, 172] width 719 height 344
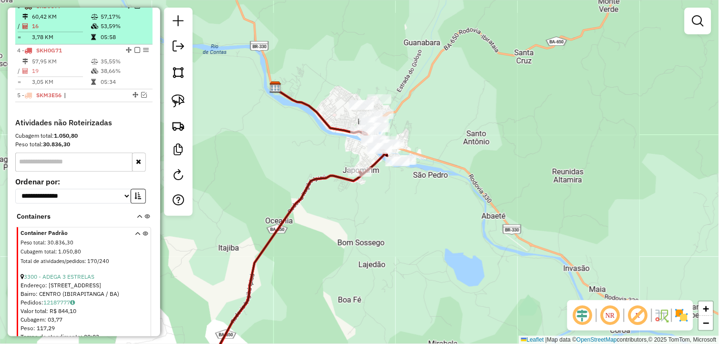
click at [135, 9] on em at bounding box center [138, 6] width 6 height 6
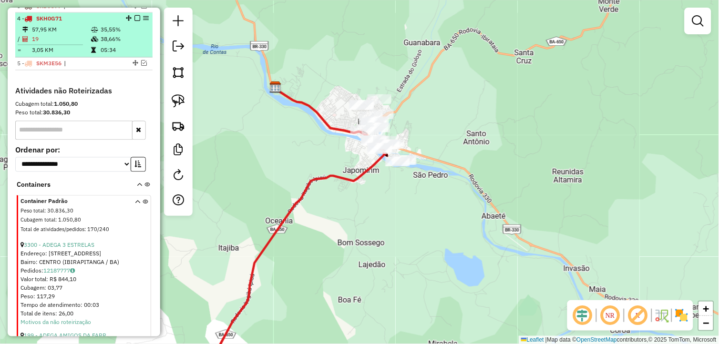
click at [111, 44] on td "38,66%" at bounding box center [124, 40] width 48 height 10
select select "*********"
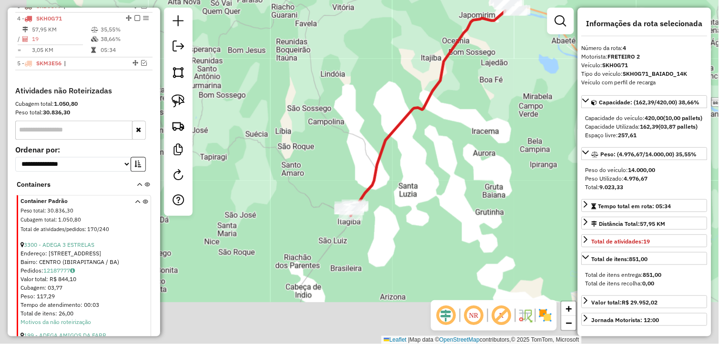
drag, startPoint x: 409, startPoint y: 197, endPoint x: 339, endPoint y: 163, distance: 77.9
click at [431, 169] on div "Janela de atendimento Grade de atendimento Capacidade Transportadoras Veículos …" at bounding box center [359, 172] width 719 height 344
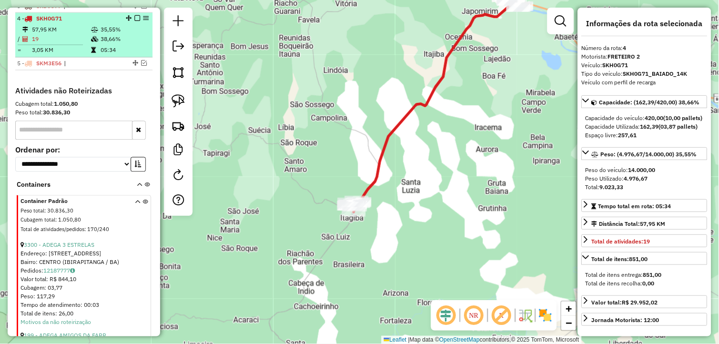
click at [114, 54] on td "05:34" at bounding box center [124, 51] width 48 height 10
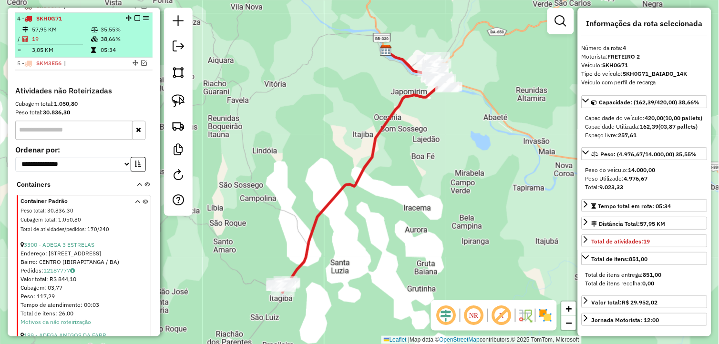
click at [136, 21] on em at bounding box center [138, 19] width 6 height 6
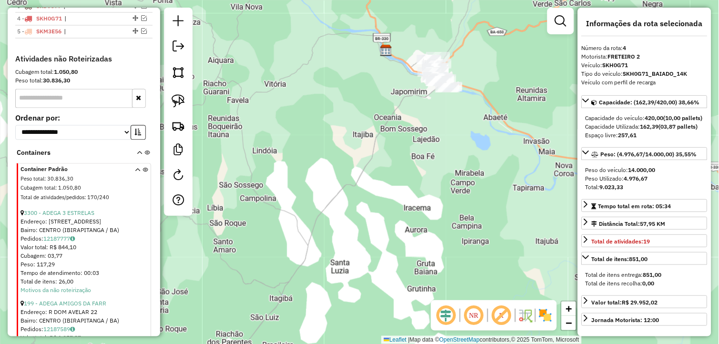
click at [380, 144] on div "Janela de atendimento Grade de atendimento Capacidade Transportadoras Veículos …" at bounding box center [359, 172] width 719 height 344
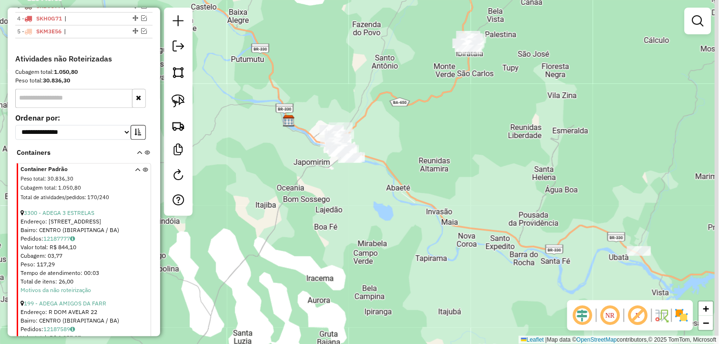
drag, startPoint x: 423, startPoint y: 160, endPoint x: 322, endPoint y: 235, distance: 125.9
click at [322, 235] on div "Janela de atendimento Grade de atendimento Capacidade Transportadoras Veículos …" at bounding box center [359, 172] width 719 height 344
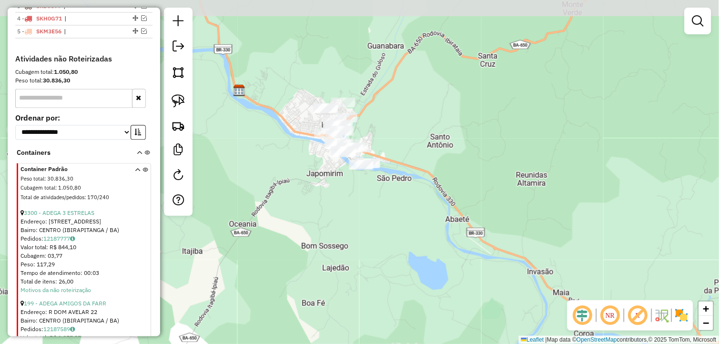
drag, startPoint x: 337, startPoint y: 161, endPoint x: 326, endPoint y: 197, distance: 37.4
click at [326, 197] on div "Janela de atendimento Grade de atendimento Capacidade Transportadoras Veículos …" at bounding box center [359, 172] width 719 height 344
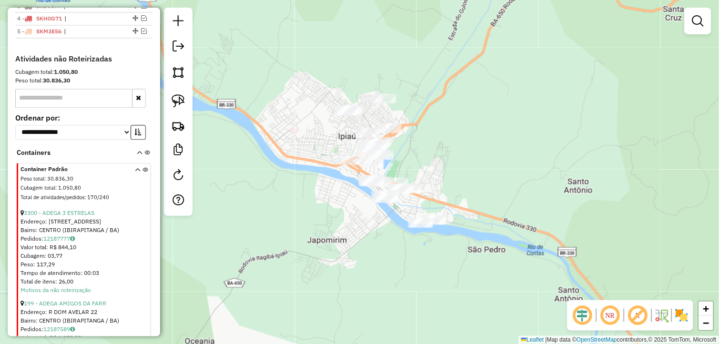
drag, startPoint x: 334, startPoint y: 174, endPoint x: 311, endPoint y: 221, distance: 51.8
click at [311, 221] on div "Janela de atendimento Grade de atendimento Capacidade Transportadoras Veículos …" at bounding box center [359, 172] width 719 height 344
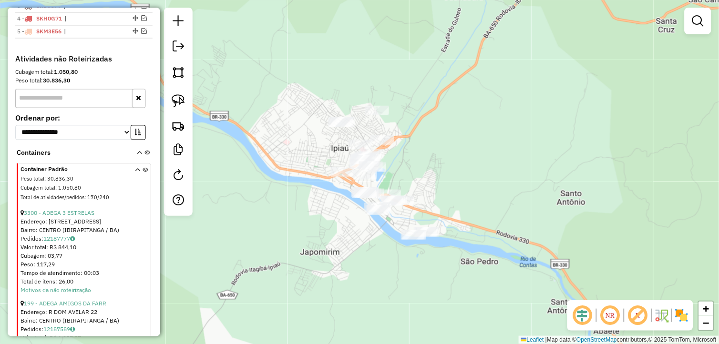
drag, startPoint x: 329, startPoint y: 200, endPoint x: 322, endPoint y: 208, distance: 10.5
click at [322, 208] on div "Janela de atendimento Grade de atendimento Capacidade Transportadoras Veículos …" at bounding box center [359, 172] width 719 height 344
click at [179, 102] on img at bounding box center [178, 100] width 13 height 13
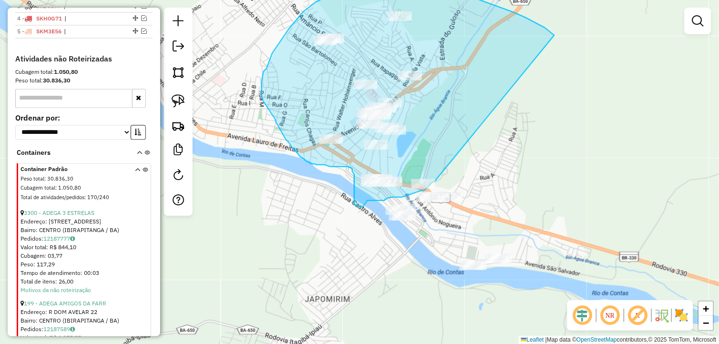
click at [435, 182] on div "Janela de atendimento Grade de atendimento Capacidade Transportadoras Veículos …" at bounding box center [359, 172] width 719 height 344
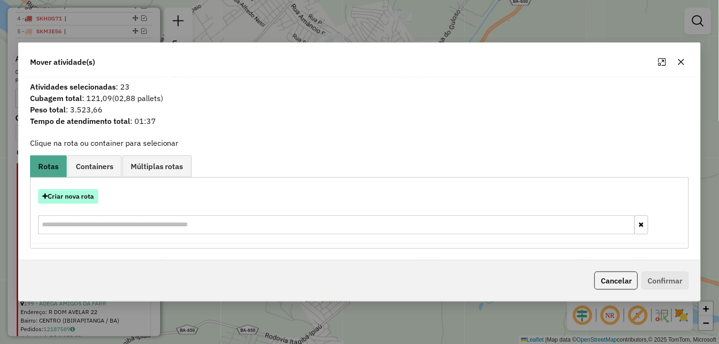
click at [91, 192] on button "Criar nova rota" at bounding box center [68, 196] width 60 height 15
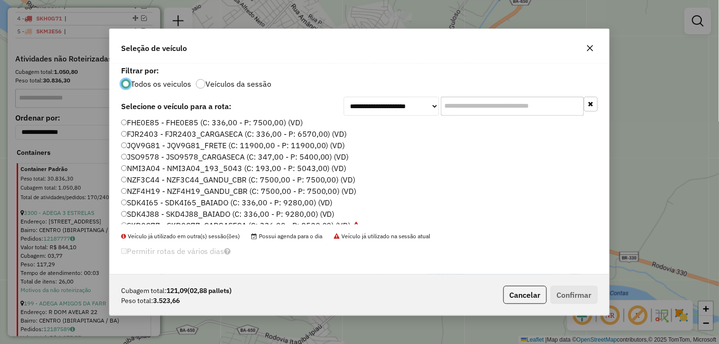
scroll to position [106, 0]
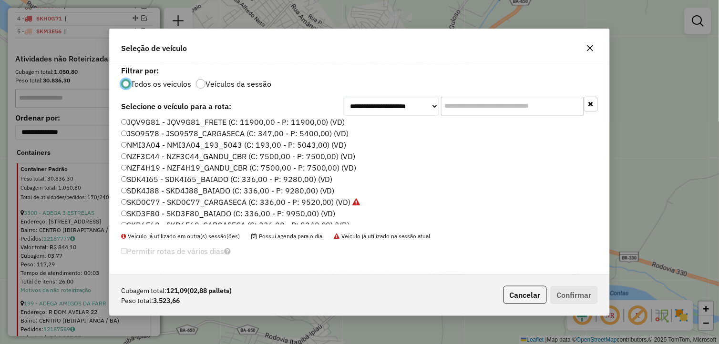
click at [203, 211] on label "SKD3F80 - SKD3F80_BAIADO (C: 336,00 - P: 9950,00) (VD)" at bounding box center [228, 213] width 215 height 11
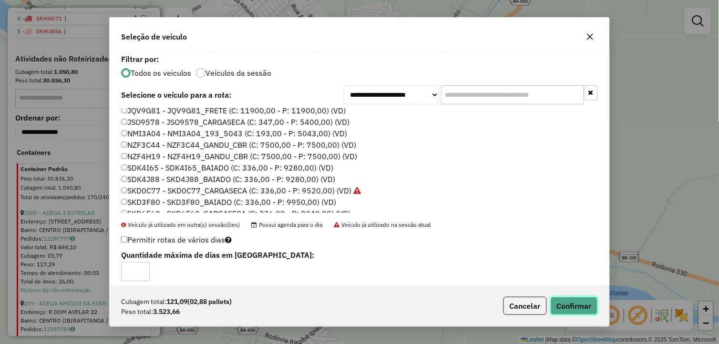
click at [557, 301] on button "Confirmar" at bounding box center [574, 306] width 47 height 18
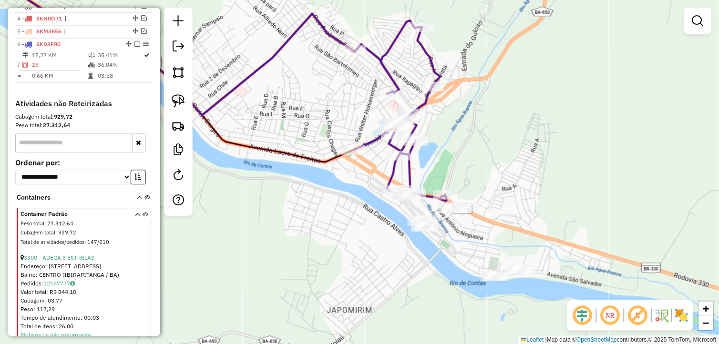
drag, startPoint x: 359, startPoint y: 249, endPoint x: 317, endPoint y: 234, distance: 44.7
click at [378, 260] on div "Janela de atendimento Grade de atendimento Capacidade Transportadoras Veículos …" at bounding box center [359, 172] width 719 height 344
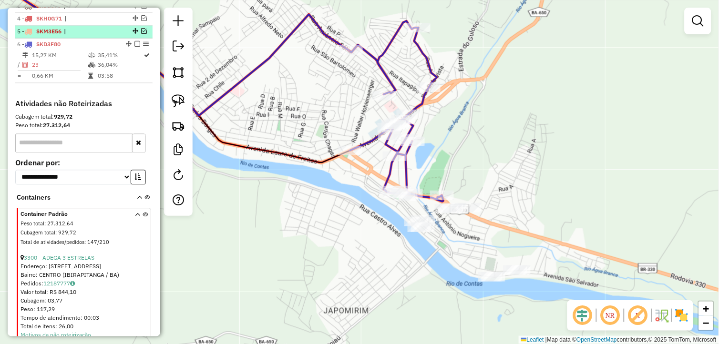
click at [141, 34] on em at bounding box center [144, 32] width 6 height 6
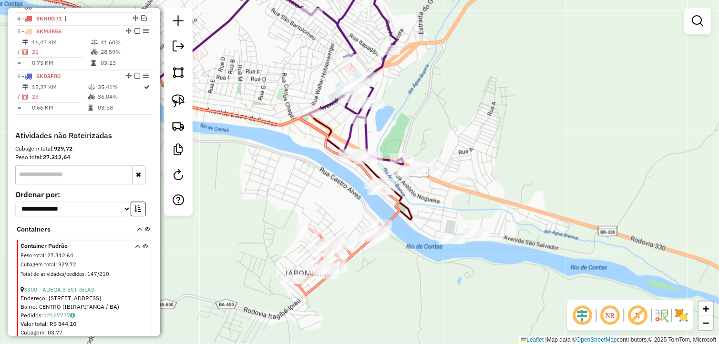
drag, startPoint x: 326, startPoint y: 234, endPoint x: 264, endPoint y: 181, distance: 81.5
click at [256, 185] on div "Janela de atendimento Grade de atendimento Capacidade Transportadoras Veículos …" at bounding box center [359, 172] width 719 height 344
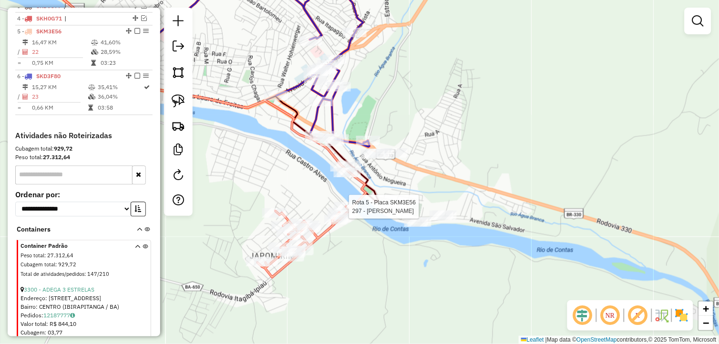
select select "*********"
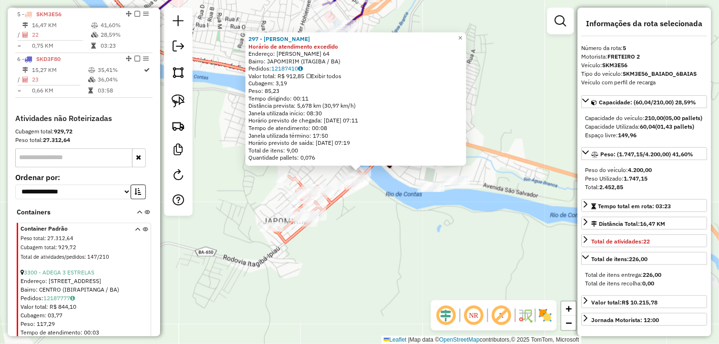
scroll to position [421, 0]
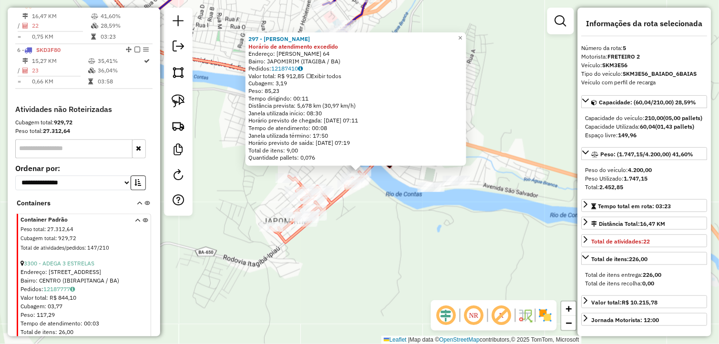
click at [381, 245] on div "297 - CHAPLIN Horário de atendimento excedido Endereço: CASTRO ALVES 64 Bairro:…" at bounding box center [359, 172] width 719 height 344
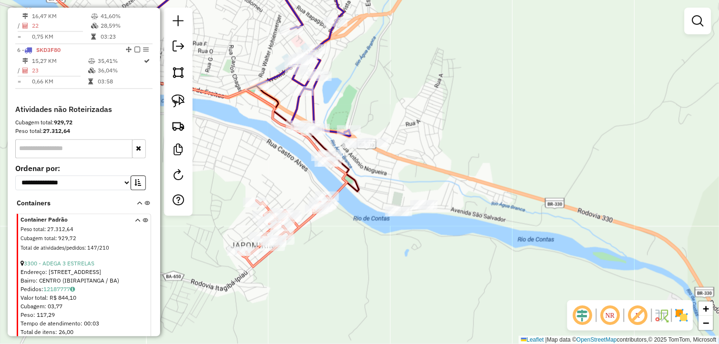
drag, startPoint x: 439, startPoint y: 146, endPoint x: 389, endPoint y: 171, distance: 55.7
click at [402, 173] on div "Janela de atendimento Grade de atendimento Capacidade Transportadoras Veículos …" at bounding box center [359, 172] width 719 height 344
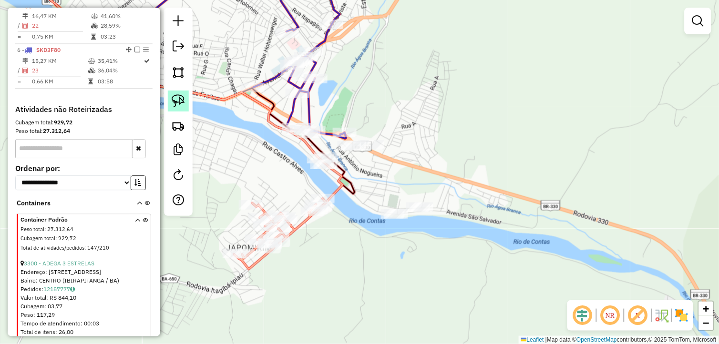
drag, startPoint x: 173, startPoint y: 94, endPoint x: 220, endPoint y: 102, distance: 47.4
click at [174, 94] on img at bounding box center [178, 100] width 13 height 13
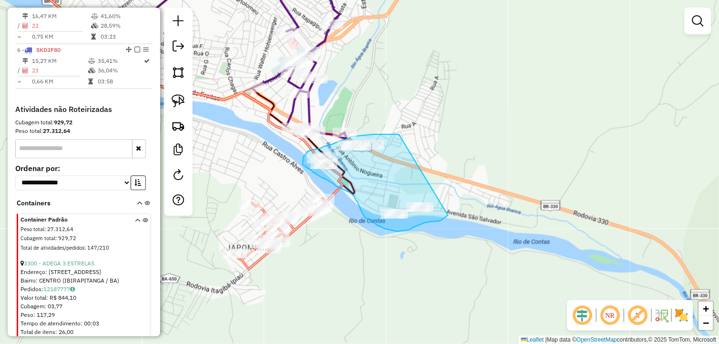
drag, startPoint x: 392, startPoint y: 135, endPoint x: 449, endPoint y: 216, distance: 99.0
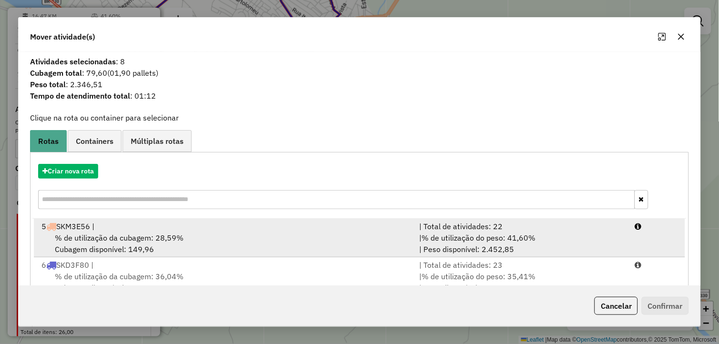
click at [174, 239] on span "% de utilização da cubagem: 28,59%" at bounding box center [119, 238] width 129 height 10
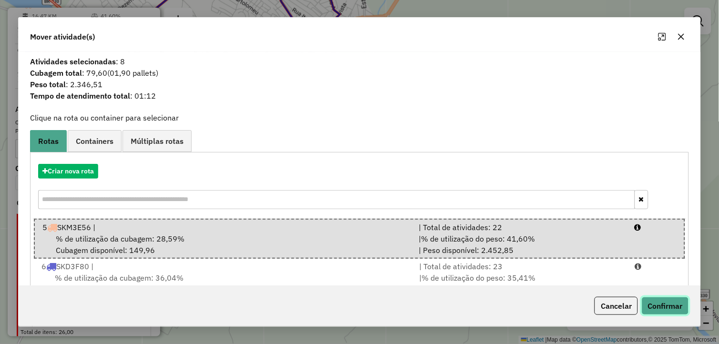
click at [653, 301] on button "Confirmar" at bounding box center [665, 306] width 47 height 18
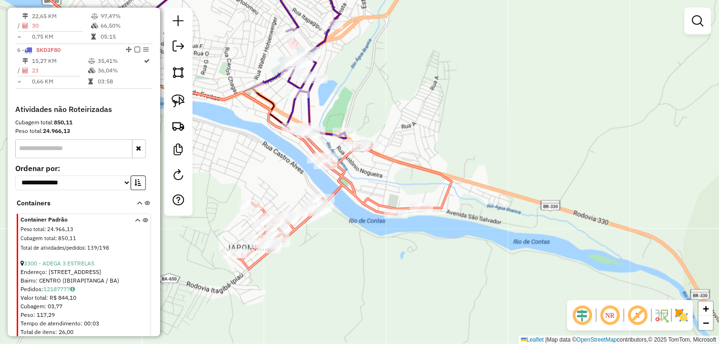
scroll to position [375, 0]
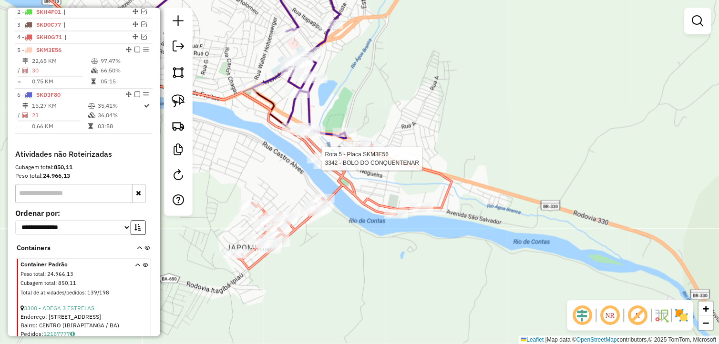
select select "*********"
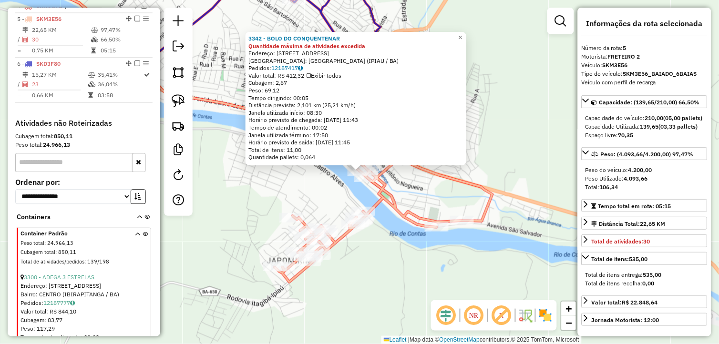
scroll to position [421, 0]
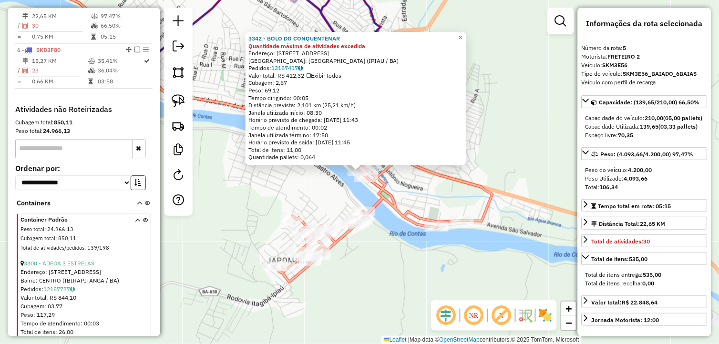
drag, startPoint x: 412, startPoint y: 265, endPoint x: 410, endPoint y: 260, distance: 5.6
click at [412, 264] on div "3342 - BOLO DO CONQUENTENAR Quantidade máxima de atividades excedida Endereço: …" at bounding box center [359, 172] width 719 height 344
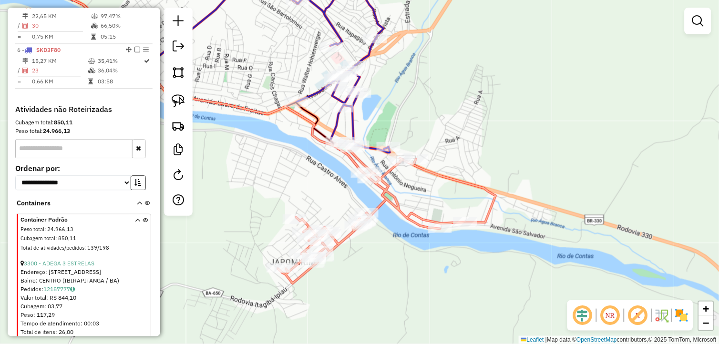
drag, startPoint x: 410, startPoint y: 121, endPoint x: 426, endPoint y: 134, distance: 20.7
click at [423, 130] on div "Janela de atendimento Grade de atendimento Capacidade Transportadoras Veículos …" at bounding box center [359, 172] width 719 height 344
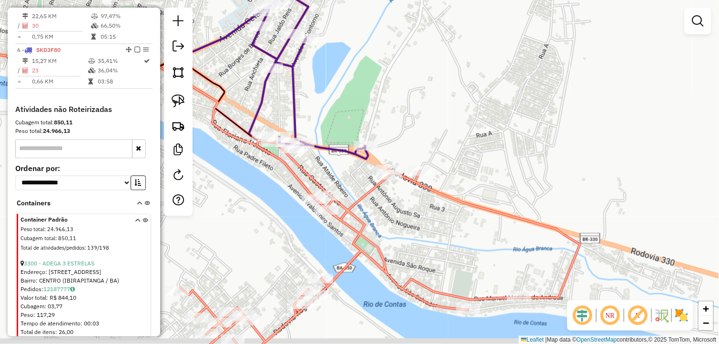
drag, startPoint x: 418, startPoint y: 159, endPoint x: 435, endPoint y: 143, distance: 23.3
click at [435, 143] on div "Janela de atendimento Grade de atendimento Capacidade Transportadoras Veículos …" at bounding box center [359, 172] width 719 height 344
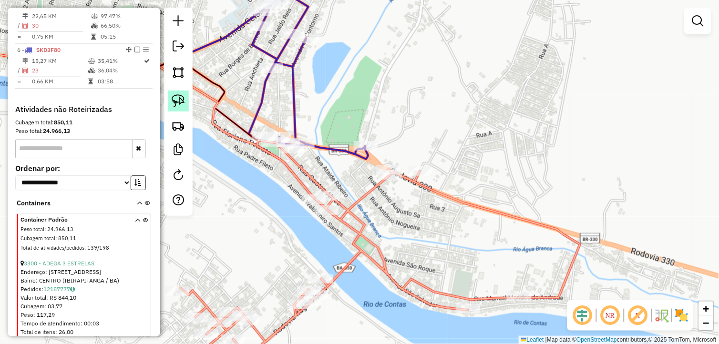
click at [185, 103] on img at bounding box center [178, 100] width 13 height 13
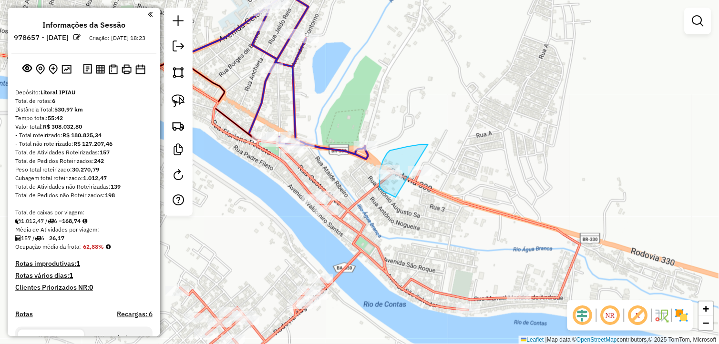
scroll to position [421, 0]
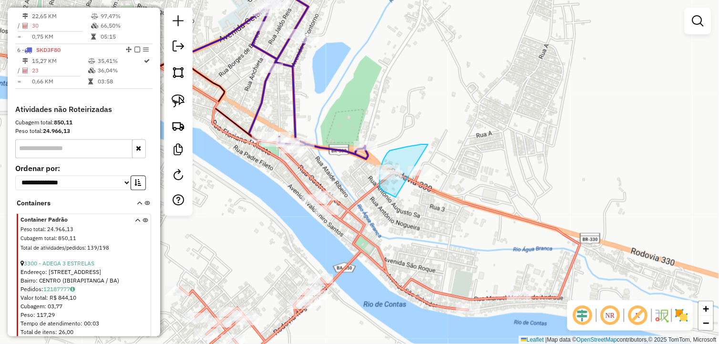
click at [447, 185] on div "Rota 5 - Placa SKM3E56 274 - BAR DA [PERSON_NAME] de atendimento Grade de atend…" at bounding box center [359, 172] width 719 height 344
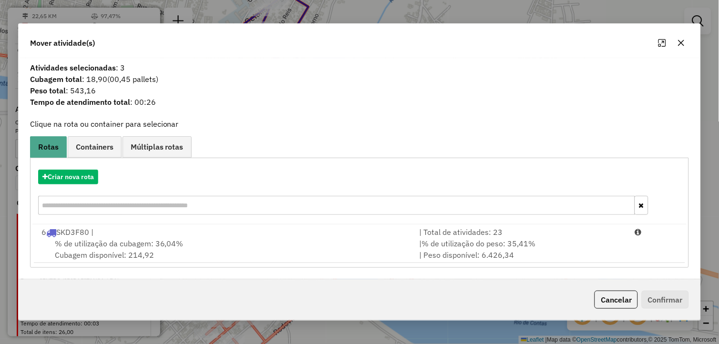
click at [683, 45] on icon "button" at bounding box center [682, 43] width 8 height 8
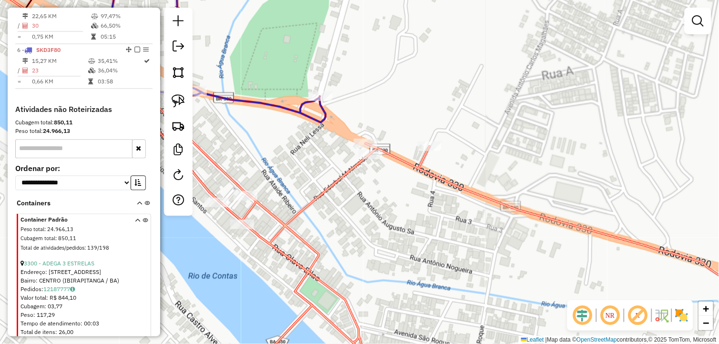
drag, startPoint x: 365, startPoint y: 201, endPoint x: 352, endPoint y: 211, distance: 16.8
click at [390, 226] on div "Janela de atendimento Grade de atendimento Capacidade Transportadoras Veículos …" at bounding box center [359, 172] width 719 height 344
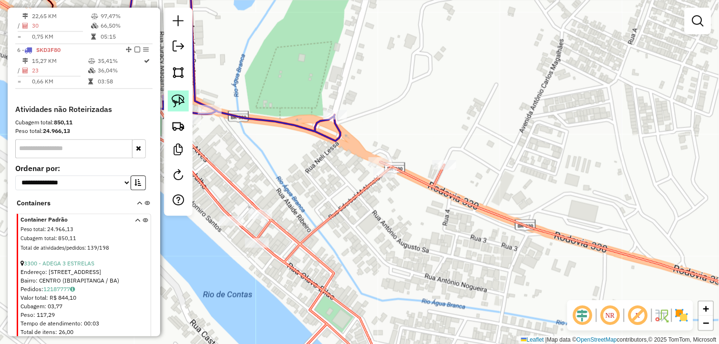
click at [183, 99] on img at bounding box center [178, 100] width 13 height 13
drag, startPoint x: 384, startPoint y: 133, endPoint x: 396, endPoint y: 191, distance: 59.4
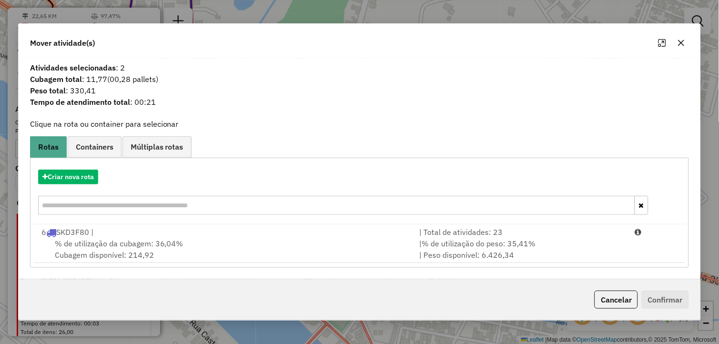
click at [140, 240] on span "% de utilização da cubagem: 36,04%" at bounding box center [119, 244] width 129 height 10
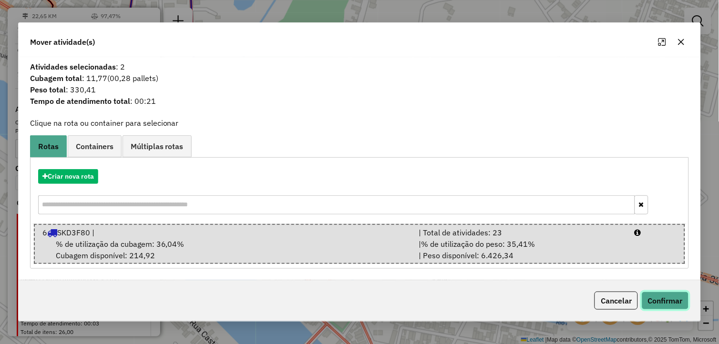
click at [662, 297] on button "Confirmar" at bounding box center [665, 301] width 47 height 18
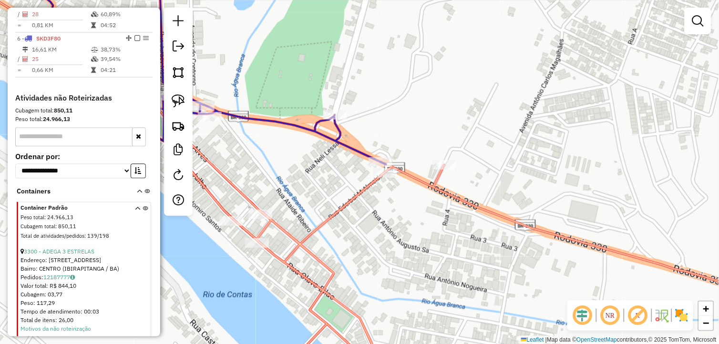
scroll to position [319, 0]
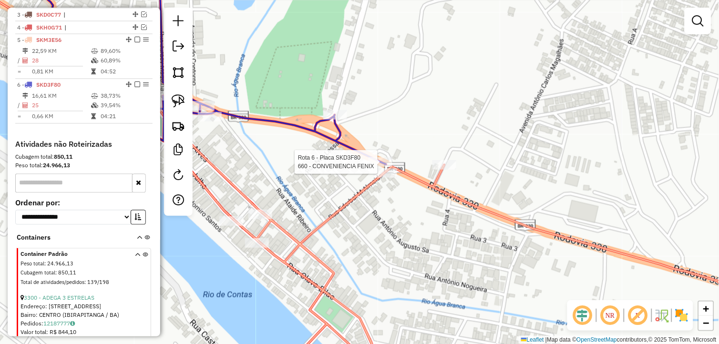
select select "*********"
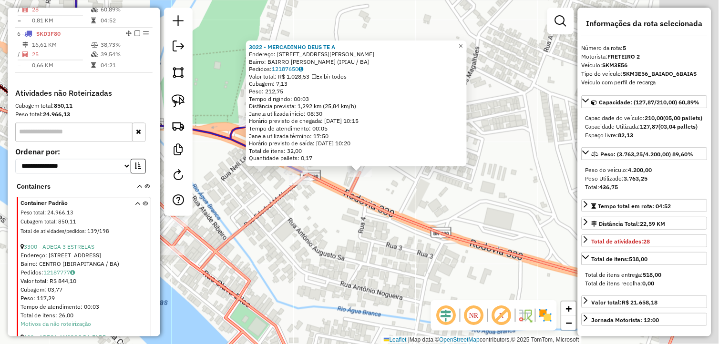
scroll to position [408, 0]
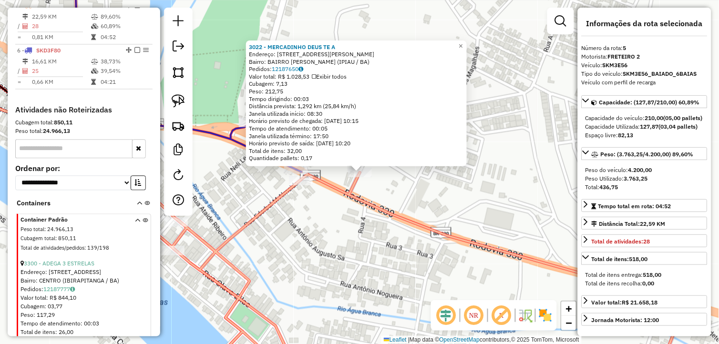
click at [379, 242] on div "3022 - MERCADINHO DEUS TE A Endereço: [STREET_ADDRESS][PERSON_NAME] Bairro: [GE…" at bounding box center [359, 172] width 719 height 344
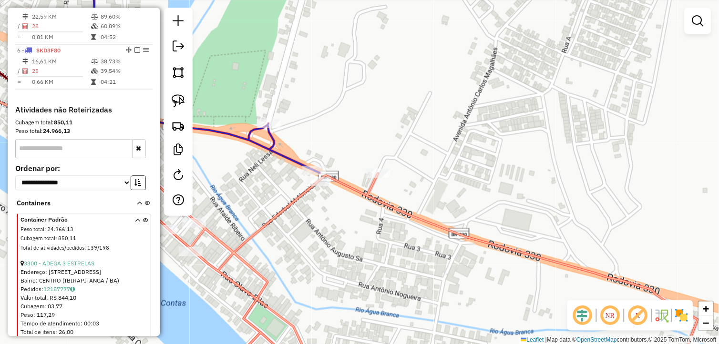
drag, startPoint x: 316, startPoint y: 240, endPoint x: 345, endPoint y: 242, distance: 29.7
click at [339, 242] on div "Janela de atendimento Grade de atendimento Capacidade Transportadoras Veículos …" at bounding box center [359, 172] width 719 height 344
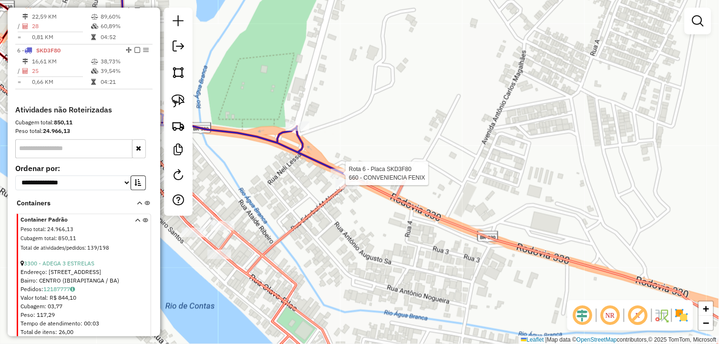
select select "*********"
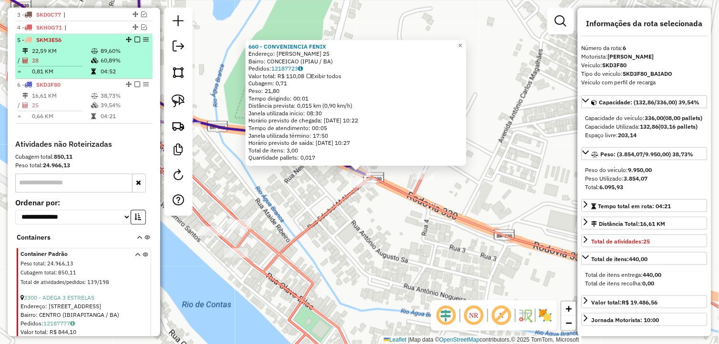
scroll to position [347, 0]
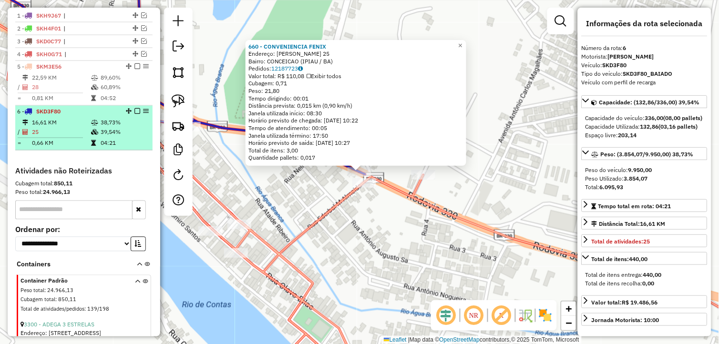
click at [137, 114] on em at bounding box center [138, 112] width 6 height 6
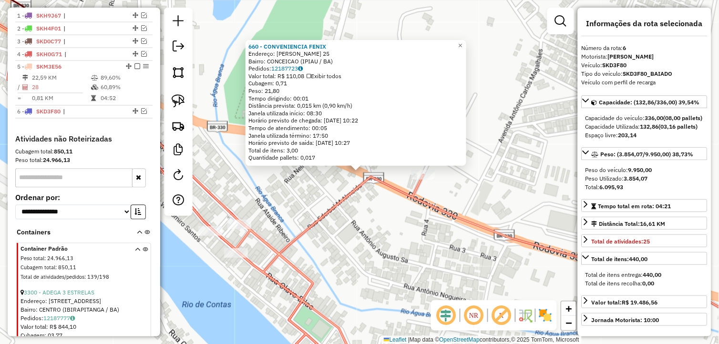
drag, startPoint x: 326, startPoint y: 210, endPoint x: 332, endPoint y: 216, distance: 8.8
click at [326, 210] on icon at bounding box center [420, 246] width 646 height 264
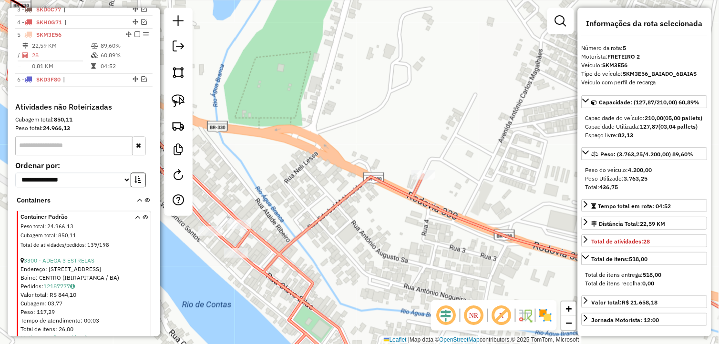
scroll to position [408, 0]
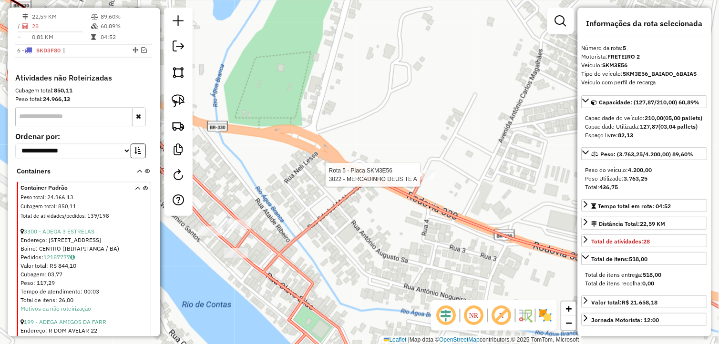
click at [420, 180] on div at bounding box center [424, 175] width 24 height 10
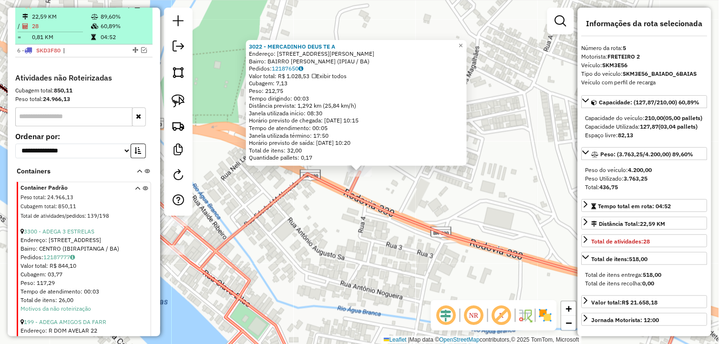
click at [135, 9] on em at bounding box center [138, 6] width 6 height 6
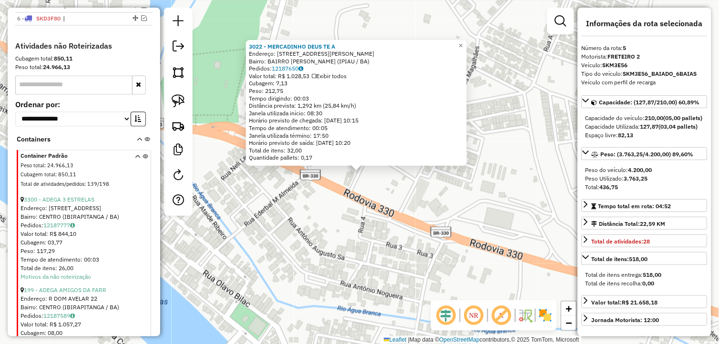
click at [269, 193] on div "3022 - MERCADINHO DEUS TE A Endereço: [STREET_ADDRESS][PERSON_NAME] Bairro: [GE…" at bounding box center [359, 172] width 719 height 344
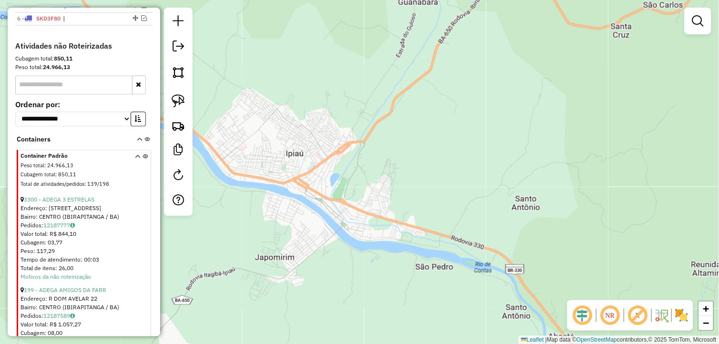
drag, startPoint x: 290, startPoint y: 179, endPoint x: 370, endPoint y: 197, distance: 81.8
click at [370, 197] on div "Janela de atendimento Grade de atendimento Capacidade Transportadoras Veículos …" at bounding box center [359, 172] width 719 height 344
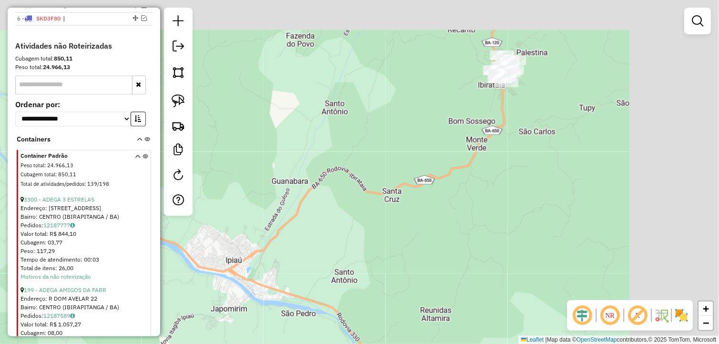
drag, startPoint x: 403, startPoint y: 157, endPoint x: 260, endPoint y: 241, distance: 165.1
click at [260, 241] on div "Janela de atendimento Grade de atendimento Capacidade Transportadoras Veículos …" at bounding box center [359, 172] width 719 height 344
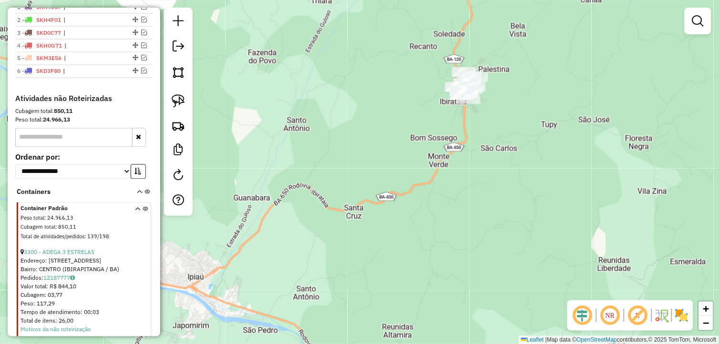
scroll to position [355, 0]
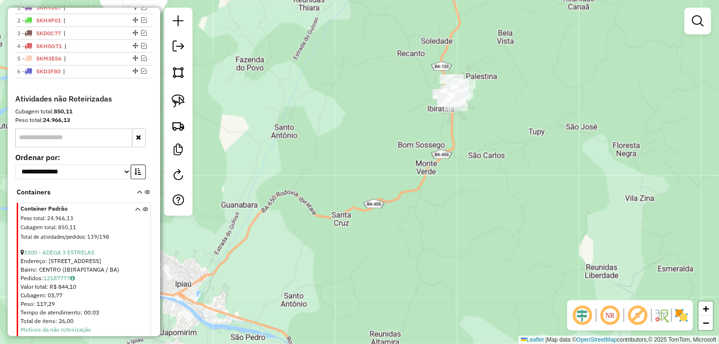
drag, startPoint x: 470, startPoint y: 199, endPoint x: 409, endPoint y: 236, distance: 71.3
click at [420, 236] on div "Janela de atendimento Grade de atendimento Capacidade Transportadoras Veículos …" at bounding box center [359, 172] width 719 height 344
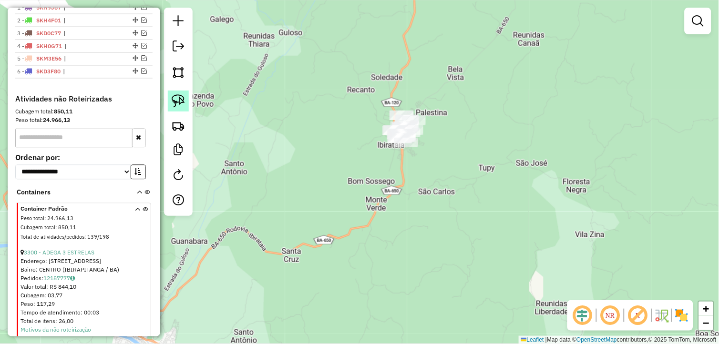
click at [180, 105] on img at bounding box center [178, 100] width 13 height 13
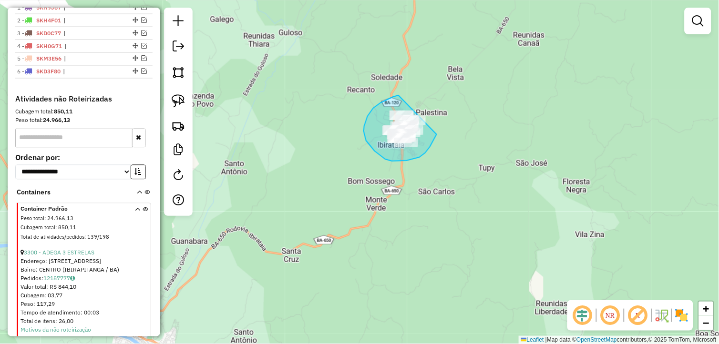
drag, startPoint x: 397, startPoint y: 96, endPoint x: 446, endPoint y: 116, distance: 52.9
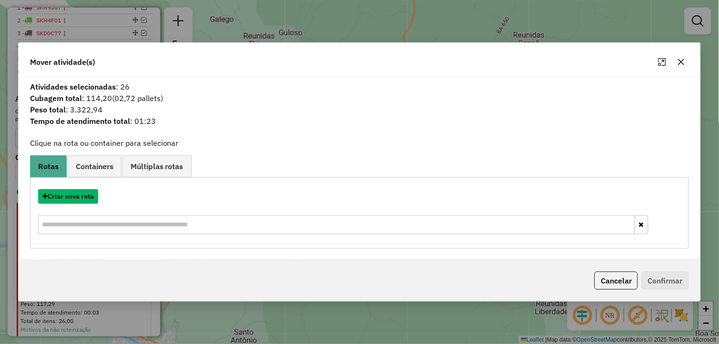
click at [90, 192] on button "Criar nova rota" at bounding box center [68, 196] width 60 height 15
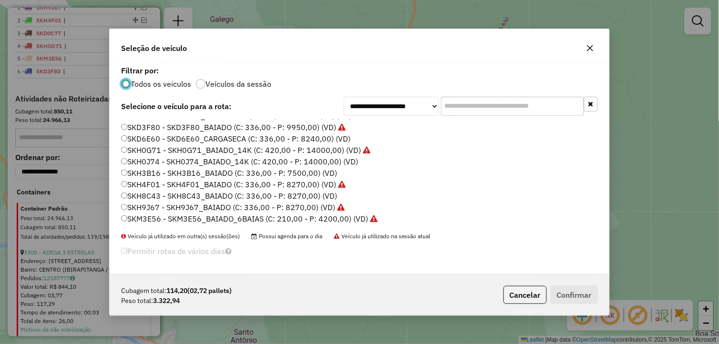
scroll to position [193, 0]
click at [167, 197] on label "SKH8C43 - SKH8C43_BAIADO (C: 336,00 - P: 8270,00) (VD)" at bounding box center [229, 195] width 216 height 11
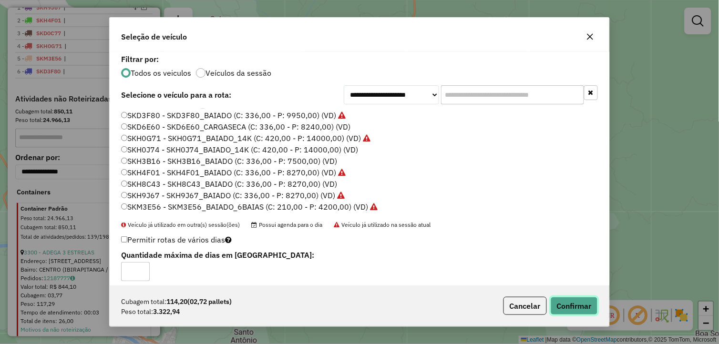
click at [566, 303] on button "Confirmar" at bounding box center [574, 306] width 47 height 18
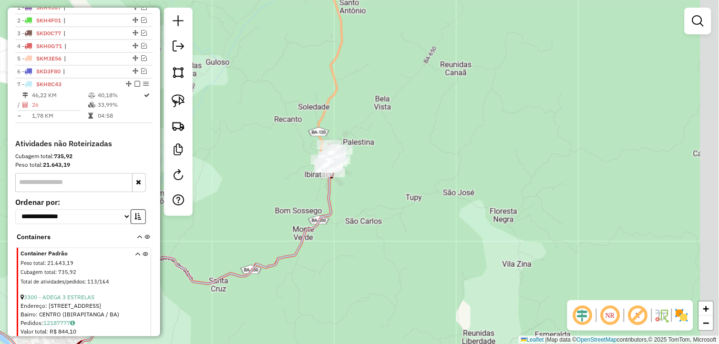
drag, startPoint x: 519, startPoint y: 201, endPoint x: 428, endPoint y: 227, distance: 94.7
click at [446, 231] on div "Janela de atendimento Grade de atendimento Capacidade Transportadoras Veículos …" at bounding box center [359, 172] width 719 height 344
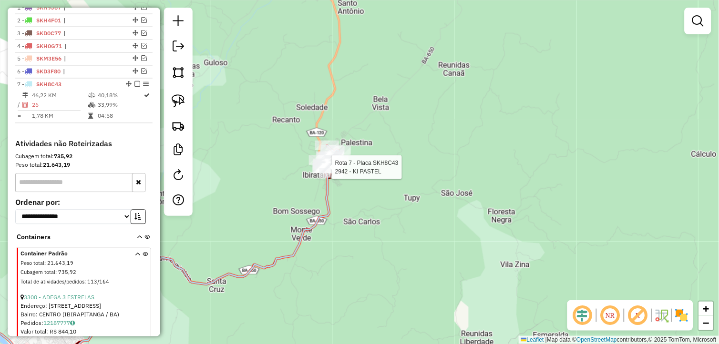
select select "*********"
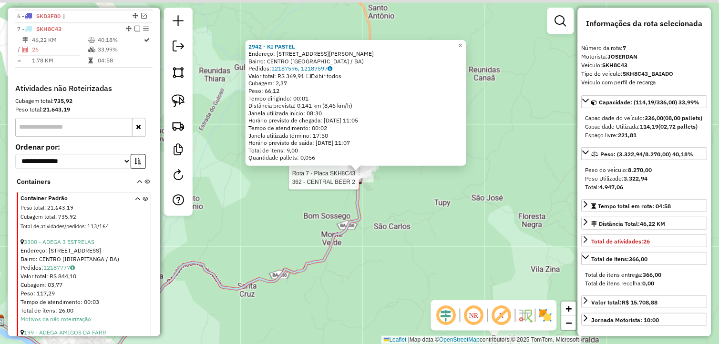
scroll to position [435, 0]
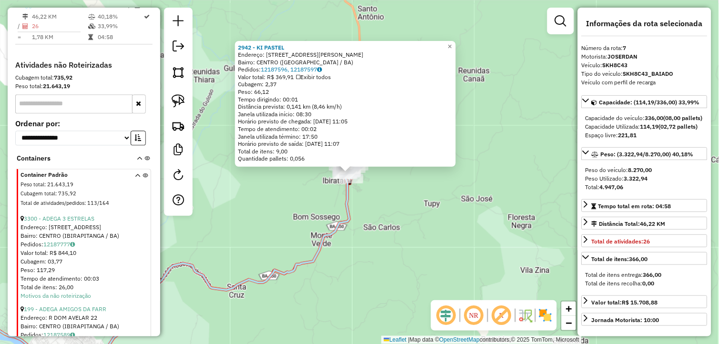
drag, startPoint x: 436, startPoint y: 222, endPoint x: 420, endPoint y: 223, distance: 15.8
click at [420, 223] on div "2942 - KI PASTEL Endereço: [STREET_ADDRESS][PERSON_NAME] Bairro: [GEOGRAPHIC_DA…" at bounding box center [359, 172] width 719 height 344
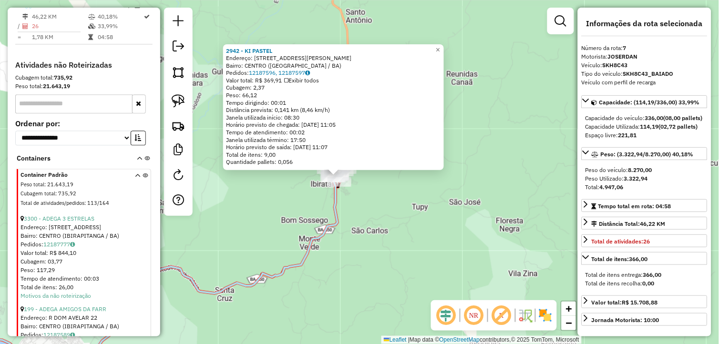
drag, startPoint x: 408, startPoint y: 226, endPoint x: 375, endPoint y: 236, distance: 34.7
click at [375, 236] on div "2942 - KI PASTEL Endereço: [STREET_ADDRESS][PERSON_NAME] Bairro: [GEOGRAPHIC_DA…" at bounding box center [359, 172] width 719 height 344
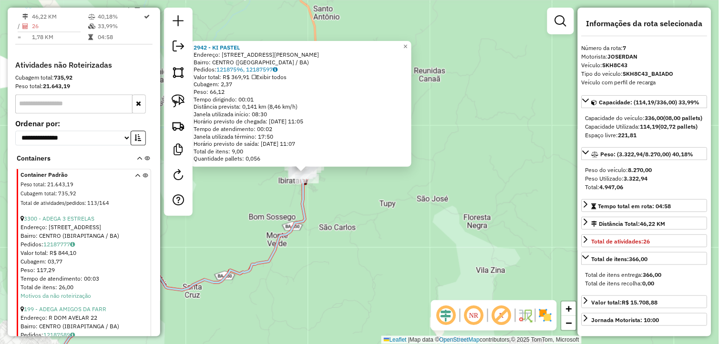
drag, startPoint x: 409, startPoint y: 229, endPoint x: 409, endPoint y: 218, distance: 11.0
click at [409, 218] on div "2942 - KI PASTEL Endereço: [STREET_ADDRESS][PERSON_NAME] Bairro: [GEOGRAPHIC_DA…" at bounding box center [359, 172] width 719 height 344
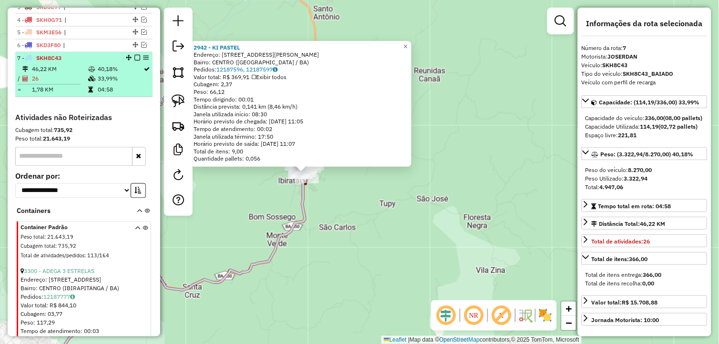
click at [135, 61] on em at bounding box center [138, 58] width 6 height 6
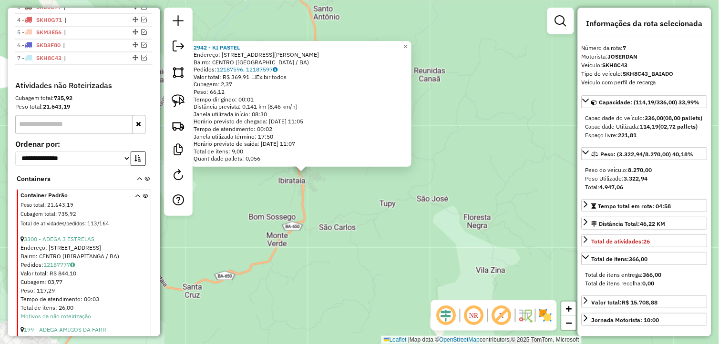
click at [284, 211] on div "2942 - KI PASTEL Endereço: [STREET_ADDRESS][PERSON_NAME] Bairro: [GEOGRAPHIC_DA…" at bounding box center [359, 172] width 719 height 344
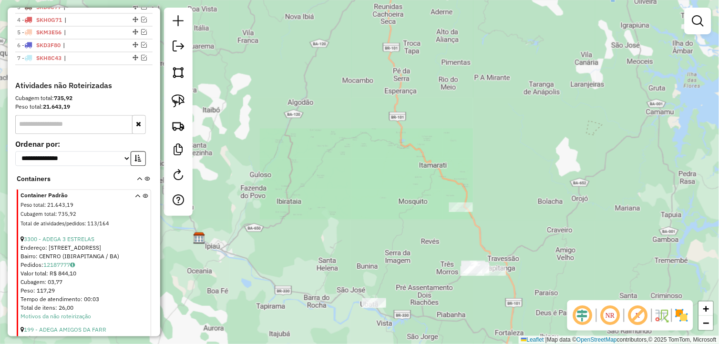
click at [327, 239] on div "Janela de atendimento Grade de atendimento Capacidade Transportadoras Veículos …" at bounding box center [359, 172] width 719 height 344
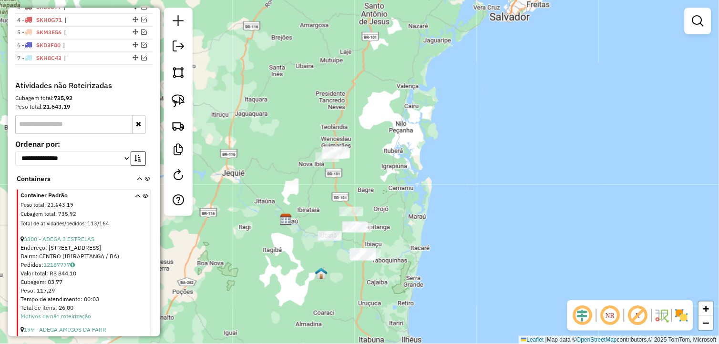
drag, startPoint x: 371, startPoint y: 284, endPoint x: 337, endPoint y: 269, distance: 36.7
click at [337, 269] on div "Janela de atendimento Grade de atendimento Capacidade Transportadoras Veículos …" at bounding box center [359, 172] width 719 height 344
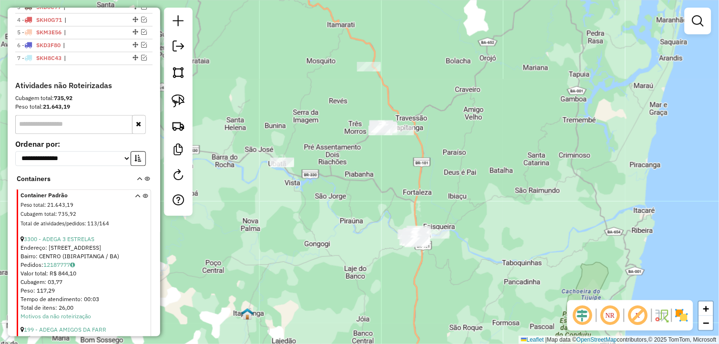
drag, startPoint x: 355, startPoint y: 190, endPoint x: 336, endPoint y: 236, distance: 50.1
click at [336, 236] on div "Janela de atendimento Grade de atendimento Capacidade Transportadoras Veículos …" at bounding box center [359, 172] width 719 height 344
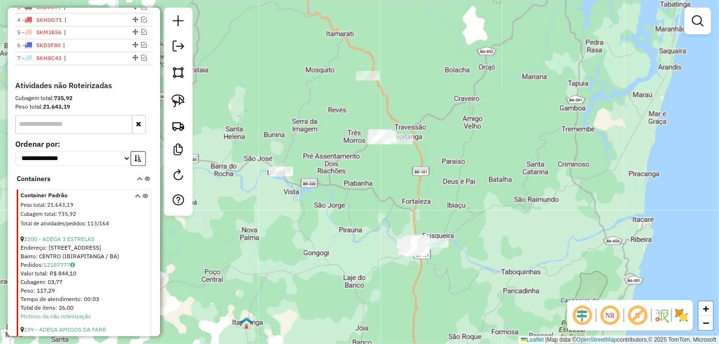
drag, startPoint x: 373, startPoint y: 236, endPoint x: 380, endPoint y: 236, distance: 7.2
click at [380, 236] on div "Janela de atendimento Grade de atendimento Capacidade Transportadoras Veículos …" at bounding box center [359, 172] width 719 height 344
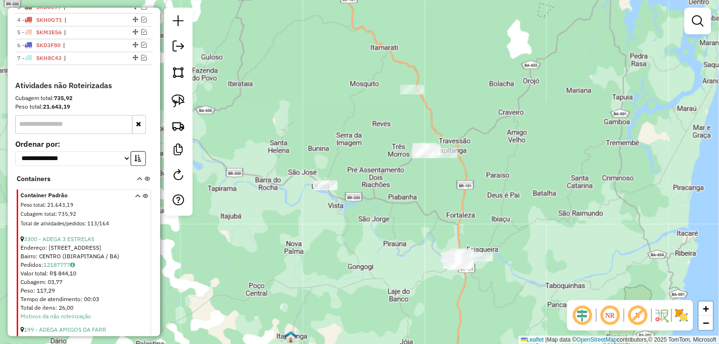
drag, startPoint x: 347, startPoint y: 215, endPoint x: 374, endPoint y: 229, distance: 30.3
click at [374, 229] on div "Janela de atendimento Grade de atendimento Capacidade Transportadoras Veículos …" at bounding box center [359, 172] width 719 height 344
drag, startPoint x: 384, startPoint y: 194, endPoint x: 381, endPoint y: 208, distance: 14.8
click at [381, 208] on div "Janela de atendimento Grade de atendimento Capacidade Transportadoras Veículos …" at bounding box center [359, 172] width 719 height 344
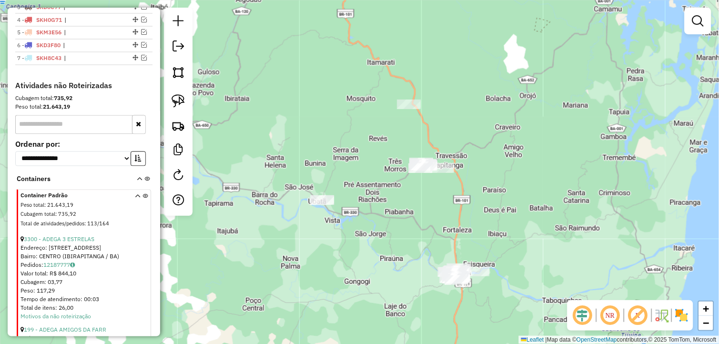
drag, startPoint x: 182, startPoint y: 103, endPoint x: 389, endPoint y: 107, distance: 207.1
click at [183, 103] on img at bounding box center [178, 100] width 13 height 13
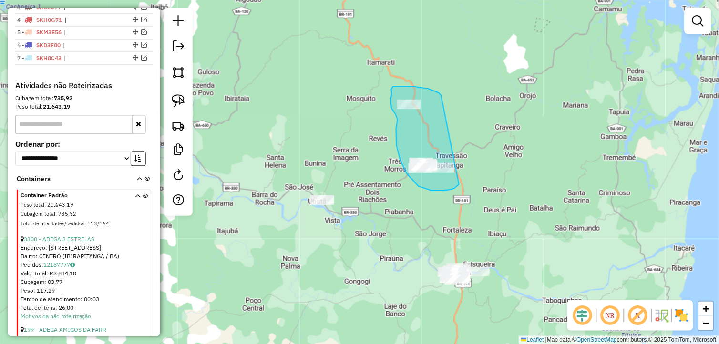
drag, startPoint x: 442, startPoint y: 96, endPoint x: 459, endPoint y: 185, distance: 90.5
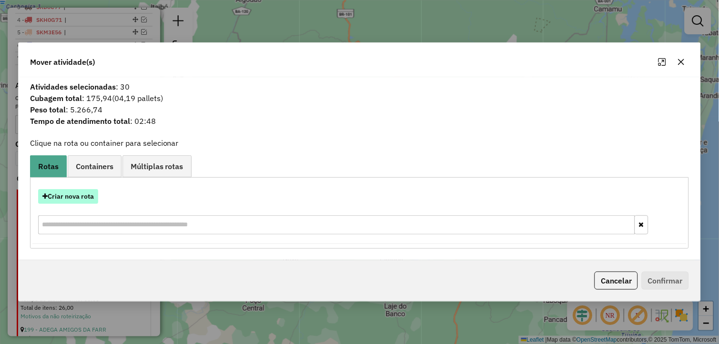
click at [77, 202] on button "Criar nova rota" at bounding box center [68, 196] width 60 height 15
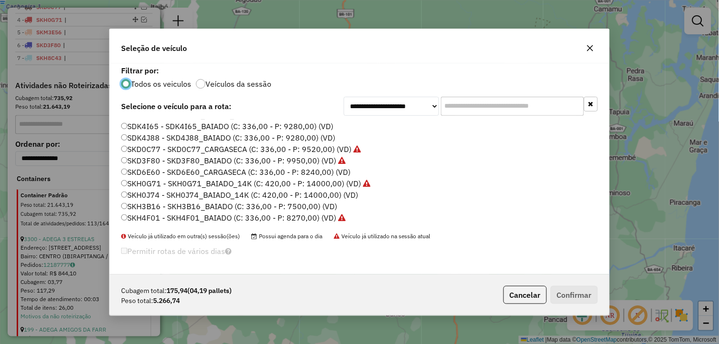
scroll to position [193, 0]
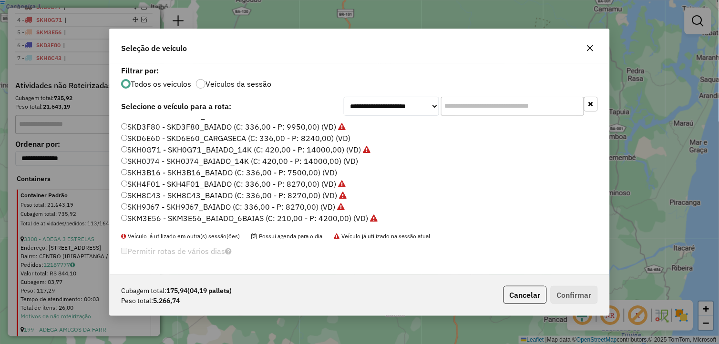
click at [167, 158] on label "SKH0J74 - SKH0J74_BAIADO_14K (C: 420,00 - P: 14000,00) (VD)" at bounding box center [239, 161] width 237 height 11
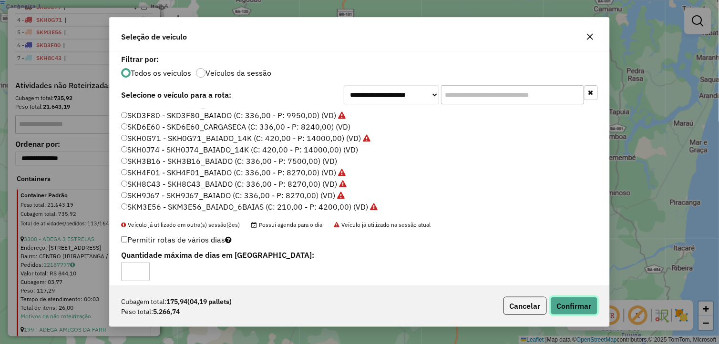
click at [575, 302] on button "Confirmar" at bounding box center [574, 306] width 47 height 18
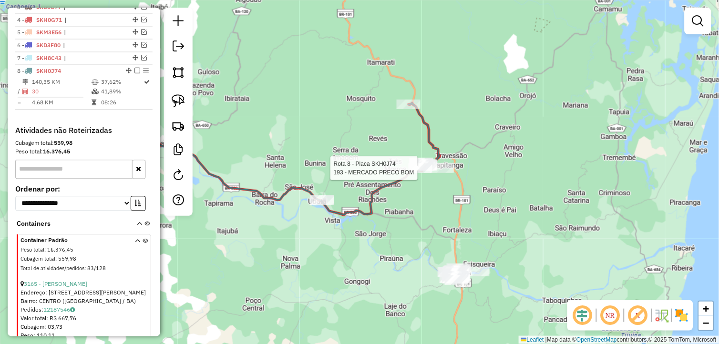
select select "*********"
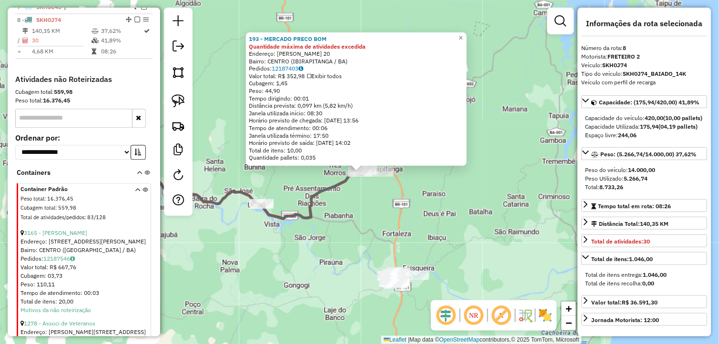
scroll to position [447, 0]
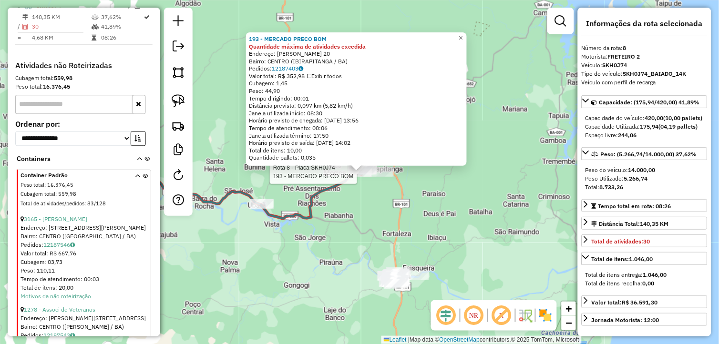
drag, startPoint x: 135, startPoint y: 13, endPoint x: 141, endPoint y: 5, distance: 10.6
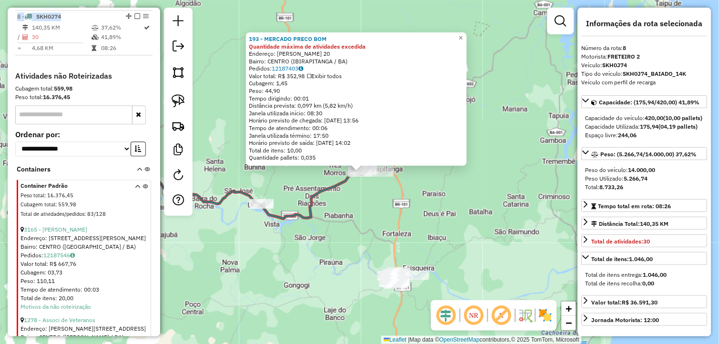
drag, startPoint x: 134, startPoint y: 22, endPoint x: 137, endPoint y: 32, distance: 10.7
click at [135, 19] on em at bounding box center [138, 16] width 6 height 6
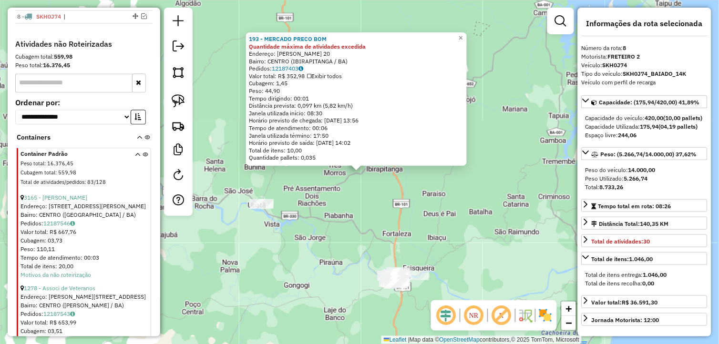
click at [329, 223] on div "193 - MERCADO PRECO BOM Quantidade máxima de atividades excedida Endereço: [PER…" at bounding box center [359, 172] width 719 height 344
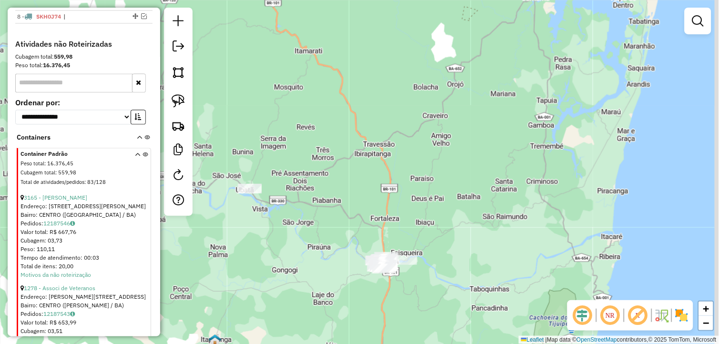
drag, startPoint x: 373, startPoint y: 249, endPoint x: 352, endPoint y: 234, distance: 25.3
click at [360, 237] on div "Janela de atendimento Grade de atendimento Capacidade Transportadoras Veículos …" at bounding box center [359, 172] width 719 height 344
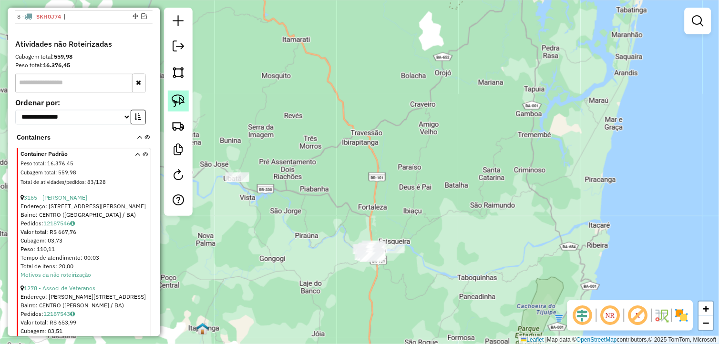
click at [178, 100] on img at bounding box center [178, 100] width 13 height 13
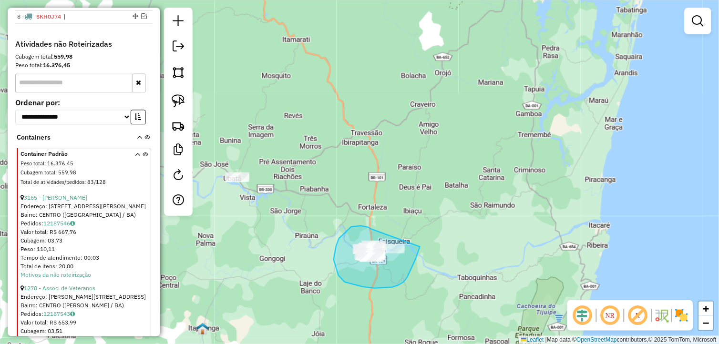
drag, startPoint x: 361, startPoint y: 226, endPoint x: 420, endPoint y: 246, distance: 62.3
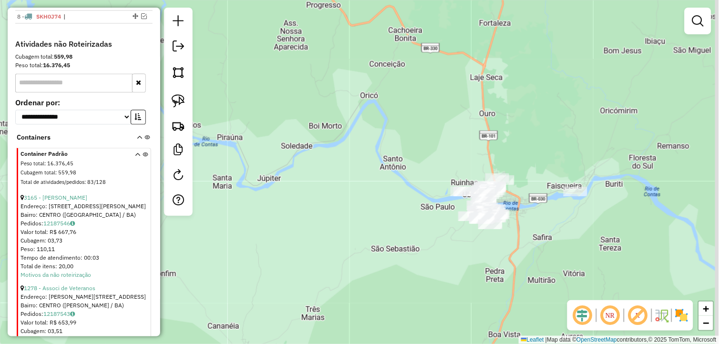
drag, startPoint x: 437, startPoint y: 275, endPoint x: 346, endPoint y: 255, distance: 93.3
click at [342, 259] on div "Janela de atendimento Grade de atendimento Capacidade Transportadoras Veículos …" at bounding box center [359, 172] width 719 height 344
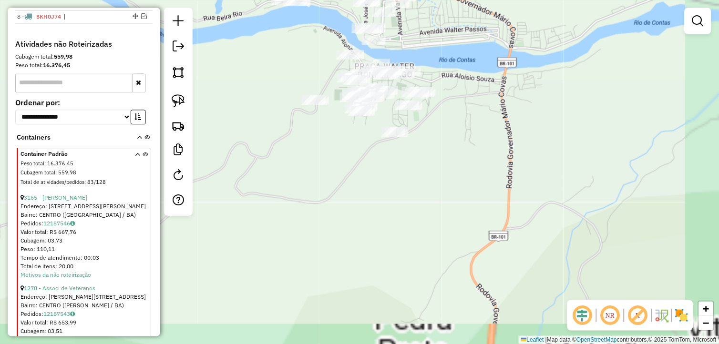
drag, startPoint x: 475, startPoint y: 194, endPoint x: 294, endPoint y: 299, distance: 209.5
click at [295, 307] on div "Janela de atendimento Grade de atendimento Capacidade Transportadoras Veículos …" at bounding box center [359, 172] width 719 height 344
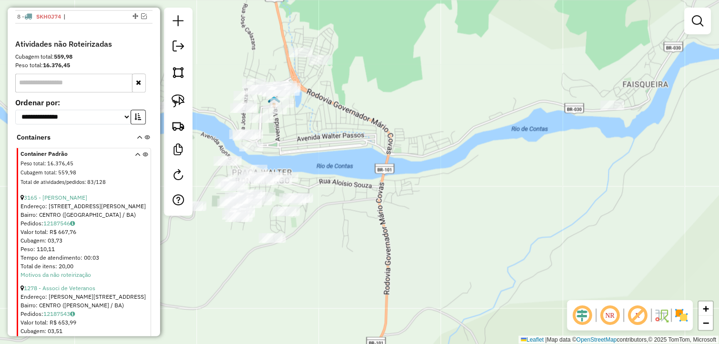
drag, startPoint x: 371, startPoint y: 215, endPoint x: 361, endPoint y: 241, distance: 28.1
click at [351, 254] on div "Janela de atendimento Grade de atendimento Capacidade Transportadoras Veículos …" at bounding box center [359, 172] width 719 height 344
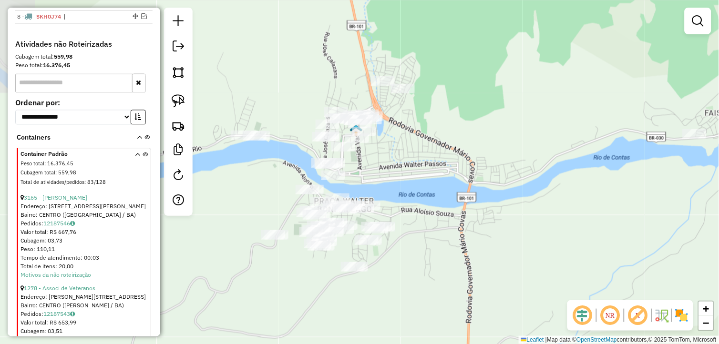
drag, startPoint x: 389, startPoint y: 220, endPoint x: 468, endPoint y: 249, distance: 84.0
click at [468, 249] on div "Janela de atendimento Grade de atendimento Capacidade Transportadoras Veículos …" at bounding box center [359, 172] width 719 height 344
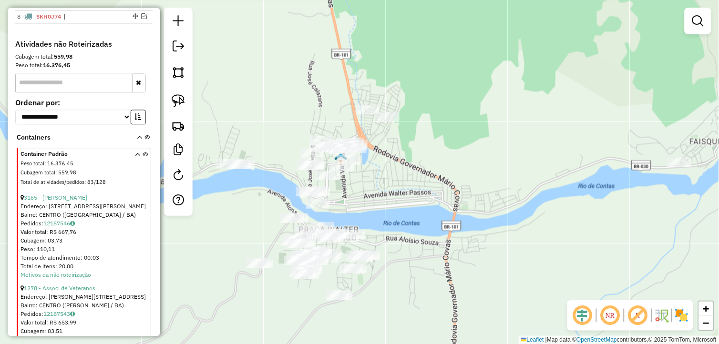
drag, startPoint x: 432, startPoint y: 208, endPoint x: 416, endPoint y: 237, distance: 32.4
click at [416, 237] on div "Janela de atendimento Grade de atendimento Capacidade Transportadoras Veículos …" at bounding box center [359, 172] width 719 height 344
click at [177, 95] on img at bounding box center [178, 100] width 13 height 13
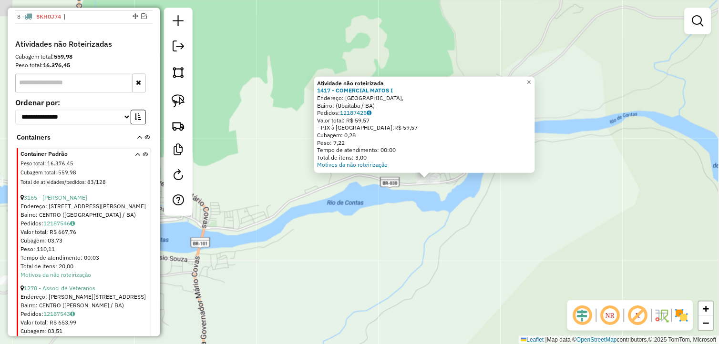
drag, startPoint x: 247, startPoint y: 246, endPoint x: 341, endPoint y: 254, distance: 93.8
click at [335, 254] on div "Atividade não roteirizada 1417 - COMERCIAL MATOS I Endereço: [GEOGRAPHIC_DATA],…" at bounding box center [359, 172] width 719 height 344
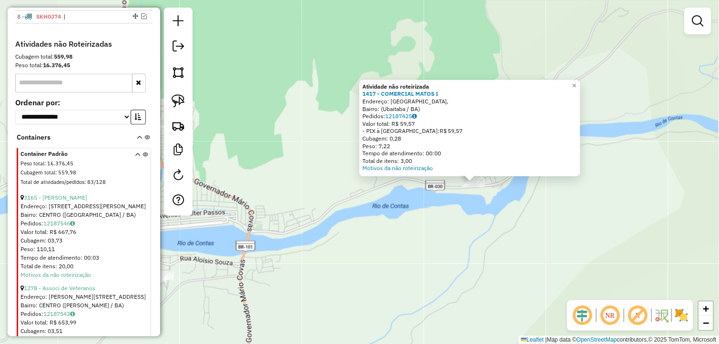
click at [341, 254] on div "Atividade não roteirizada 1417 - COMERCIAL MATOS I Endereço: [GEOGRAPHIC_DATA],…" at bounding box center [359, 172] width 719 height 344
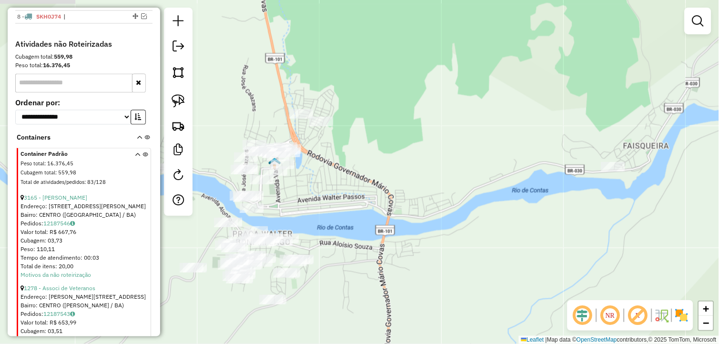
drag, startPoint x: 331, startPoint y: 249, endPoint x: 533, endPoint y: 225, distance: 203.3
click at [533, 225] on div "Janela de atendimento Grade de atendimento Capacidade Transportadoras Veículos …" at bounding box center [359, 172] width 719 height 344
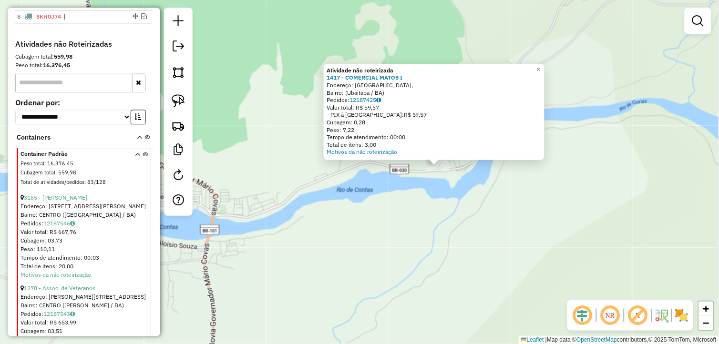
drag, startPoint x: 304, startPoint y: 237, endPoint x: 386, endPoint y: 228, distance: 83.0
click at [382, 231] on div "Atividade não roteirizada 1417 - COMERCIAL MATOS I Endereço: [GEOGRAPHIC_DATA],…" at bounding box center [359, 172] width 719 height 344
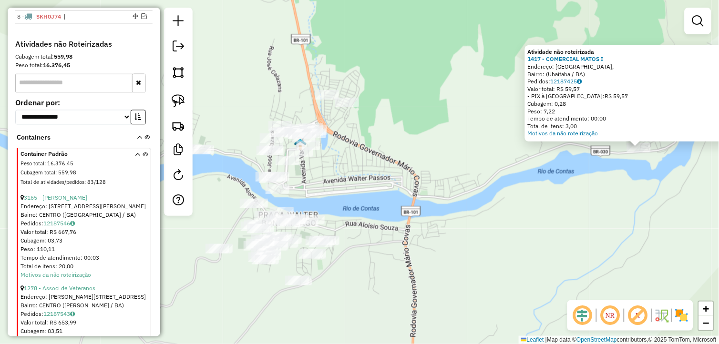
drag, startPoint x: 309, startPoint y: 253, endPoint x: 504, endPoint y: 236, distance: 196.4
click at [504, 236] on div "Atividade não roteirizada 1417 - COMERCIAL MATOS I Endereço: [GEOGRAPHIC_DATA],…" at bounding box center [359, 172] width 719 height 344
click at [560, 56] on strong "1417 - COMERCIAL MATOS I" at bounding box center [566, 58] width 76 height 7
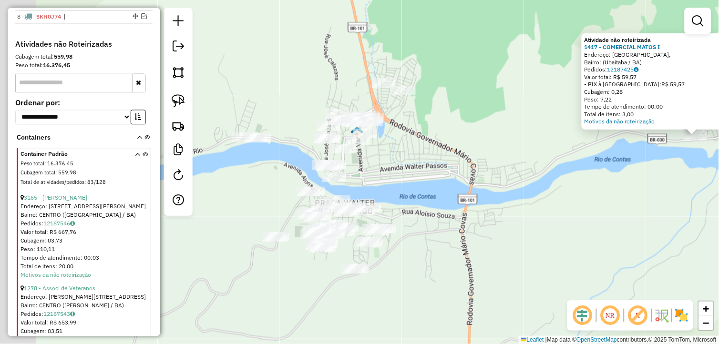
drag, startPoint x: 461, startPoint y: 186, endPoint x: 479, endPoint y: 185, distance: 17.7
click at [479, 185] on div "Atividade não roteirizada 1417 - COMERCIAL MATOS I Endereço: [GEOGRAPHIC_DATA],…" at bounding box center [359, 172] width 719 height 344
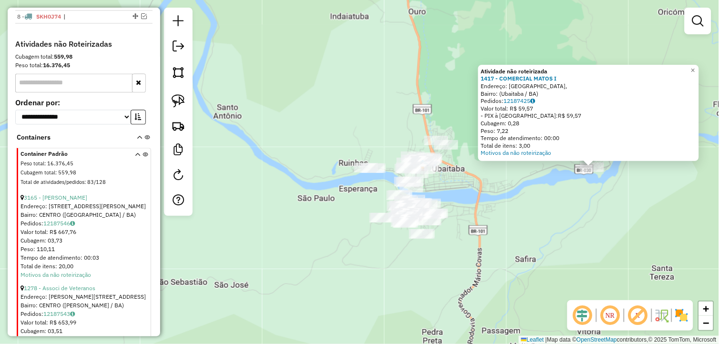
drag, startPoint x: 459, startPoint y: 179, endPoint x: 456, endPoint y: 187, distance: 9.2
click at [456, 187] on div "Atividade não roteirizada 1417 - COMERCIAL MATOS I Endereço: [GEOGRAPHIC_DATA],…" at bounding box center [359, 172] width 719 height 344
drag, startPoint x: 172, startPoint y: 97, endPoint x: 250, endPoint y: 98, distance: 78.7
click at [172, 97] on img at bounding box center [178, 100] width 13 height 13
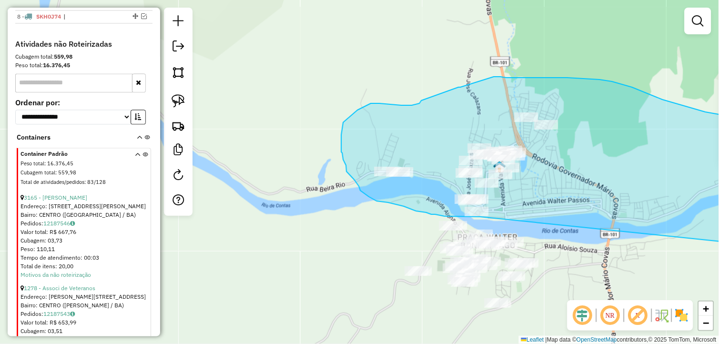
drag, startPoint x: 568, startPoint y: 207, endPoint x: 480, endPoint y: 217, distance: 88.4
click at [480, 217] on div "Atividade não roteirizada 1417 - COMERCIAL MATOS I Endereço: [GEOGRAPHIC_DATA],…" at bounding box center [359, 172] width 719 height 344
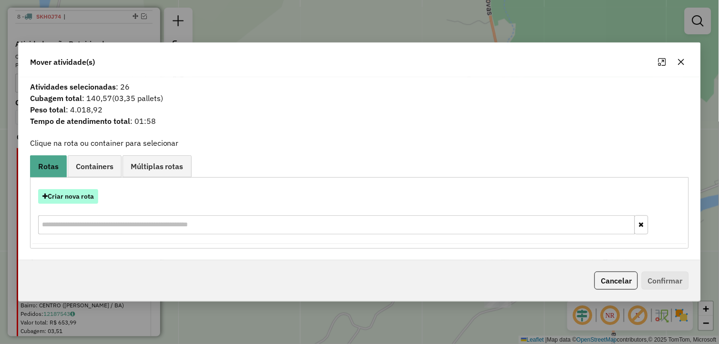
click at [68, 196] on button "Criar nova rota" at bounding box center [68, 196] width 60 height 15
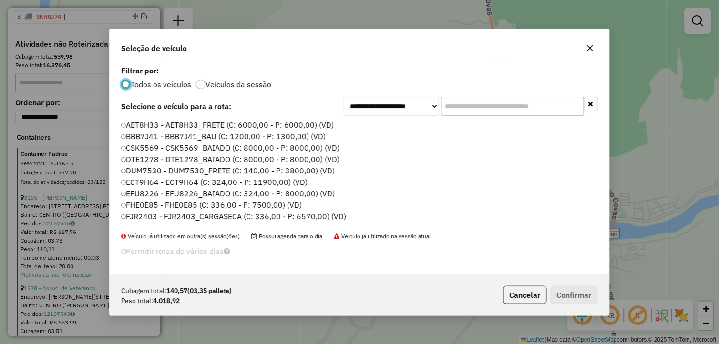
scroll to position [5, 2]
click at [154, 219] on label "FJR2403 - FJR2403_CARGASECA (C: 336,00 - P: 6570,00) (VD)" at bounding box center [234, 216] width 226 height 11
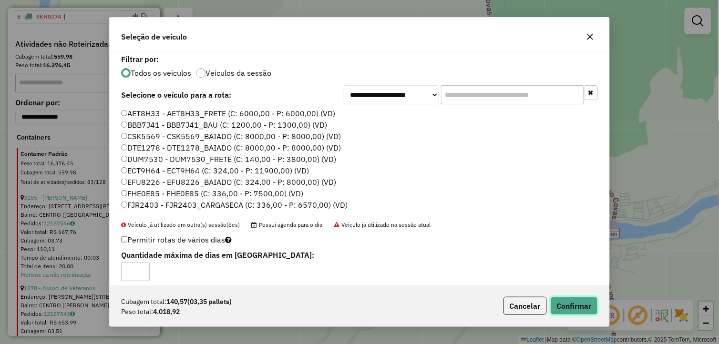
click at [568, 306] on button "Confirmar" at bounding box center [574, 306] width 47 height 18
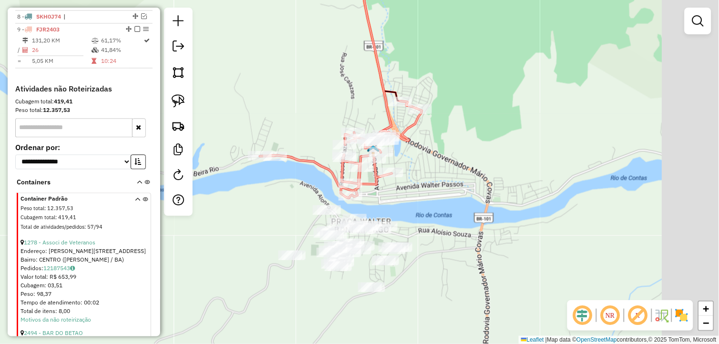
drag, startPoint x: 504, startPoint y: 210, endPoint x: 432, endPoint y: 198, distance: 73.5
click at [435, 199] on div "Janela de atendimento Grade de atendimento Capacidade Transportadoras Veículos …" at bounding box center [359, 172] width 719 height 344
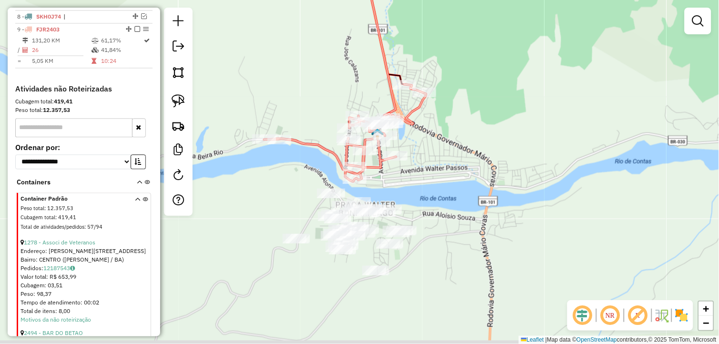
drag, startPoint x: 399, startPoint y: 285, endPoint x: 408, endPoint y: 283, distance: 8.9
click at [408, 283] on div "Janela de atendimento Grade de atendimento Capacidade Transportadoras Veículos …" at bounding box center [359, 172] width 719 height 344
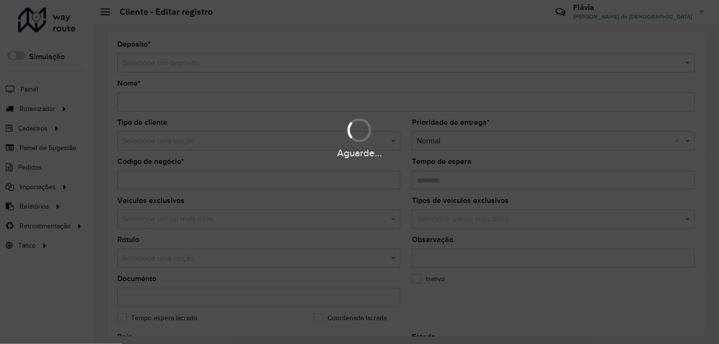
type input "**********"
type input "****"
type input "********"
type input "**********"
type input "********"
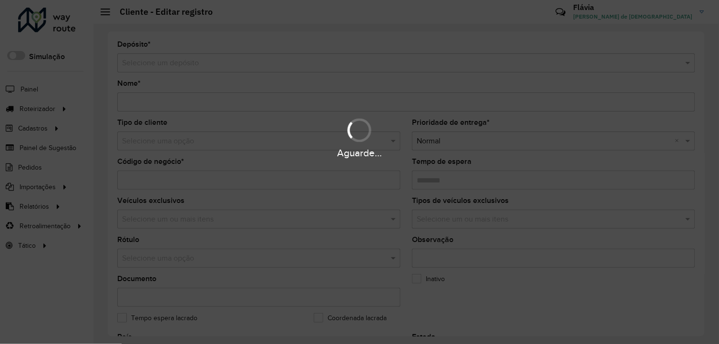
type input "*********"
type input "**********"
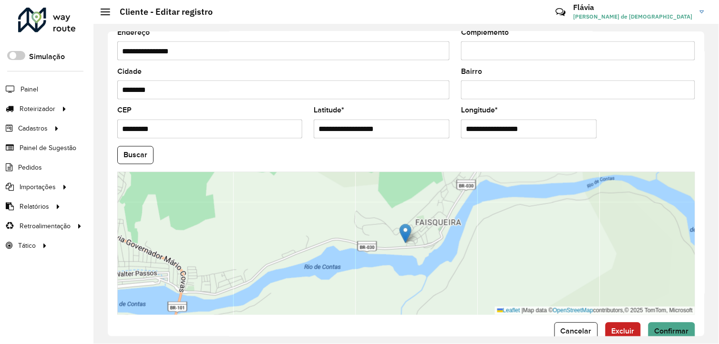
scroll to position [367, 0]
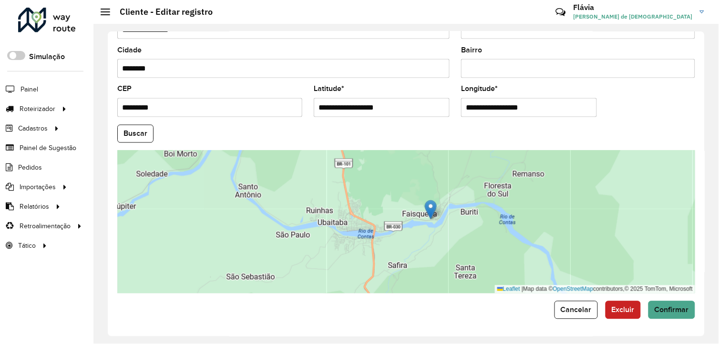
drag, startPoint x: 364, startPoint y: 231, endPoint x: 395, endPoint y: 232, distance: 30.1
click at [394, 233] on div "Leaflet | Map data © OpenStreetMap contributors,© 2025 TomTom, Microsoft" at bounding box center [406, 222] width 578 height 143
drag, startPoint x: 429, startPoint y: 216, endPoint x: 352, endPoint y: 218, distance: 77.3
click at [352, 218] on img at bounding box center [353, 215] width 12 height 20
type input "**********"
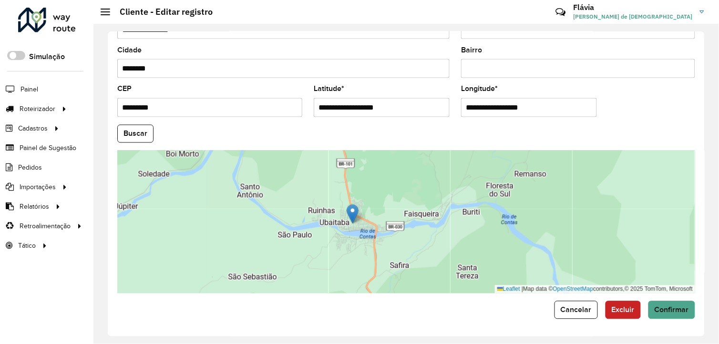
type input "**********"
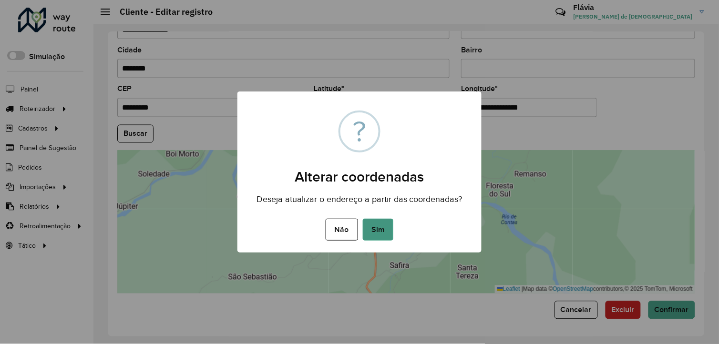
click at [386, 222] on button "Sim" at bounding box center [378, 230] width 31 height 22
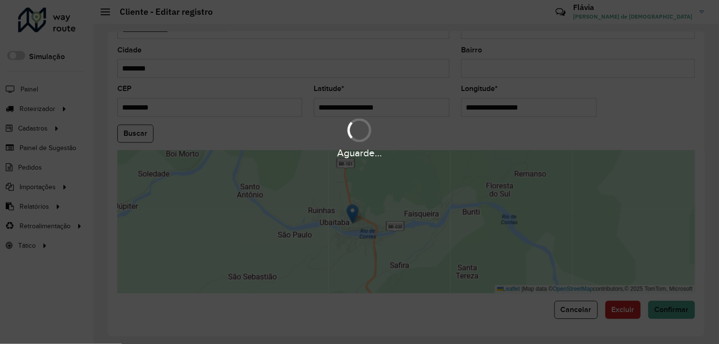
type input "**********"
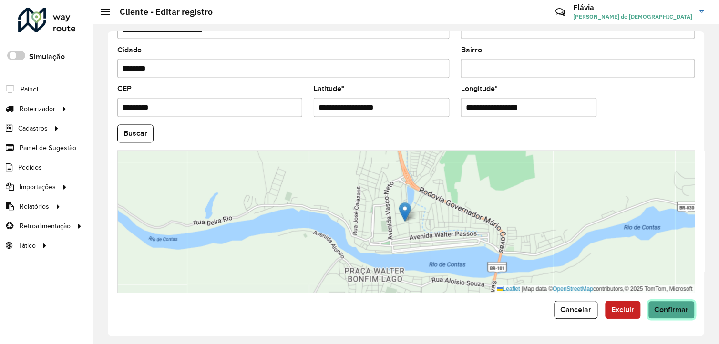
click at [655, 309] on span "Confirmar" at bounding box center [672, 310] width 34 height 8
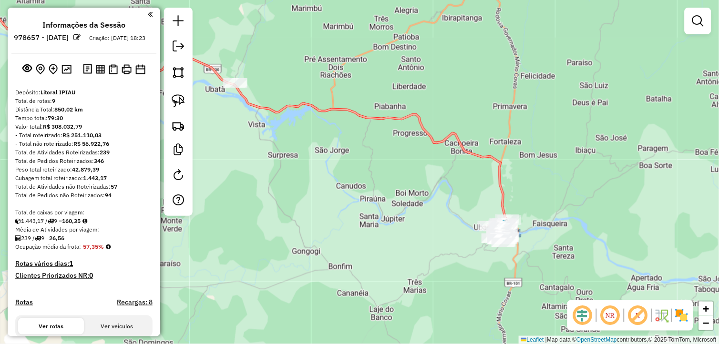
drag, startPoint x: 529, startPoint y: 249, endPoint x: 465, endPoint y: 188, distance: 87.7
click at [465, 191] on div "Janela de atendimento Grade de atendimento Capacidade Transportadoras Veículos …" at bounding box center [359, 172] width 719 height 344
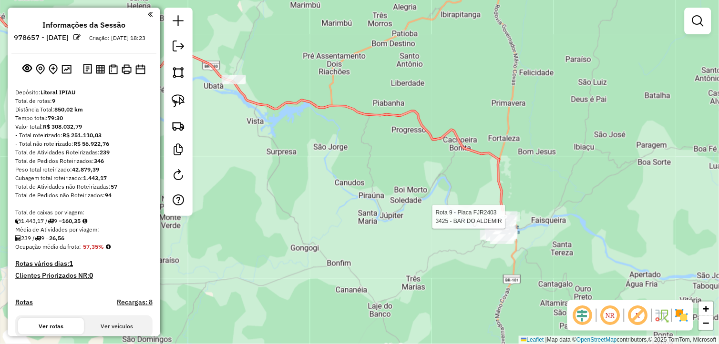
select select "**********"
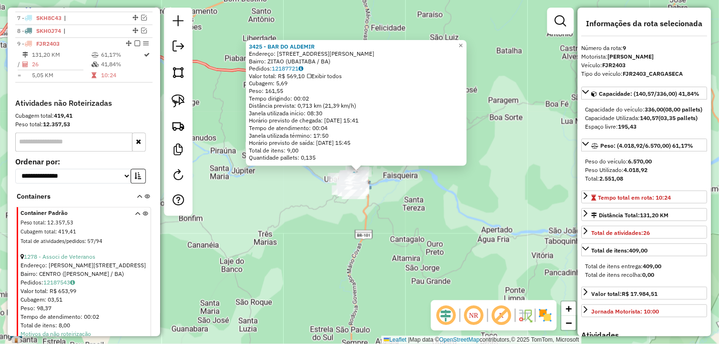
scroll to position [407, 0]
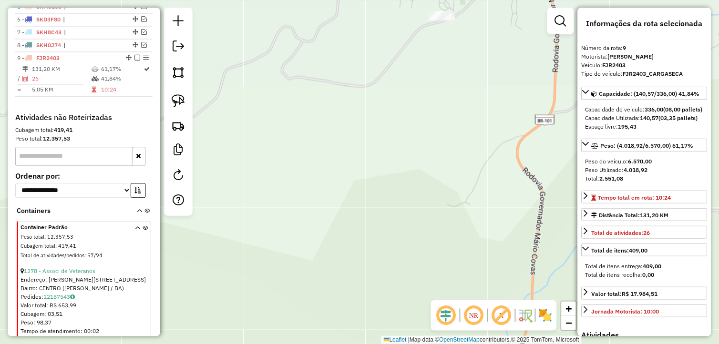
drag, startPoint x: 360, startPoint y: 161, endPoint x: 256, endPoint y: 334, distance: 202.4
click at [256, 334] on div "3425 - BAR DO [PERSON_NAME]: [STREET_ADDRESS] Pedidos: 12187721 Valor total: R$…" at bounding box center [359, 172] width 719 height 344
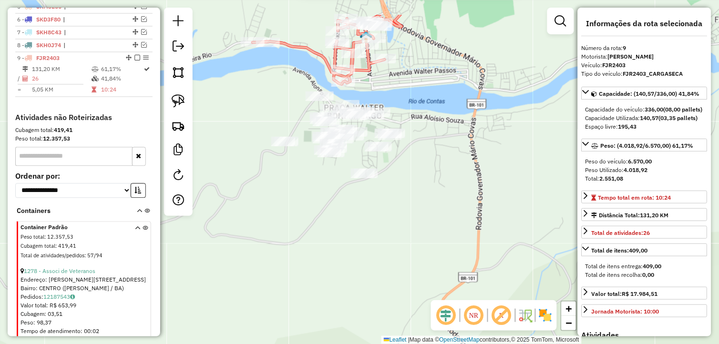
drag, startPoint x: 335, startPoint y: 185, endPoint x: 291, endPoint y: 183, distance: 43.5
click at [323, 234] on div "3425 - BAR DO [PERSON_NAME]: [STREET_ADDRESS] Pedidos: 12187721 Valor total: R$…" at bounding box center [359, 172] width 719 height 344
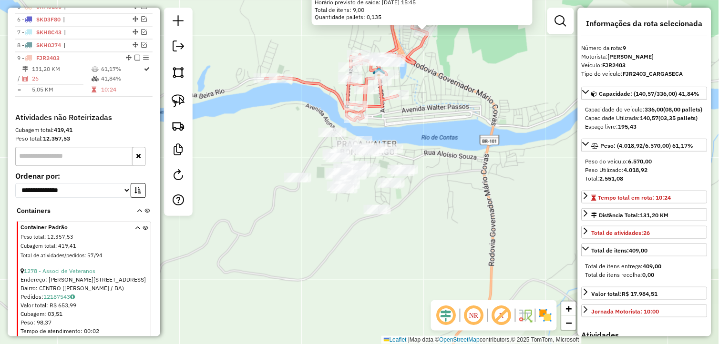
drag, startPoint x: 292, startPoint y: 215, endPoint x: 305, endPoint y: 251, distance: 38.0
click at [305, 251] on div "3425 - BAR DO [PERSON_NAME]: [STREET_ADDRESS] Pedidos: 12187721 Valor total: R$…" at bounding box center [359, 172] width 719 height 344
drag, startPoint x: 172, startPoint y: 103, endPoint x: 186, endPoint y: 103, distance: 13.8
click at [172, 103] on img at bounding box center [178, 100] width 13 height 13
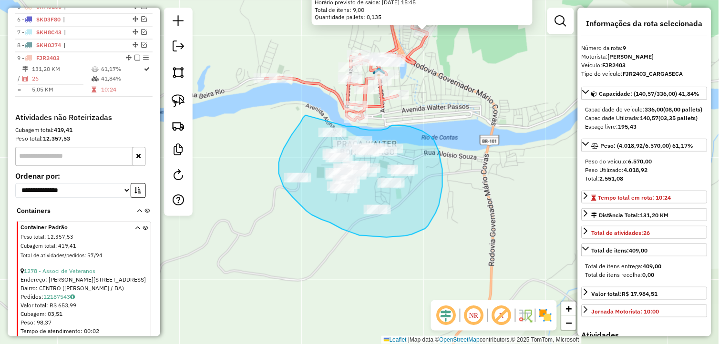
drag, startPoint x: 306, startPoint y: 115, endPoint x: 344, endPoint y: 126, distance: 40.0
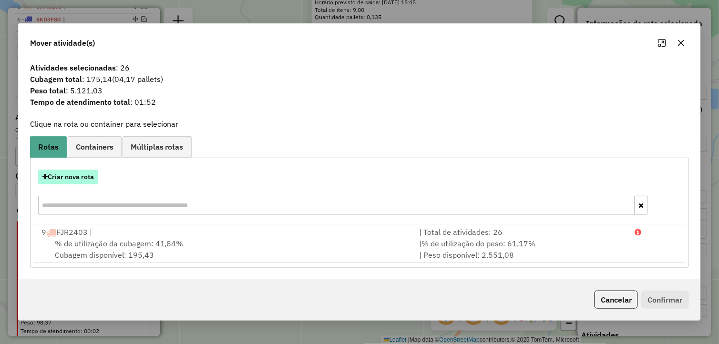
click at [68, 175] on button "Criar nova rota" at bounding box center [68, 177] width 60 height 15
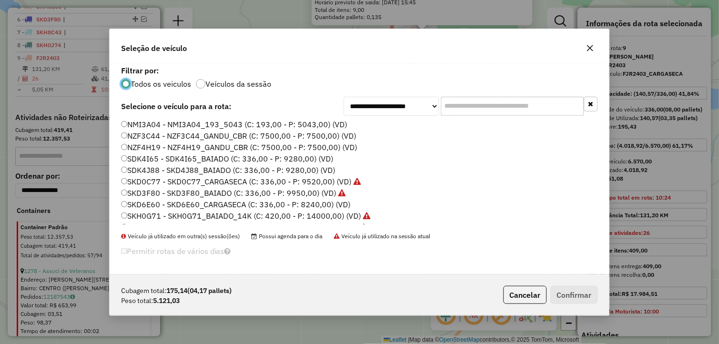
scroll to position [159, 0]
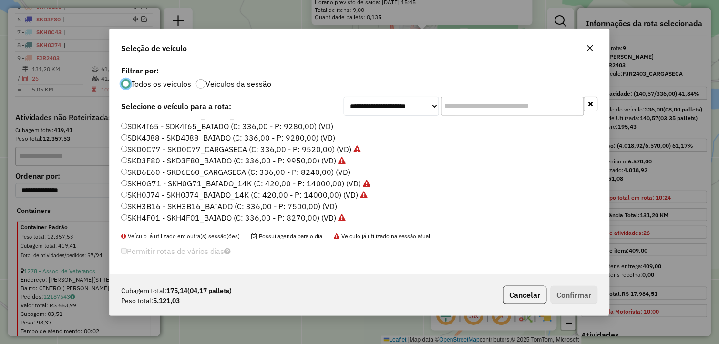
click at [169, 208] on label "SKH3B16 - SKH3B16_BAIADO (C: 336,00 - P: 7500,00) (VD)" at bounding box center [229, 206] width 216 height 11
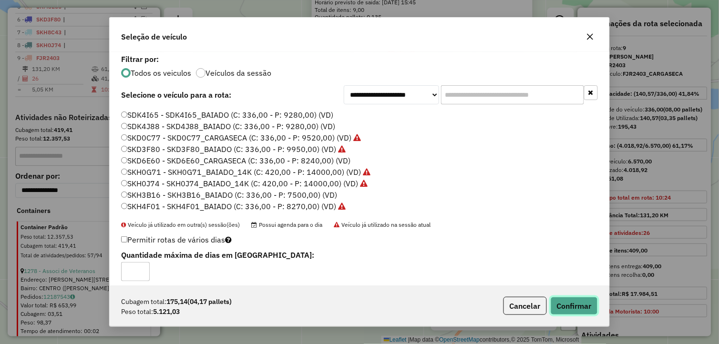
click at [561, 307] on button "Confirmar" at bounding box center [574, 306] width 47 height 18
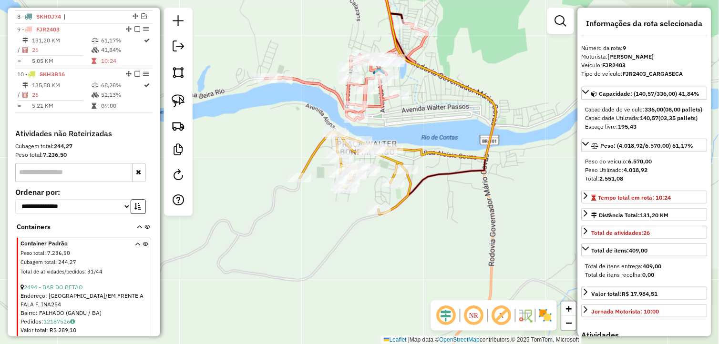
scroll to position [460, 0]
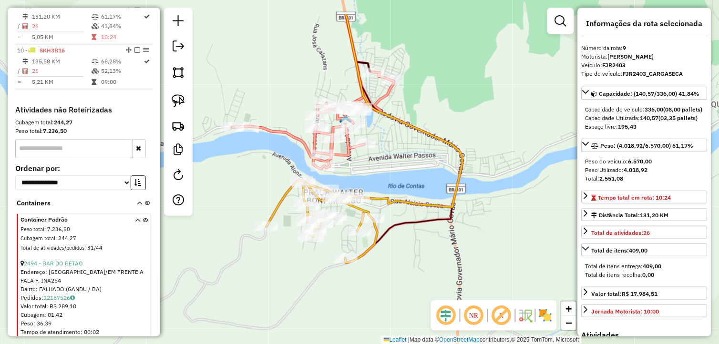
drag, startPoint x: 417, startPoint y: 126, endPoint x: 384, endPoint y: 175, distance: 59.7
click at [384, 175] on div "Janela de atendimento Grade de atendimento Capacidade Transportadoras Veículos …" at bounding box center [359, 172] width 719 height 344
click at [365, 149] on div at bounding box center [364, 144] width 24 height 10
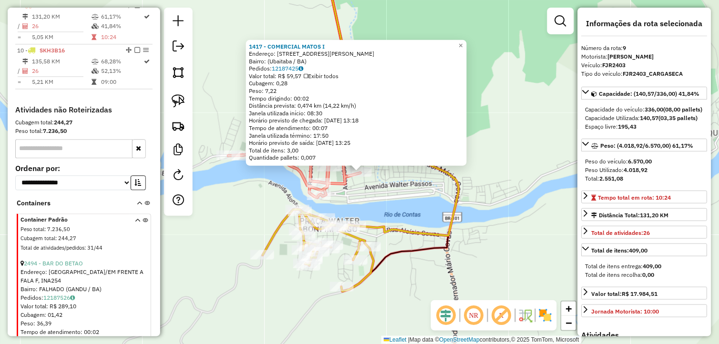
click at [406, 211] on div "1417 - COMERCIAL MATOS I Endereço: [STREET_ADDRESS][PERSON_NAME] Pedidos: 12187…" at bounding box center [359, 172] width 719 height 344
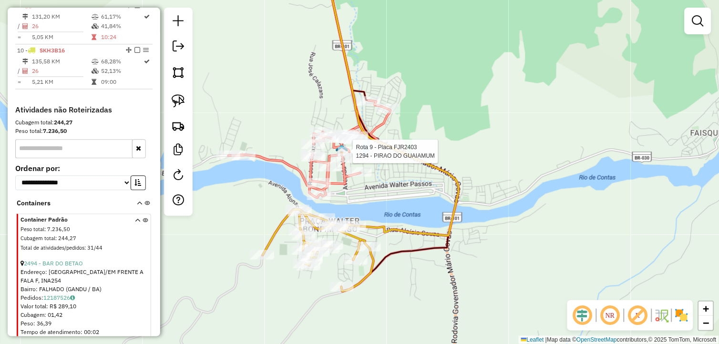
select select "**********"
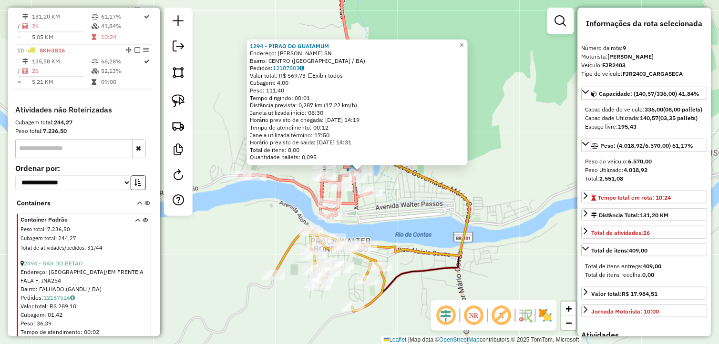
drag, startPoint x: 394, startPoint y: 225, endPoint x: 430, endPoint y: 220, distance: 36.1
click at [430, 220] on div "1294 - PIRAO DO GUAIAMUM Endereço: [PERSON_NAME] MATOS LIMA SN Bairro: [GEOGRAP…" at bounding box center [359, 172] width 719 height 344
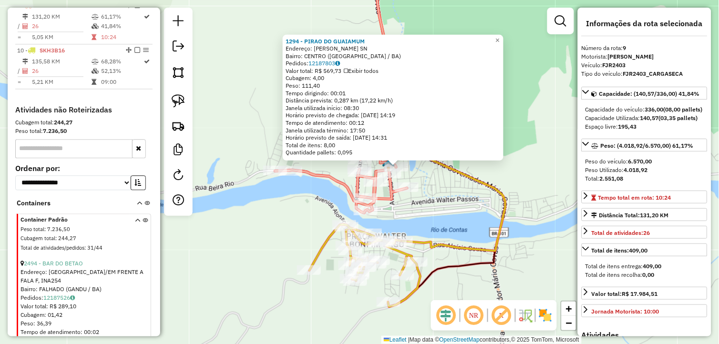
click at [313, 197] on div "Rota 9 - Placa FJR2403 1496 - DISTRIBUIDORA DO SAN 1294 - PIRAO DO GUAIAMUM End…" at bounding box center [359, 172] width 719 height 344
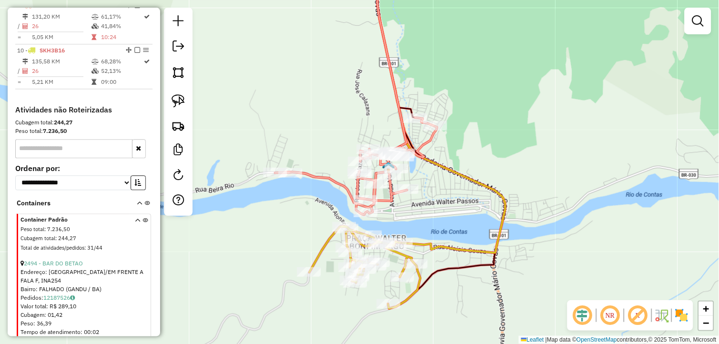
drag, startPoint x: 292, startPoint y: 196, endPoint x: 301, endPoint y: 220, distance: 25.5
click at [301, 220] on div "Janela de atendimento Grade de atendimento Capacidade Transportadoras Veículos …" at bounding box center [359, 172] width 719 height 344
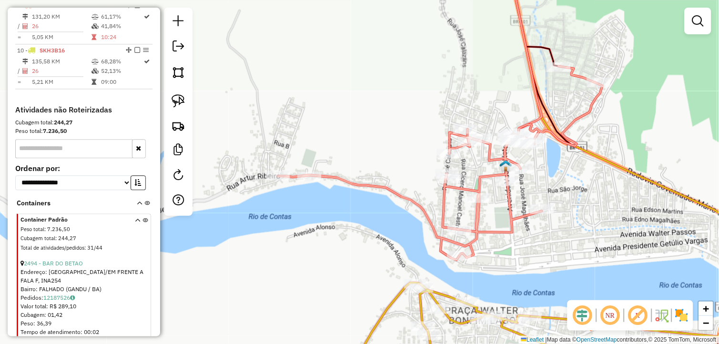
drag, startPoint x: 288, startPoint y: 221, endPoint x: 308, endPoint y: 231, distance: 22.8
click at [308, 231] on div "Janela de atendimento Grade de atendimento Capacidade Transportadoras Veículos …" at bounding box center [359, 172] width 719 height 344
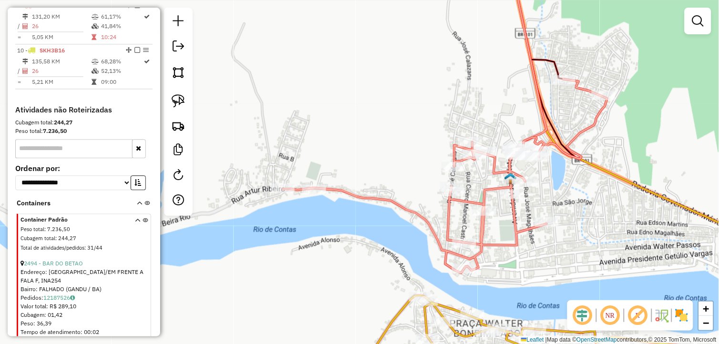
drag, startPoint x: 303, startPoint y: 158, endPoint x: 291, endPoint y: 165, distance: 14.3
click at [288, 167] on div "Janela de atendimento Grade de atendimento Capacidade Transportadoras Veículos …" at bounding box center [359, 172] width 719 height 344
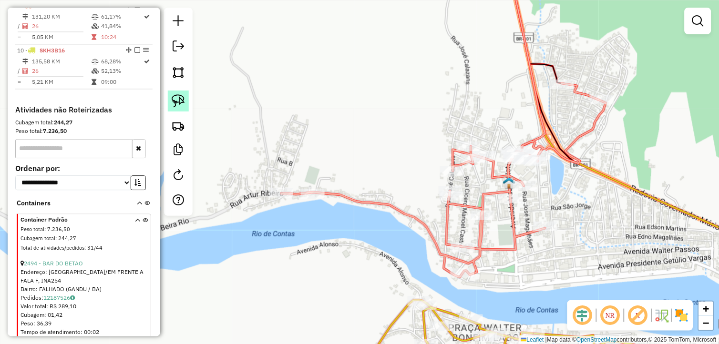
click at [186, 101] on link at bounding box center [178, 101] width 21 height 21
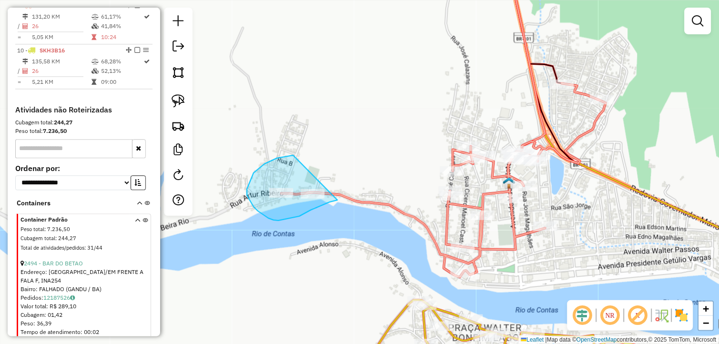
drag, startPoint x: 285, startPoint y: 156, endPoint x: 338, endPoint y: 200, distance: 68.4
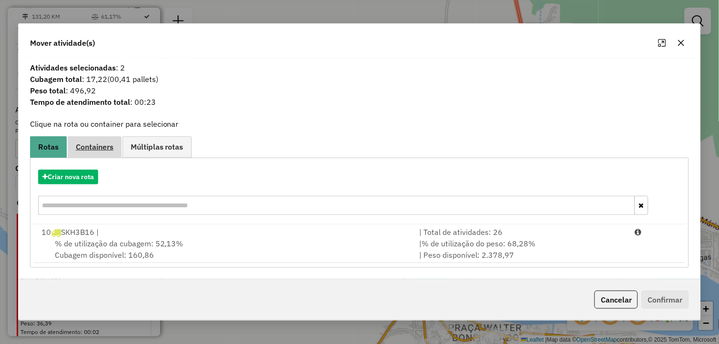
click at [108, 146] on span "Containers" at bounding box center [95, 147] width 38 height 8
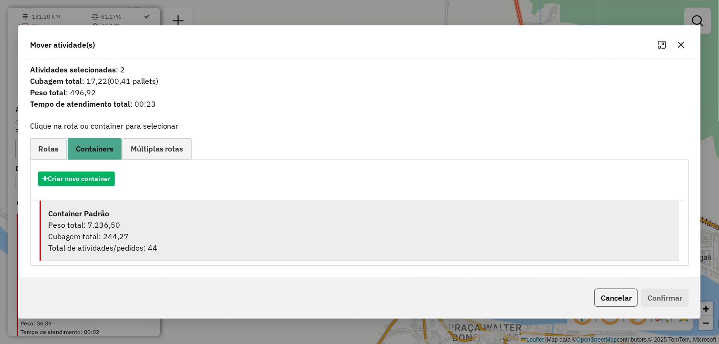
click at [116, 213] on div "Container Padrão" at bounding box center [360, 213] width 625 height 11
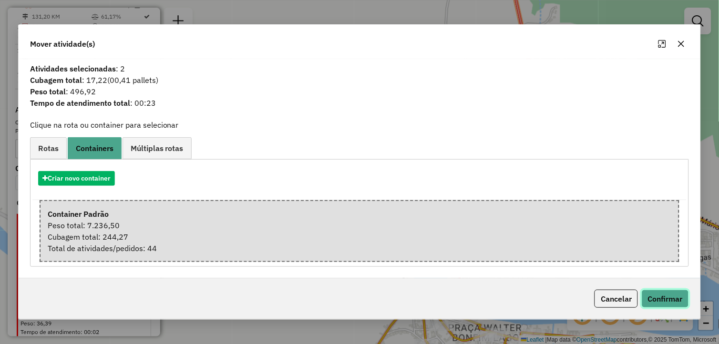
click at [664, 306] on button "Confirmar" at bounding box center [665, 299] width 47 height 18
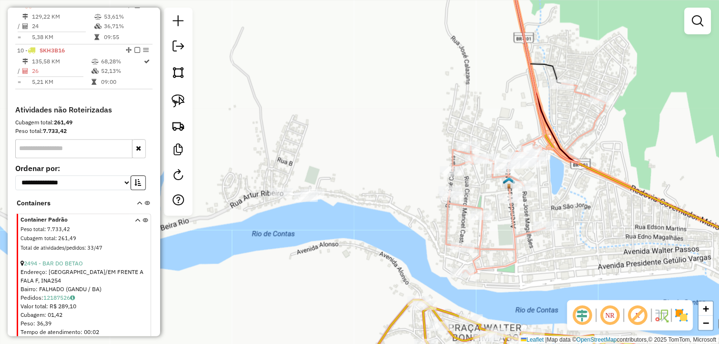
scroll to position [416, 0]
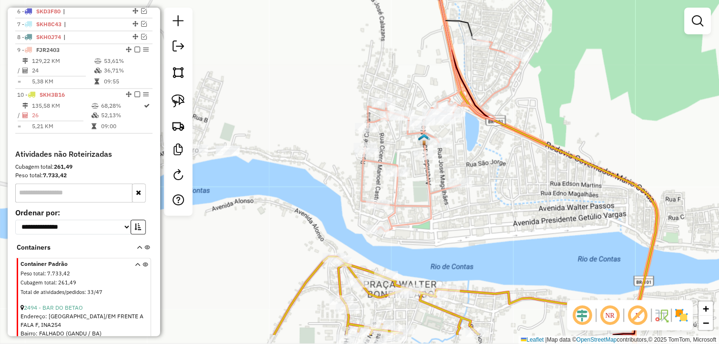
drag, startPoint x: 392, startPoint y: 245, endPoint x: 296, endPoint y: 198, distance: 107.3
click at [296, 198] on div "Janela de atendimento Grade de atendimento Capacidade Transportadoras Veículos …" at bounding box center [359, 172] width 719 height 344
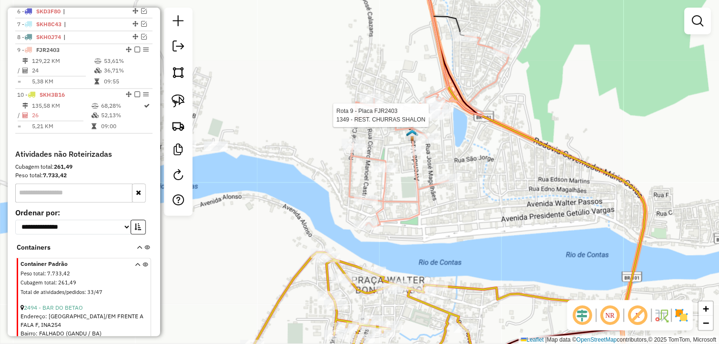
select select "**********"
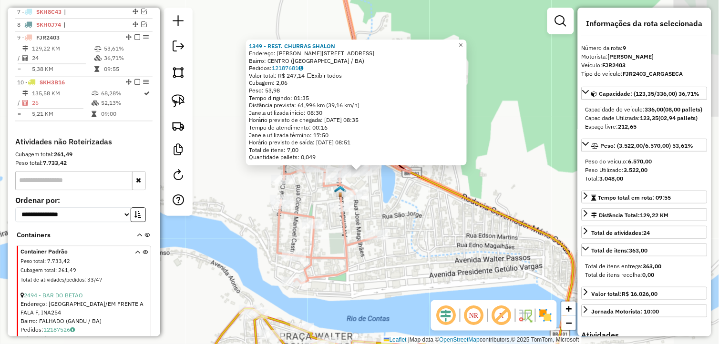
scroll to position [460, 0]
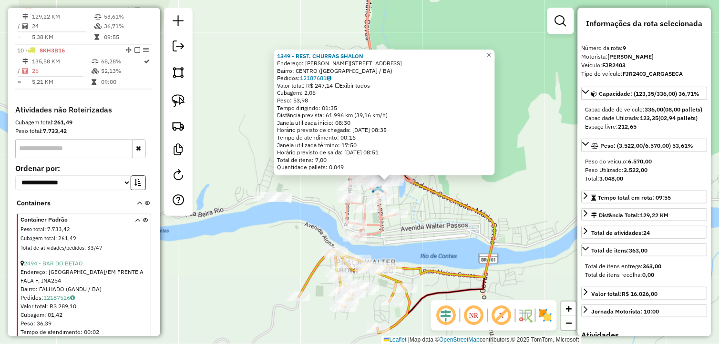
drag, startPoint x: 431, startPoint y: 237, endPoint x: 426, endPoint y: 210, distance: 27.2
click at [426, 210] on div "1349 - REST. [PERSON_NAME]: [PERSON_NAME] 27 Bairro: [GEOGRAPHIC_DATA] ([GEOGRA…" at bounding box center [359, 172] width 719 height 344
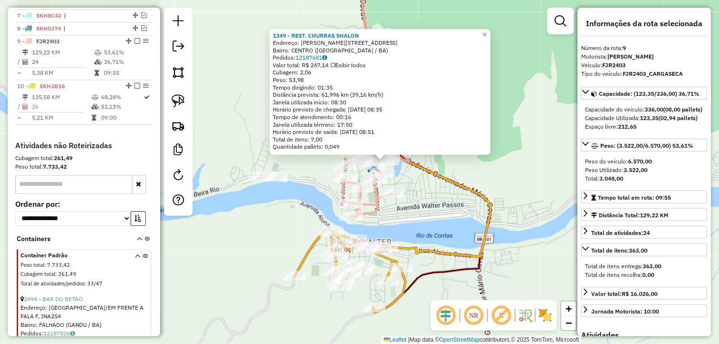
scroll to position [407, 0]
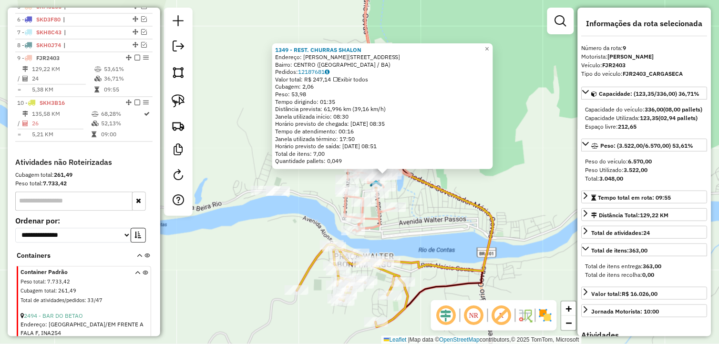
drag, startPoint x: 408, startPoint y: 216, endPoint x: 411, endPoint y: 238, distance: 22.1
click at [411, 237] on div "1349 - REST. [PERSON_NAME]: [PERSON_NAME] 27 Bairro: [GEOGRAPHIC_DATA] ([GEOGRA…" at bounding box center [359, 172] width 719 height 344
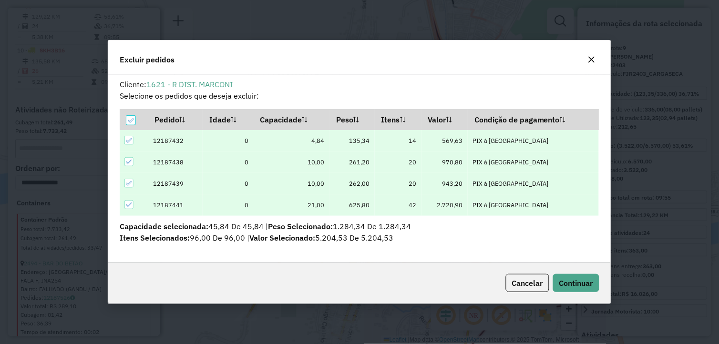
scroll to position [0, 0]
click at [583, 279] on span "Continuar" at bounding box center [577, 284] width 34 height 10
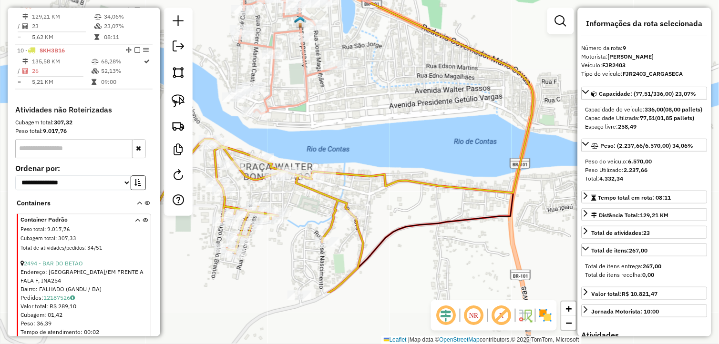
drag, startPoint x: 529, startPoint y: 247, endPoint x: 432, endPoint y: 169, distance: 123.8
click at [432, 169] on div "Janela de atendimento Grade de atendimento Capacidade Transportadoras Veículos …" at bounding box center [359, 172] width 719 height 344
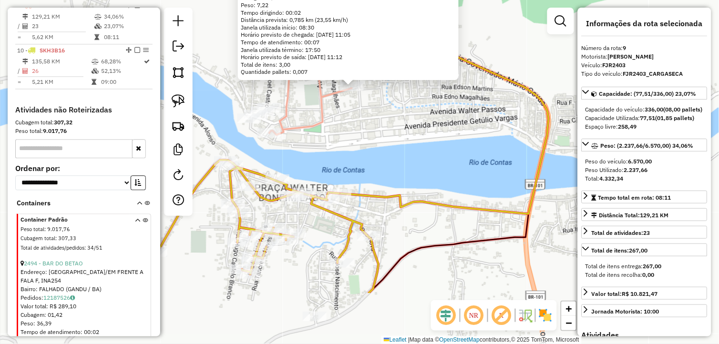
drag, startPoint x: 420, startPoint y: 187, endPoint x: 418, endPoint y: 164, distance: 23.9
click at [418, 164] on div "1417 - COMERCIAL MATOS I Endereço: [STREET_ADDRESS][PERSON_NAME] Pedidos: 12187…" at bounding box center [359, 172] width 719 height 344
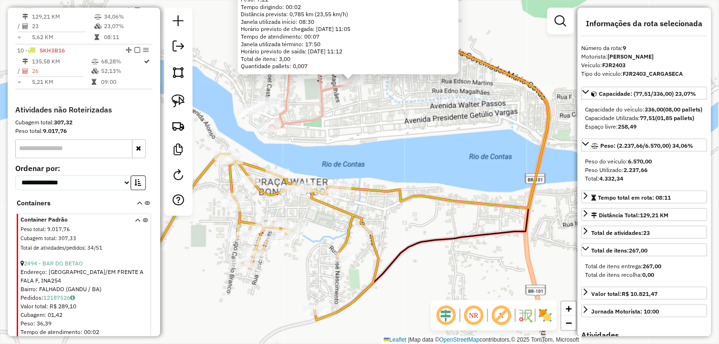
click at [383, 178] on div "1417 - COMERCIAL MATOS I Endereço: [STREET_ADDRESS][PERSON_NAME] Pedidos: 12187…" at bounding box center [359, 172] width 719 height 344
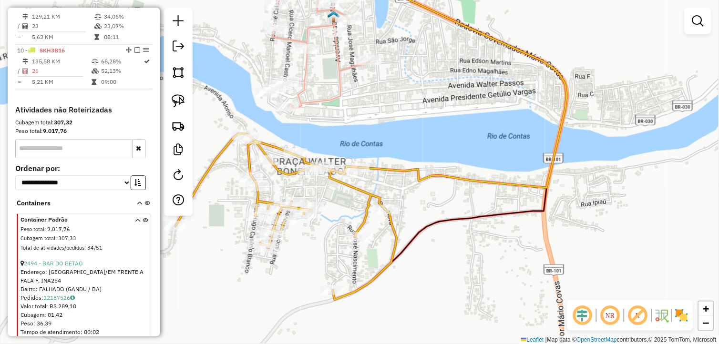
drag, startPoint x: 388, startPoint y: 137, endPoint x: 394, endPoint y: 128, distance: 11.4
click at [394, 128] on div "Janela de atendimento Grade de atendimento Capacidade Transportadoras Veículos …" at bounding box center [359, 172] width 719 height 344
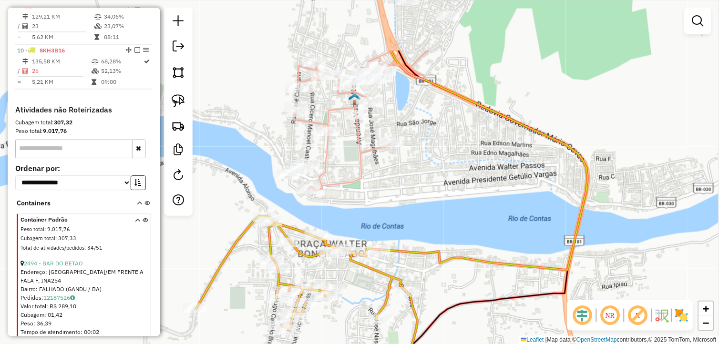
drag, startPoint x: 383, startPoint y: 119, endPoint x: 402, endPoint y: 199, distance: 81.8
click at [402, 199] on div "Janela de atendimento Grade de atendimento Capacidade Transportadoras Veículos …" at bounding box center [359, 172] width 719 height 344
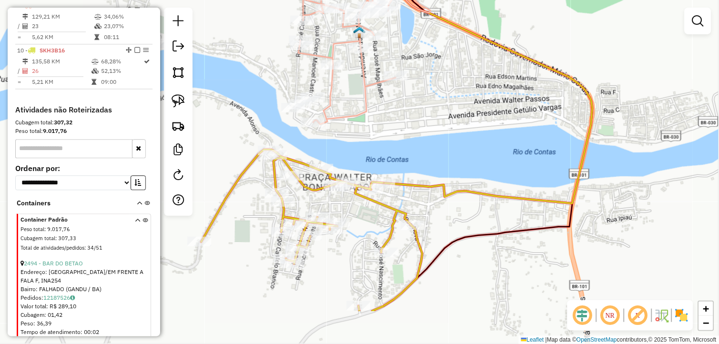
drag, startPoint x: 428, startPoint y: 184, endPoint x: 427, endPoint y: 153, distance: 30.5
click at [427, 153] on div "Janela de atendimento Grade de atendimento Capacidade Transportadoras Veículos …" at bounding box center [359, 172] width 719 height 344
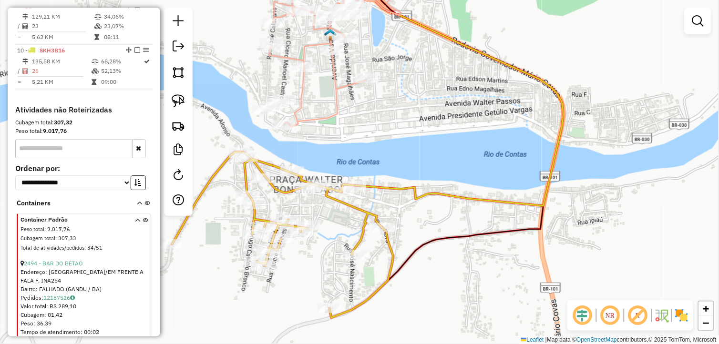
drag, startPoint x: 455, startPoint y: 146, endPoint x: 424, endPoint y: 147, distance: 31.5
click at [424, 147] on div "Janela de atendimento Grade de atendimento Capacidade Transportadoras Veículos …" at bounding box center [359, 172] width 719 height 344
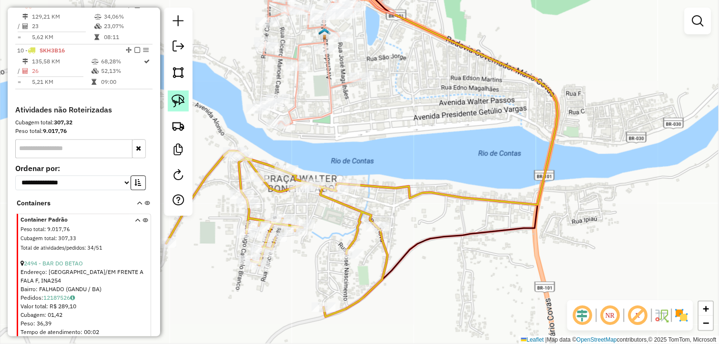
click at [178, 102] on img at bounding box center [178, 100] width 13 height 13
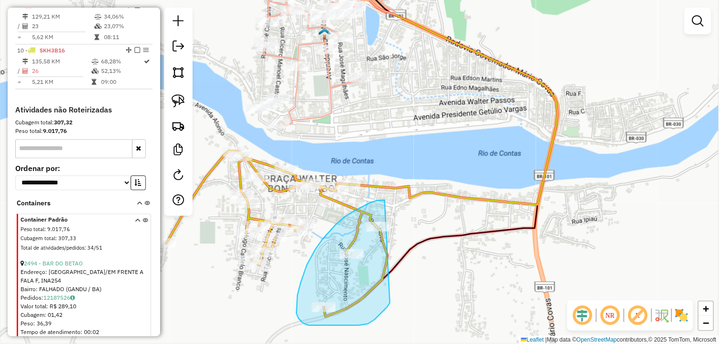
drag, startPoint x: 385, startPoint y: 200, endPoint x: 390, endPoint y: 303, distance: 103.2
click at [390, 303] on div "Janela de atendimento Grade de atendimento Capacidade Transportadoras Veículos …" at bounding box center [359, 172] width 719 height 344
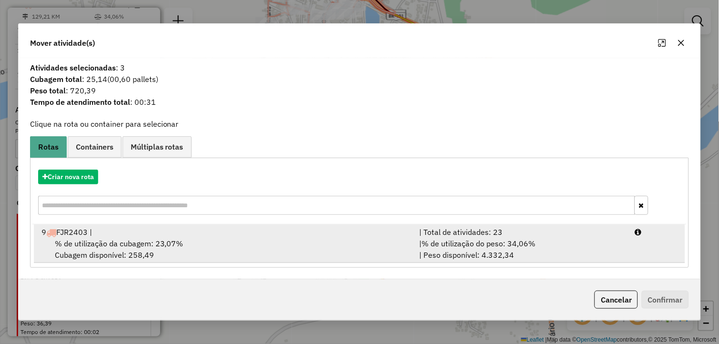
click at [245, 241] on div "% de utilização da cubagem: 23,07% Cubagem disponível: 258,49" at bounding box center [225, 249] width 378 height 23
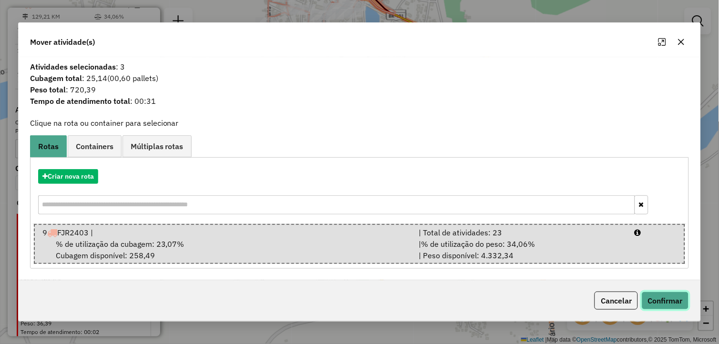
click at [657, 298] on button "Confirmar" at bounding box center [665, 301] width 47 height 18
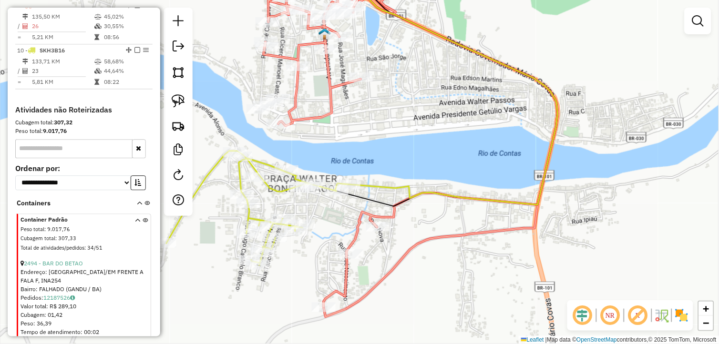
scroll to position [371, 0]
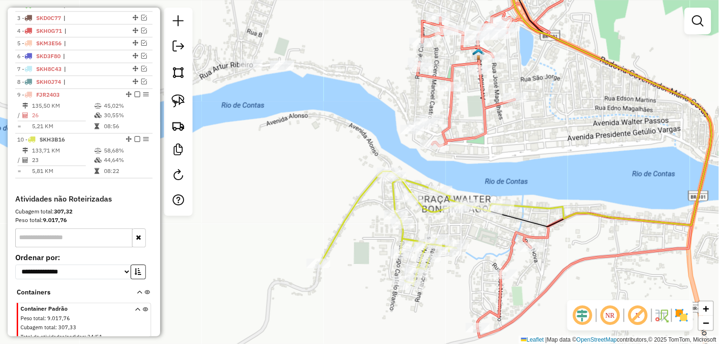
drag, startPoint x: 391, startPoint y: 170, endPoint x: 545, endPoint y: 191, distance: 155.4
click at [545, 191] on div "Janela de atendimento Grade de atendimento Capacidade Transportadoras Veículos …" at bounding box center [359, 172] width 719 height 344
click at [531, 236] on icon at bounding box center [565, 147] width 294 height 363
select select "**********"
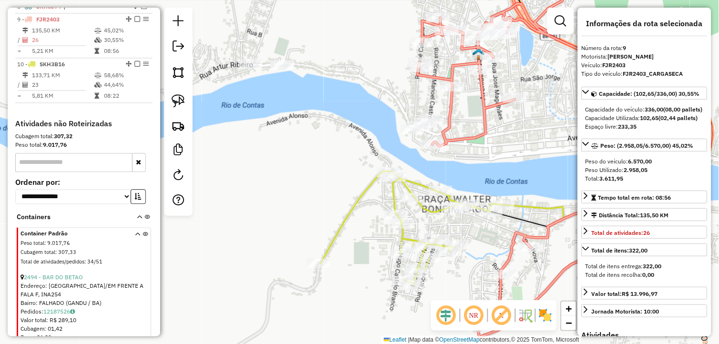
scroll to position [460, 0]
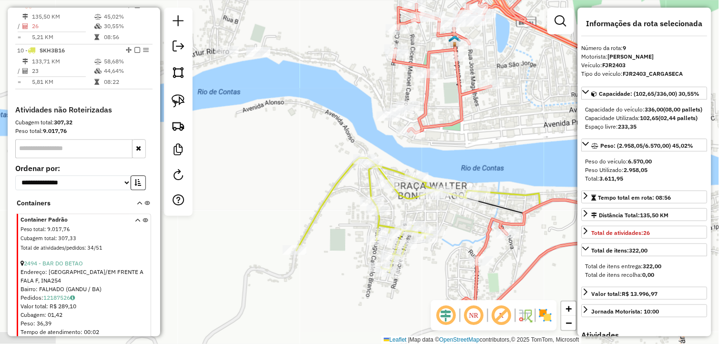
drag, startPoint x: 540, startPoint y: 176, endPoint x: 517, endPoint y: 162, distance: 27.3
click at [517, 162] on div "Janela de atendimento Grade de atendimento Capacidade Transportadoras Veículos …" at bounding box center [359, 172] width 719 height 344
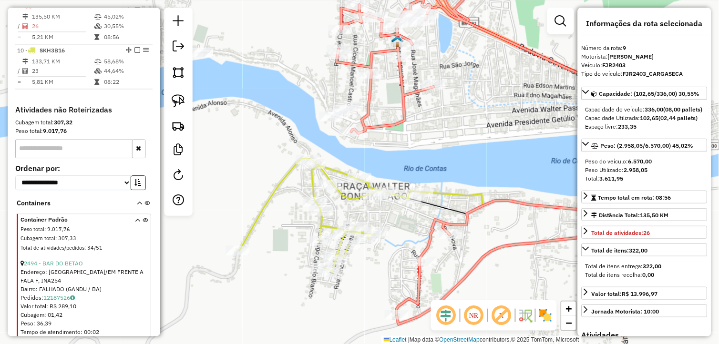
drag, startPoint x: 521, startPoint y: 168, endPoint x: 464, endPoint y: 168, distance: 57.2
click at [464, 168] on div "Janela de atendimento Grade de atendimento Capacidade Transportadoras Veículos …" at bounding box center [359, 172] width 719 height 344
click at [455, 225] on icon at bounding box center [484, 141] width 294 height 350
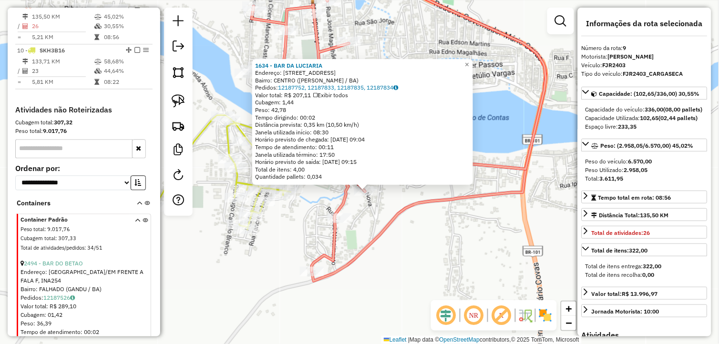
drag, startPoint x: 435, startPoint y: 237, endPoint x: 441, endPoint y: 255, distance: 19.6
click at [441, 255] on div "1634 - BAR DA [PERSON_NAME]: [STREET_ADDRESS] Bairro: CENTRO ([PERSON_NAME] / B…" at bounding box center [359, 172] width 719 height 344
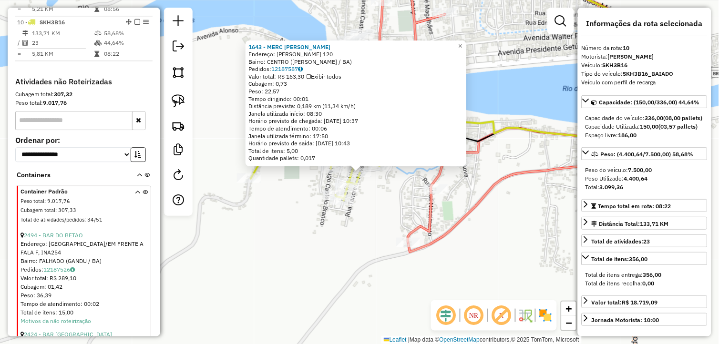
scroll to position [505, 0]
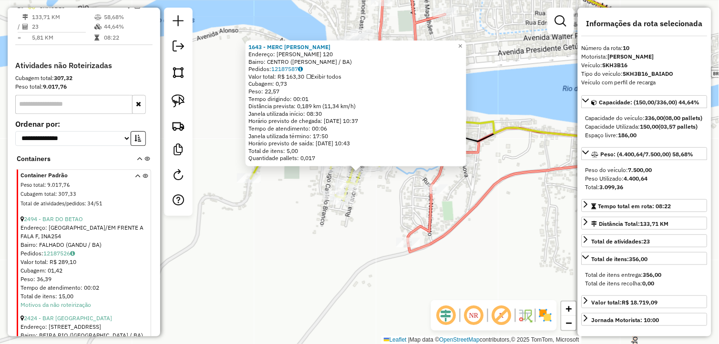
click at [384, 214] on div "1643 - MERC [PERSON_NAME]: [PERSON_NAME] 120 Bairro: CENTRO ([PERSON_NAME] / BA…" at bounding box center [359, 172] width 719 height 344
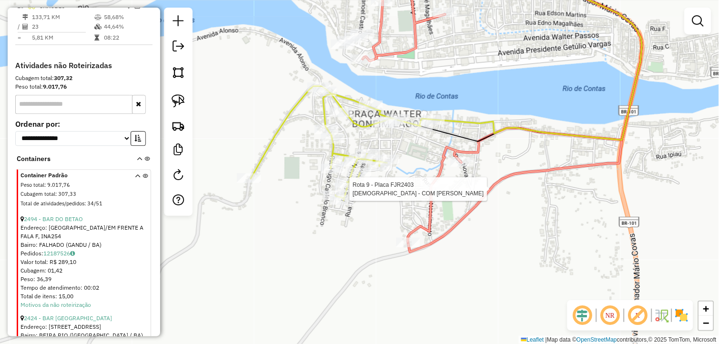
select select "**********"
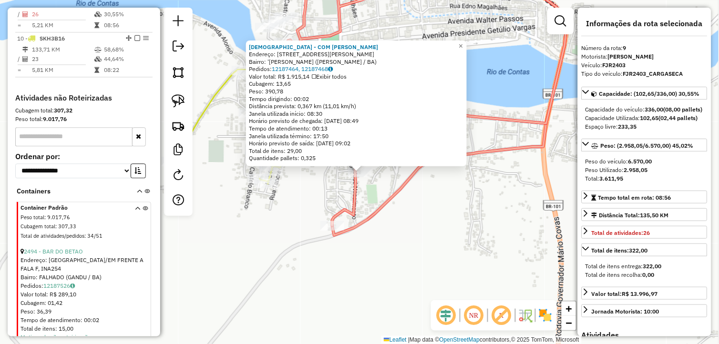
scroll to position [460, 0]
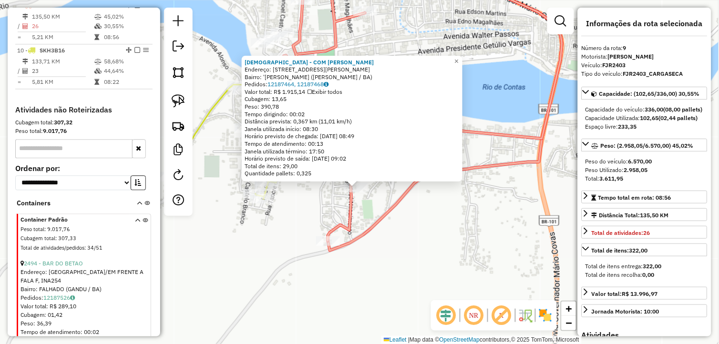
drag, startPoint x: 458, startPoint y: 209, endPoint x: 453, endPoint y: 224, distance: 16.0
click at [453, 224] on div "[DEMOGRAPHIC_DATA] - COM [PERSON_NAME]: [STREET_ADDRESS][PERSON_NAME] Bairro: '…" at bounding box center [359, 172] width 719 height 344
click at [414, 232] on div "[DEMOGRAPHIC_DATA] - COM [PERSON_NAME]: [STREET_ADDRESS][PERSON_NAME] Bairro: '…" at bounding box center [359, 172] width 719 height 344
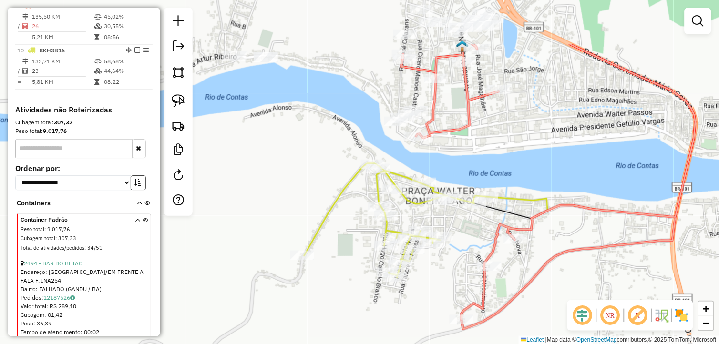
drag, startPoint x: 307, startPoint y: 222, endPoint x: 441, endPoint y: 301, distance: 155.7
click at [441, 301] on div "Janela de atendimento Grade de atendimento Capacidade Transportadoras Veículos …" at bounding box center [359, 172] width 719 height 344
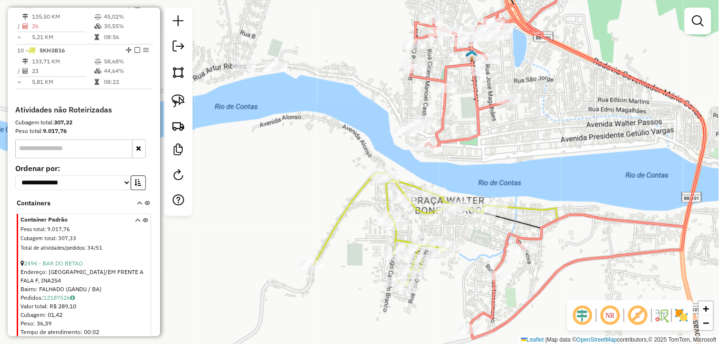
drag, startPoint x: 282, startPoint y: 161, endPoint x: 229, endPoint y: 128, distance: 62.6
click at [301, 180] on div "Janela de atendimento Grade de atendimento Capacidade Transportadoras Veículos …" at bounding box center [359, 172] width 719 height 344
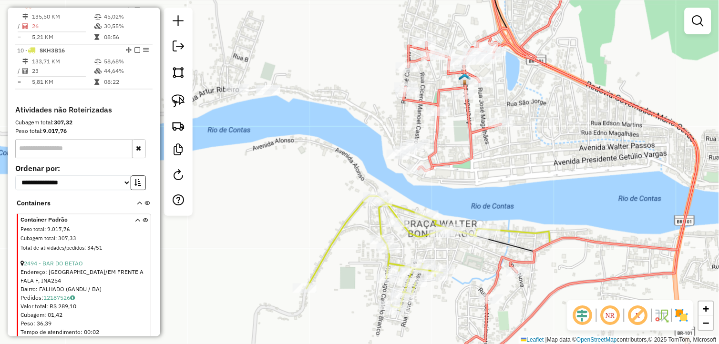
drag, startPoint x: 248, startPoint y: 52, endPoint x: 310, endPoint y: 74, distance: 65.9
click at [310, 74] on div "Janela de atendimento Grade de atendimento Capacidade Transportadoras Veículos …" at bounding box center [359, 172] width 719 height 344
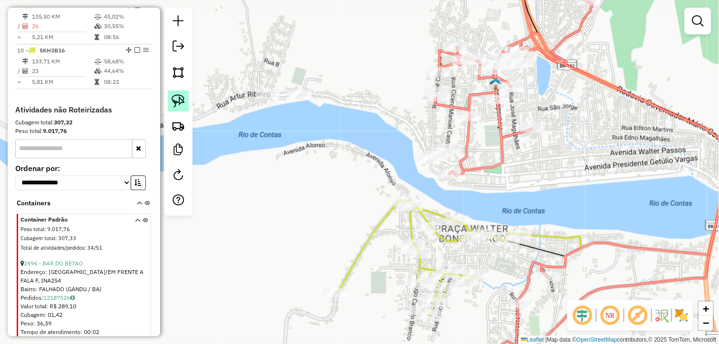
click at [175, 97] on img at bounding box center [178, 100] width 13 height 13
drag, startPoint x: 175, startPoint y: 97, endPoint x: 241, endPoint y: 91, distance: 66.6
click at [191, 98] on div at bounding box center [178, 112] width 29 height 208
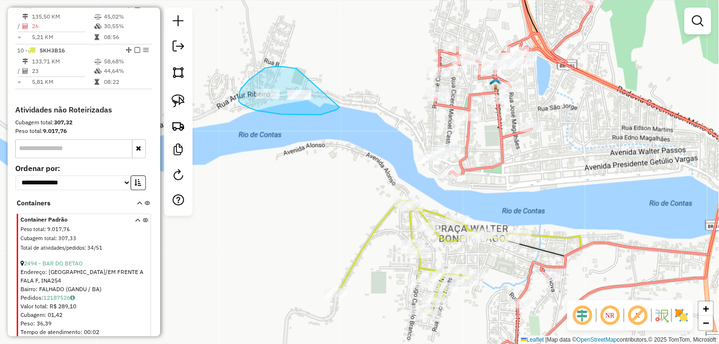
drag, startPoint x: 290, startPoint y: 68, endPoint x: 341, endPoint y: 106, distance: 63.3
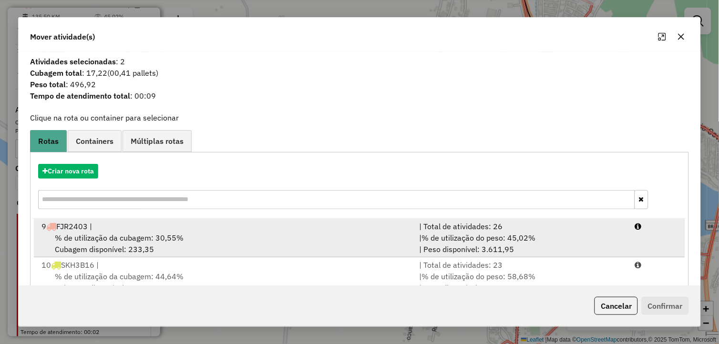
click at [168, 234] on span "% de utilização da cubagem: 30,55%" at bounding box center [119, 238] width 129 height 10
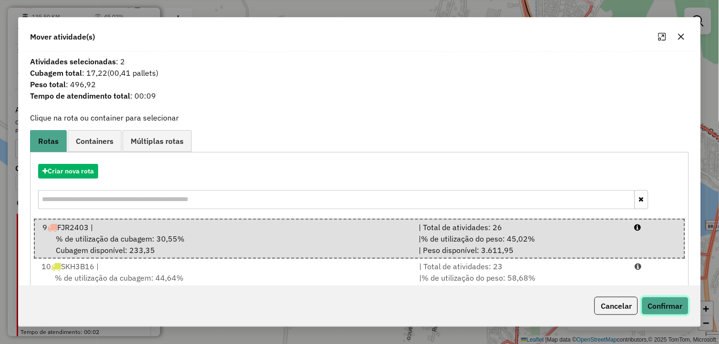
click at [676, 311] on button "Confirmar" at bounding box center [665, 306] width 47 height 18
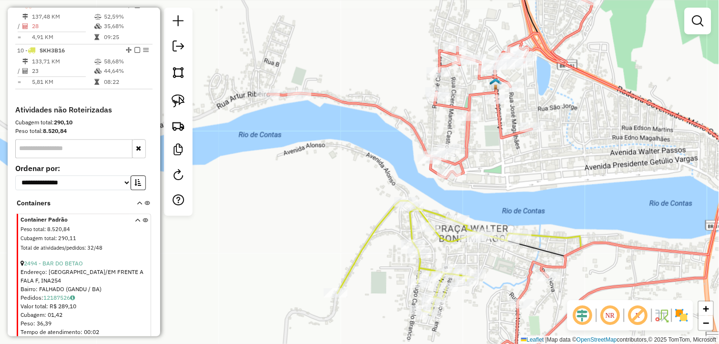
scroll to position [416, 0]
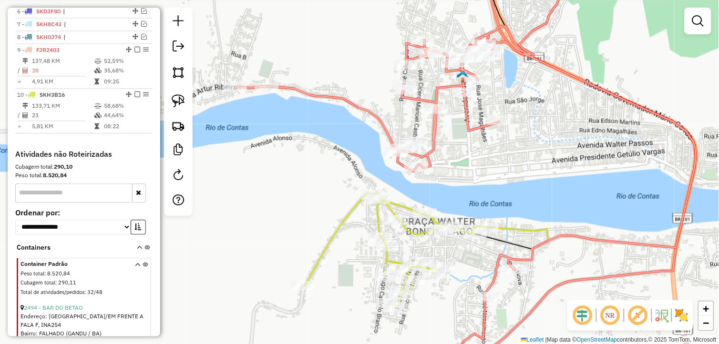
drag, startPoint x: 512, startPoint y: 180, endPoint x: 478, endPoint y: 173, distance: 34.3
click at [478, 173] on div "Janela de atendimento Grade de atendimento Capacidade Transportadoras Veículos …" at bounding box center [359, 172] width 719 height 344
select select "**********"
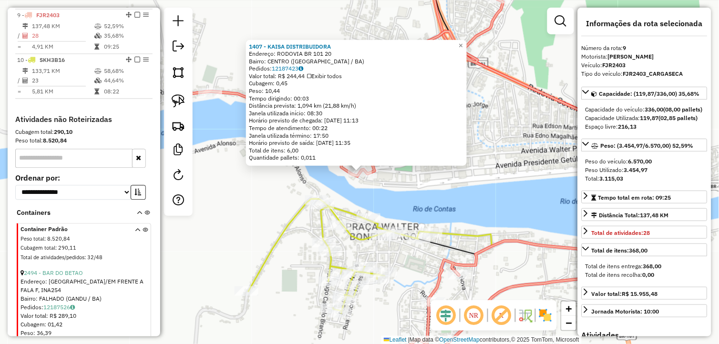
scroll to position [460, 0]
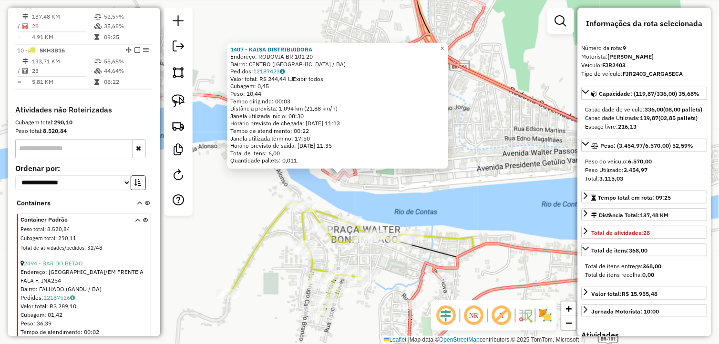
drag, startPoint x: 492, startPoint y: 199, endPoint x: 474, endPoint y: 202, distance: 18.8
click at [474, 202] on div "1407 - KAISA DISTRIBUIDORA Endereço: RODOVIA BR 101 20 Bairro: [GEOGRAPHIC_DATA…" at bounding box center [359, 172] width 719 height 344
click at [466, 202] on div "1407 - KAISA DISTRIBUIDORA Endereço: RODOVIA BR 101 20 Bairro: [GEOGRAPHIC_DATA…" at bounding box center [359, 172] width 719 height 344
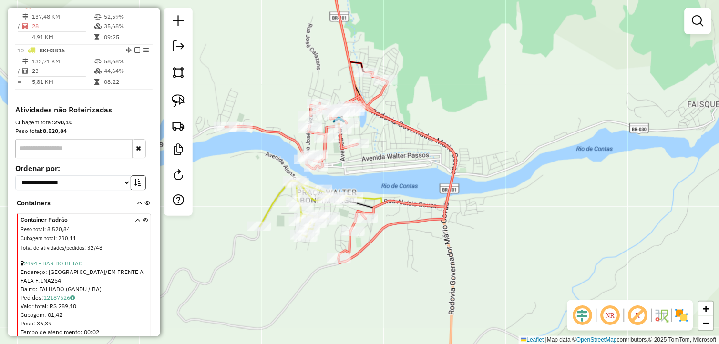
drag, startPoint x: 415, startPoint y: 166, endPoint x: 373, endPoint y: 168, distance: 42.1
click at [373, 168] on div "Janela de atendimento Grade de atendimento Capacidade Transportadoras Veículos …" at bounding box center [359, 172] width 719 height 344
drag, startPoint x: 409, startPoint y: 203, endPoint x: 421, endPoint y: 179, distance: 27.3
click at [421, 179] on icon at bounding box center [341, 165] width 230 height 187
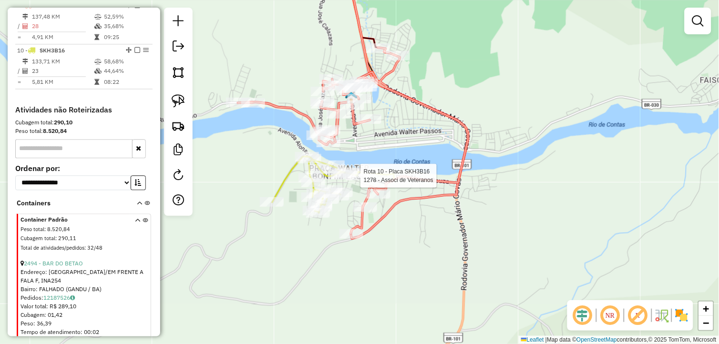
select select "**********"
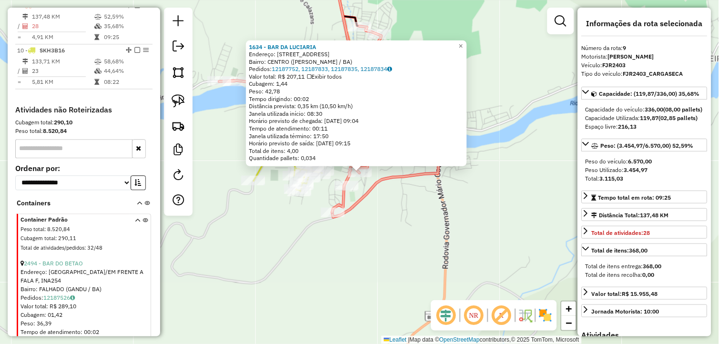
click at [404, 246] on div "1634 - BAR DA [PERSON_NAME]: [STREET_ADDRESS] Bairro: CENTRO ([PERSON_NAME] / B…" at bounding box center [359, 172] width 719 height 344
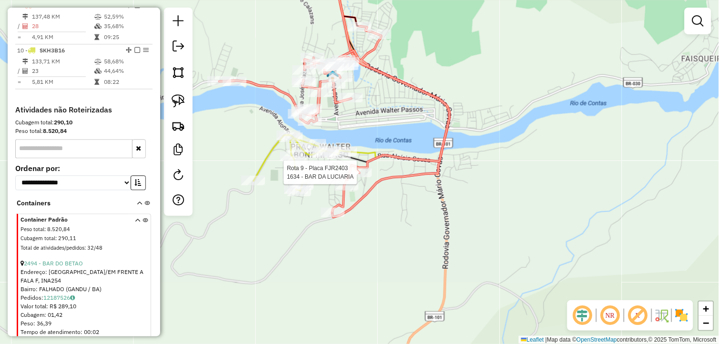
select select "**********"
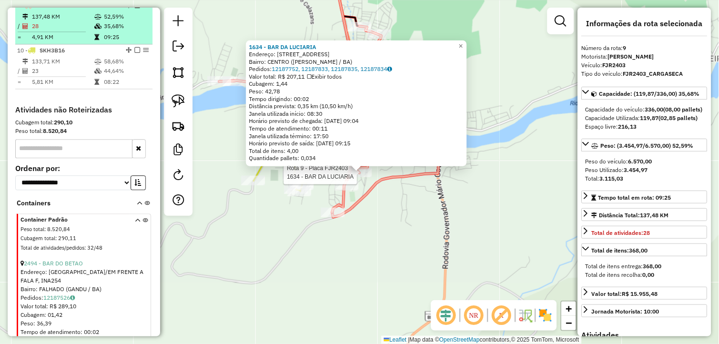
click at [135, 8] on em at bounding box center [138, 5] width 6 height 6
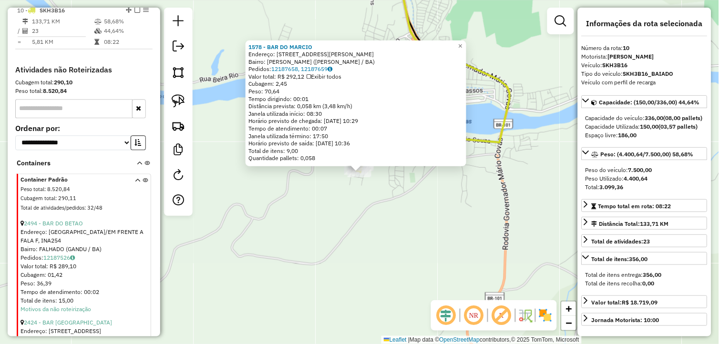
scroll to position [473, 0]
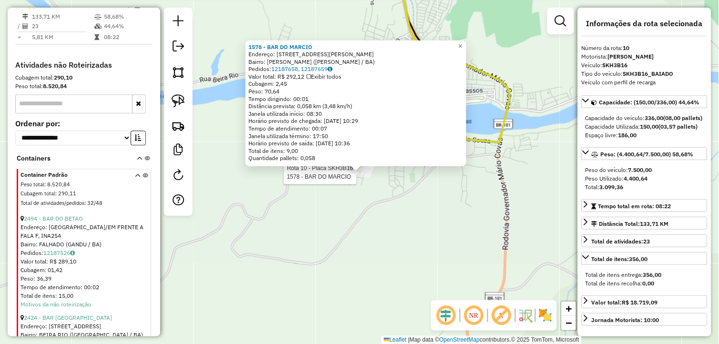
click at [388, 226] on div "Rota 10 - Placa SKH3B16 1578 - BAR DO MARCIO 1578 - BAR DO [PERSON_NAME]: [STRE…" at bounding box center [359, 172] width 719 height 344
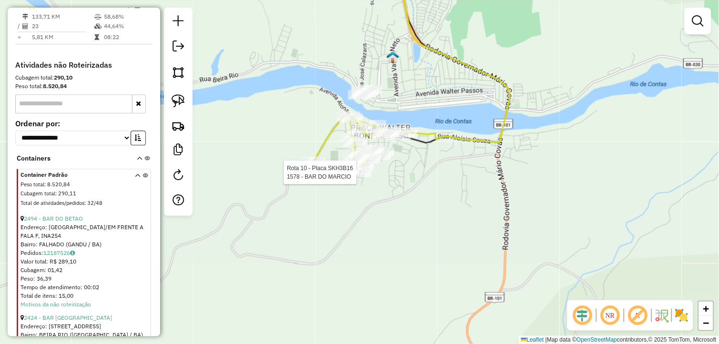
select select "**********"
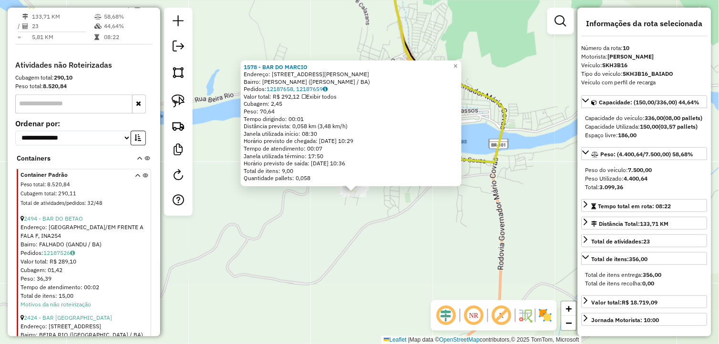
drag, startPoint x: 361, startPoint y: 228, endPoint x: 359, endPoint y: 240, distance: 12.6
click at [359, 240] on div "1578 - BAR DO [PERSON_NAME]: [STREET_ADDRESS][PERSON_NAME] Bairro: [PERSON_NAME…" at bounding box center [359, 172] width 719 height 344
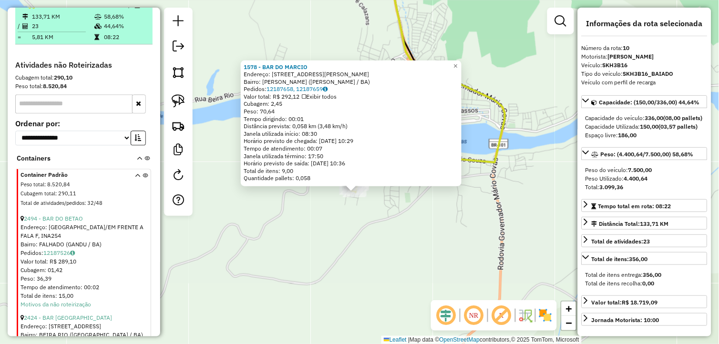
click at [136, 8] on em at bounding box center [138, 5] width 6 height 6
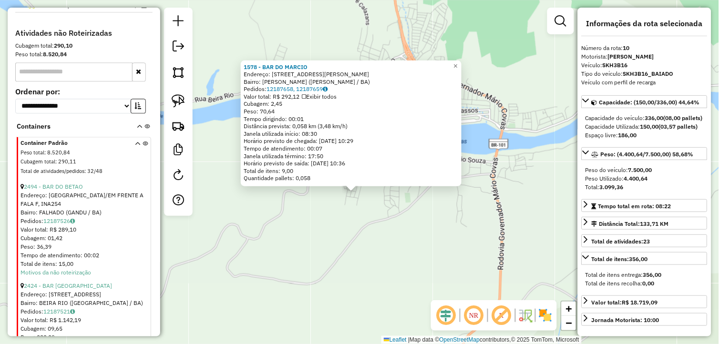
click at [366, 208] on div "1578 - BAR DO [PERSON_NAME]: [STREET_ADDRESS][PERSON_NAME] Bairro: [PERSON_NAME…" at bounding box center [359, 172] width 719 height 344
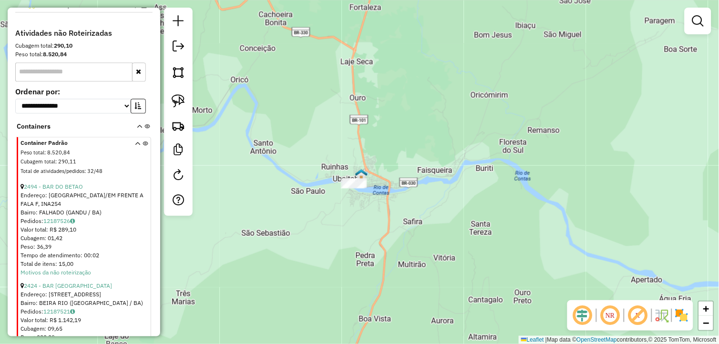
drag, startPoint x: 343, startPoint y: 124, endPoint x: 355, endPoint y: 144, distance: 23.8
click at [349, 132] on div "Janela de atendimento Grade de atendimento Capacidade Transportadoras Veículos …" at bounding box center [359, 172] width 719 height 344
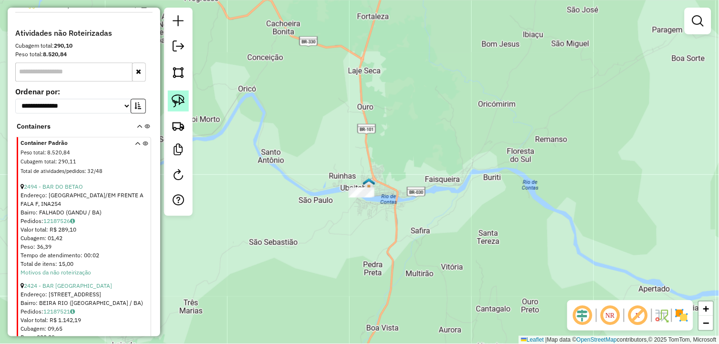
click at [187, 106] on link at bounding box center [178, 101] width 21 height 21
drag, startPoint x: 344, startPoint y: 173, endPoint x: 381, endPoint y: 199, distance: 44.8
click at [381, 199] on div "Janela de atendimento Grade de atendimento Capacidade Transportadoras Veículos …" at bounding box center [359, 172] width 719 height 344
drag, startPoint x: 273, startPoint y: 183, endPoint x: 339, endPoint y: 238, distance: 85.3
click at [335, 240] on div "Janela de atendimento Grade de atendimento Capacidade Transportadoras Veículos …" at bounding box center [359, 172] width 719 height 344
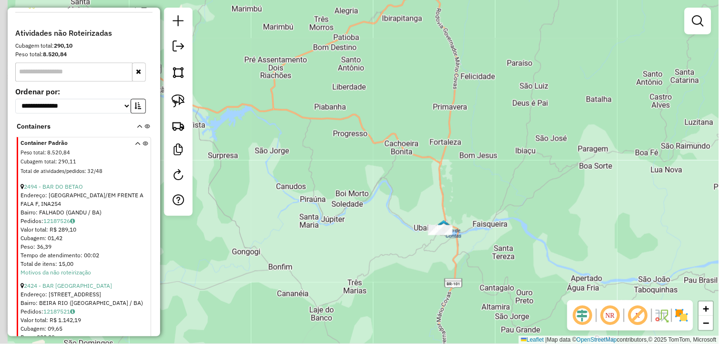
drag, startPoint x: 291, startPoint y: 214, endPoint x: 454, endPoint y: 191, distance: 164.7
click at [461, 194] on div "Janela de atendimento Grade de atendimento Capacidade Transportadoras Veículos …" at bounding box center [359, 172] width 719 height 344
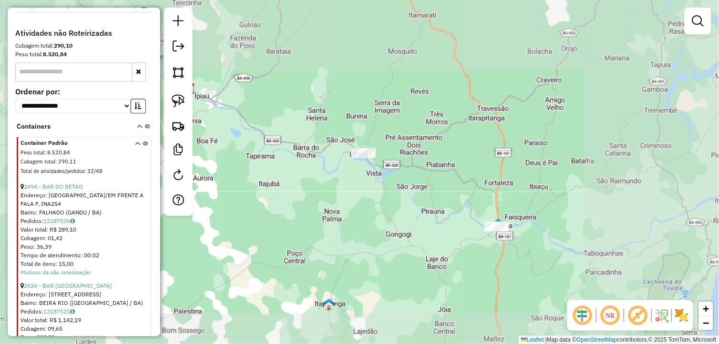
drag, startPoint x: 359, startPoint y: 190, endPoint x: 390, endPoint y: 220, distance: 42.8
click at [385, 219] on div "Janela de atendimento Grade de atendimento Capacidade Transportadoras Veículos …" at bounding box center [359, 172] width 719 height 344
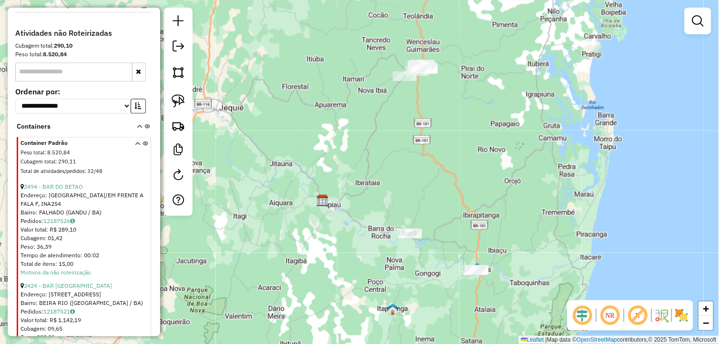
drag, startPoint x: 363, startPoint y: 222, endPoint x: 395, endPoint y: 270, distance: 57.6
click at [393, 273] on div "Janela de atendimento Grade de atendimento Capacidade Transportadoras Veículos …" at bounding box center [359, 172] width 719 height 344
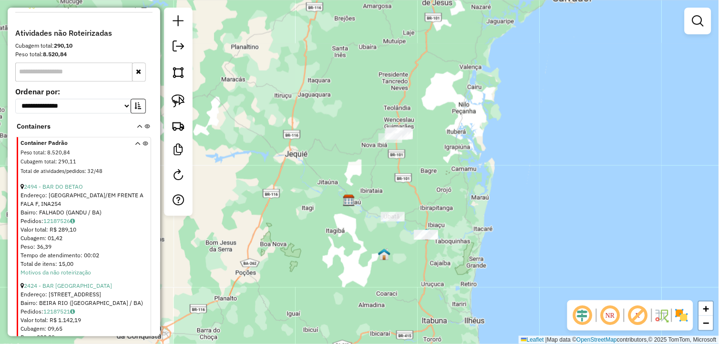
drag, startPoint x: 417, startPoint y: 153, endPoint x: 414, endPoint y: 211, distance: 57.8
click at [414, 211] on div "Janela de atendimento Grade de atendimento Capacidade Transportadoras Veículos …" at bounding box center [359, 172] width 719 height 344
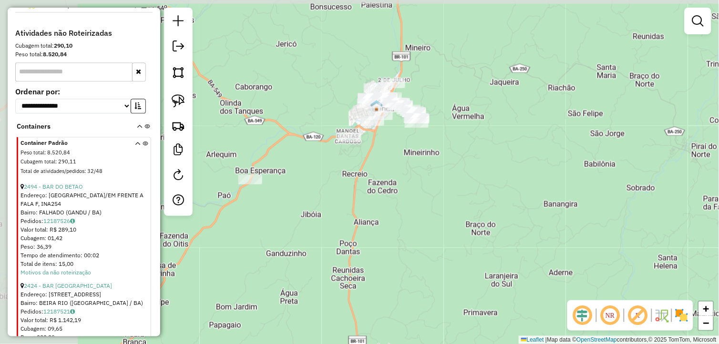
drag, startPoint x: 357, startPoint y: 202, endPoint x: 412, endPoint y: 284, distance: 99.4
click at [412, 284] on div "Janela de atendimento Grade de atendimento Capacidade Transportadoras Veículos …" at bounding box center [359, 172] width 719 height 344
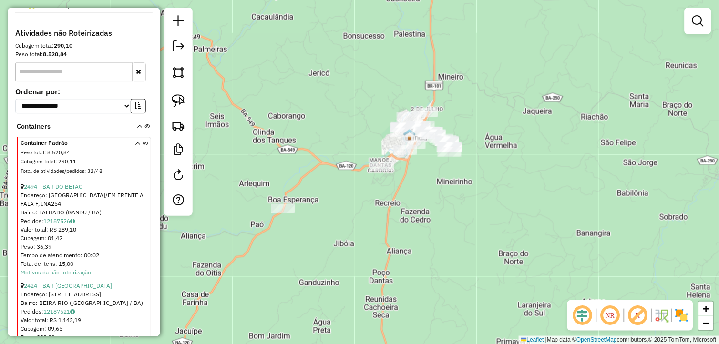
drag, startPoint x: 369, startPoint y: 212, endPoint x: 402, endPoint y: 241, distance: 43.9
click at [402, 241] on div "Janela de atendimento Grade de atendimento Capacidade Transportadoras Veículos …" at bounding box center [359, 172] width 719 height 344
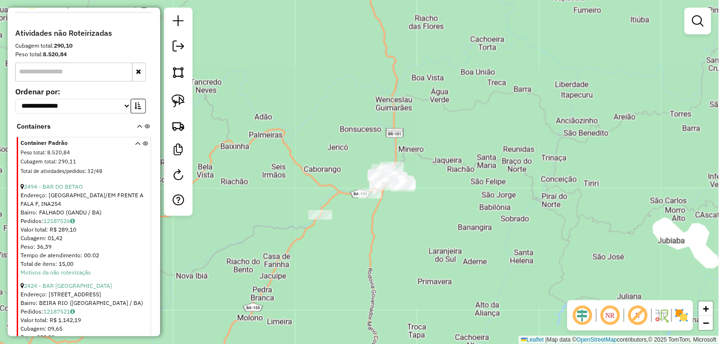
drag, startPoint x: 359, startPoint y: 236, endPoint x: 391, endPoint y: 224, distance: 34.4
click at [391, 224] on div "Janela de atendimento Grade de atendimento Capacidade Transportadoras Veículos …" at bounding box center [359, 172] width 719 height 344
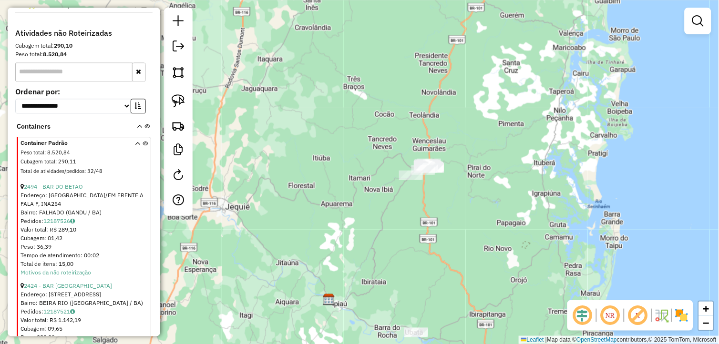
drag, startPoint x: 400, startPoint y: 254, endPoint x: 426, endPoint y: 214, distance: 48.6
click at [426, 214] on div "Janela de atendimento Grade de atendimento Capacidade Transportadoras Veículos …" at bounding box center [359, 172] width 719 height 344
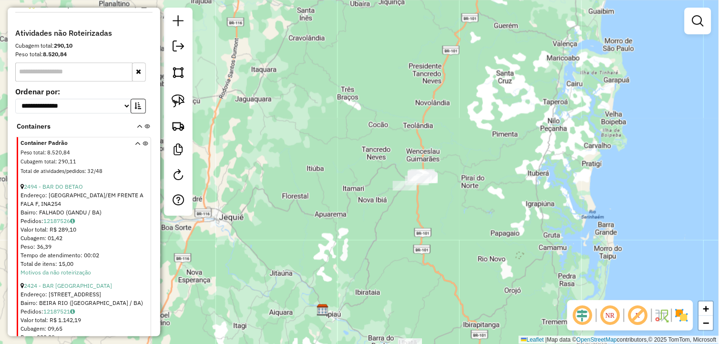
drag, startPoint x: 406, startPoint y: 225, endPoint x: 392, endPoint y: 240, distance: 20.9
click at [390, 250] on div "Janela de atendimento Grade de atendimento Capacidade Transportadoras Veículos …" at bounding box center [359, 172] width 719 height 344
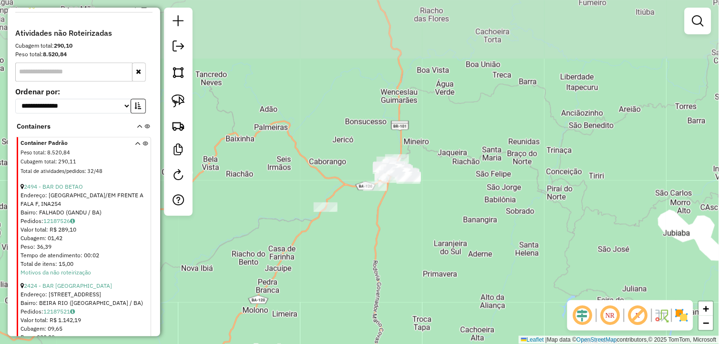
drag, startPoint x: 394, startPoint y: 187, endPoint x: 328, endPoint y: 257, distance: 95.5
click at [328, 257] on div "Janela de atendimento Grade de atendimento Capacidade Transportadoras Veículos …" at bounding box center [359, 172] width 719 height 344
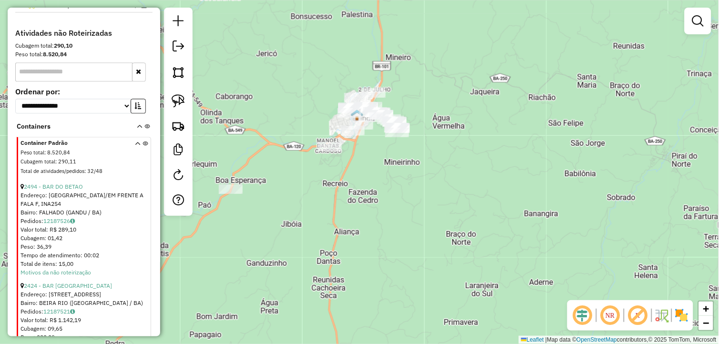
drag, startPoint x: 348, startPoint y: 195, endPoint x: 347, endPoint y: 218, distance: 23.4
click at [347, 218] on div "Janela de atendimento Grade de atendimento Capacidade Transportadoras Veículos …" at bounding box center [359, 172] width 719 height 344
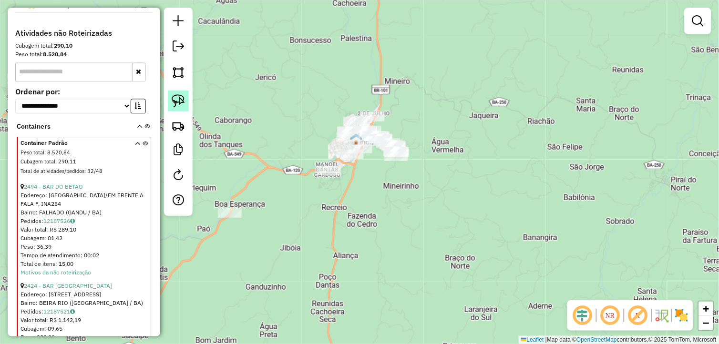
drag, startPoint x: 175, startPoint y: 95, endPoint x: 186, endPoint y: 93, distance: 11.6
click at [175, 95] on img at bounding box center [178, 100] width 13 height 13
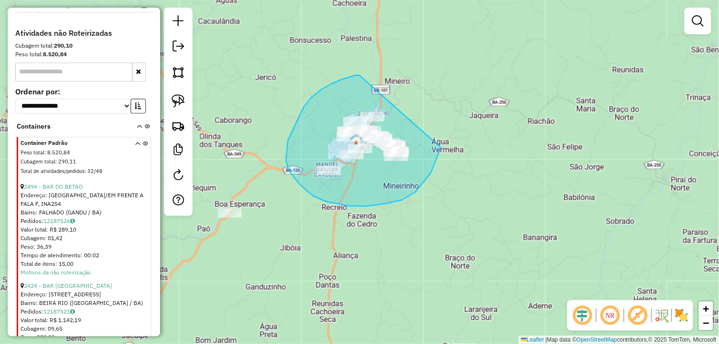
drag, startPoint x: 360, startPoint y: 75, endPoint x: 446, endPoint y: 121, distance: 97.9
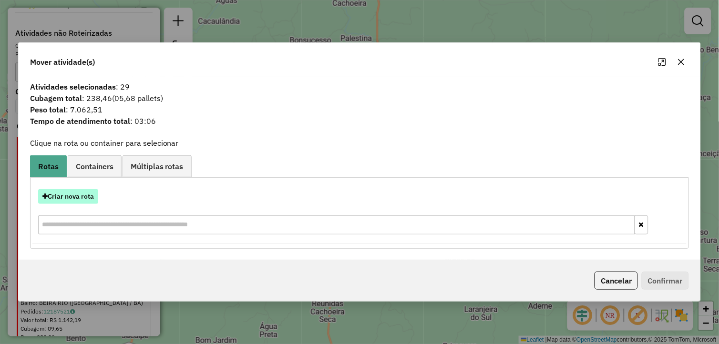
click at [71, 194] on button "Criar nova rota" at bounding box center [68, 196] width 60 height 15
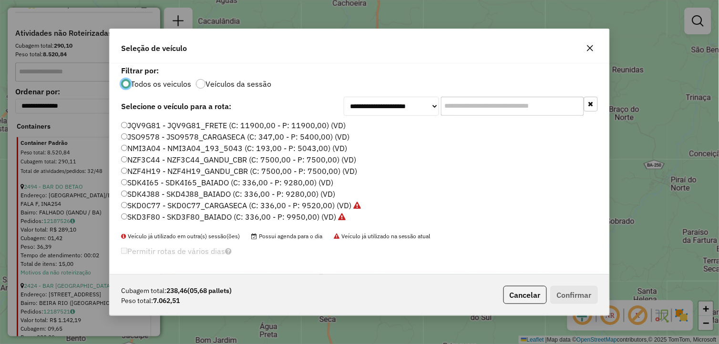
scroll to position [87, 0]
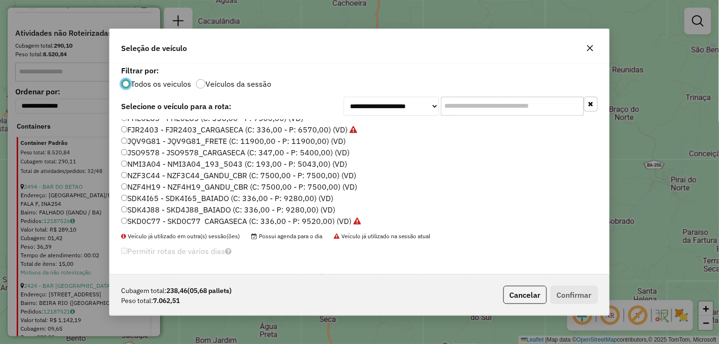
click at [168, 205] on label "SDK4J88 - SKD4J88_BAIADO (C: 336,00 - P: 9280,00) (VD)" at bounding box center [228, 209] width 214 height 11
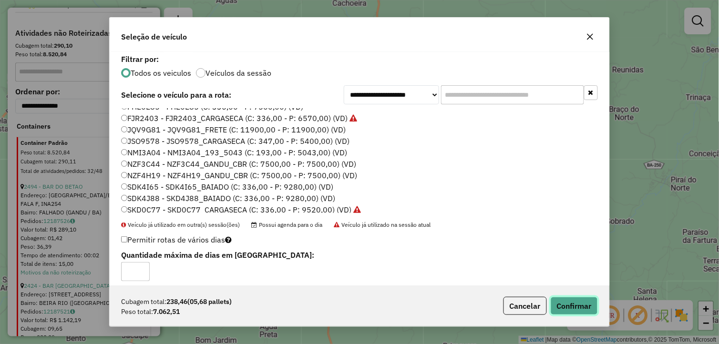
click at [572, 306] on button "Confirmar" at bounding box center [574, 306] width 47 height 18
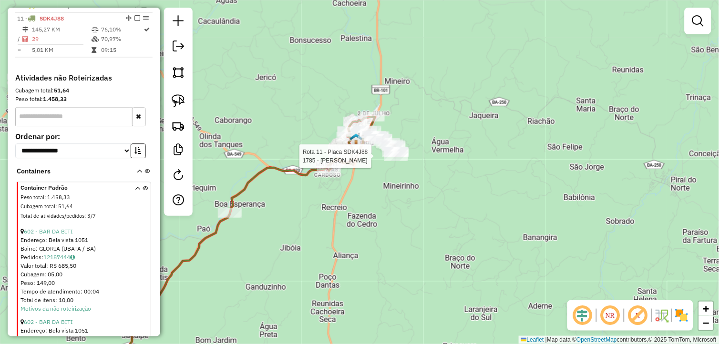
select select "**********"
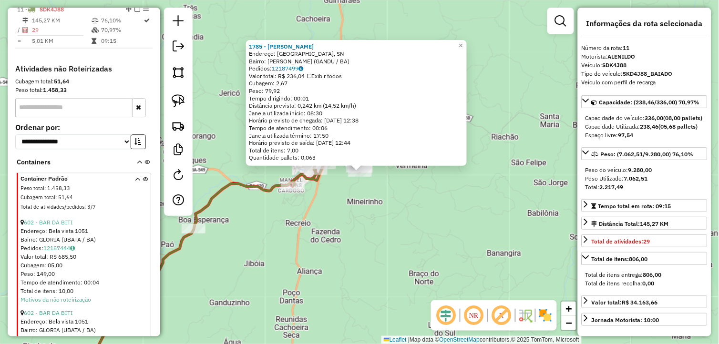
scroll to position [486, 0]
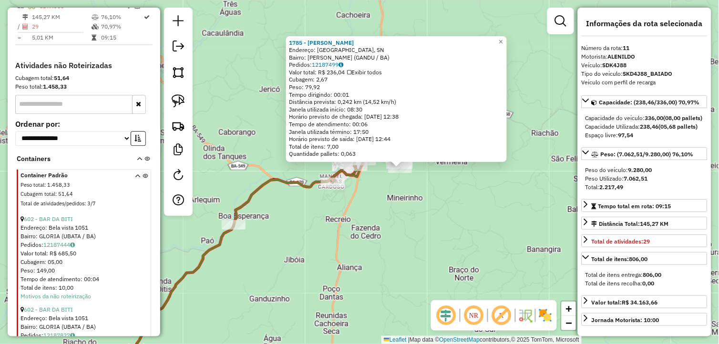
drag, startPoint x: 301, startPoint y: 234, endPoint x: 341, endPoint y: 230, distance: 40.7
click at [341, 230] on div "1785 - [PERSON_NAME]: RUA [GEOGRAPHIC_DATA], SN Bairro: [PERSON_NAME] (GANDU / …" at bounding box center [359, 172] width 719 height 344
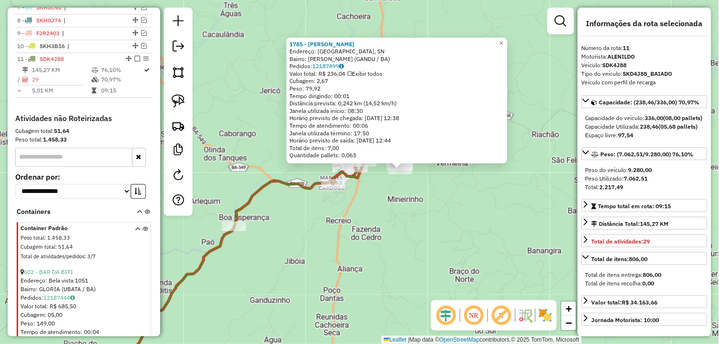
click at [374, 232] on div "1785 - [PERSON_NAME]: RUA [GEOGRAPHIC_DATA], SN Bairro: [PERSON_NAME] (GANDU / …" at bounding box center [359, 172] width 719 height 344
click at [358, 228] on div "1785 - [PERSON_NAME]: RUA [GEOGRAPHIC_DATA], SN Bairro: [PERSON_NAME] (GANDU / …" at bounding box center [359, 172] width 719 height 344
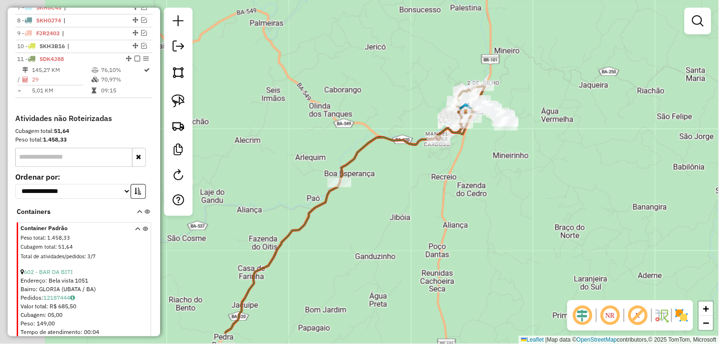
drag, startPoint x: 331, startPoint y: 225, endPoint x: 474, endPoint y: 98, distance: 191.6
click at [469, 115] on div "Janela de atendimento Grade de atendimento Capacidade Transportadoras Veículos …" at bounding box center [359, 172] width 719 height 344
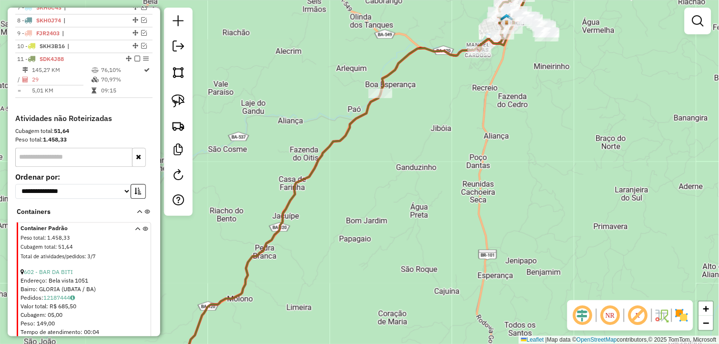
drag, startPoint x: 453, startPoint y: 130, endPoint x: 428, endPoint y: 182, distance: 58.2
click at [428, 182] on div "Janela de atendimento Grade de atendimento Capacidade Transportadoras Veículos …" at bounding box center [359, 172] width 719 height 344
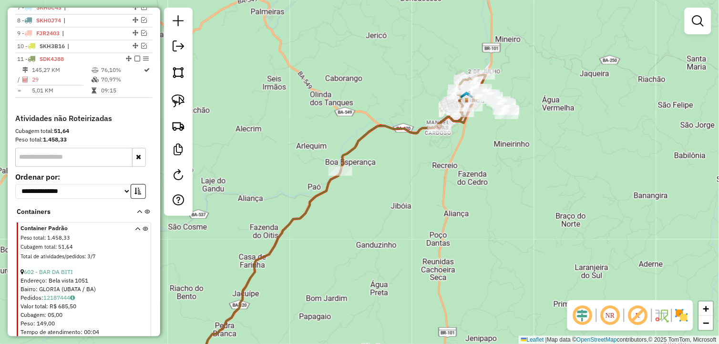
drag, startPoint x: 337, startPoint y: 132, endPoint x: 351, endPoint y: 141, distance: 16.8
click at [373, 145] on icon at bounding box center [311, 258] width 306 height 291
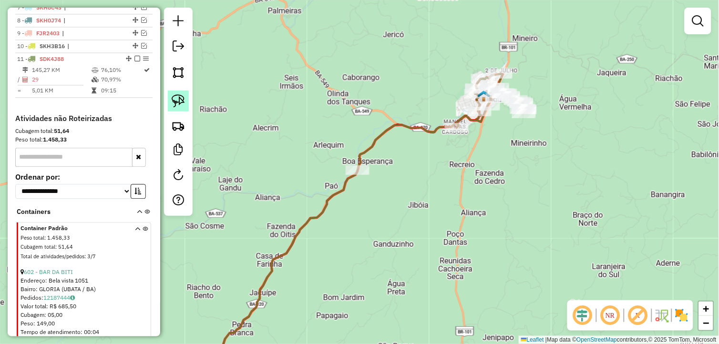
click at [176, 102] on img at bounding box center [178, 100] width 13 height 13
drag, startPoint x: 176, startPoint y: 102, endPoint x: 225, endPoint y: 112, distance: 50.7
click at [192, 106] on div at bounding box center [178, 112] width 29 height 208
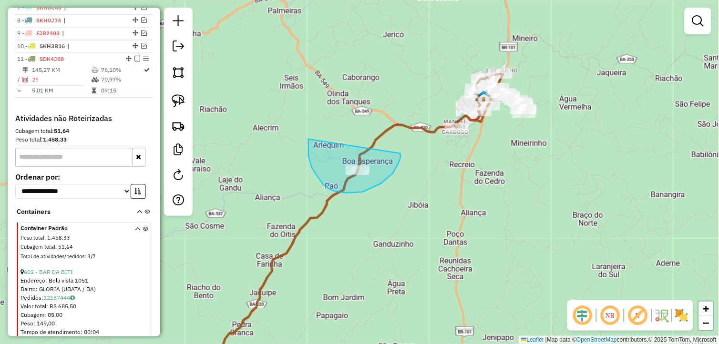
drag, startPoint x: 310, startPoint y: 161, endPoint x: 401, endPoint y: 153, distance: 91.0
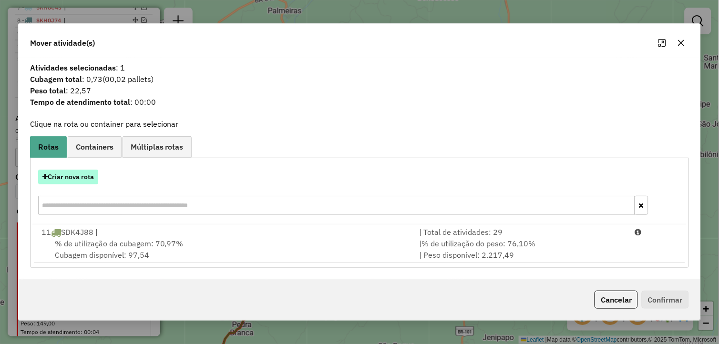
click at [93, 177] on button "Criar nova rota" at bounding box center [68, 177] width 60 height 15
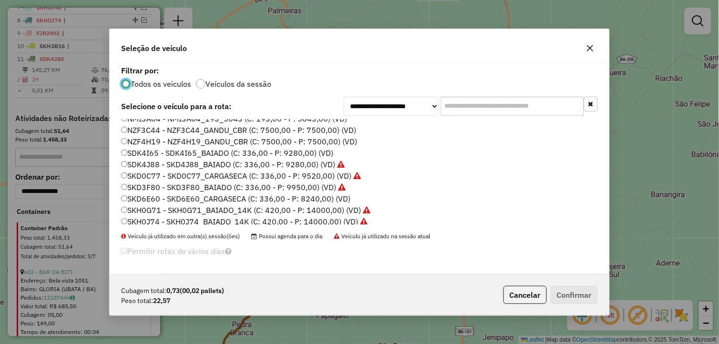
scroll to position [159, 0]
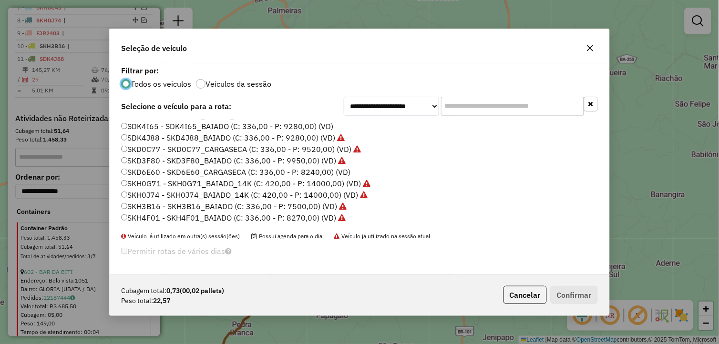
drag, startPoint x: 171, startPoint y: 173, endPoint x: 174, endPoint y: 193, distance: 20.8
click at [172, 173] on label "SKD6E60 - SKD6E60_CARGASECA (C: 336,00 - P: 8240,00) (VD)" at bounding box center [235, 171] width 229 height 11
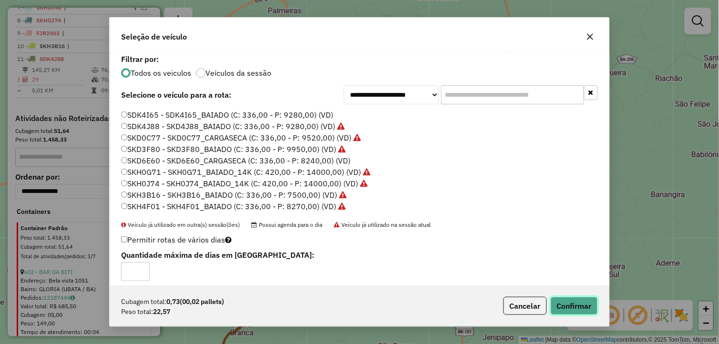
click at [579, 301] on button "Confirmar" at bounding box center [574, 306] width 47 height 18
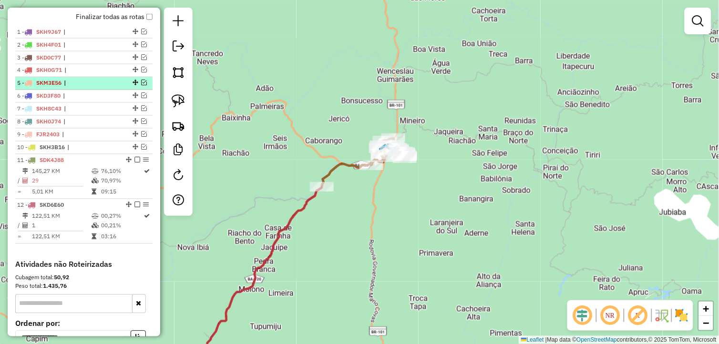
scroll to position [339, 0]
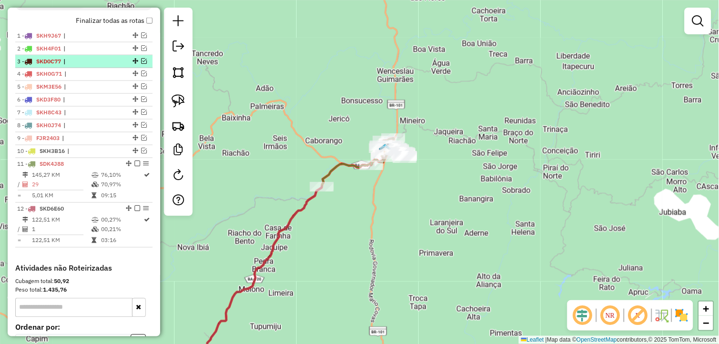
click at [141, 64] on em at bounding box center [144, 61] width 6 height 6
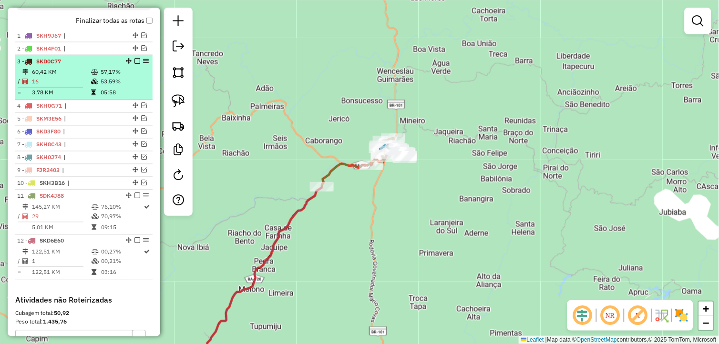
click at [135, 87] on td "53,59%" at bounding box center [124, 82] width 48 height 10
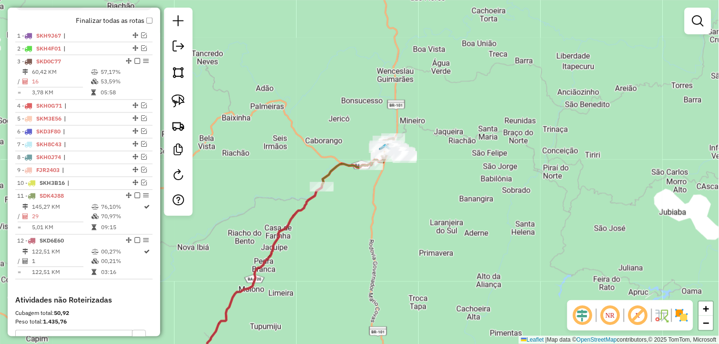
select select "**********"
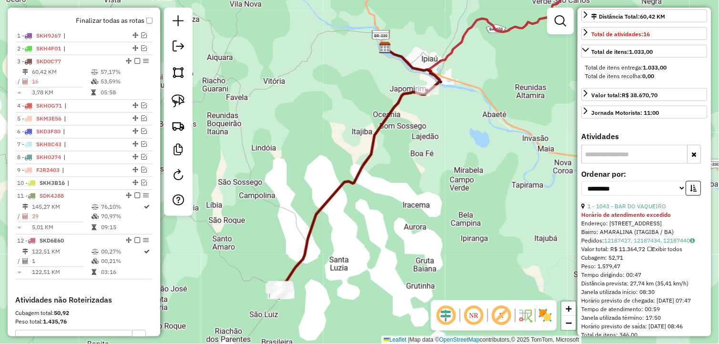
scroll to position [212, 0]
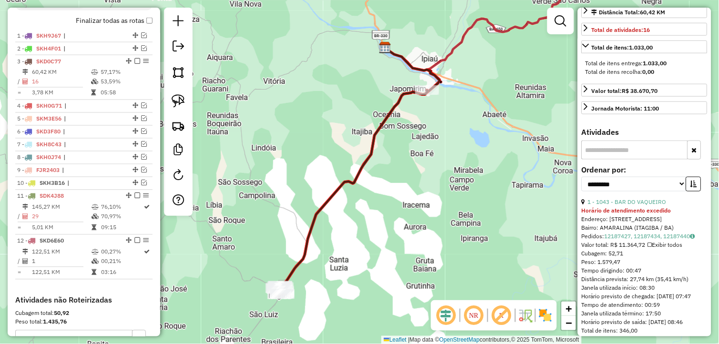
click at [622, 160] on input "text" at bounding box center [635, 150] width 106 height 19
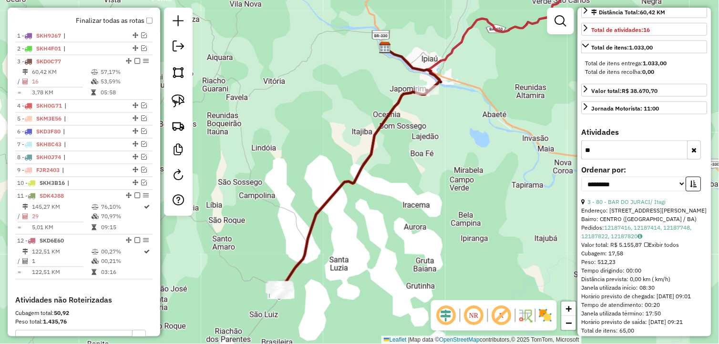
type input "**"
click at [657, 137] on h4 "Atividades" at bounding box center [645, 132] width 126 height 9
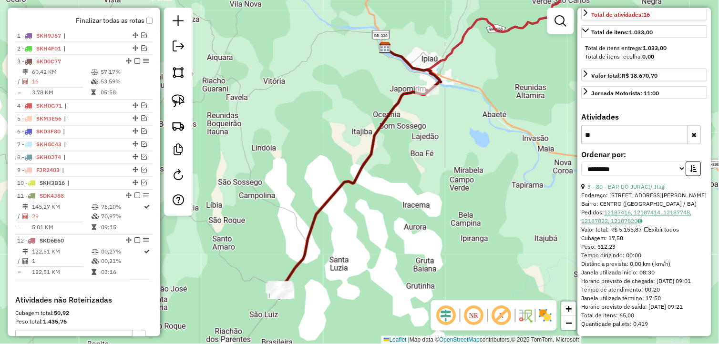
scroll to position [251, 0]
click at [694, 132] on icon "button" at bounding box center [694, 135] width 5 height 7
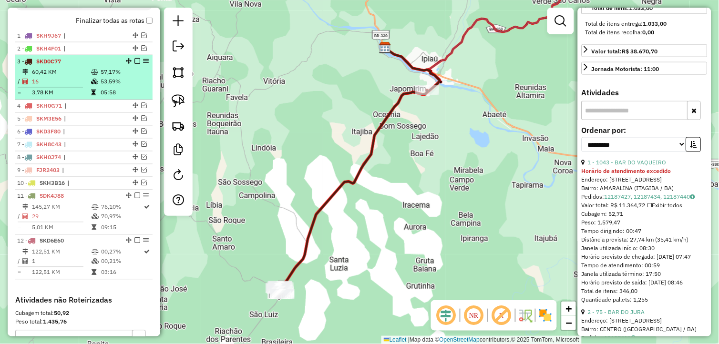
click at [135, 64] on em at bounding box center [138, 61] width 6 height 6
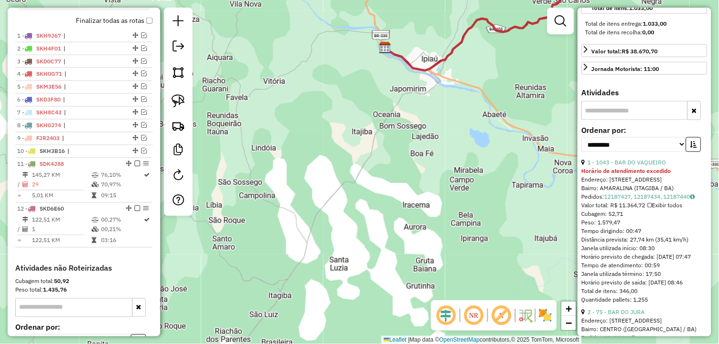
click at [471, 175] on div "Janela de atendimento Grade de atendimento Capacidade Transportadoras Veículos …" at bounding box center [359, 172] width 719 height 344
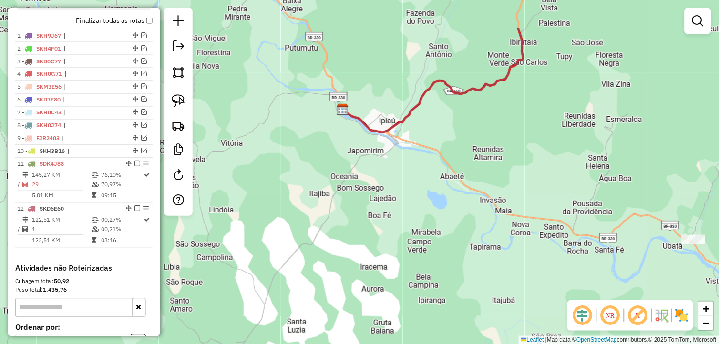
drag, startPoint x: 468, startPoint y: 164, endPoint x: 386, endPoint y: 270, distance: 133.6
click at [387, 269] on div "Janela de atendimento Grade de atendimento Capacidade Transportadoras Veículos …" at bounding box center [359, 172] width 719 height 344
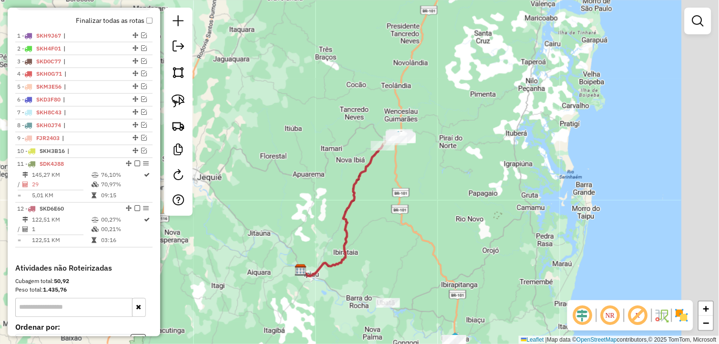
drag, startPoint x: 510, startPoint y: 154, endPoint x: 405, endPoint y: 211, distance: 119.5
click at [418, 222] on div "Janela de atendimento Grade de atendimento Capacidade Transportadoras Veículos …" at bounding box center [359, 172] width 719 height 344
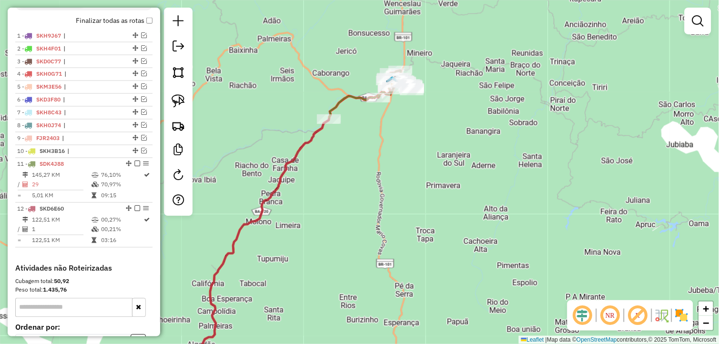
drag, startPoint x: 413, startPoint y: 125, endPoint x: 408, endPoint y: 238, distance: 112.7
click at [408, 236] on div "Janela de atendimento Grade de atendimento Capacidade Transportadoras Veículos …" at bounding box center [359, 172] width 719 height 344
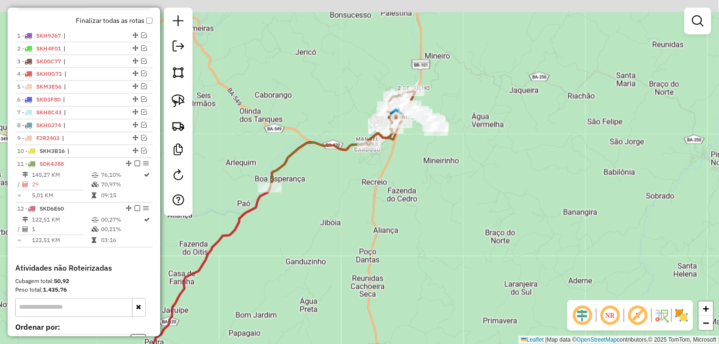
drag, startPoint x: 407, startPoint y: 158, endPoint x: 378, endPoint y: 228, distance: 74.9
click at [379, 226] on div "Janela de atendimento Grade de atendimento Capacidade Transportadoras Veículos …" at bounding box center [359, 172] width 719 height 344
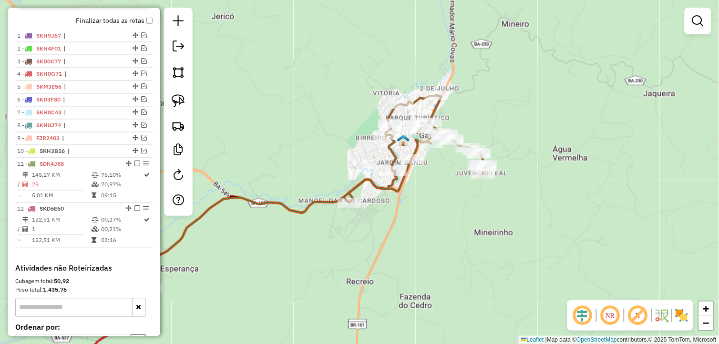
drag, startPoint x: 363, startPoint y: 193, endPoint x: 409, endPoint y: 216, distance: 50.8
click at [406, 217] on div "Janela de atendimento Grade de atendimento Capacidade Transportadoras Veículos …" at bounding box center [359, 172] width 719 height 344
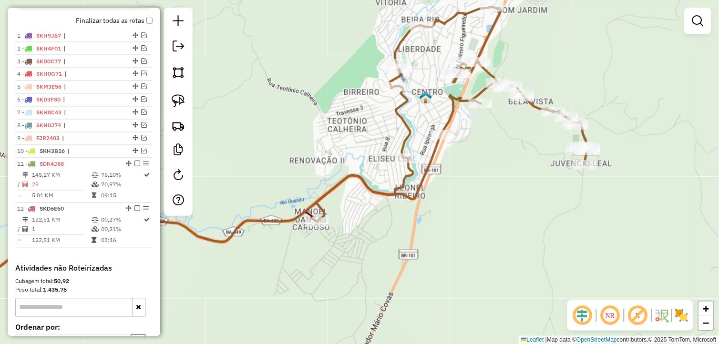
drag, startPoint x: 398, startPoint y: 197, endPoint x: 417, endPoint y: 228, distance: 35.3
click at [424, 230] on div "Janela de atendimento Grade de atendimento Capacidade Transportadoras Veículos …" at bounding box center [359, 172] width 719 height 344
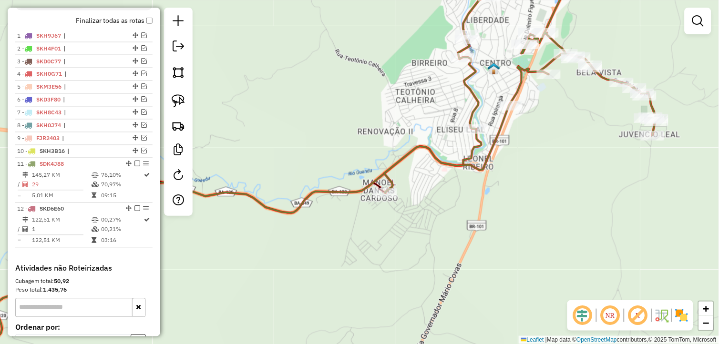
drag, startPoint x: 451, startPoint y: 196, endPoint x: 516, endPoint y: 167, distance: 70.7
click at [516, 167] on div "Janela de atendimento Grade de atendimento Capacidade Transportadoras Veículos …" at bounding box center [359, 172] width 719 height 344
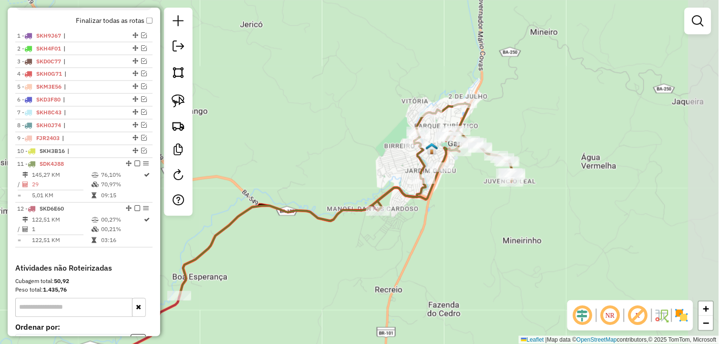
drag, startPoint x: 484, startPoint y: 217, endPoint x: 363, endPoint y: 256, distance: 127.2
click at [365, 256] on div "Janela de atendimento Grade de atendimento Capacidade Transportadoras Veículos …" at bounding box center [359, 172] width 719 height 344
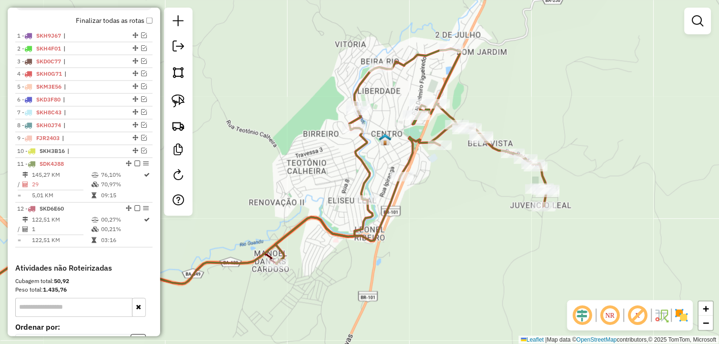
drag, startPoint x: 414, startPoint y: 196, endPoint x: 384, endPoint y: 265, distance: 75.9
click at [391, 270] on div "Janela de atendimento Grade de atendimento Capacidade Transportadoras Veículos …" at bounding box center [359, 172] width 719 height 344
drag, startPoint x: 187, startPoint y: 107, endPoint x: 226, endPoint y: 104, distance: 39.3
click at [187, 106] on link at bounding box center [178, 101] width 21 height 21
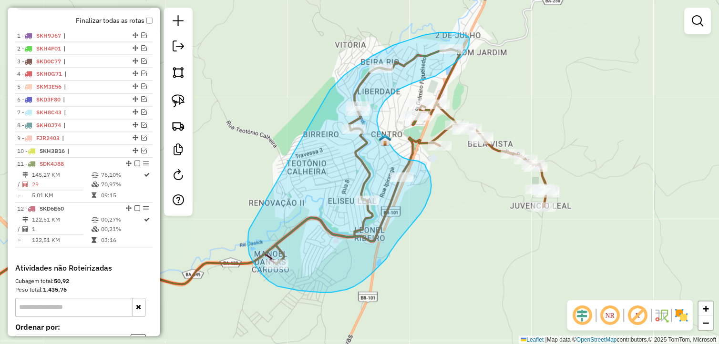
drag, startPoint x: 249, startPoint y: 239, endPoint x: 331, endPoint y: 90, distance: 170.8
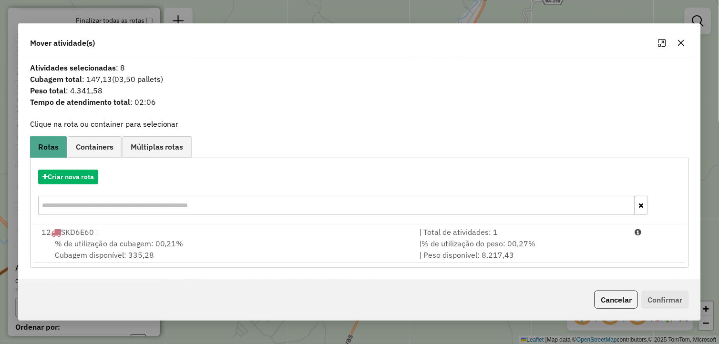
click at [684, 44] on icon "button" at bounding box center [682, 43] width 6 height 6
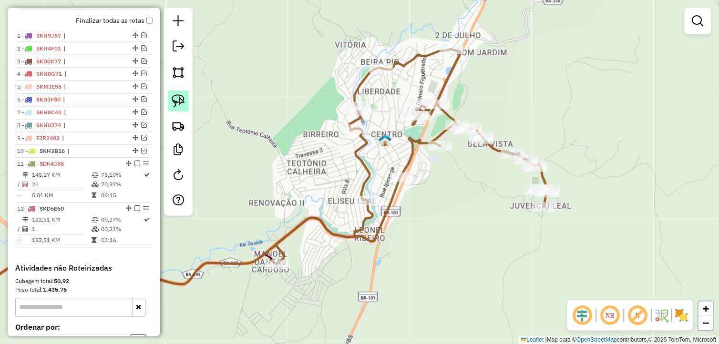
click at [179, 103] on img at bounding box center [178, 100] width 13 height 13
click at [188, 103] on link at bounding box center [178, 101] width 21 height 21
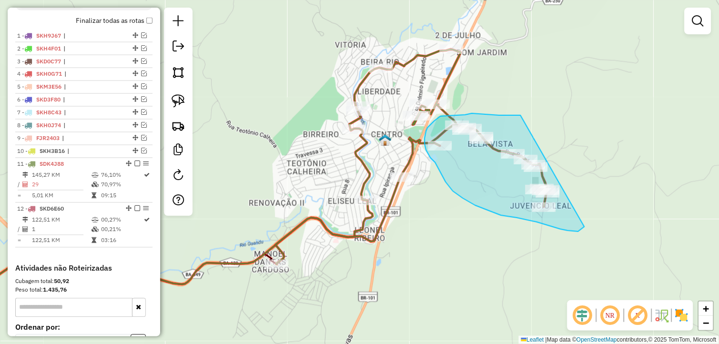
drag, startPoint x: 521, startPoint y: 115, endPoint x: 595, endPoint y: 210, distance: 120.2
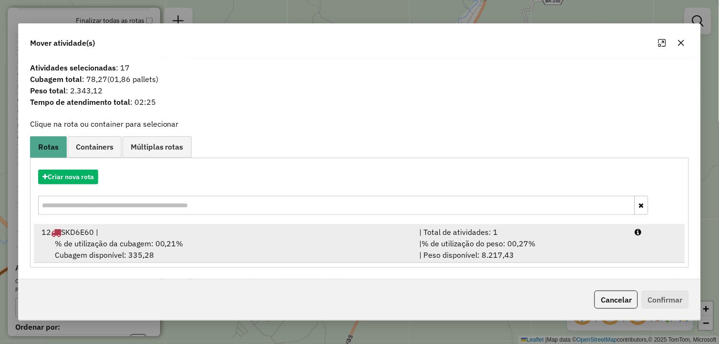
click at [274, 251] on div "% de utilização da cubagem: 00,21% Cubagem disponível: 335,28" at bounding box center [225, 249] width 378 height 23
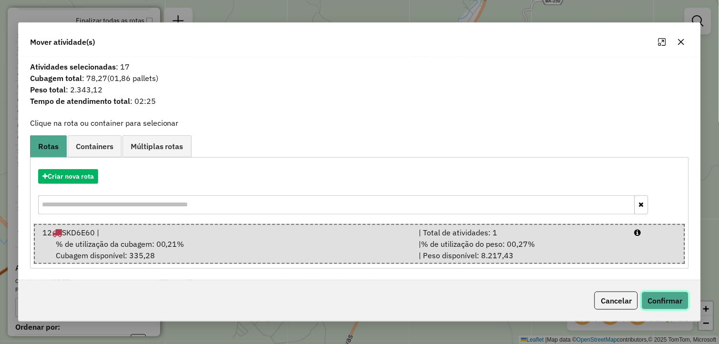
click at [669, 299] on button "Confirmar" at bounding box center [665, 301] width 47 height 18
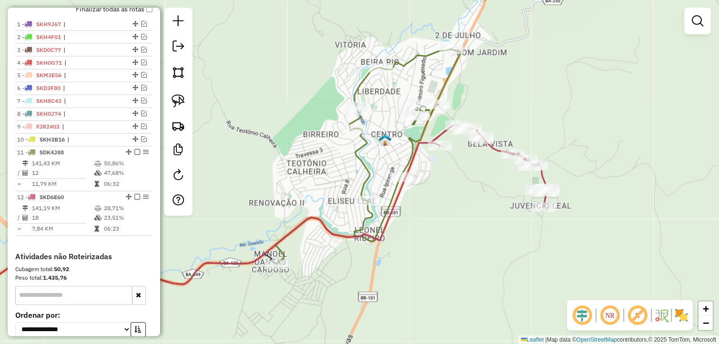
scroll to position [327, 0]
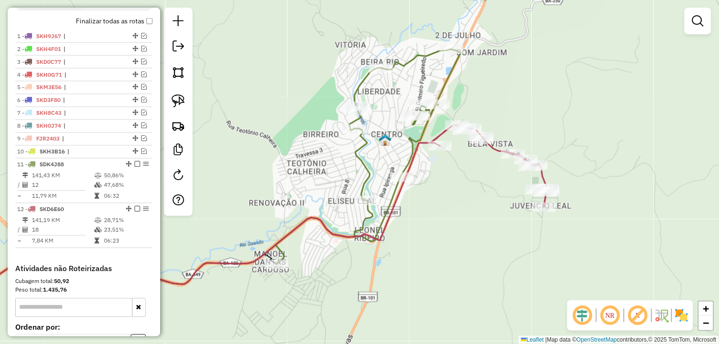
select select "**********"
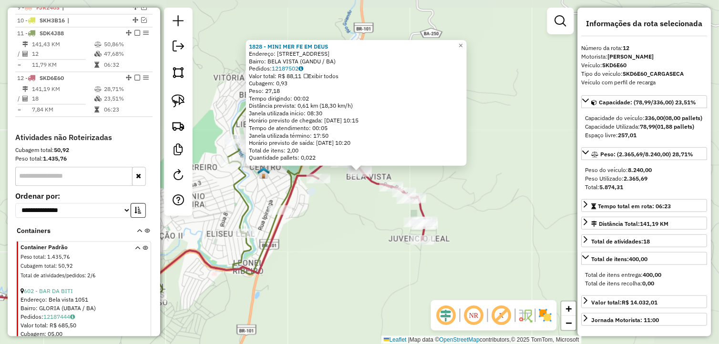
scroll to position [531, 0]
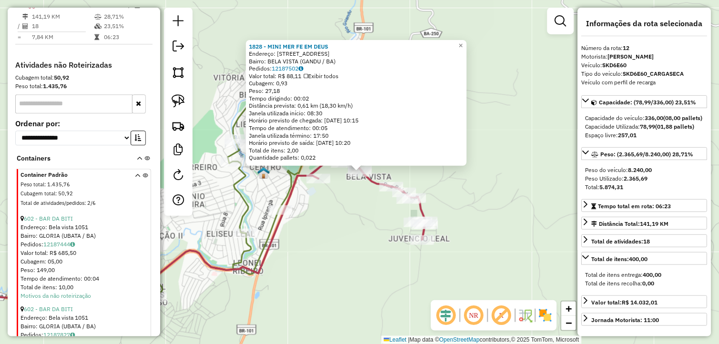
click at [280, 202] on icon at bounding box center [247, 190] width 186 height 216
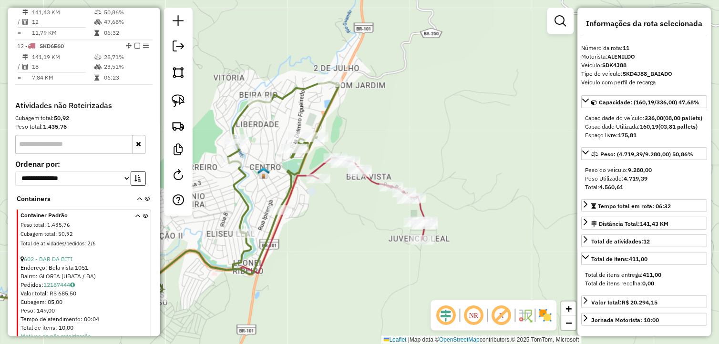
scroll to position [486, 0]
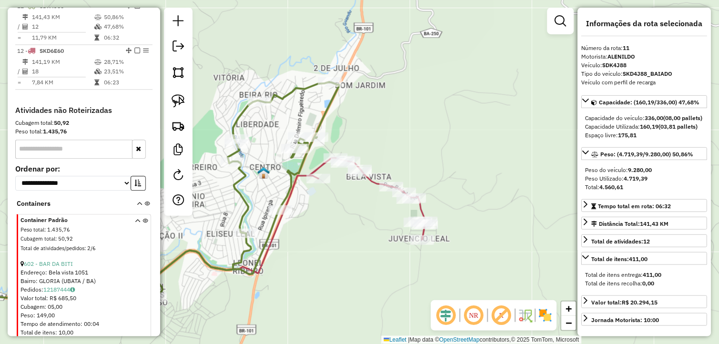
click at [312, 208] on div "Janela de atendimento Grade de atendimento Capacidade Transportadoras Veículos …" at bounding box center [359, 172] width 719 height 344
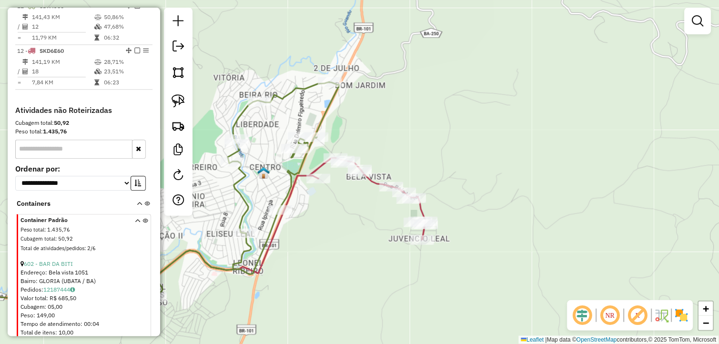
drag, startPoint x: 355, startPoint y: 229, endPoint x: 379, endPoint y: 244, distance: 28.1
click at [379, 244] on div "Janela de atendimento Grade de atendimento Capacidade Transportadoras Veículos …" at bounding box center [359, 172] width 719 height 344
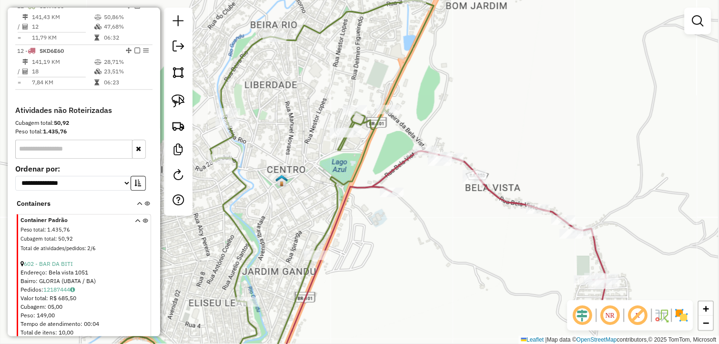
select select "**********"
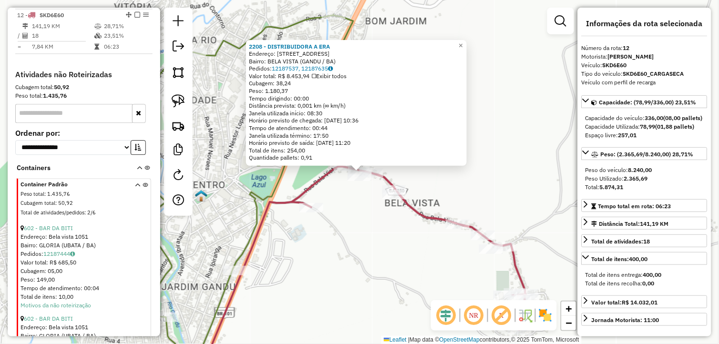
scroll to position [531, 0]
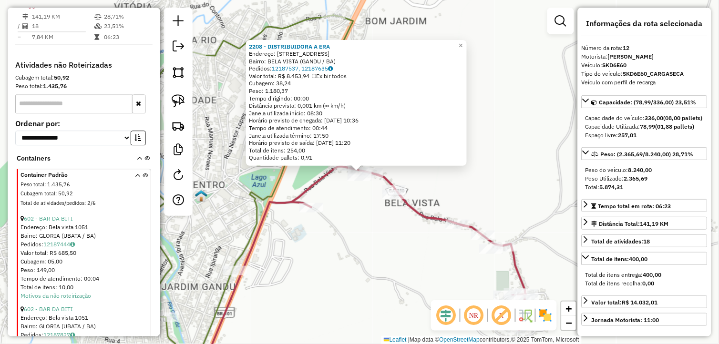
click at [412, 253] on div "2208 - DISTRIBUIDORA A ERA Endereço: [STREET_ADDRESS] Pedidos: 12187537, 121876…" at bounding box center [359, 172] width 719 height 344
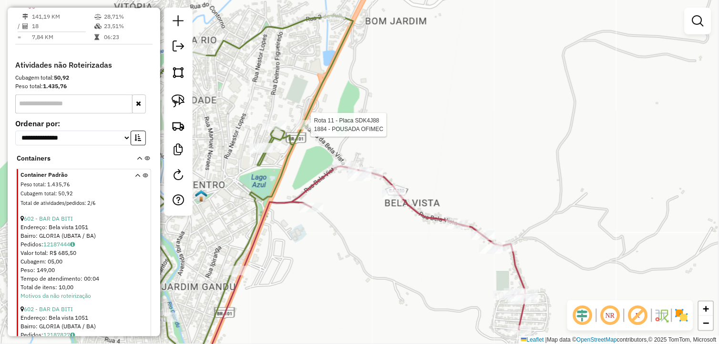
click at [312, 130] on div at bounding box center [308, 125] width 24 height 10
select select "**********"
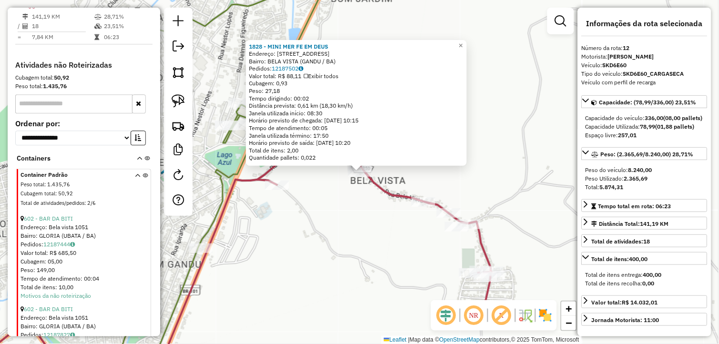
click at [381, 271] on div "1828 - MINI MER FE EM DEUS Endereço: [STREET_ADDRESS] (GANDU / BA) Pedidos: 121…" at bounding box center [359, 172] width 719 height 344
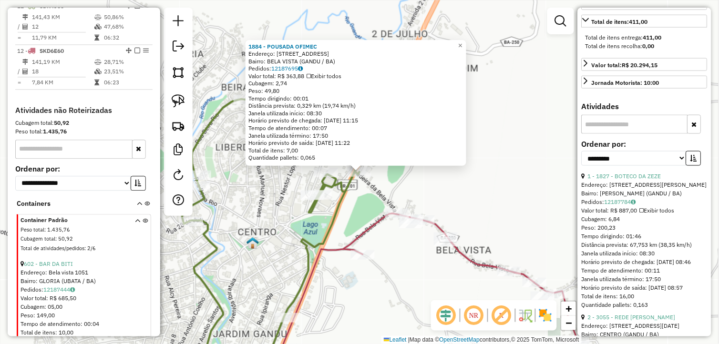
scroll to position [265, 0]
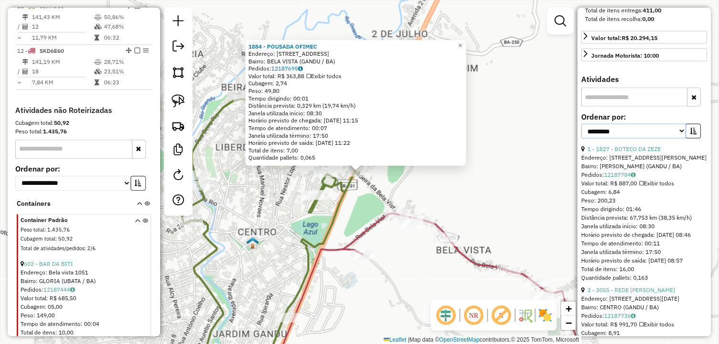
click at [668, 139] on select "**********" at bounding box center [634, 131] width 105 height 15
select select "*********"
click at [582, 139] on select "**********" at bounding box center [634, 131] width 105 height 15
click at [696, 139] on button "button" at bounding box center [693, 131] width 15 height 15
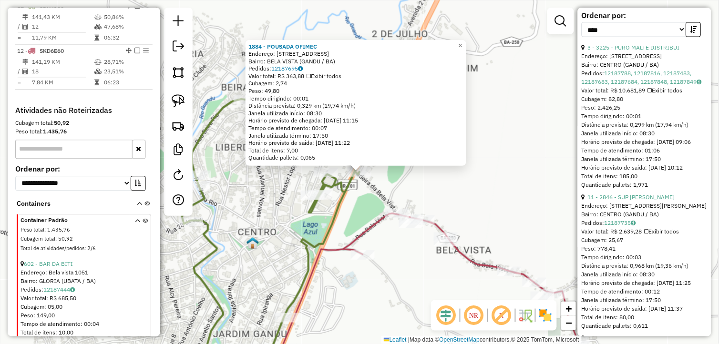
scroll to position [371, 0]
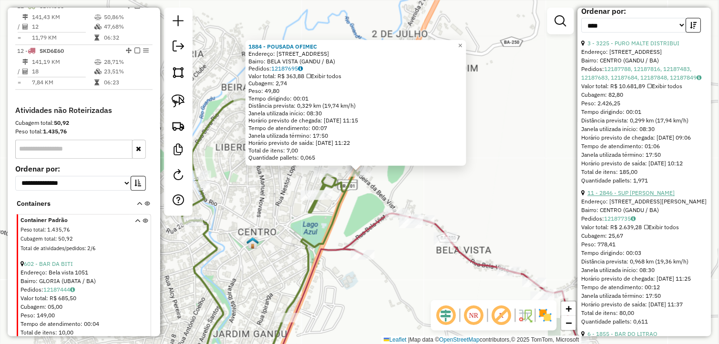
click at [638, 197] on link "11 - 2846 - SUP [PERSON_NAME]" at bounding box center [631, 193] width 87 height 7
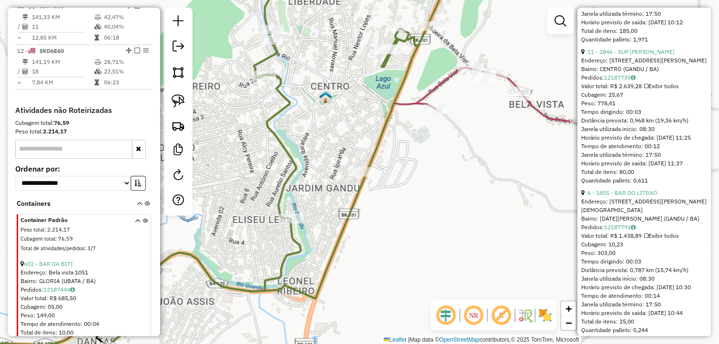
scroll to position [530, 0]
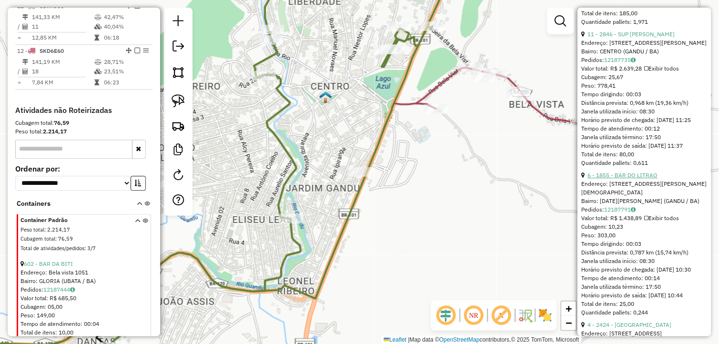
click at [637, 179] on link "6 - 1855 - BAR DO LITRAO" at bounding box center [623, 175] width 70 height 7
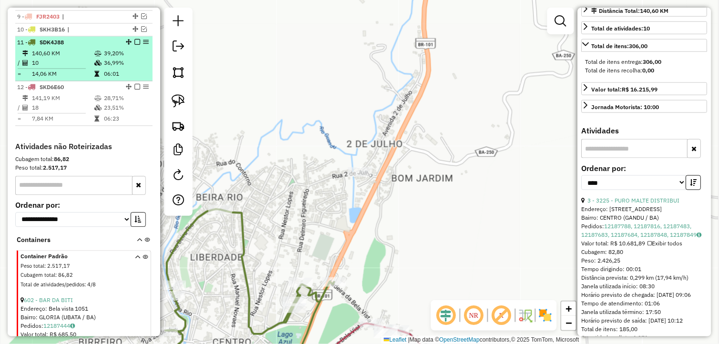
scroll to position [433, 0]
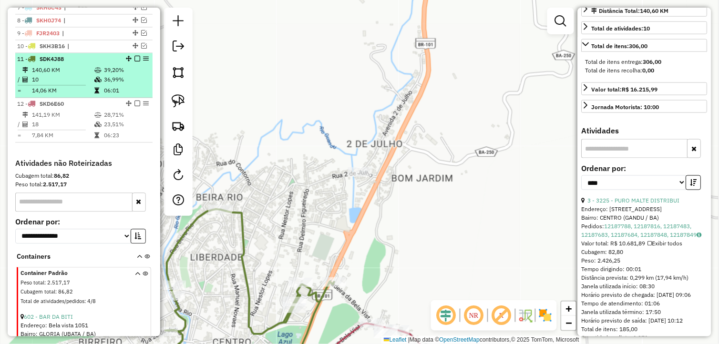
click at [135, 62] on em at bounding box center [138, 59] width 6 height 6
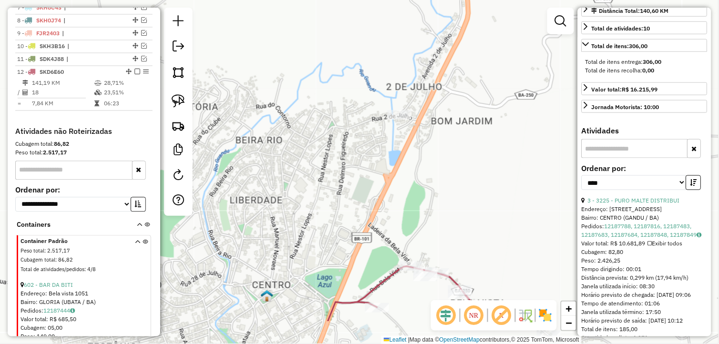
drag, startPoint x: 414, startPoint y: 178, endPoint x: 462, endPoint y: 106, distance: 86.4
click at [459, 111] on div "Janela de atendimento Grade de atendimento Capacidade Transportadoras Veículos …" at bounding box center [359, 172] width 719 height 344
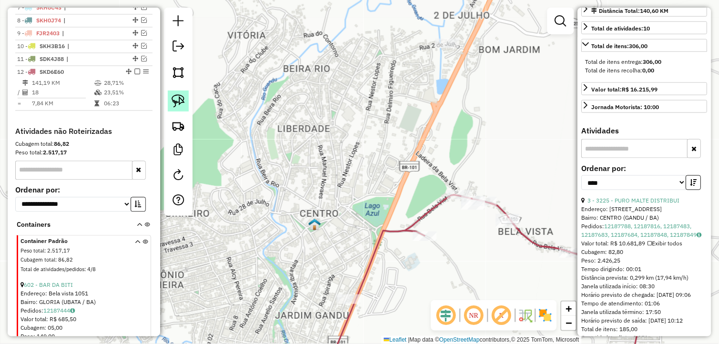
click at [182, 99] on img at bounding box center [178, 100] width 13 height 13
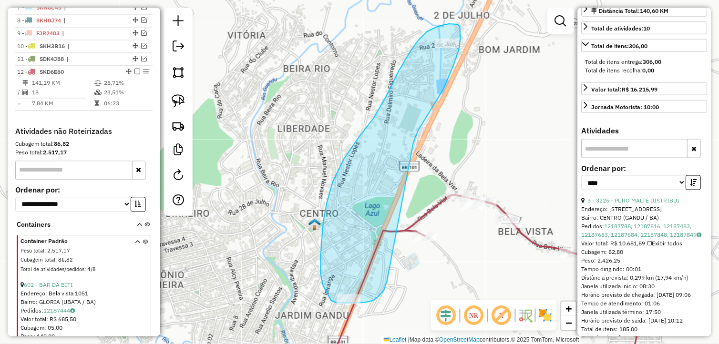
drag, startPoint x: 384, startPoint y: 291, endPoint x: 411, endPoint y: 154, distance: 140.0
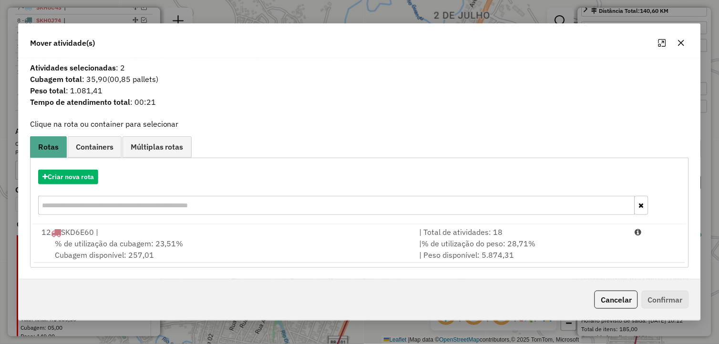
click at [183, 246] on div "% de utilização da cubagem: 23,51% Cubagem disponível: 257,01" at bounding box center [225, 249] width 378 height 23
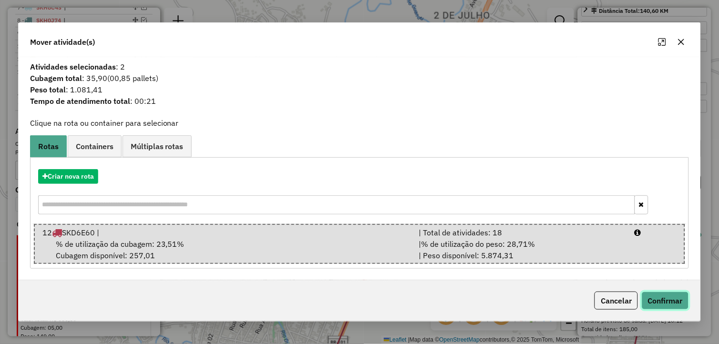
click at [666, 301] on button "Confirmar" at bounding box center [665, 301] width 47 height 18
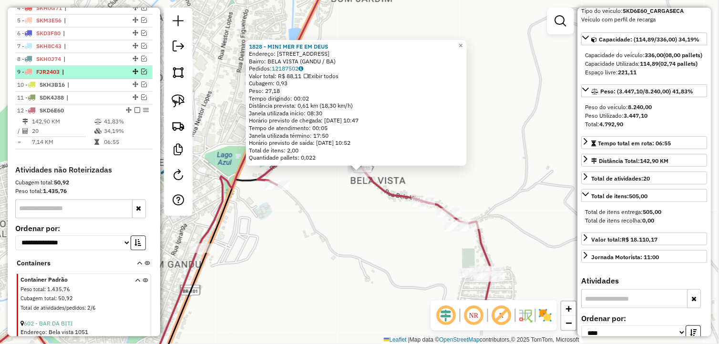
scroll to position [393, 0]
drag, startPoint x: 140, startPoint y: 107, endPoint x: 167, endPoint y: 125, distance: 32.3
click at [141, 102] on em at bounding box center [144, 99] width 6 height 6
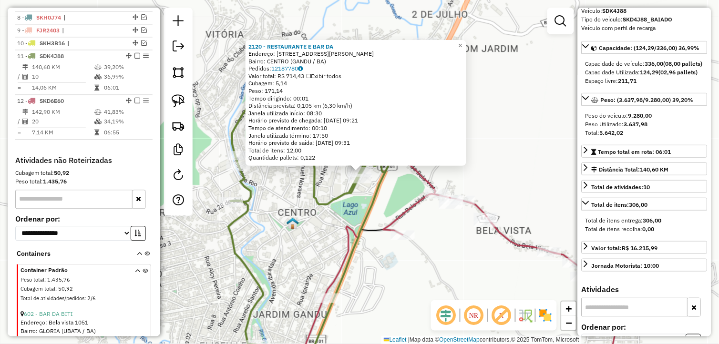
scroll to position [486, 0]
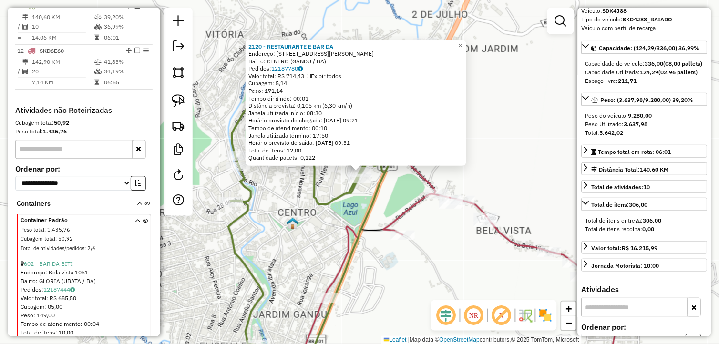
click at [388, 269] on div "2120 - RESTAURANTE E BAR DA Endereço: [STREET_ADDRESS][PERSON_NAME] Pedidos: 12…" at bounding box center [359, 172] width 719 height 344
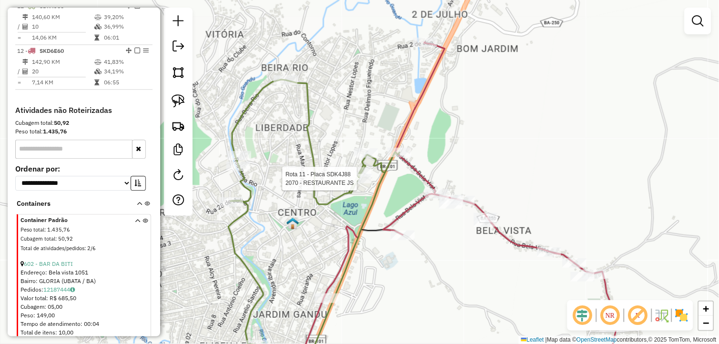
select select "*********"
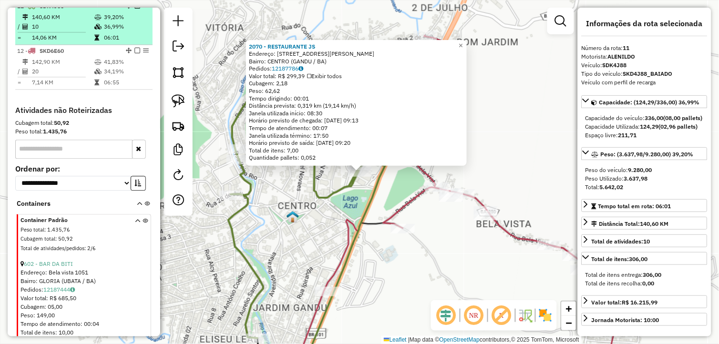
click at [135, 9] on em at bounding box center [138, 6] width 6 height 6
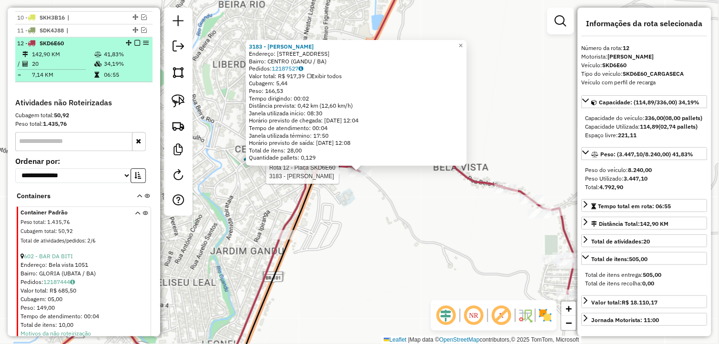
scroll to position [446, 0]
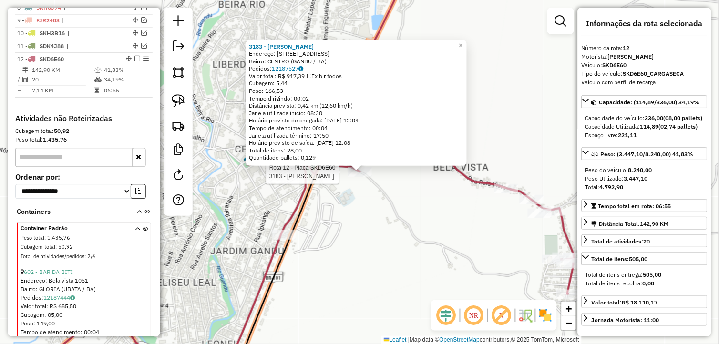
drag, startPoint x: 134, startPoint y: 68, endPoint x: 235, endPoint y: 166, distance: 140.7
click at [135, 62] on em at bounding box center [138, 59] width 6 height 6
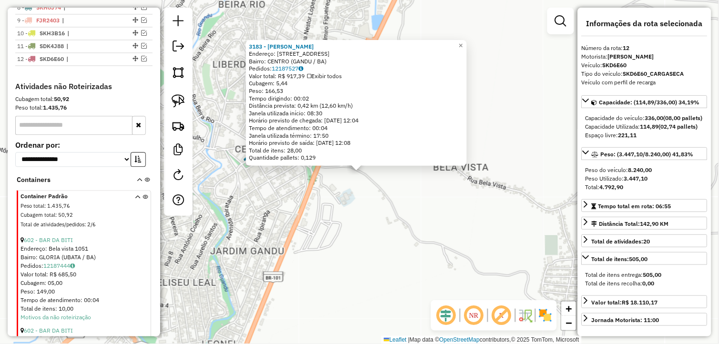
click at [347, 253] on div "3183 - [PERSON_NAME]: [STREET_ADDRESS]) [GEOGRAPHIC_DATA]: 12187527 Valor total…" at bounding box center [359, 172] width 719 height 344
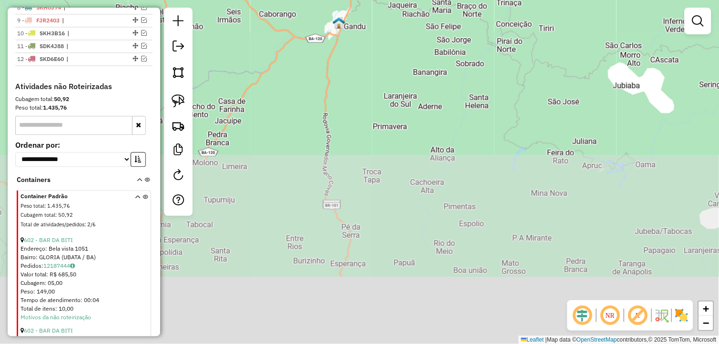
drag, startPoint x: 364, startPoint y: 268, endPoint x: 358, endPoint y: 137, distance: 130.4
click at [355, 45] on div "Janela de atendimento Grade de atendimento Capacidade Transportadoras Veículos …" at bounding box center [359, 172] width 719 height 344
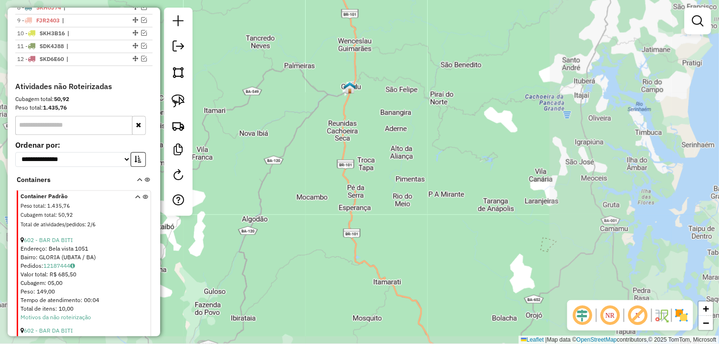
drag, startPoint x: 390, startPoint y: 197, endPoint x: 380, endPoint y: 211, distance: 17.7
click at [382, 210] on div "Janela de atendimento Grade de atendimento Capacidade Transportadoras Veículos …" at bounding box center [359, 172] width 719 height 344
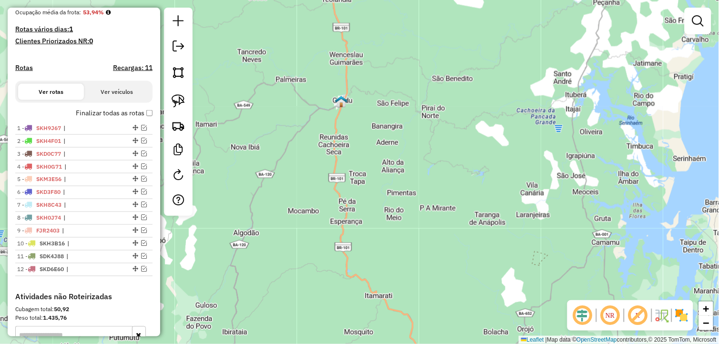
scroll to position [234, 0]
drag, startPoint x: 135, startPoint y: 151, endPoint x: 122, endPoint y: 137, distance: 18.6
drag, startPoint x: 132, startPoint y: 212, endPoint x: 88, endPoint y: 147, distance: 78.7
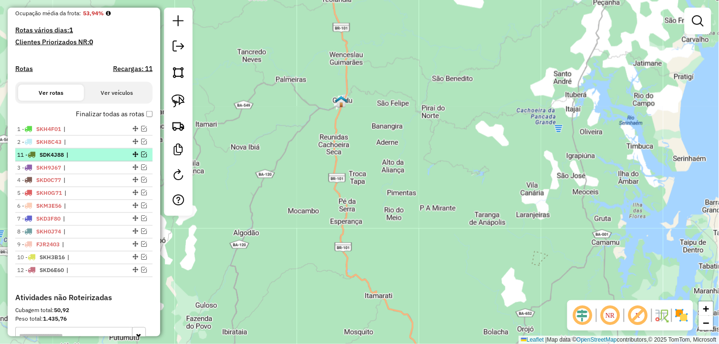
drag, startPoint x: 131, startPoint y: 264, endPoint x: 92, endPoint y: 162, distance: 109.3
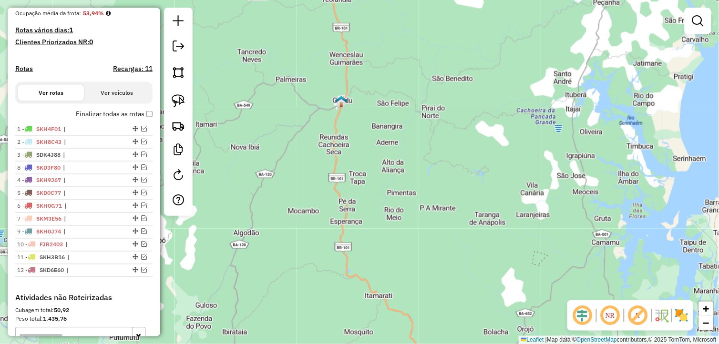
drag, startPoint x: 131, startPoint y: 226, endPoint x: 102, endPoint y: 175, distance: 58.8
drag, startPoint x: 130, startPoint y: 199, endPoint x: 124, endPoint y: 183, distance: 17.4
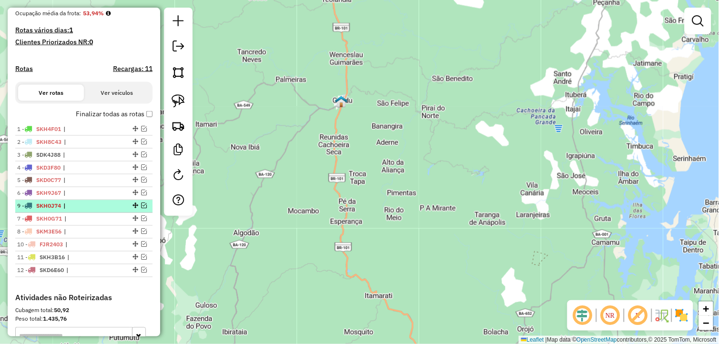
drag, startPoint x: 134, startPoint y: 239, endPoint x: 122, endPoint y: 201, distance: 39.5
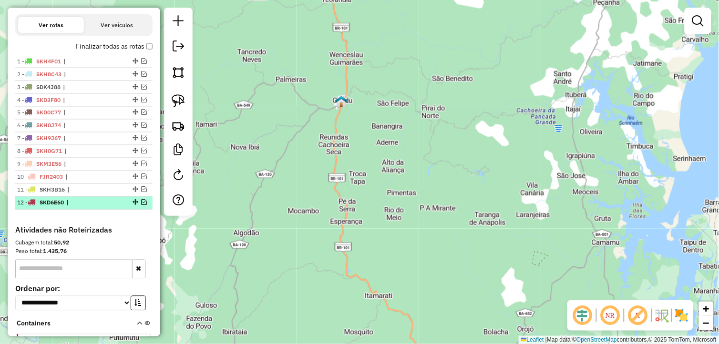
scroll to position [287, 0]
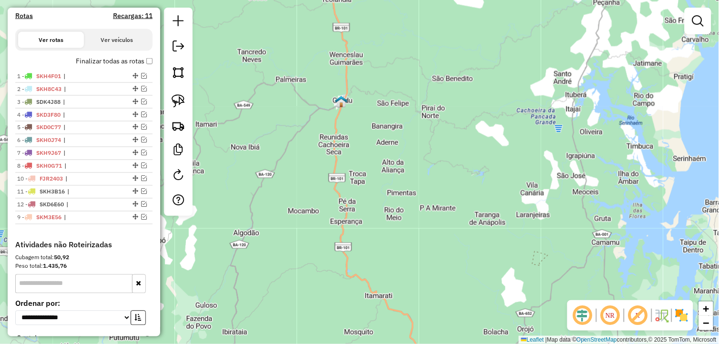
drag, startPoint x: 132, startPoint y: 184, endPoint x: 129, endPoint y: 231, distance: 47.3
drag, startPoint x: 131, startPoint y: 174, endPoint x: 134, endPoint y: 161, distance: 13.8
drag, startPoint x: 131, startPoint y: 186, endPoint x: 132, endPoint y: 178, distance: 8.2
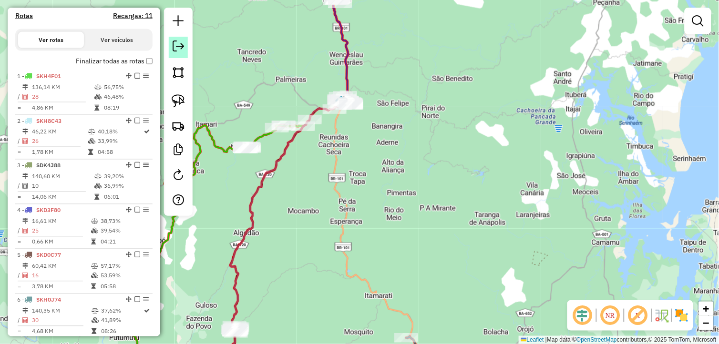
click at [174, 46] on em at bounding box center [178, 46] width 11 height 11
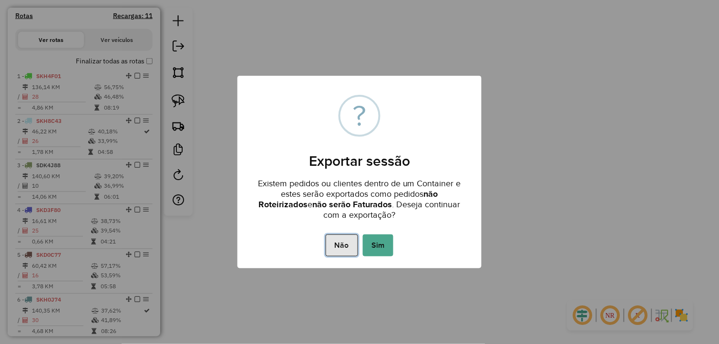
click at [347, 251] on button "Não" at bounding box center [342, 246] width 32 height 22
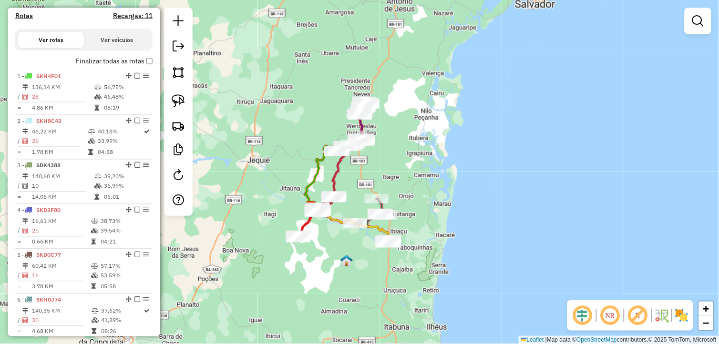
drag, startPoint x: 338, startPoint y: 270, endPoint x: 356, endPoint y: 192, distance: 79.5
click at [356, 192] on div "Janela de atendimento Grade de atendimento Capacidade Transportadoras Veículos …" at bounding box center [359, 172] width 719 height 344
click at [176, 45] on em at bounding box center [178, 46] width 11 height 11
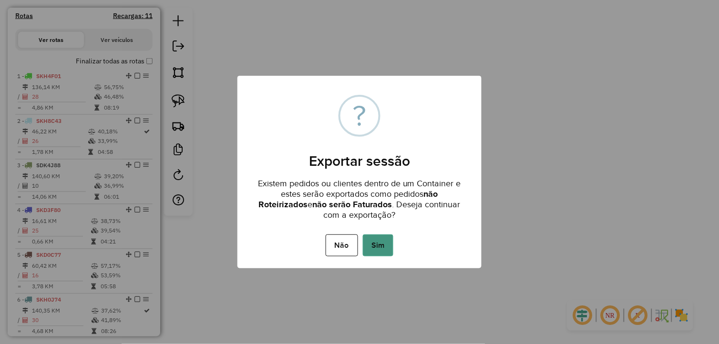
click at [377, 237] on button "Sim" at bounding box center [378, 246] width 31 height 22
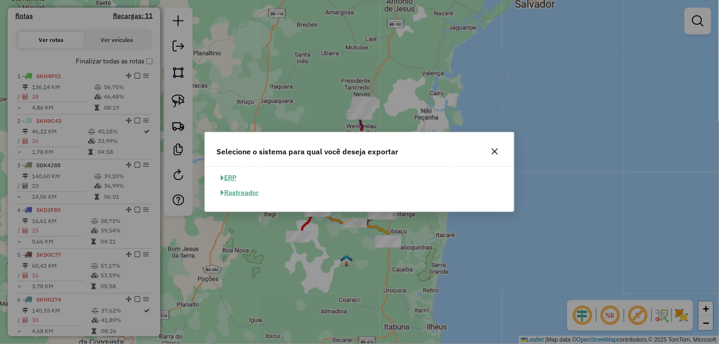
click at [234, 178] on button "ERP" at bounding box center [229, 178] width 24 height 15
select select "**"
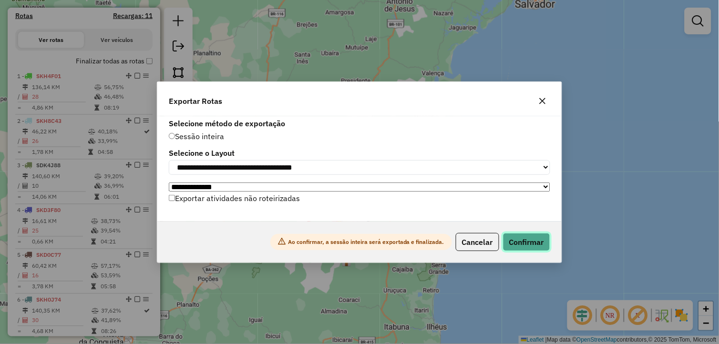
click at [523, 249] on button "Confirmar" at bounding box center [526, 242] width 47 height 18
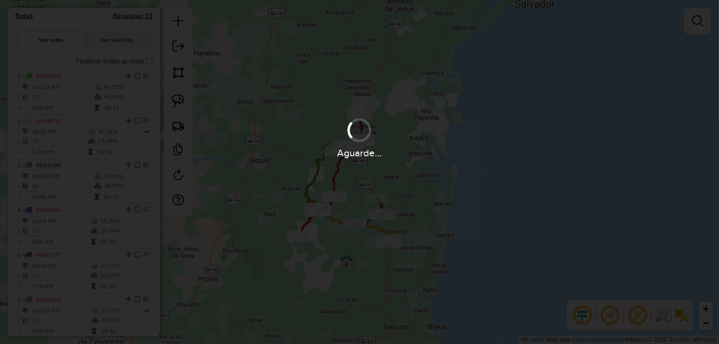
scroll to position [312, 0]
